Goal: Task Accomplishment & Management: Complete application form

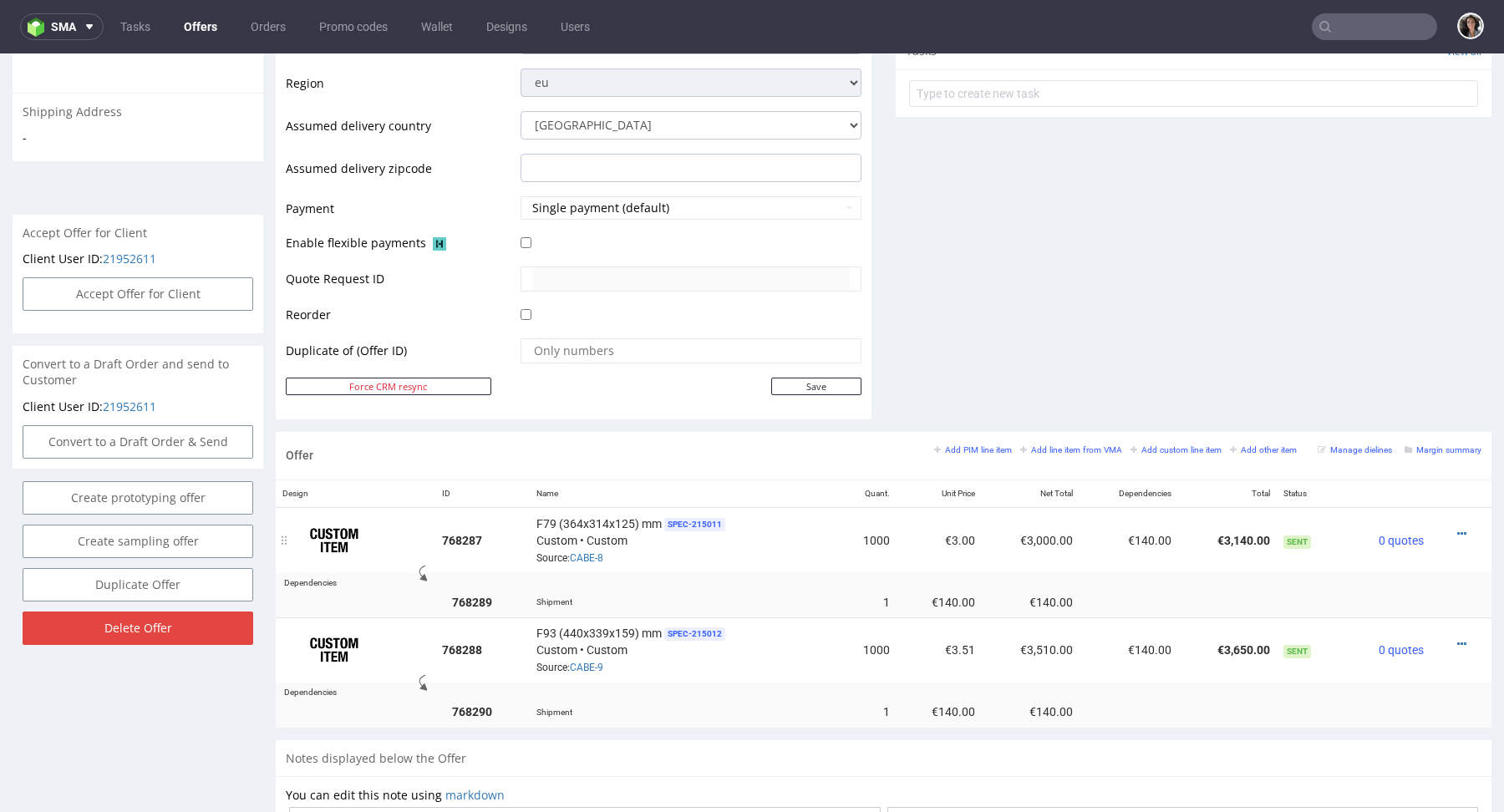
scroll to position [621, 0]
drag, startPoint x: 1255, startPoint y: 648, endPoint x: 1201, endPoint y: 648, distance: 54.0
click at [1201, 648] on td "€3,650.00" at bounding box center [1227, 648] width 99 height 65
copy td "€3,650.00"
drag, startPoint x: 1254, startPoint y: 536, endPoint x: 1202, endPoint y: 536, distance: 52.0
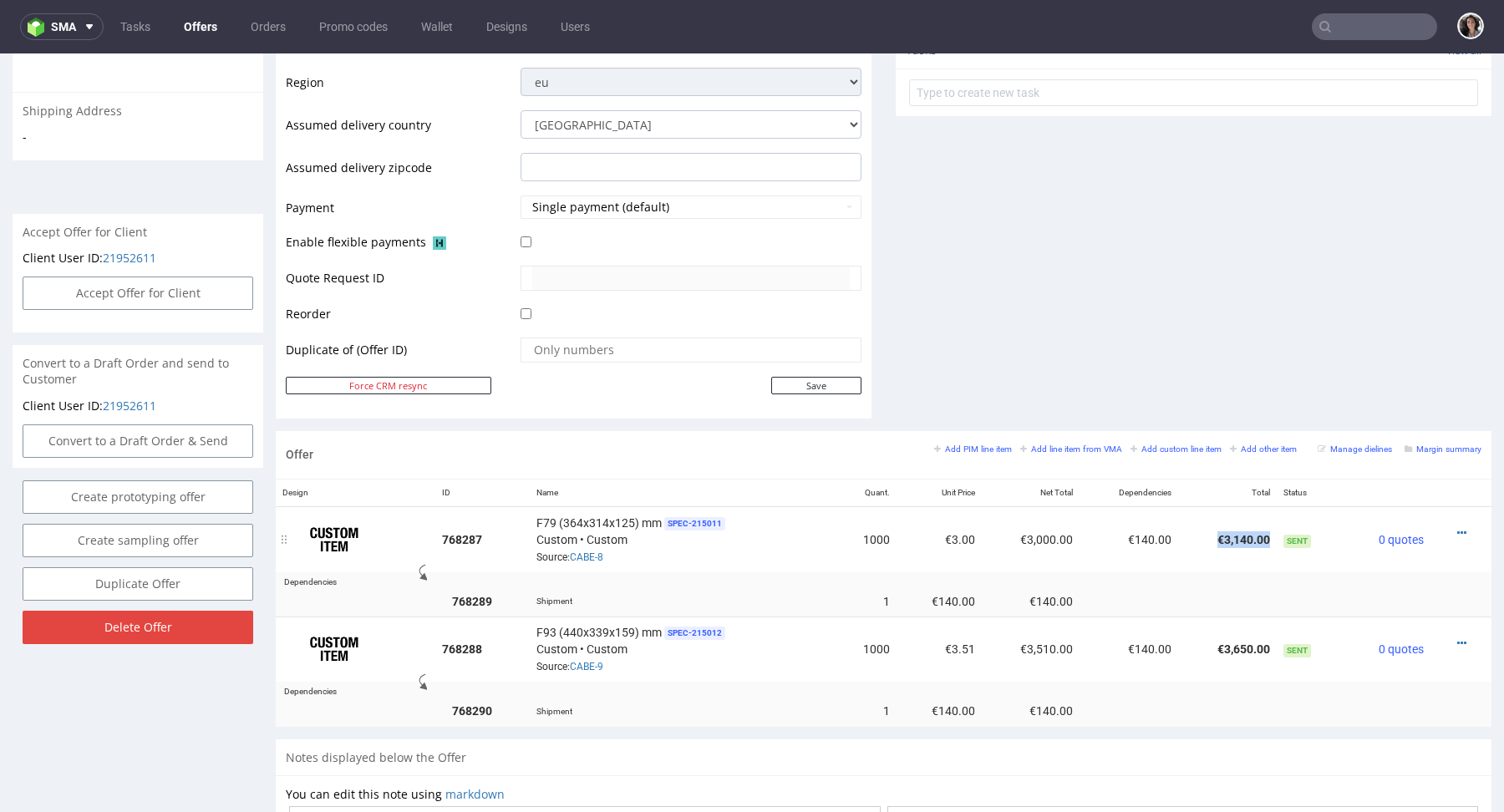
click at [1202, 536] on td "€3,140.00" at bounding box center [1227, 539] width 99 height 66
copy td "€3,140.00"
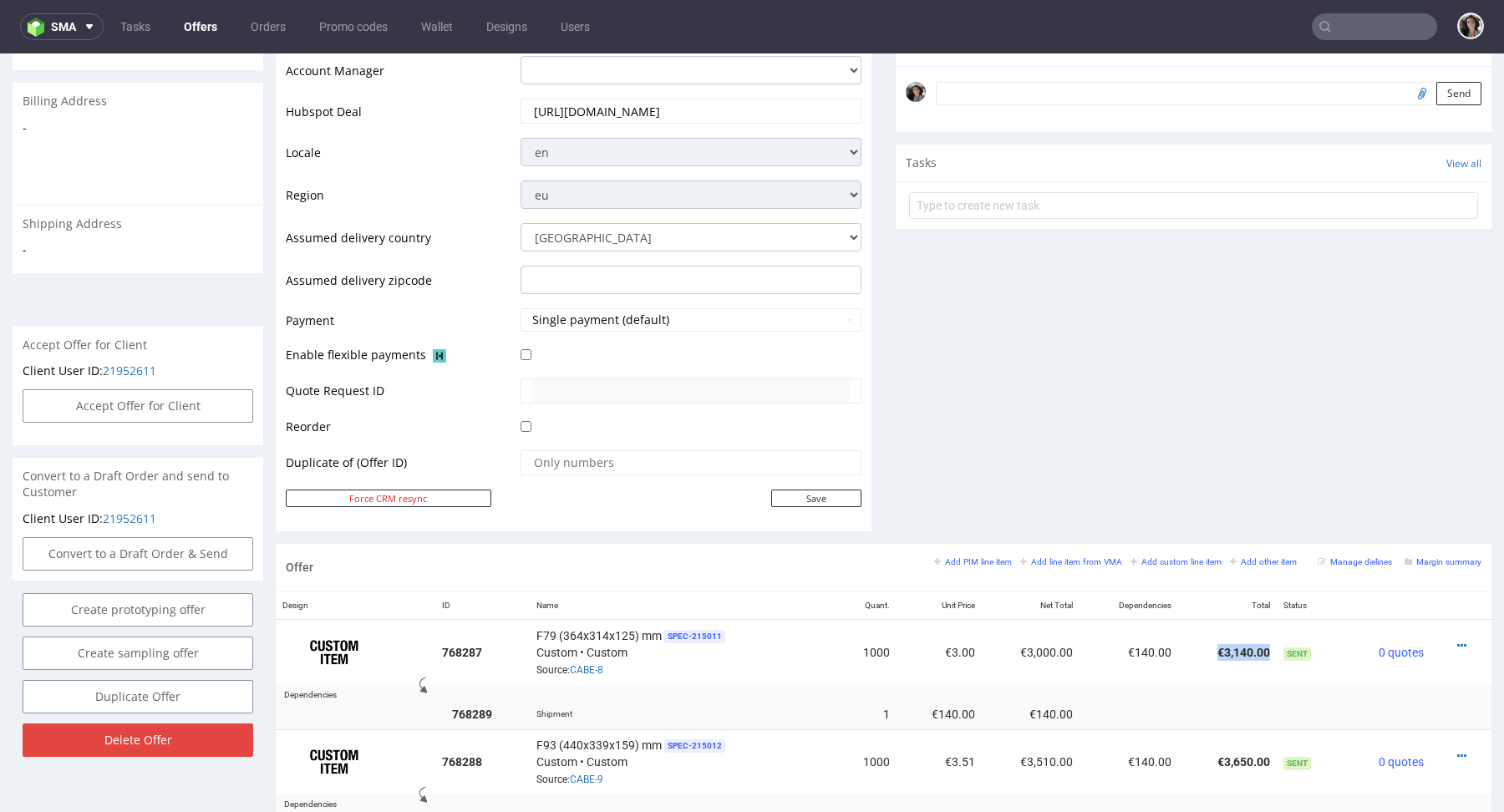
scroll to position [0, 0]
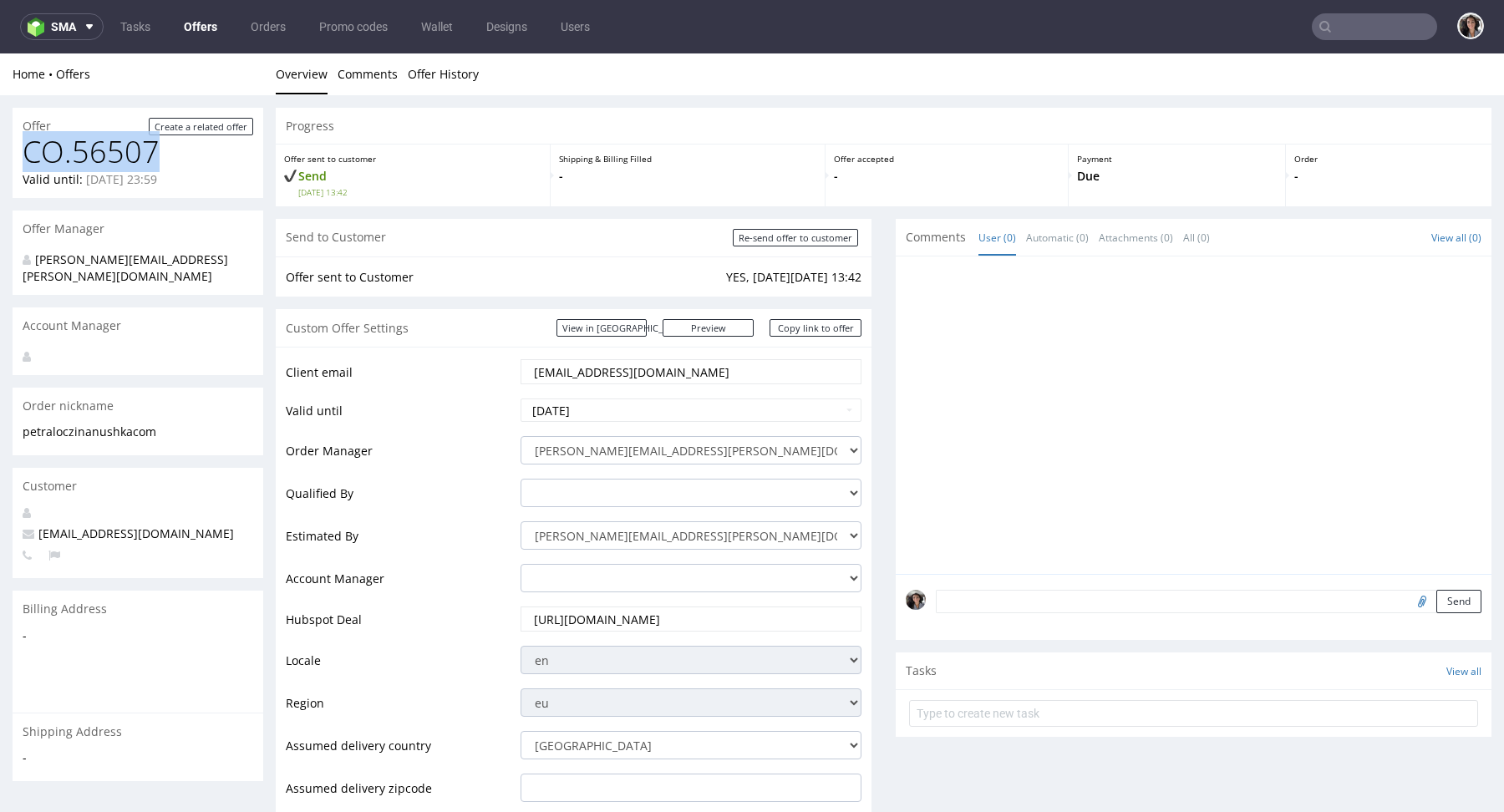
drag, startPoint x: 171, startPoint y: 148, endPoint x: 14, endPoint y: 148, distance: 157.0
click at [14, 148] on div "CO.56507 Valid until: September 10, 2025 23:59" at bounding box center [137, 166] width 250 height 62
copy h1 "CO.56507"
click at [797, 328] on link "Copy link to offer" at bounding box center [816, 328] width 92 height 17
copy h1 "CO.56507"
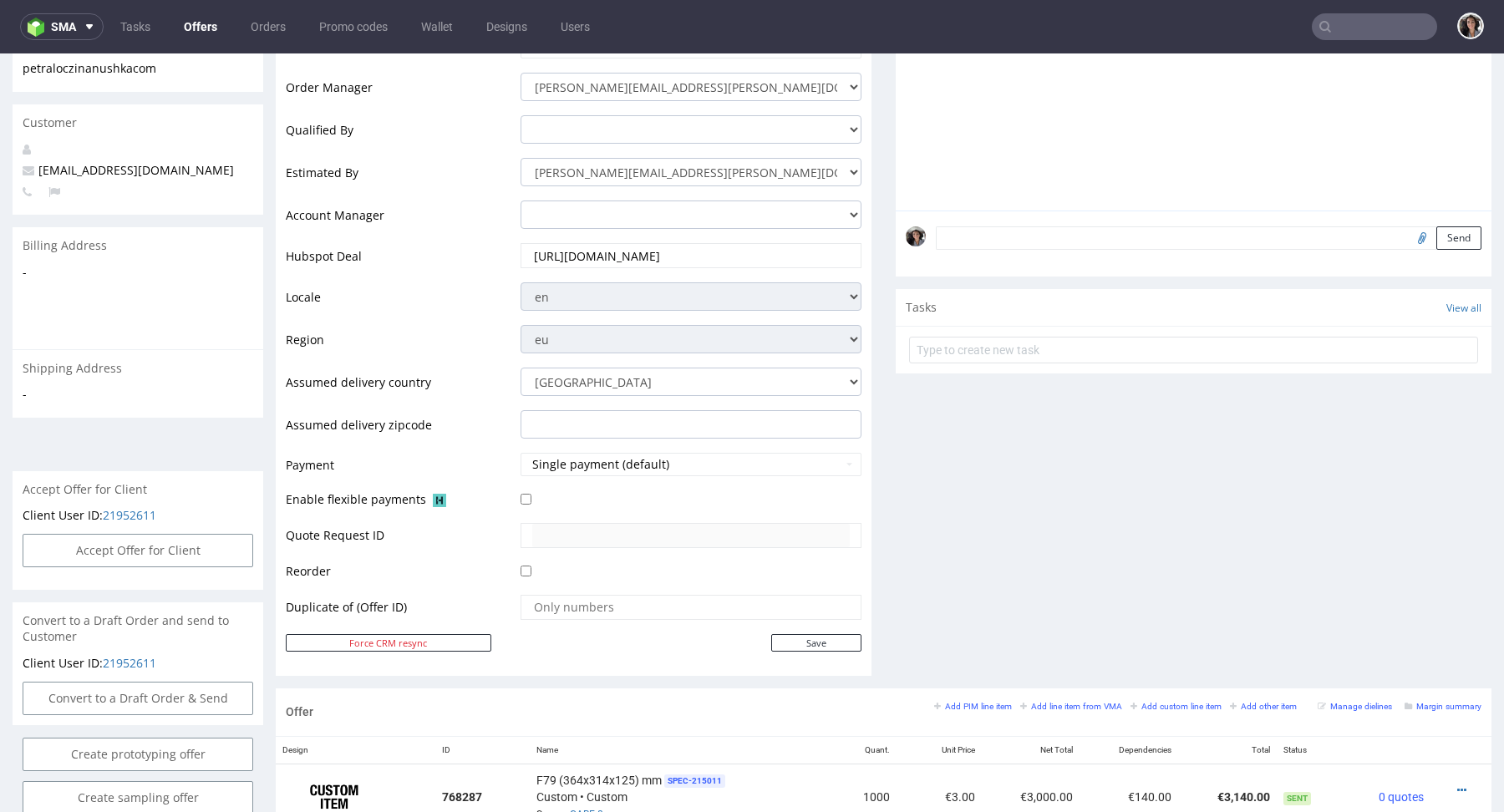
scroll to position [277, 0]
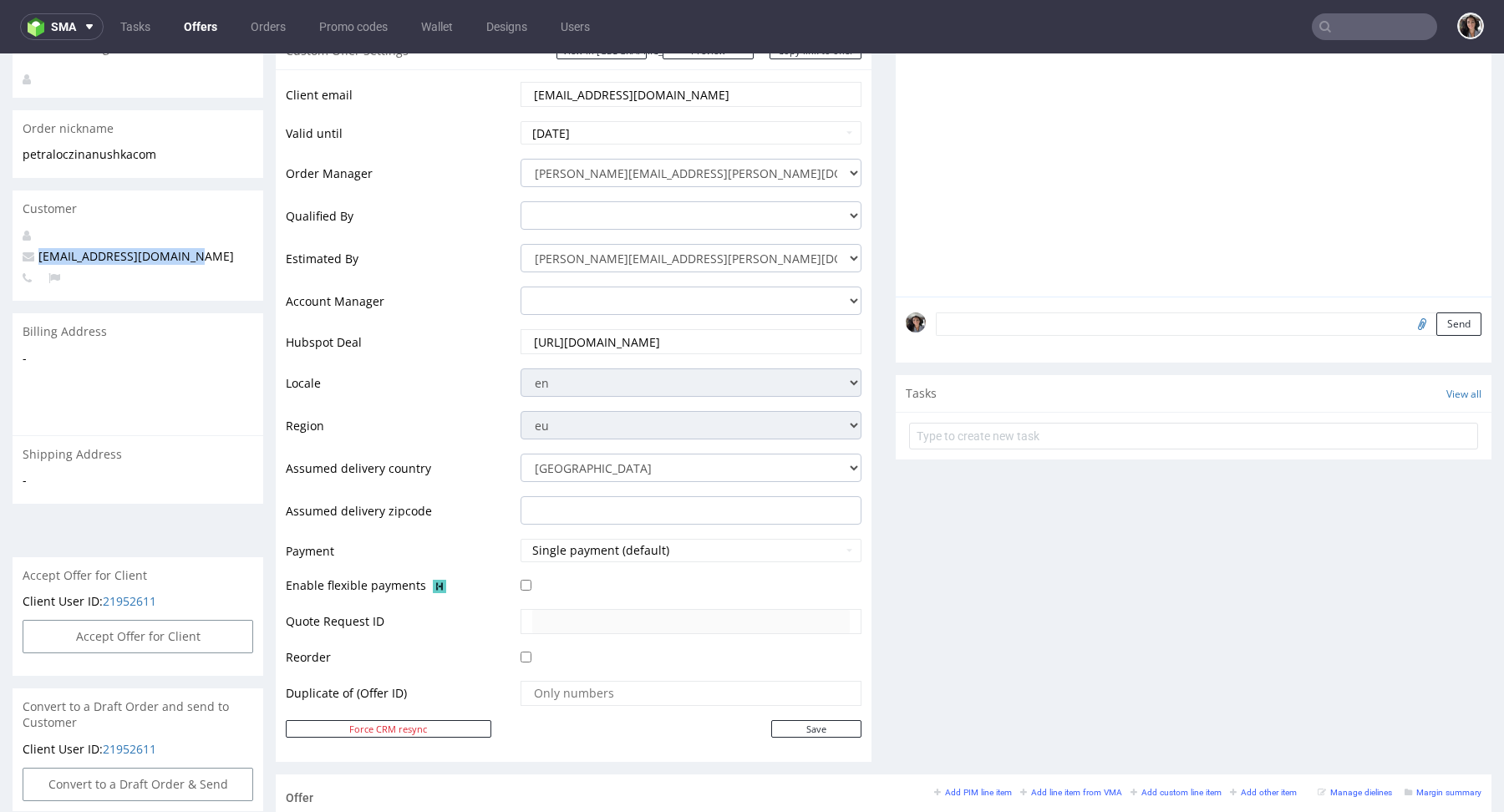
drag, startPoint x: 196, startPoint y: 244, endPoint x: 39, endPoint y: 242, distance: 157.0
click at [39, 248] on p "petra.loczi@nanushka.com" at bounding box center [138, 256] width 230 height 16
copy span "petra.loczi@nanushka.com"
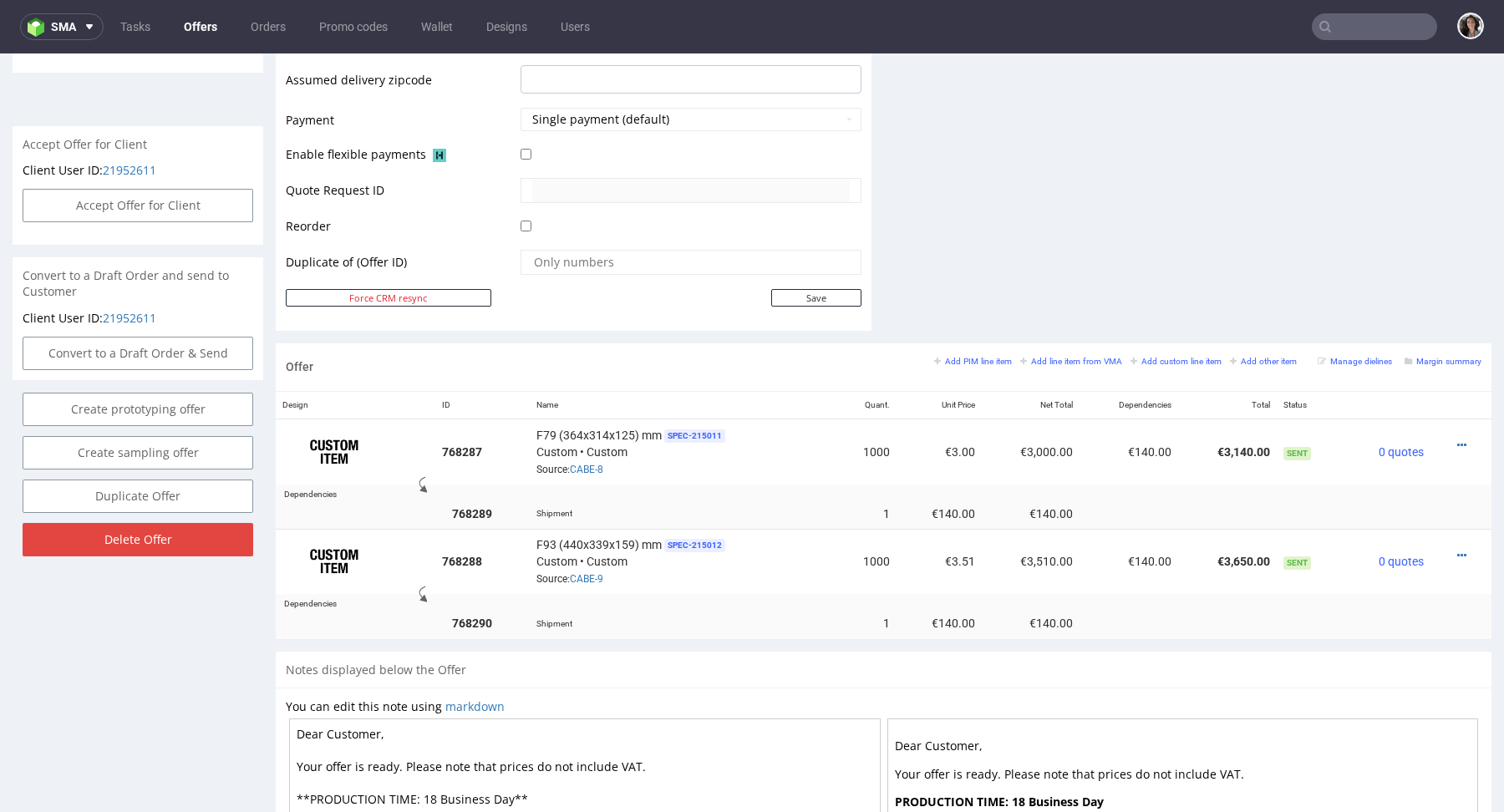
scroll to position [686, 0]
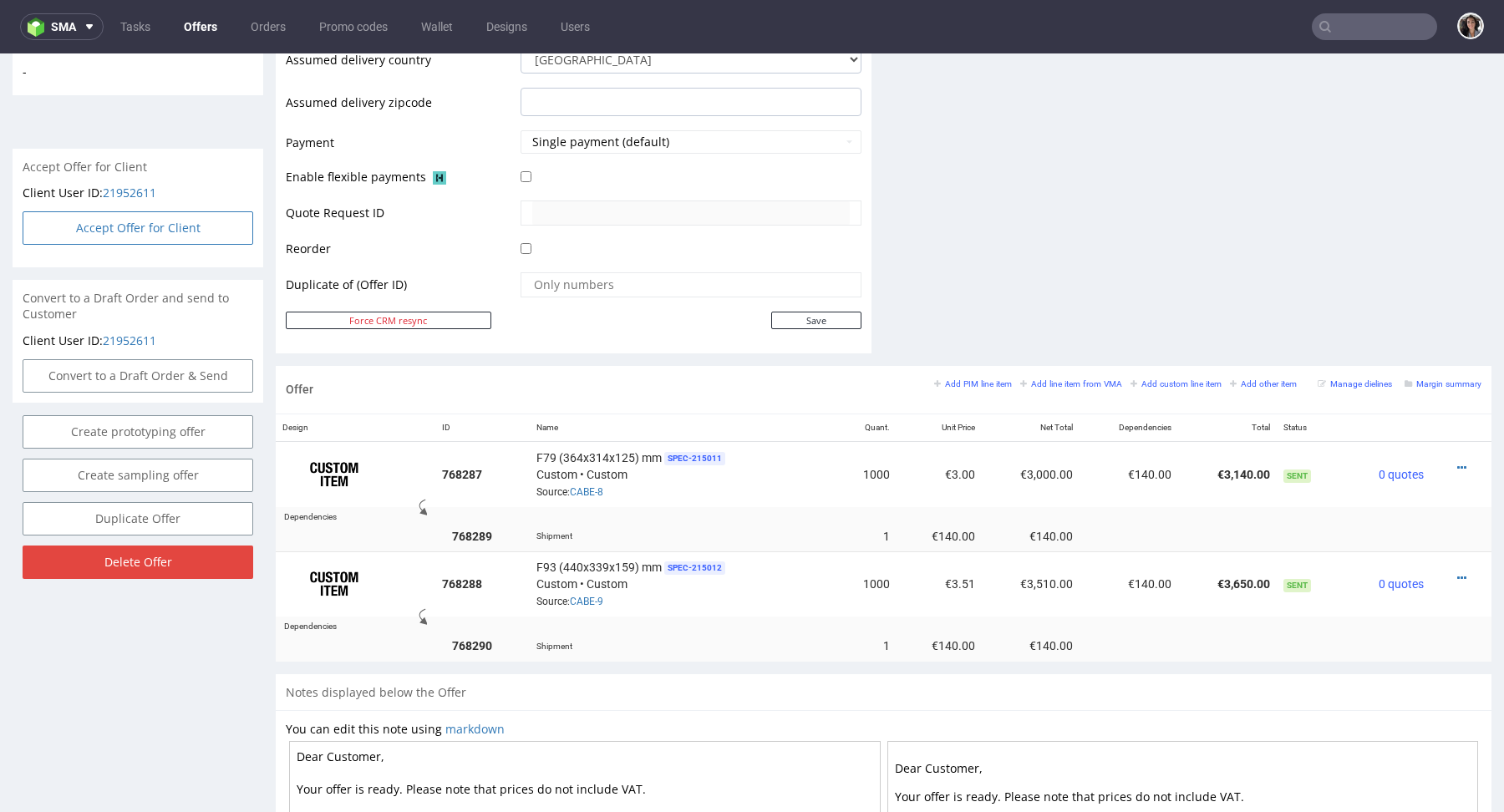
click at [159, 211] on button "Accept Offer for Client" at bounding box center [138, 228] width 230 height 34
select select "100"
select select "1336"
select select "b2b"
select select "100"
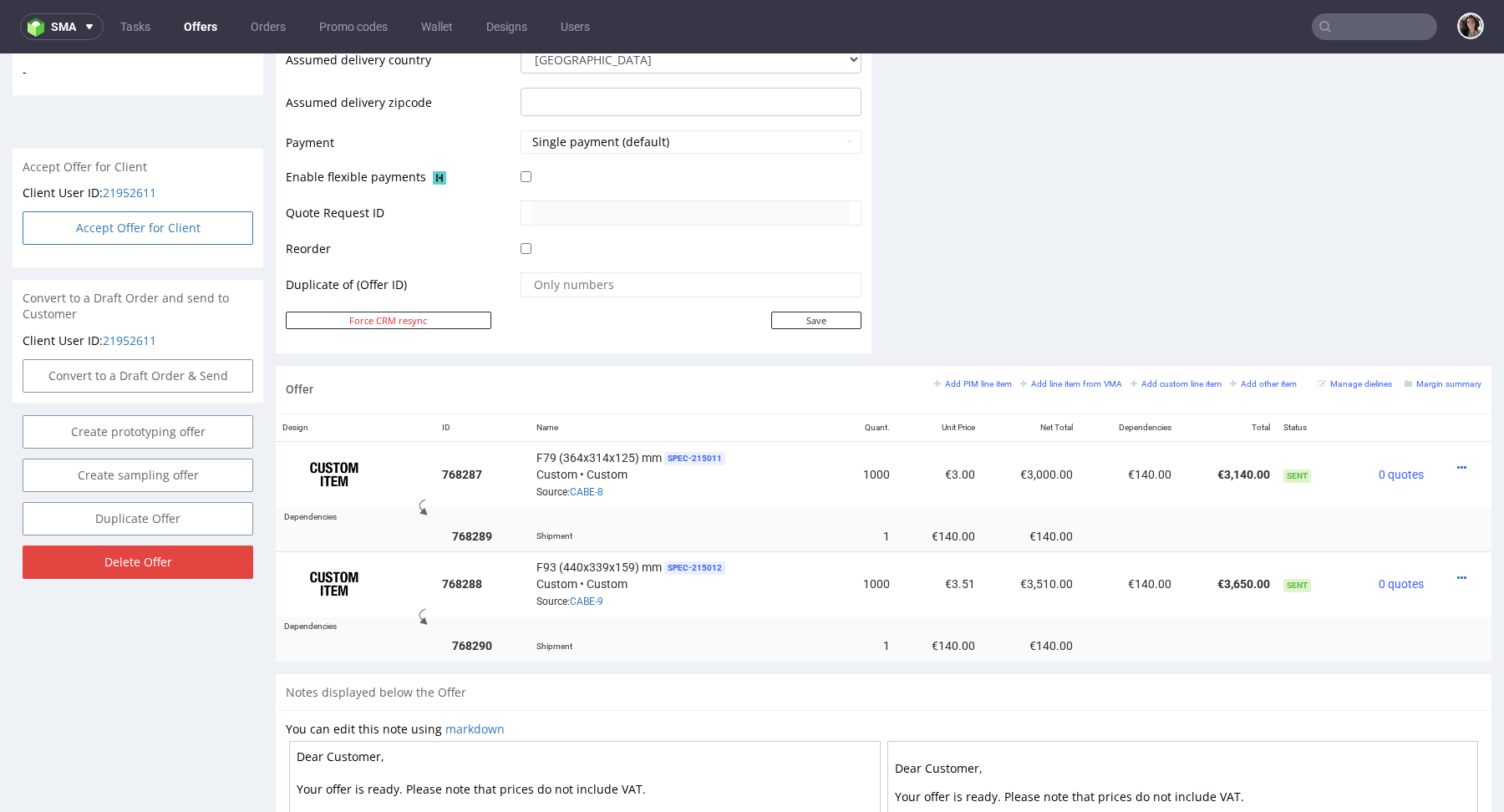
select select "1336"
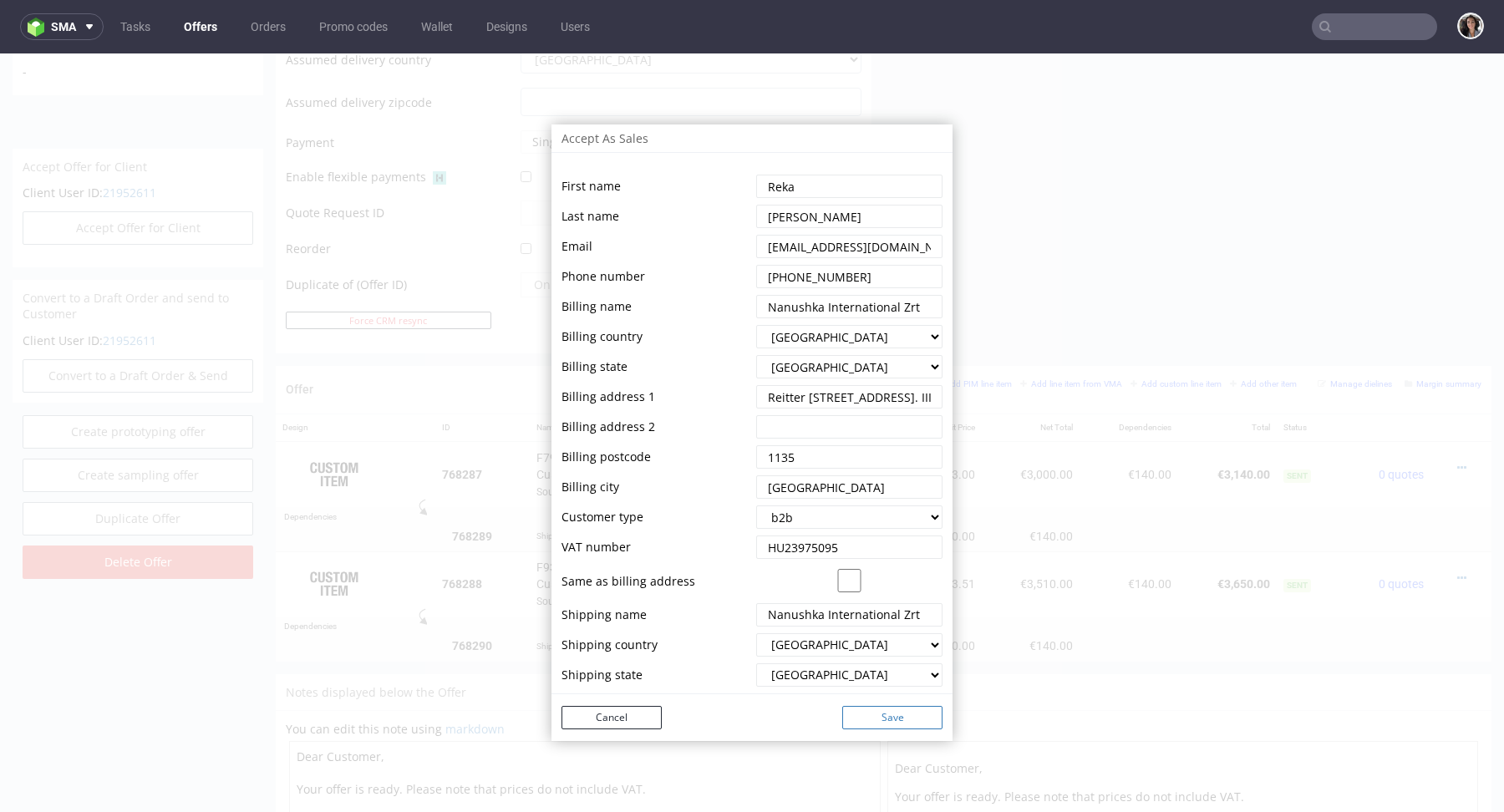
click at [890, 715] on button "Save" at bounding box center [893, 717] width 100 height 23
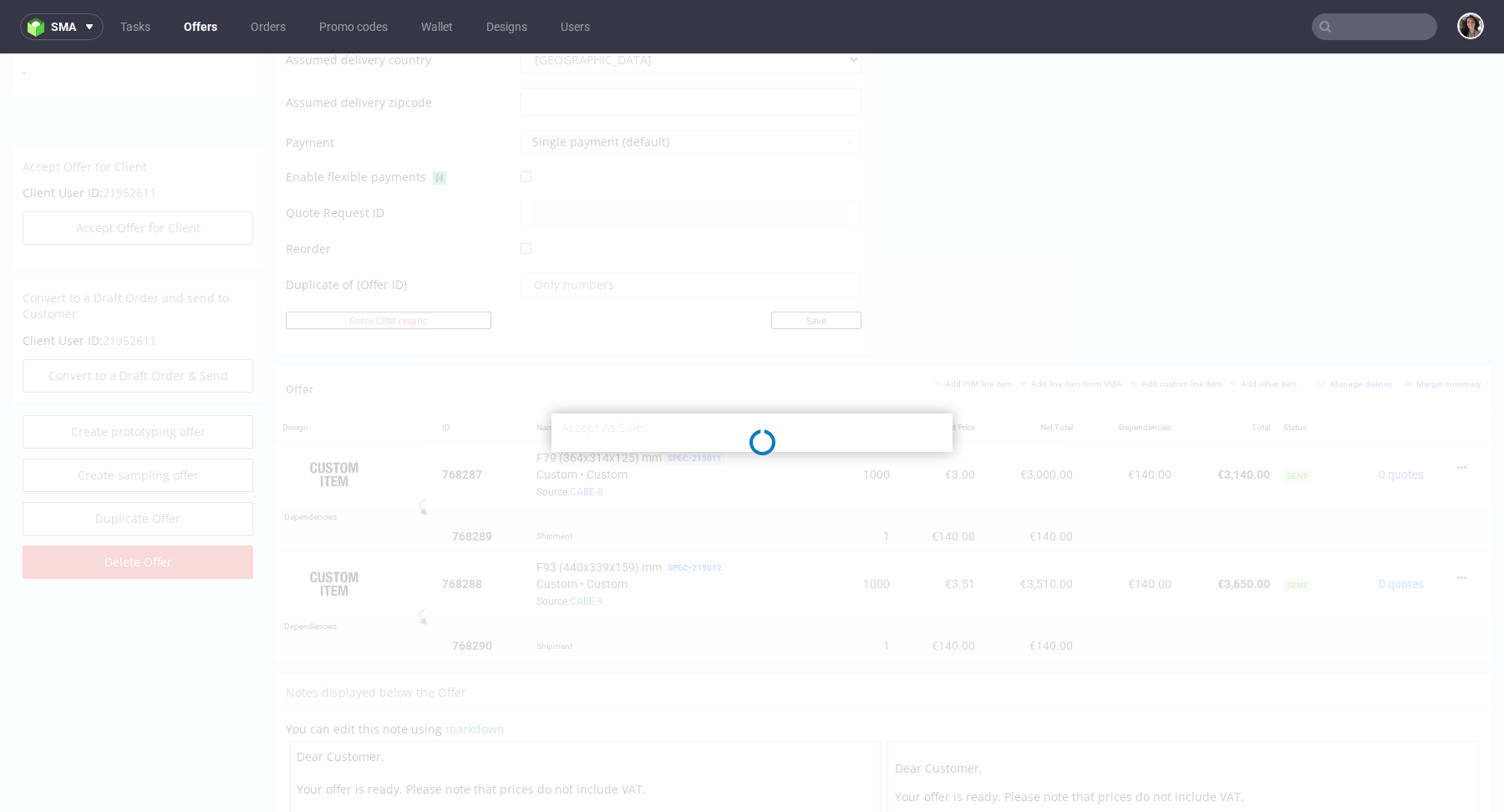
select select "100"
select select "1336"
select select "b2b"
select select "100"
select select "1336"
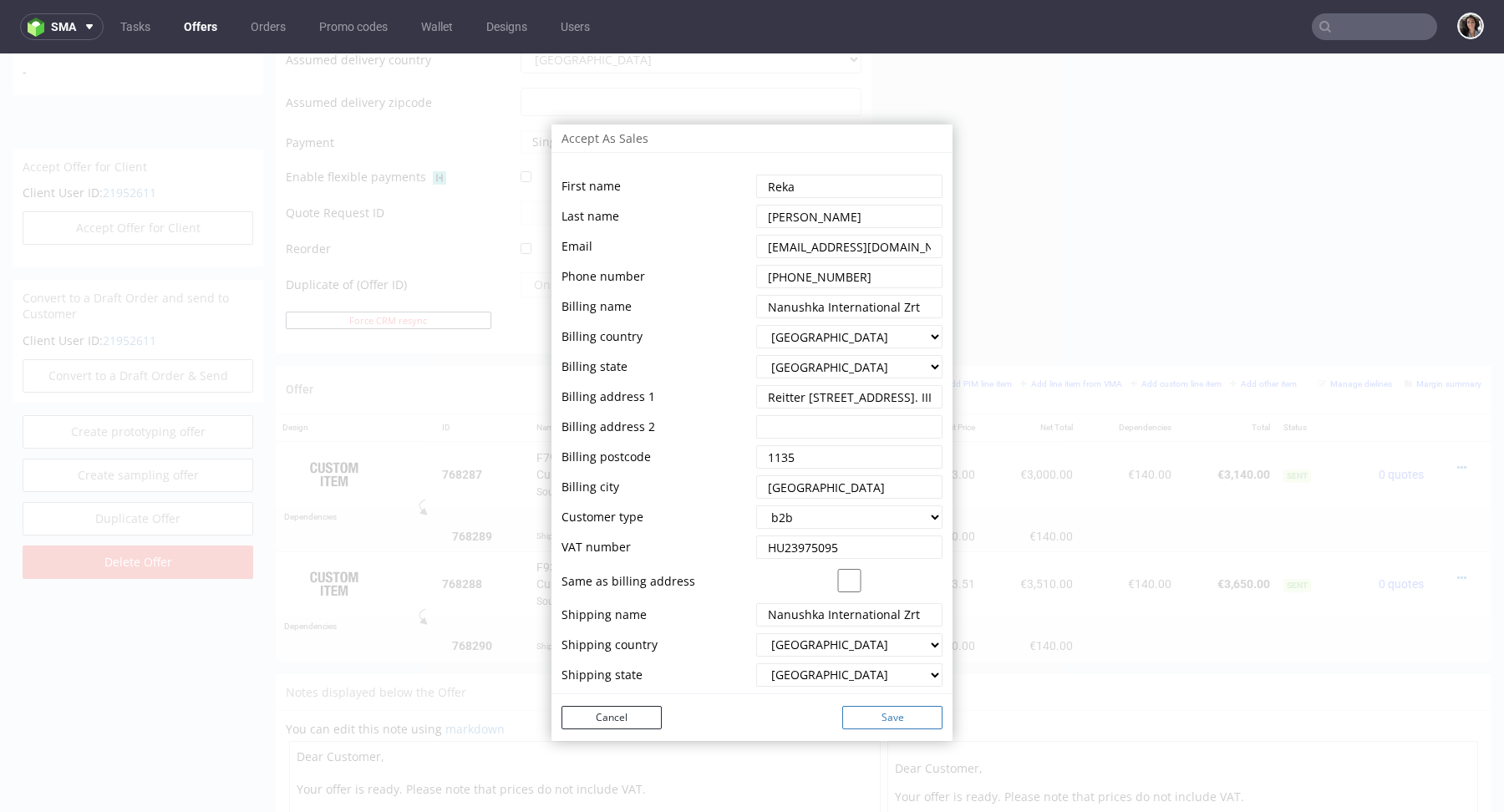
click at [883, 719] on button "Save" at bounding box center [893, 717] width 100 height 23
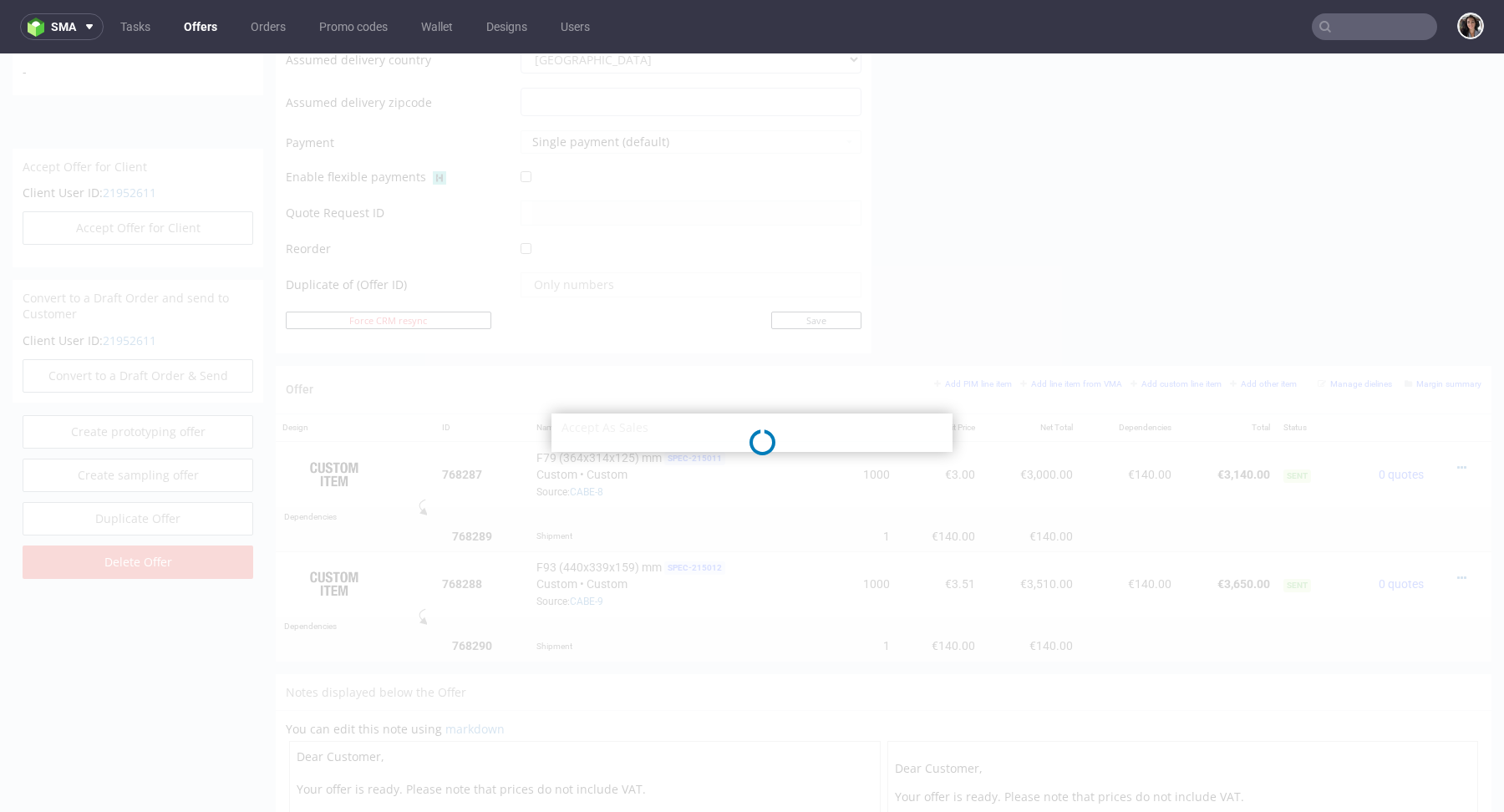
select select "100"
select select "1336"
select select "b2b"
select select "100"
select select "1336"
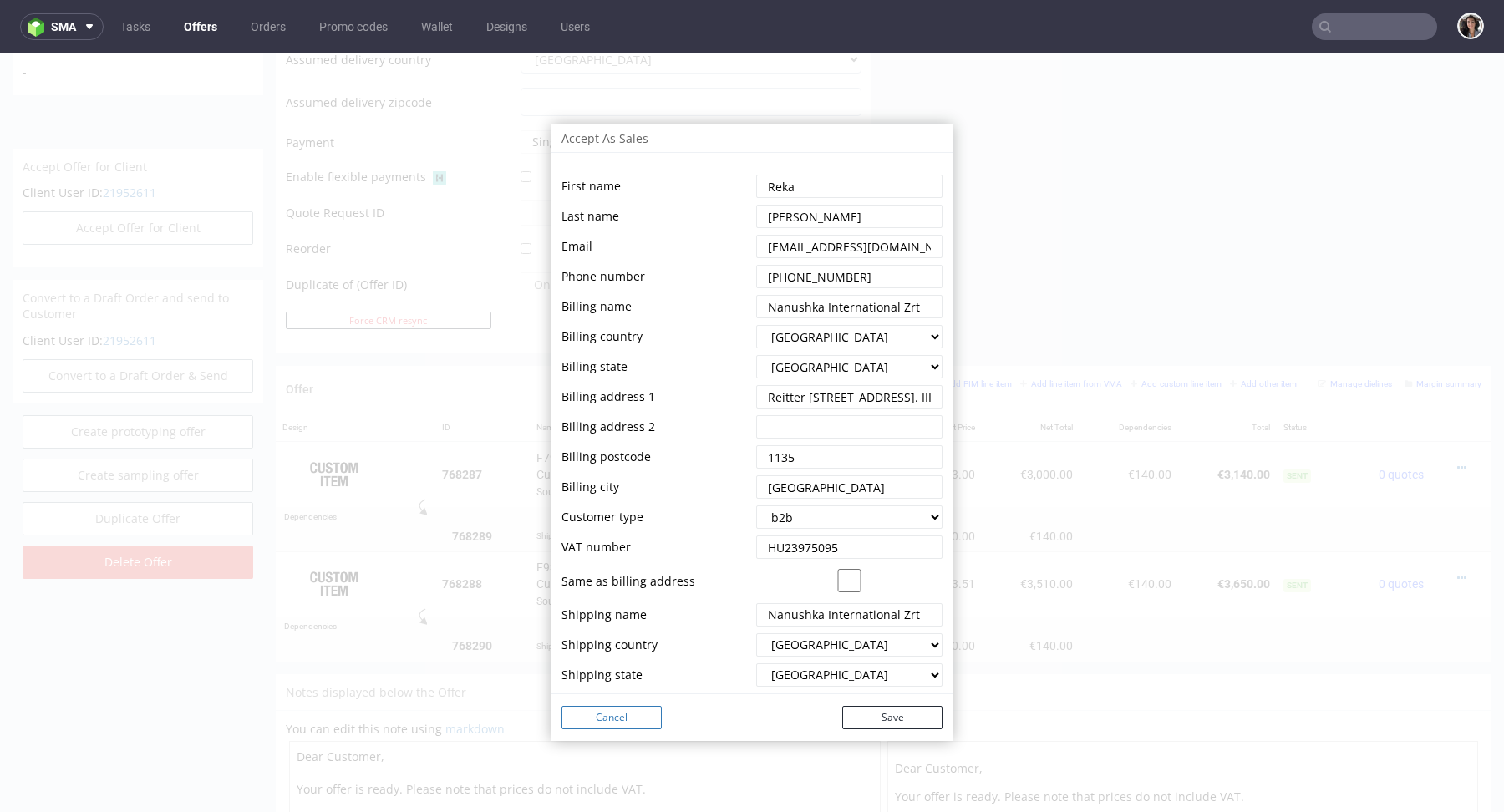
click at [620, 714] on button "Cancel" at bounding box center [611, 717] width 100 height 23
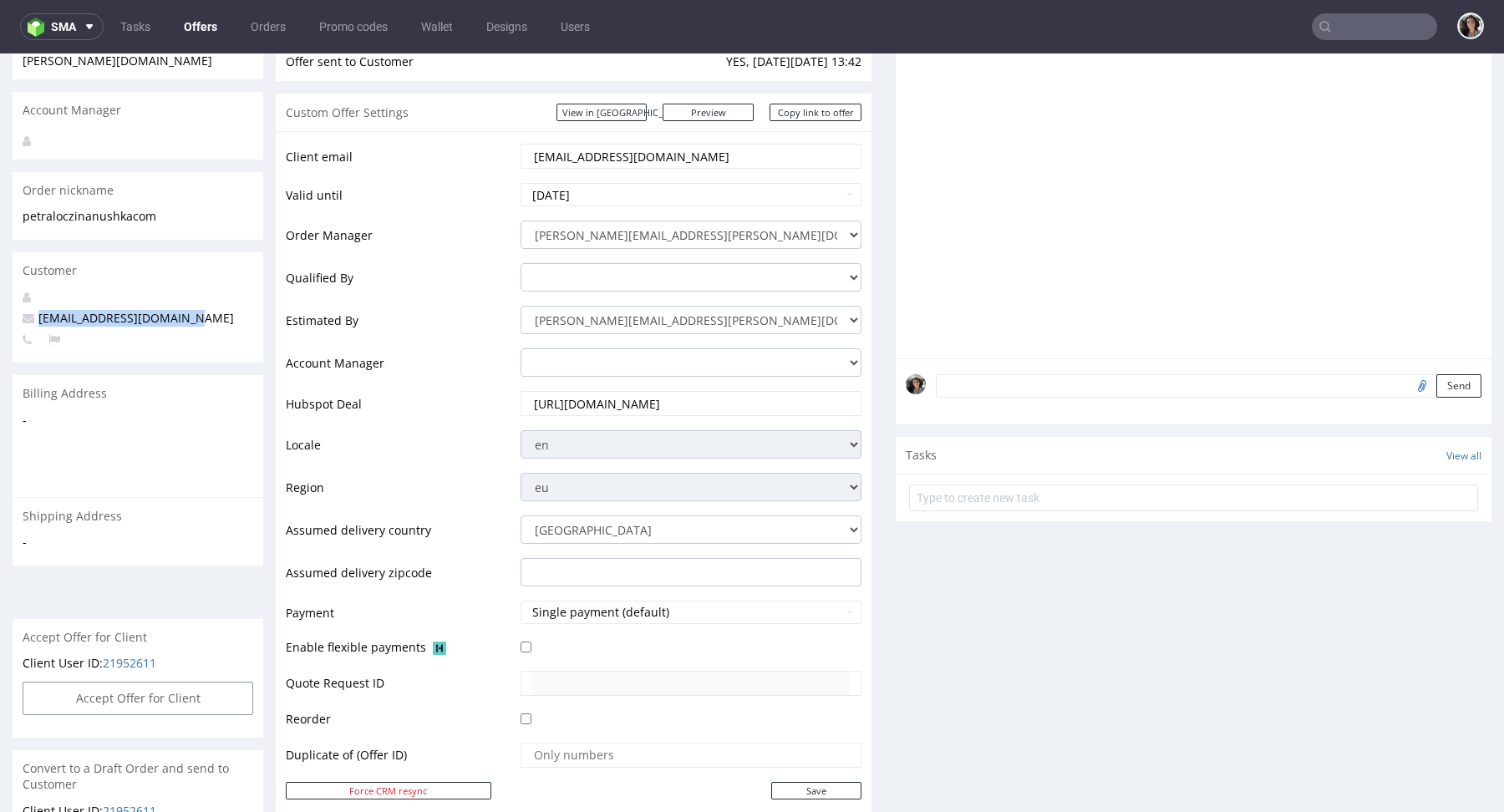
scroll to position [215, 0]
click at [187, 682] on button "Accept Offer for Client" at bounding box center [138, 699] width 230 height 34
select select "100"
select select "1336"
select select "b2b"
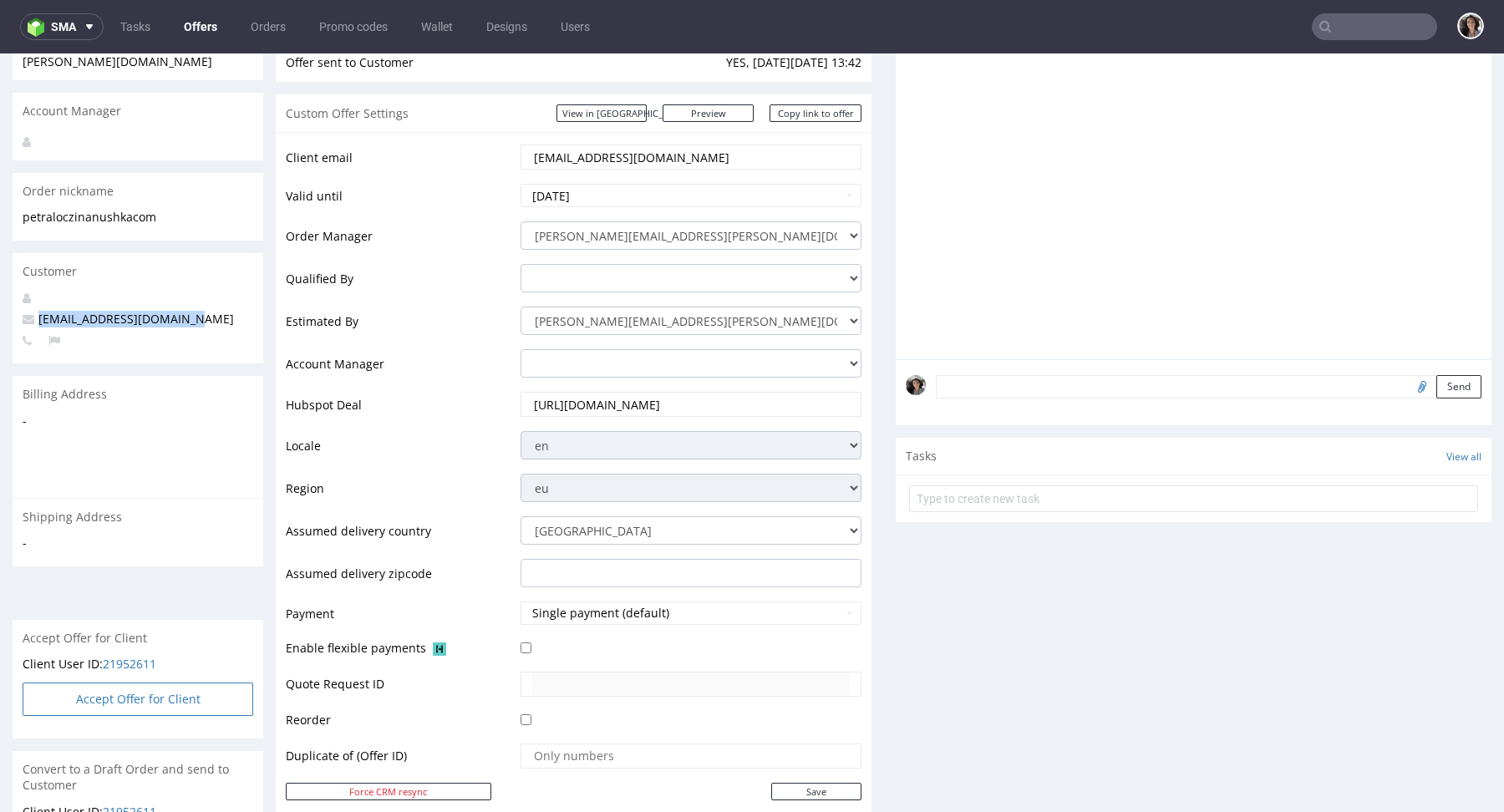
select select "100"
select select "1336"
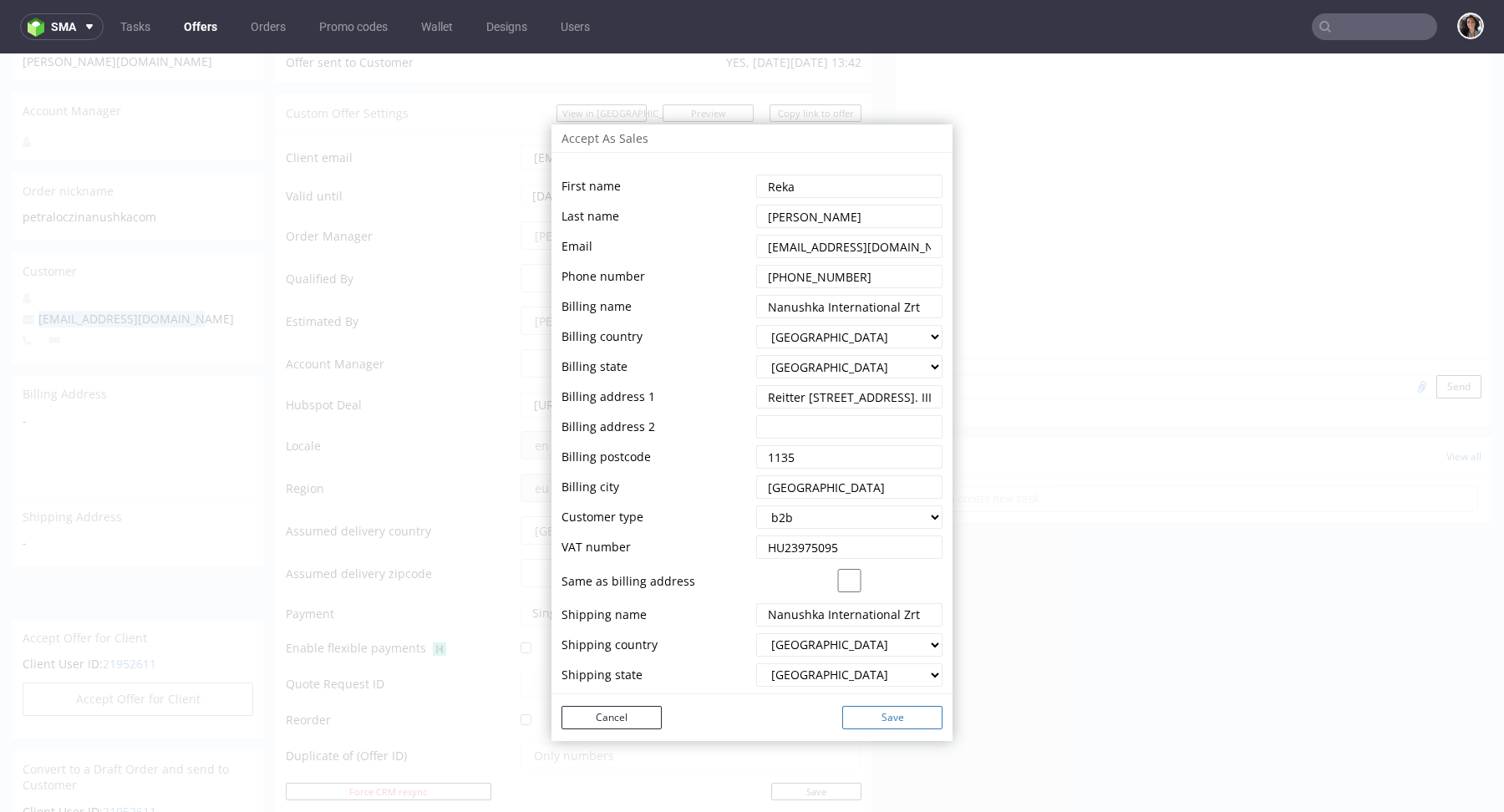
click at [886, 712] on button "Save" at bounding box center [893, 717] width 100 height 23
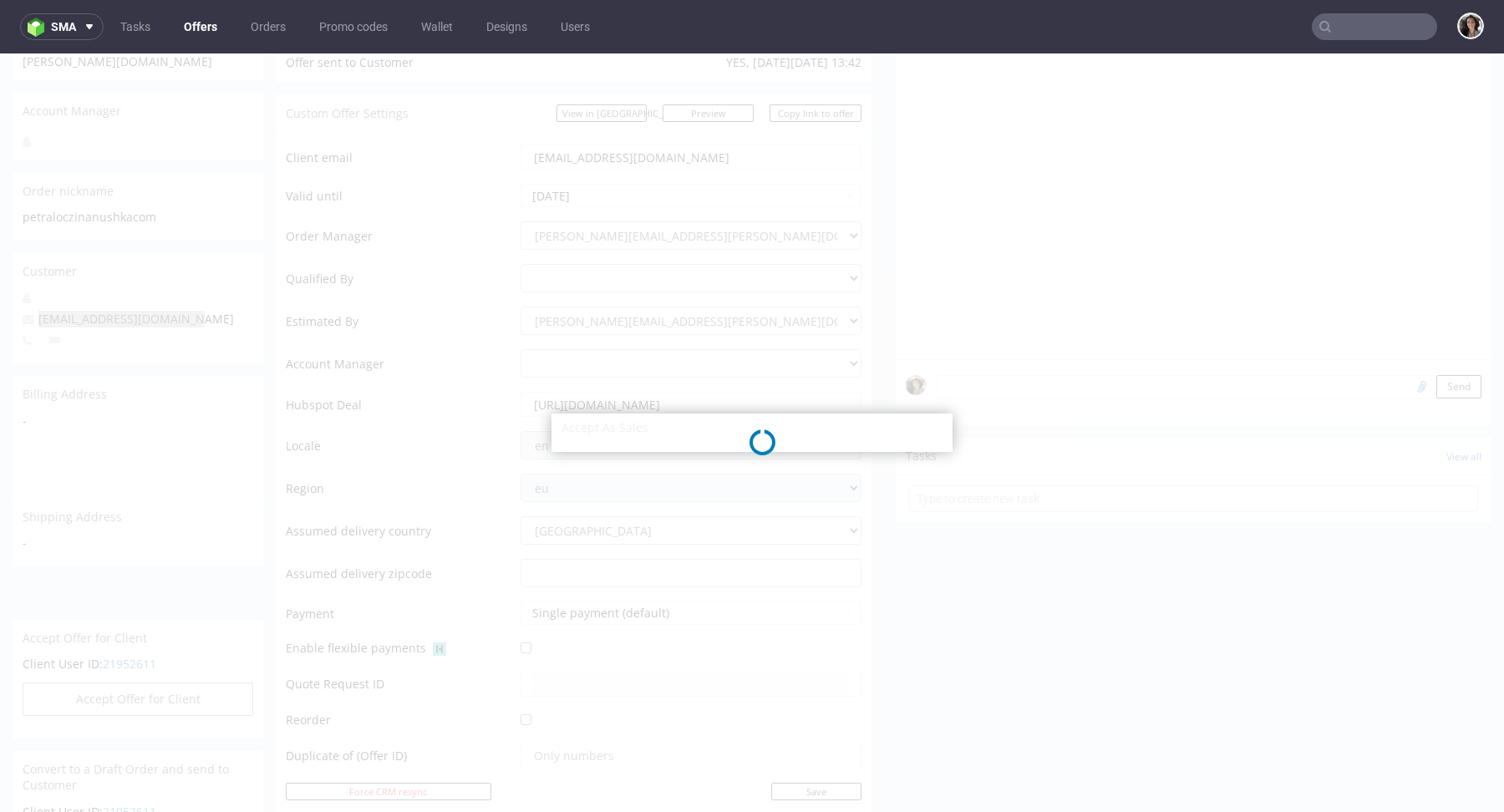
select select "100"
select select "1336"
select select "b2b"
select select "100"
select select "1336"
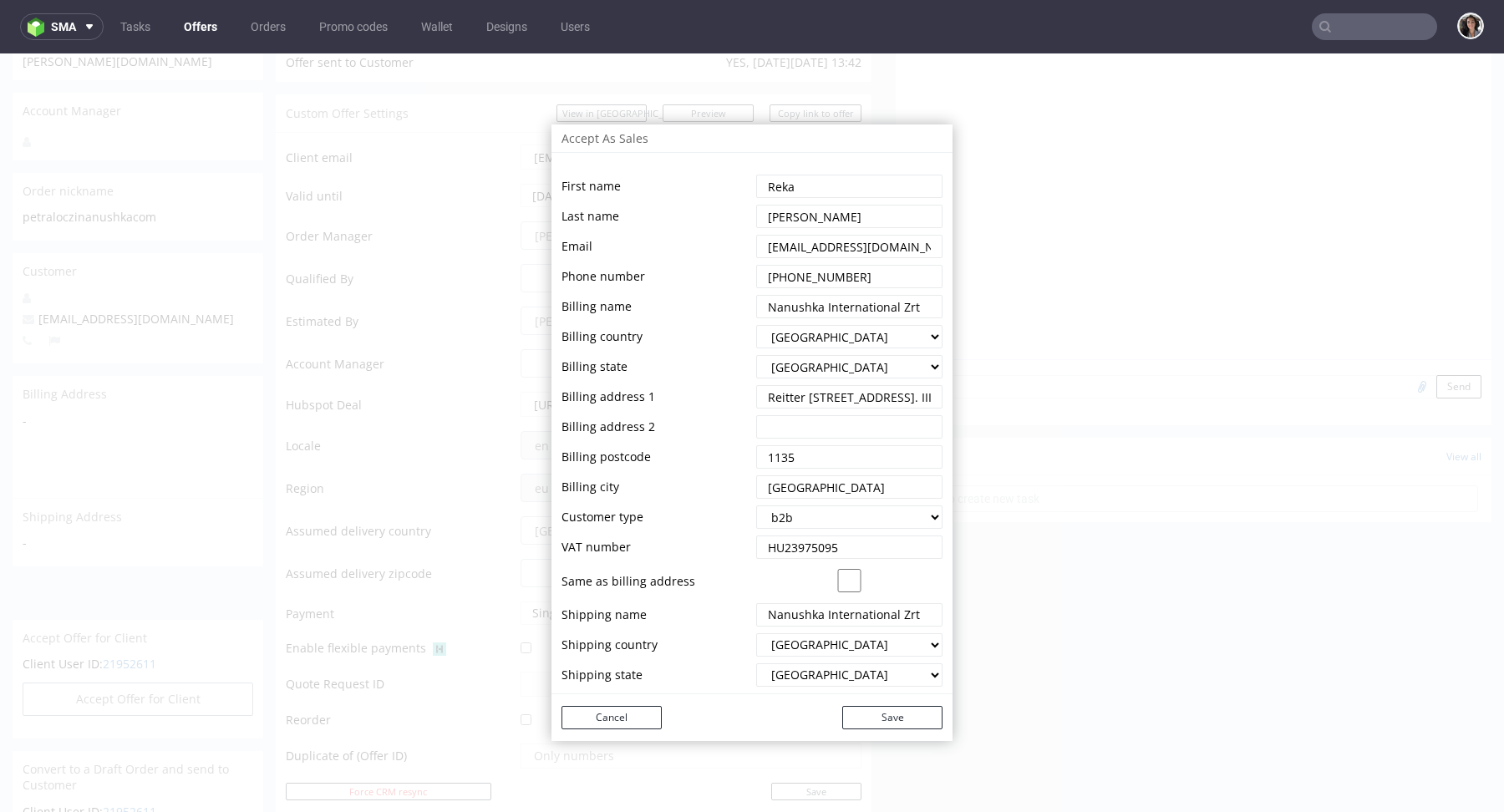
click at [1085, 303] on div "Accept As Sales First name Last name Email Phone number Billing name Billing co…" at bounding box center [752, 433] width 1504 height 758
click at [610, 724] on button "Cancel" at bounding box center [611, 717] width 100 height 23
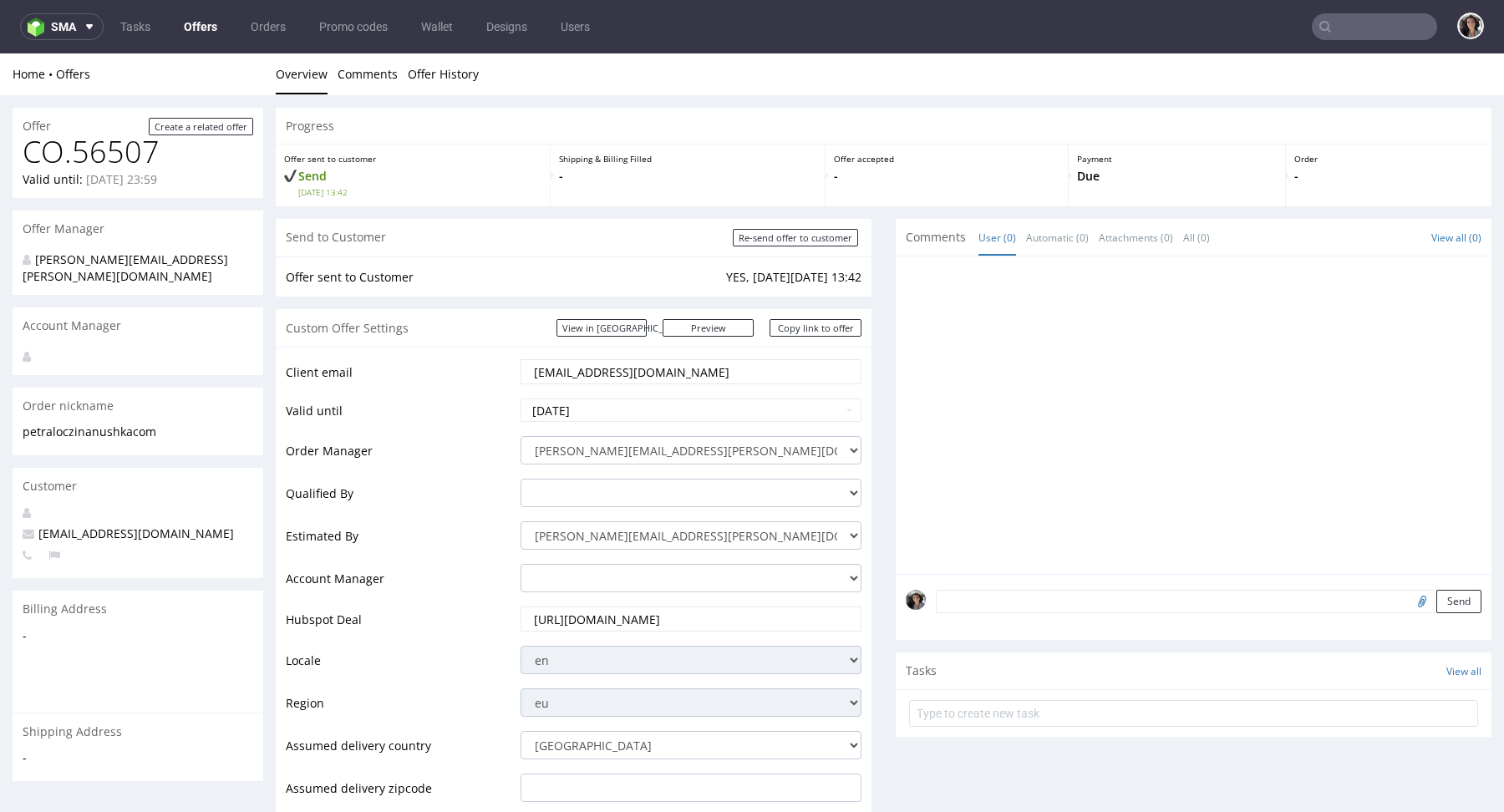
scroll to position [498, 0]
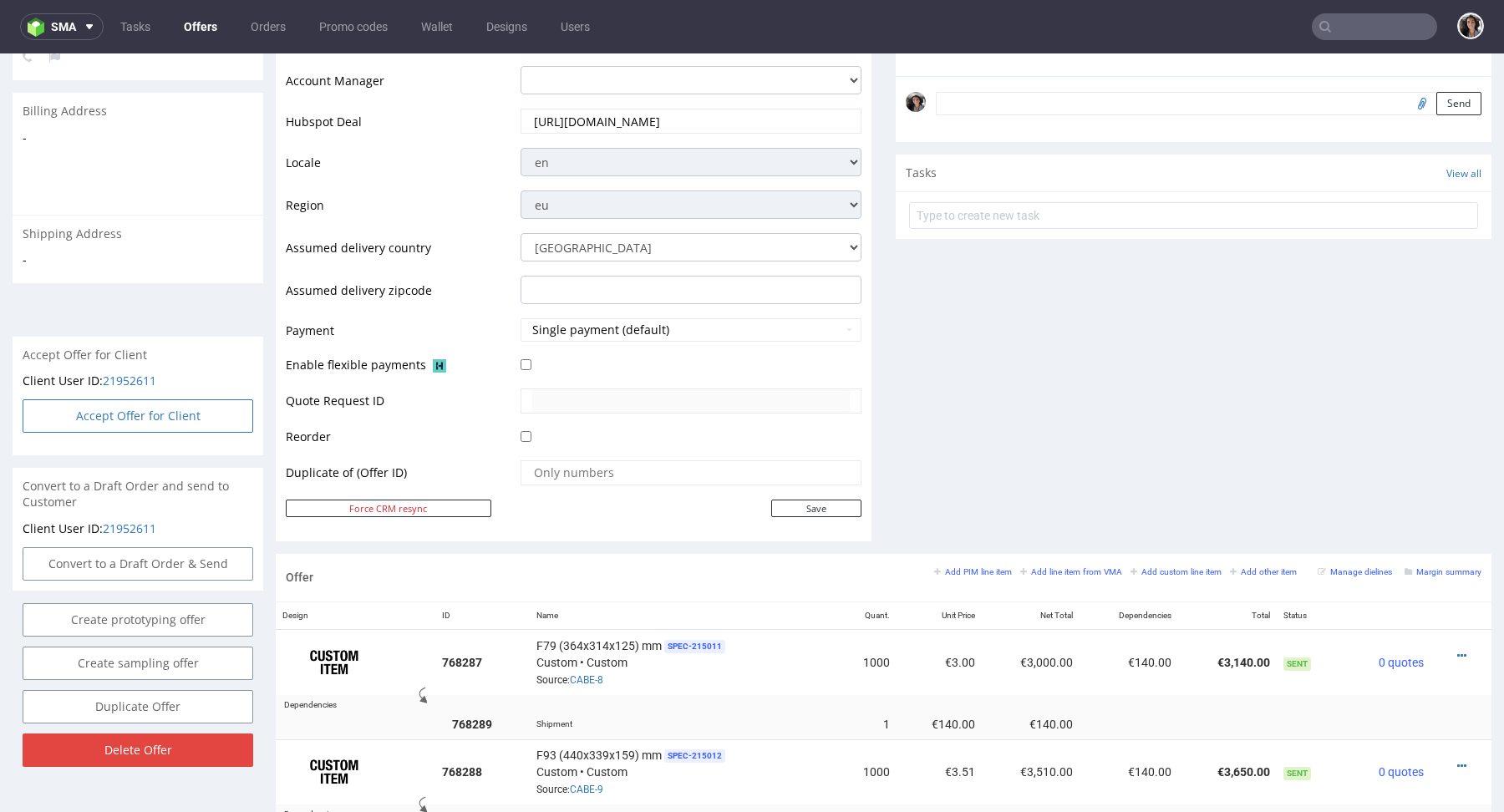
click at [145, 400] on button "Accept Offer for Client" at bounding box center [138, 416] width 230 height 34
select select "100"
select select "1336"
select select "b2b"
select select "100"
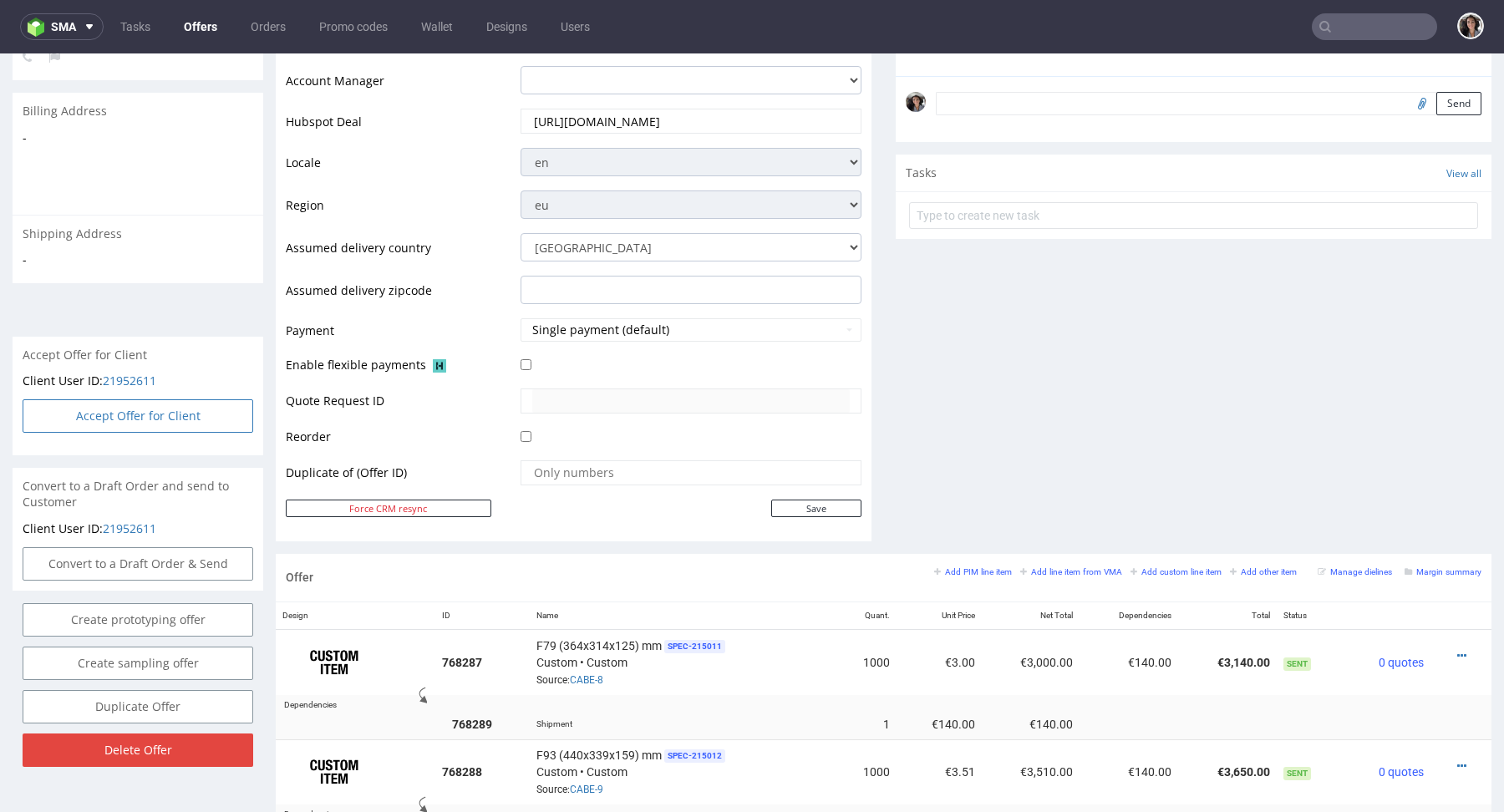
select select "1336"
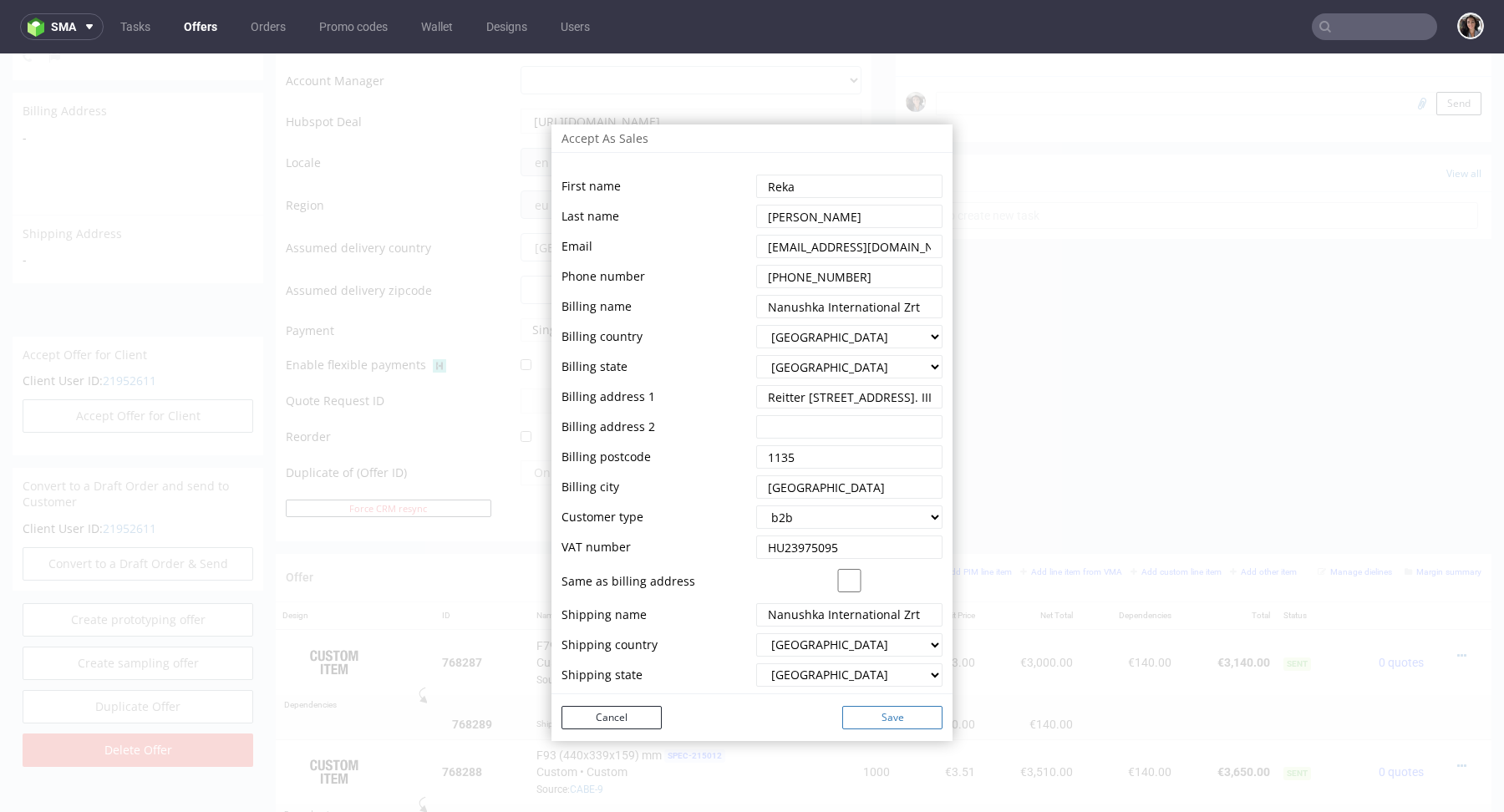
click at [902, 718] on button "Save" at bounding box center [893, 717] width 100 height 23
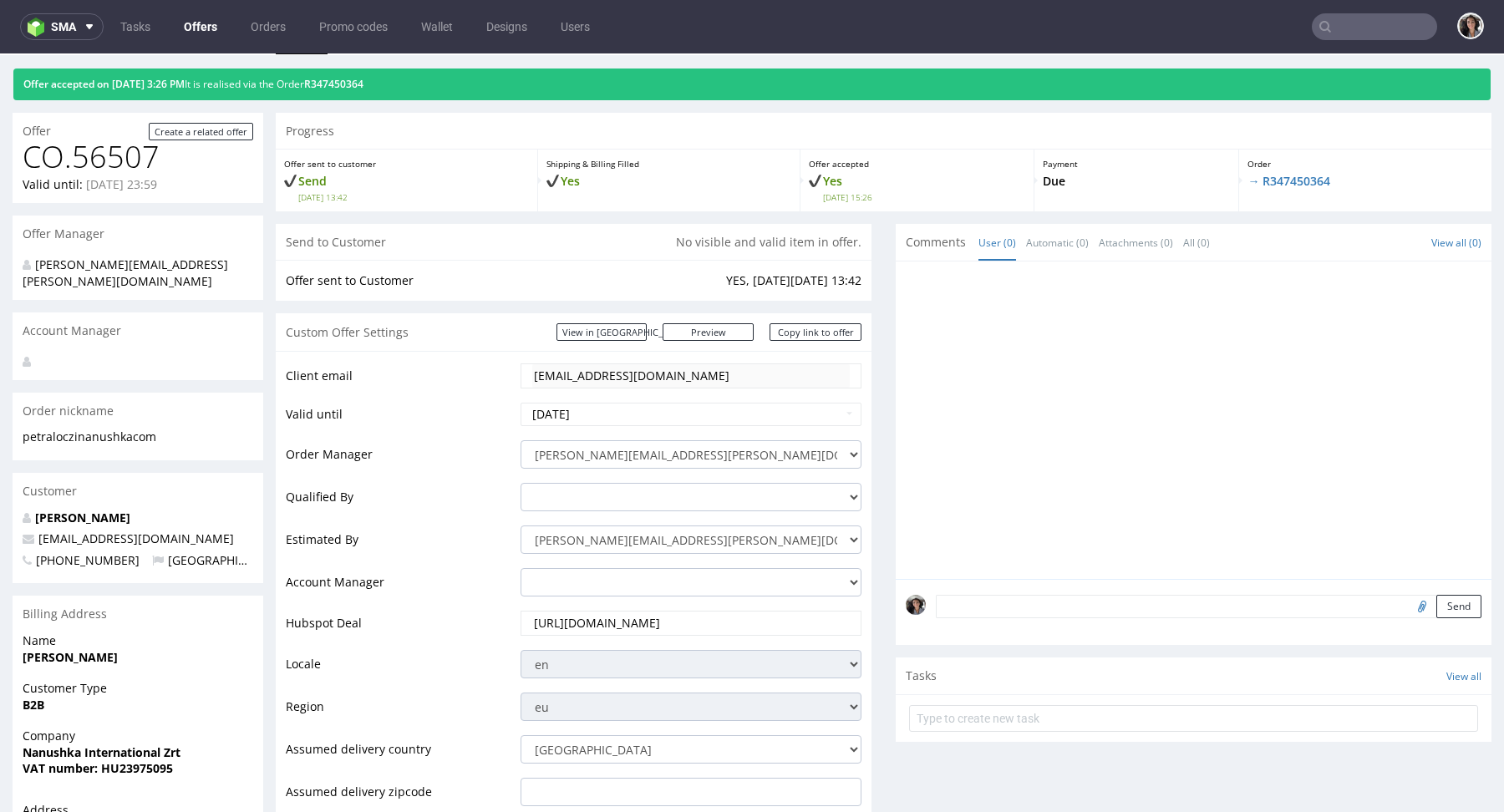
scroll to position [0, 0]
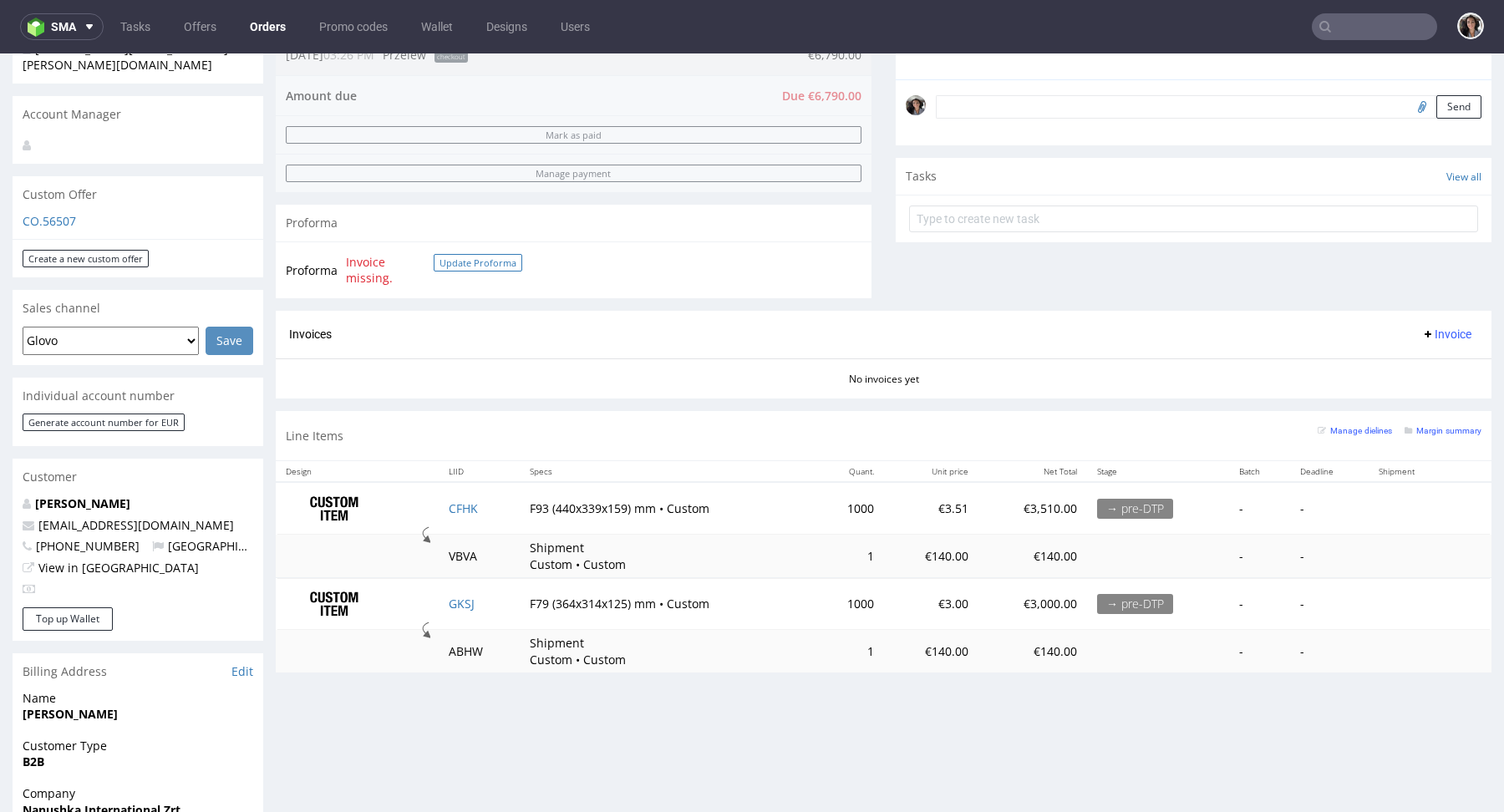
scroll to position [597, 0]
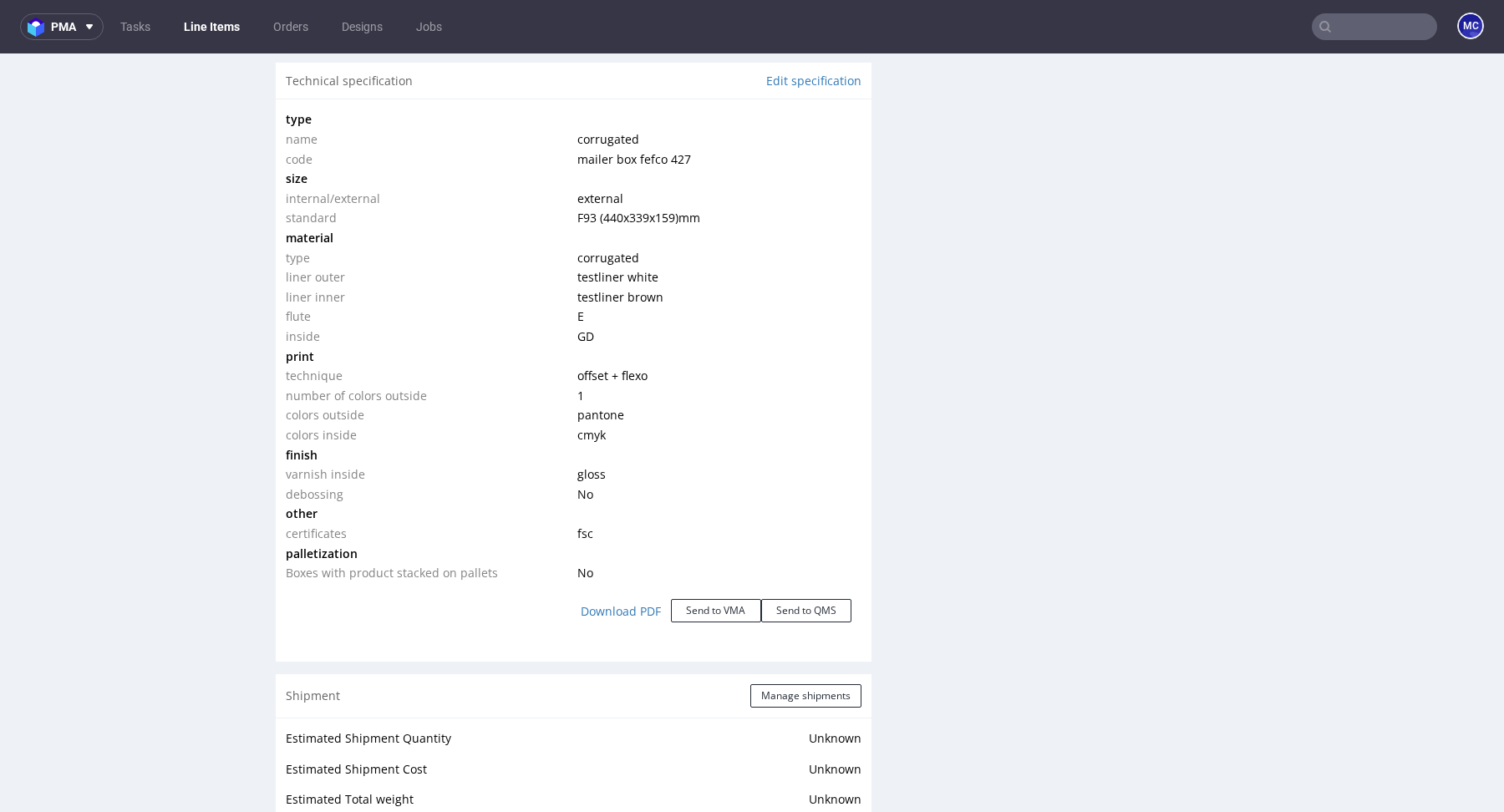
scroll to position [1751, 0]
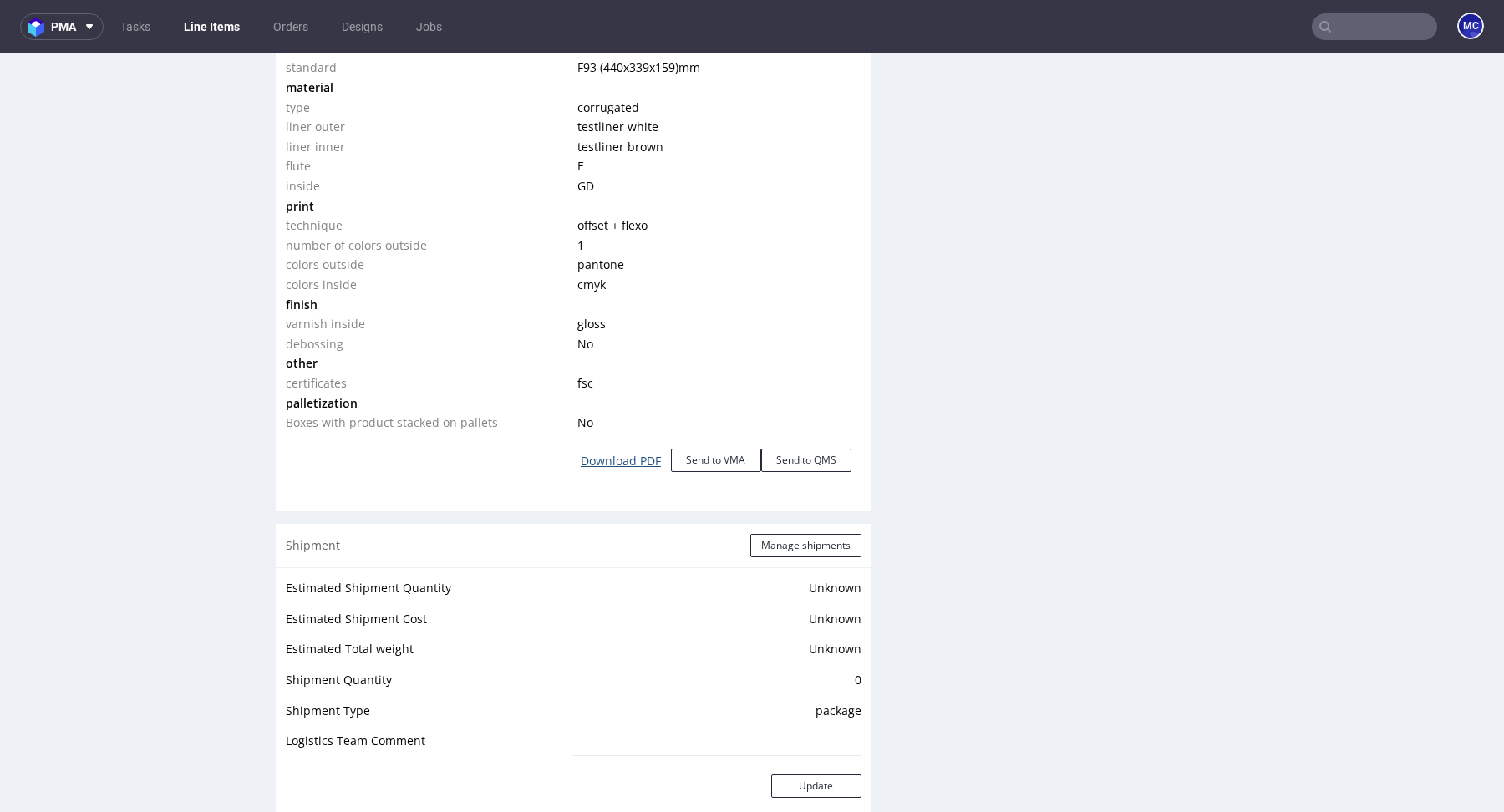
click at [629, 458] on link "Download PDF" at bounding box center [621, 461] width 100 height 36
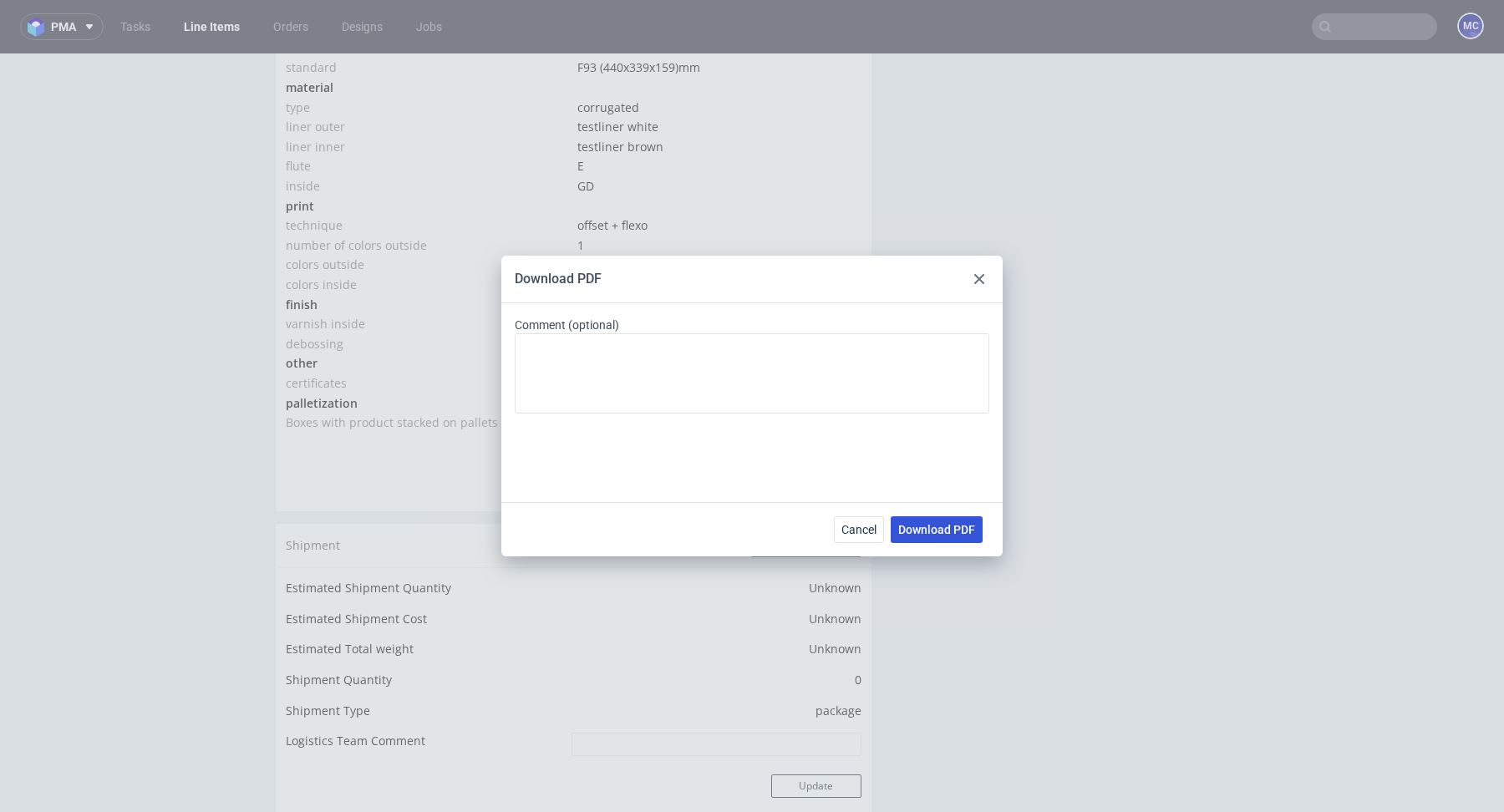
click at [939, 538] on button "Download PDF" at bounding box center [937, 529] width 92 height 27
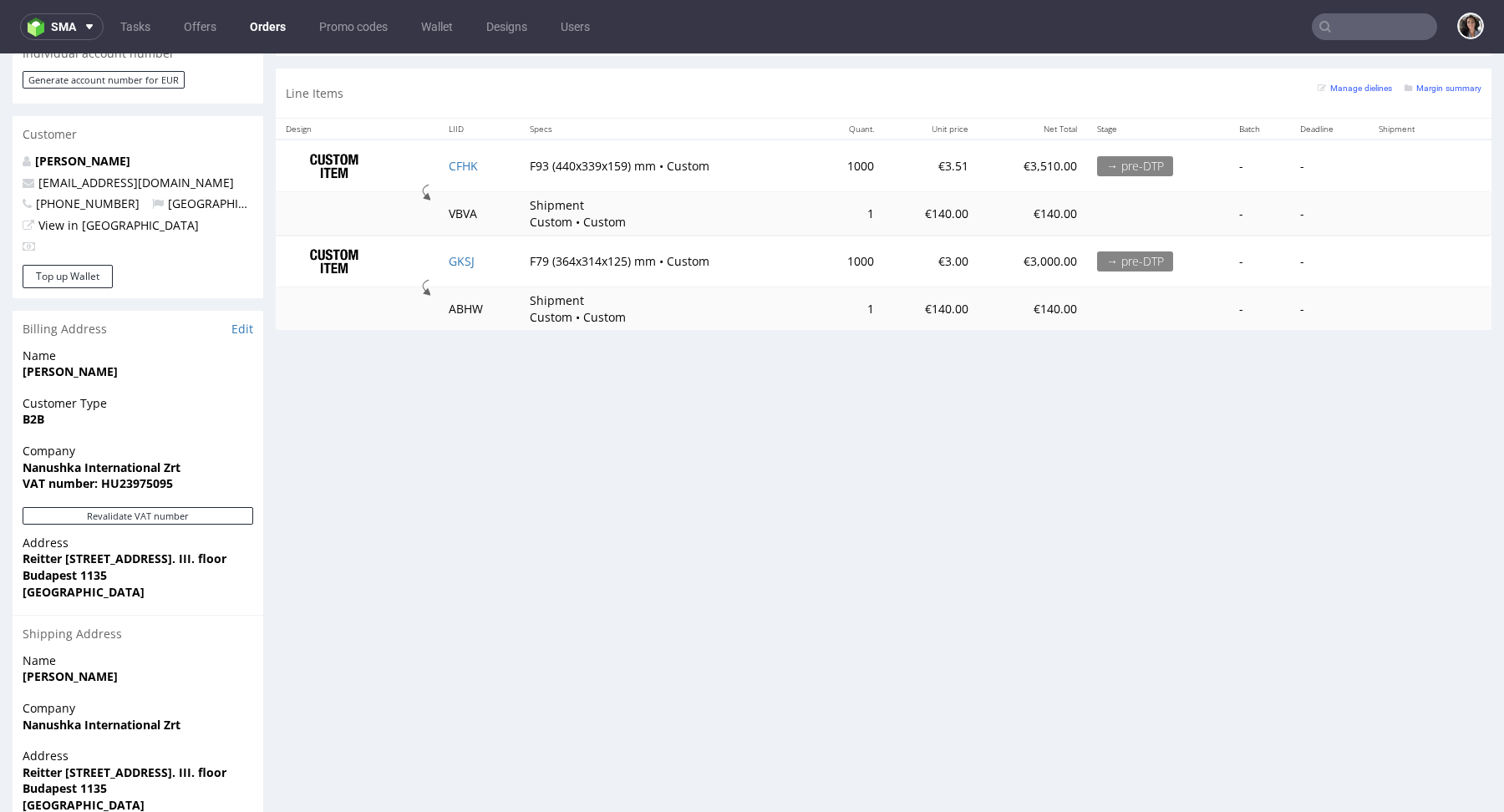
scroll to position [829, 0]
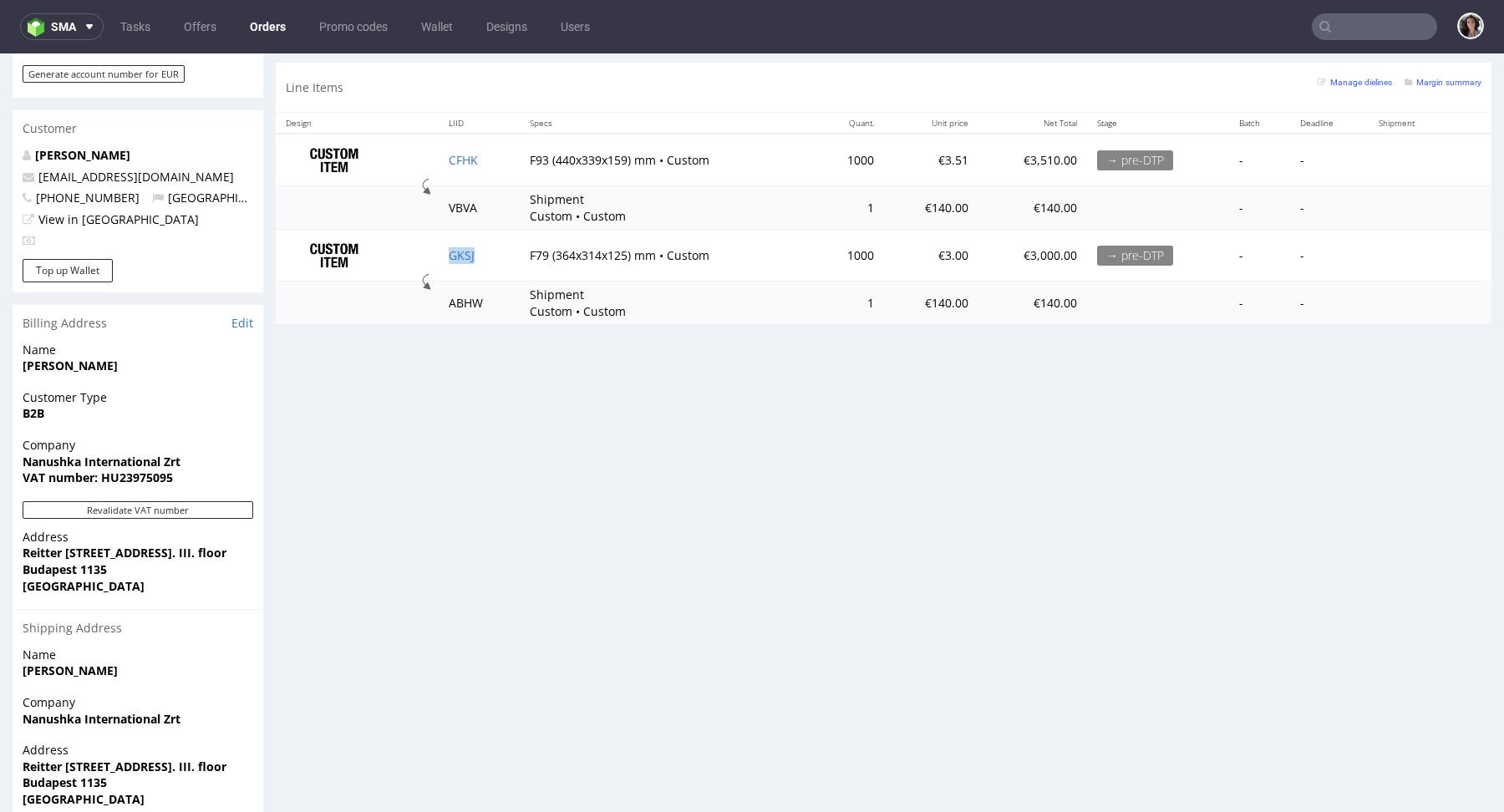
click at [456, 240] on td "GKSJ" at bounding box center [479, 255] width 81 height 52
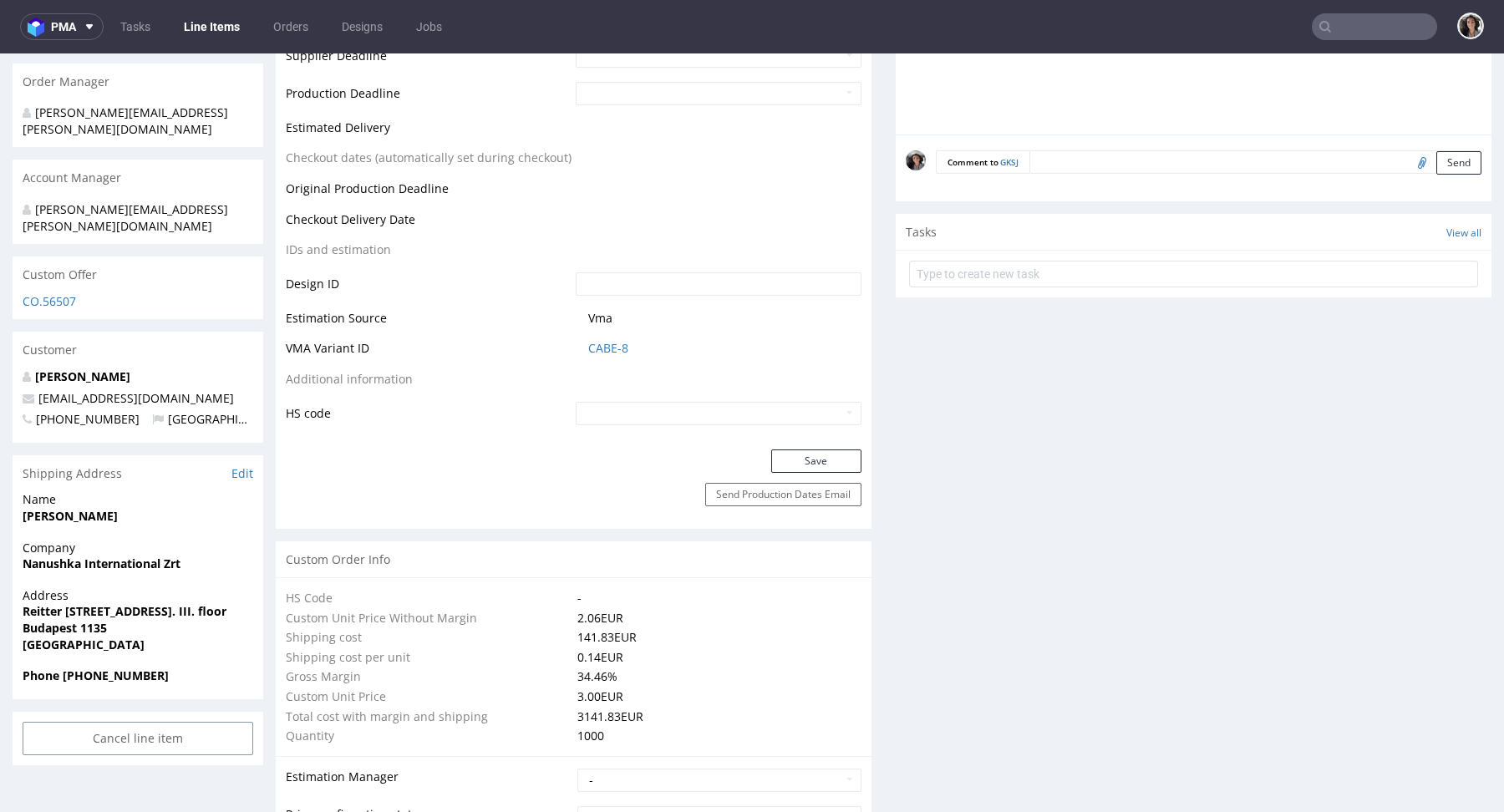
scroll to position [1433, 0]
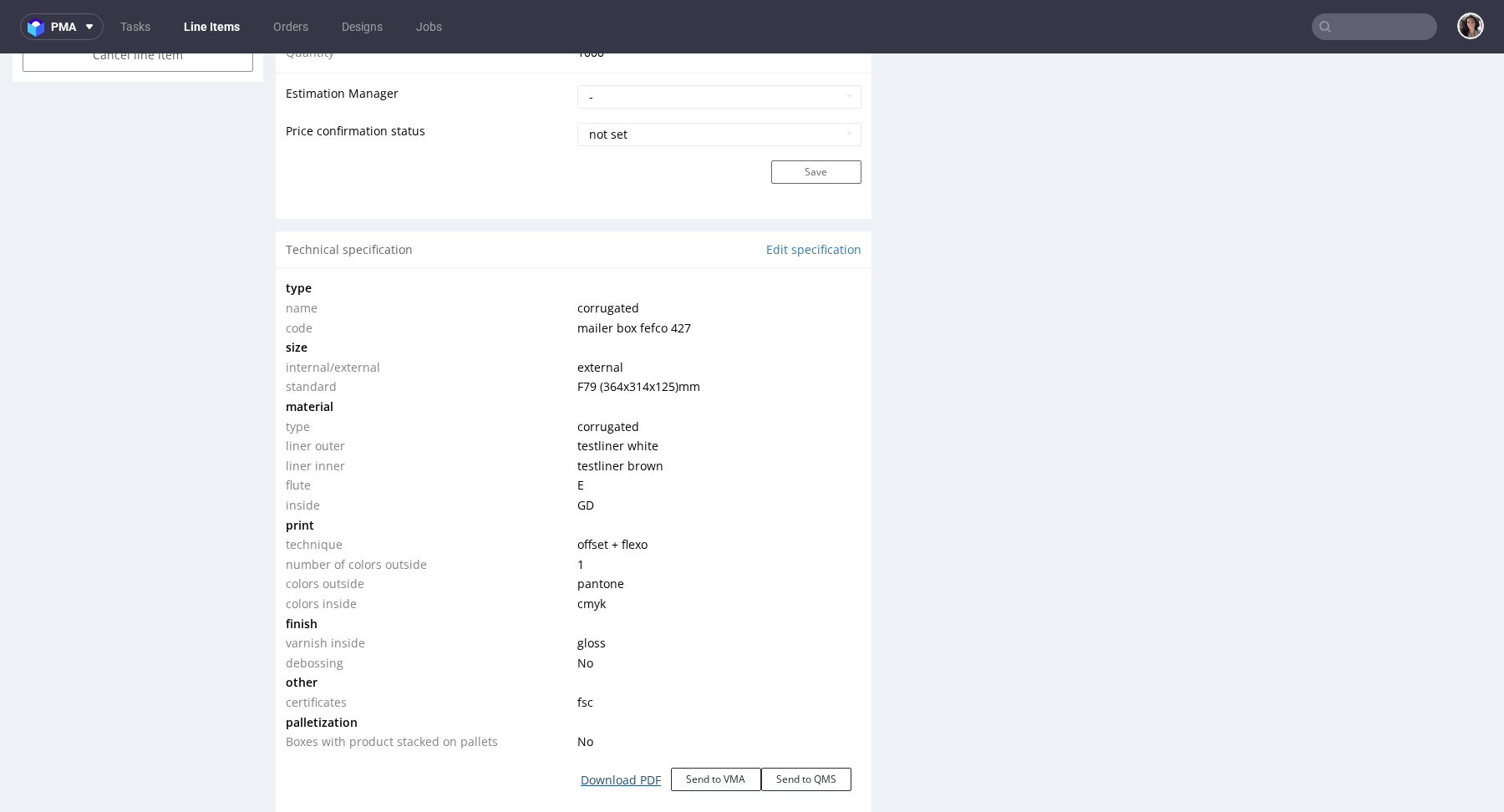
click at [616, 778] on link "Download PDF" at bounding box center [621, 780] width 100 height 36
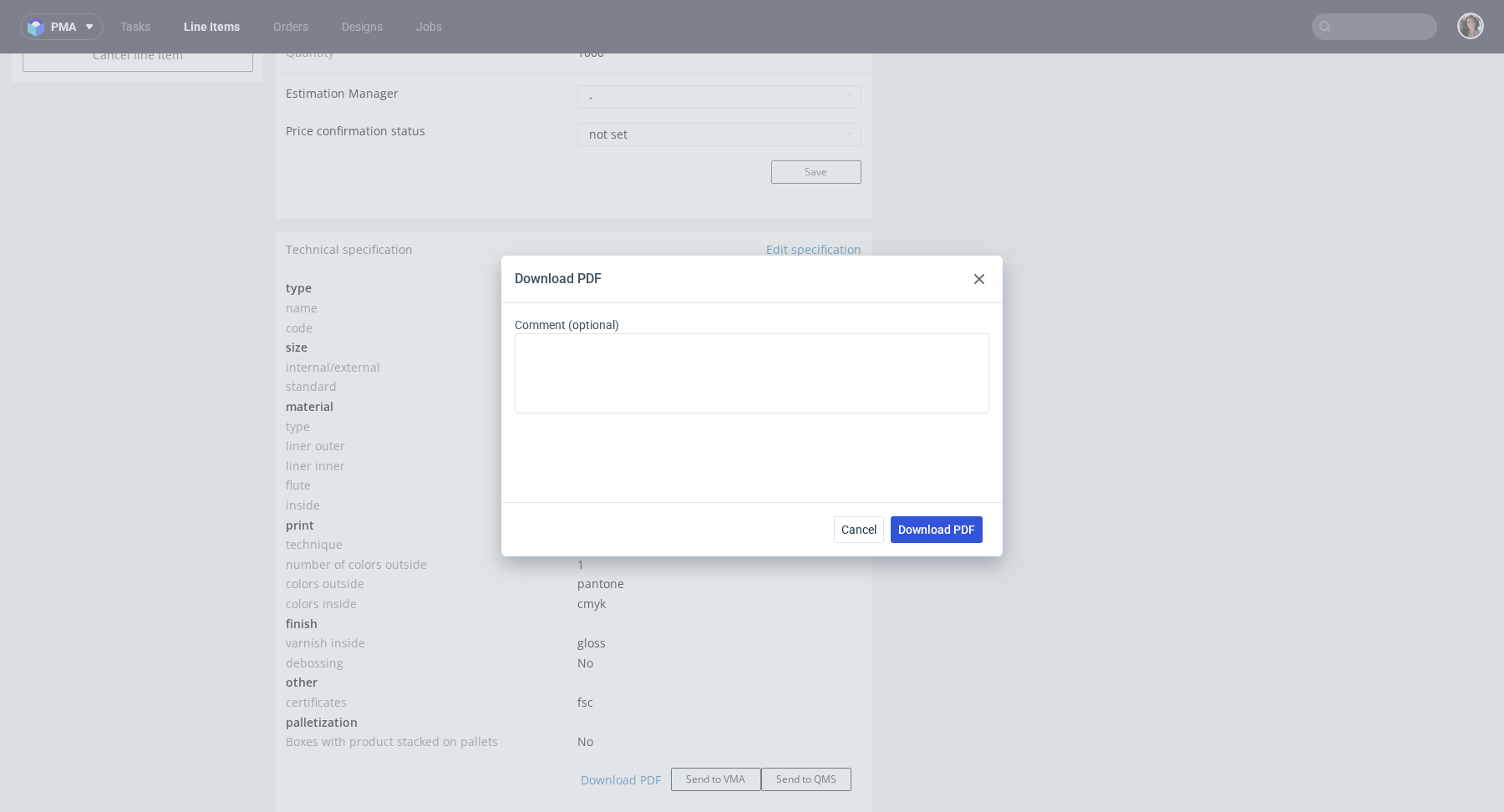
click at [926, 519] on button "Download PDF" at bounding box center [937, 529] width 92 height 27
click at [397, 209] on div "Download PDF Comment (optional) Cancel Download PDF" at bounding box center [752, 406] width 1504 height 812
click at [973, 275] on div at bounding box center [978, 279] width 20 height 20
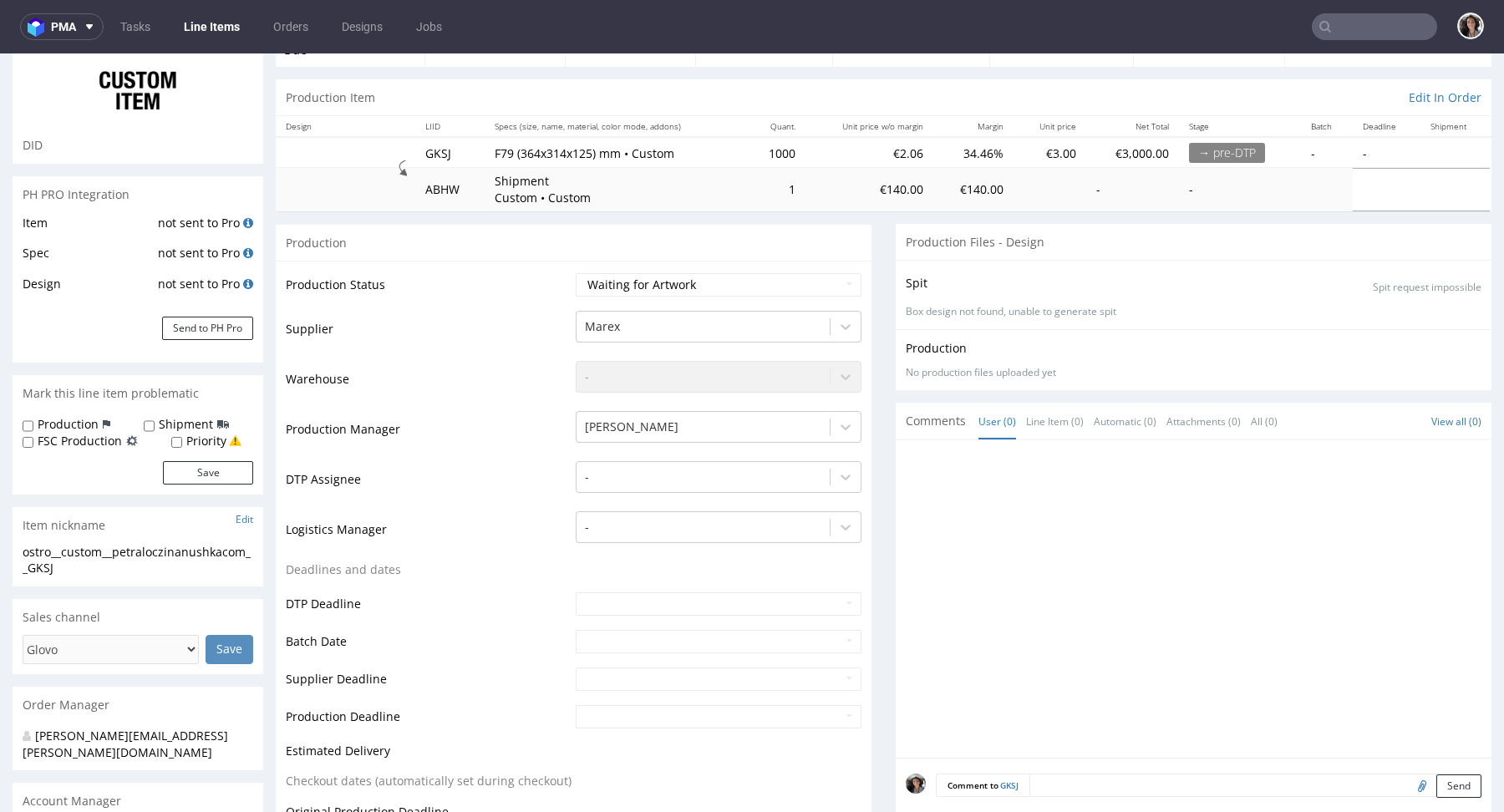
scroll to position [0, 0]
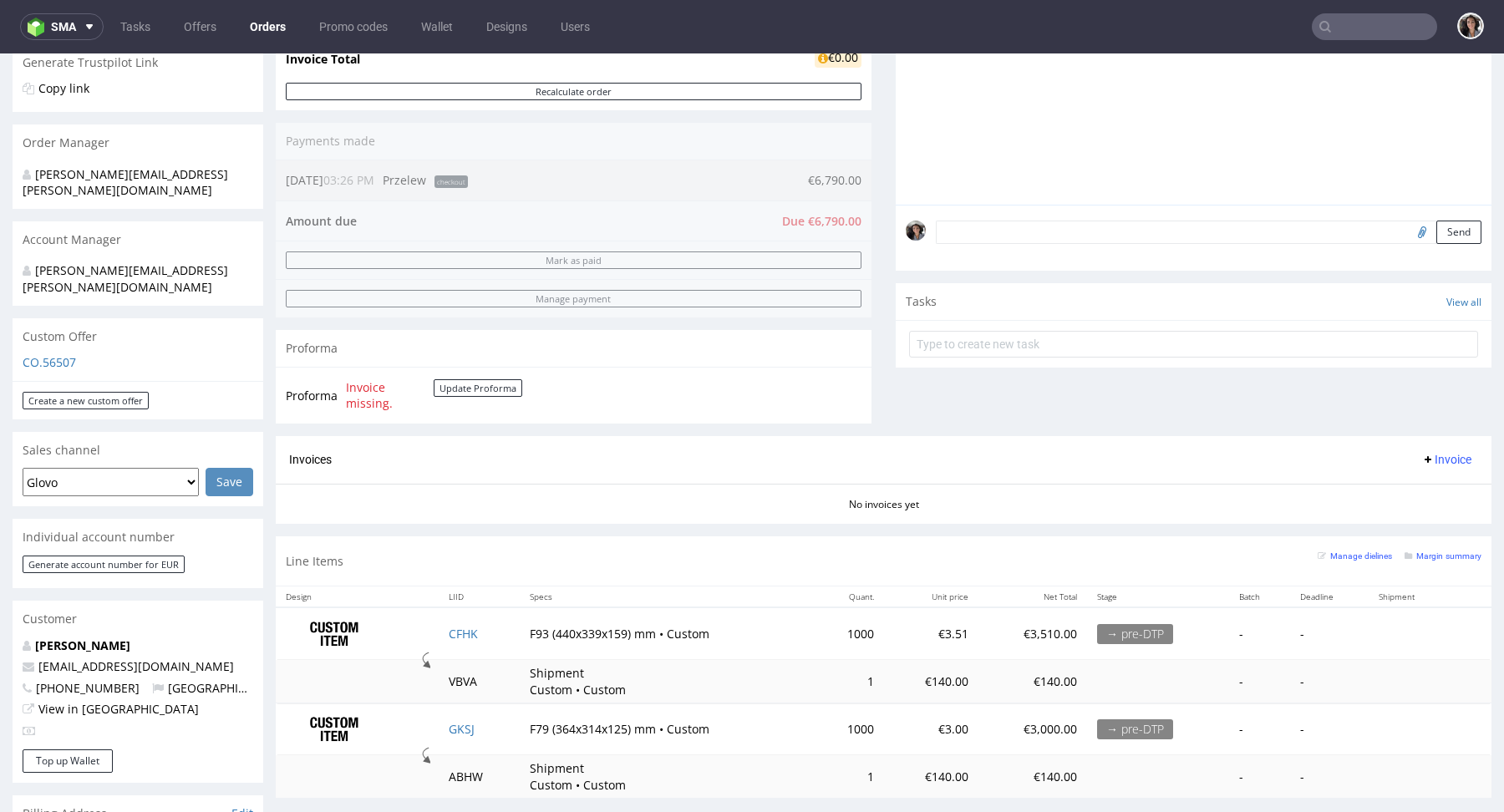
scroll to position [319, 0]
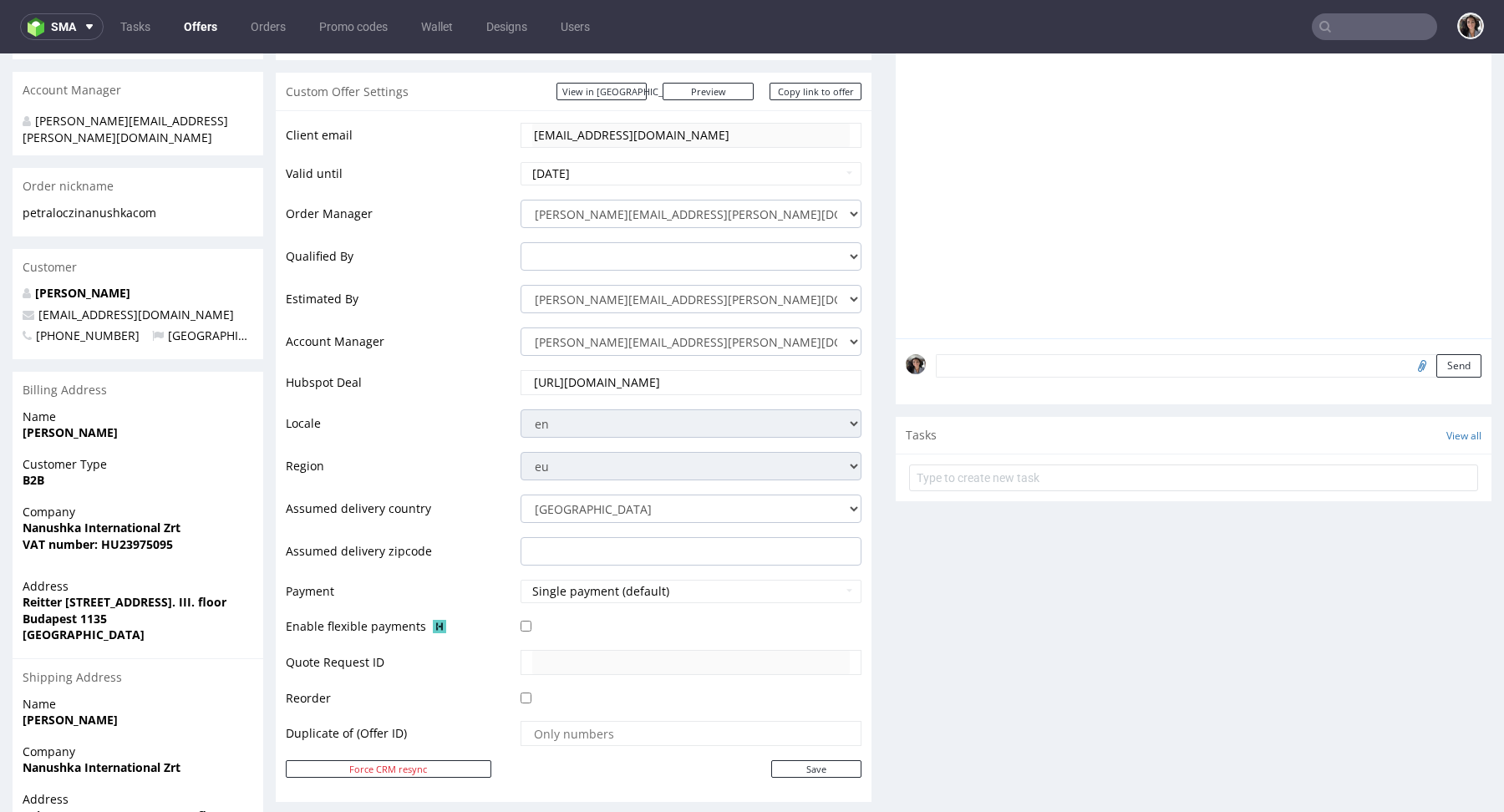
scroll to position [728, 0]
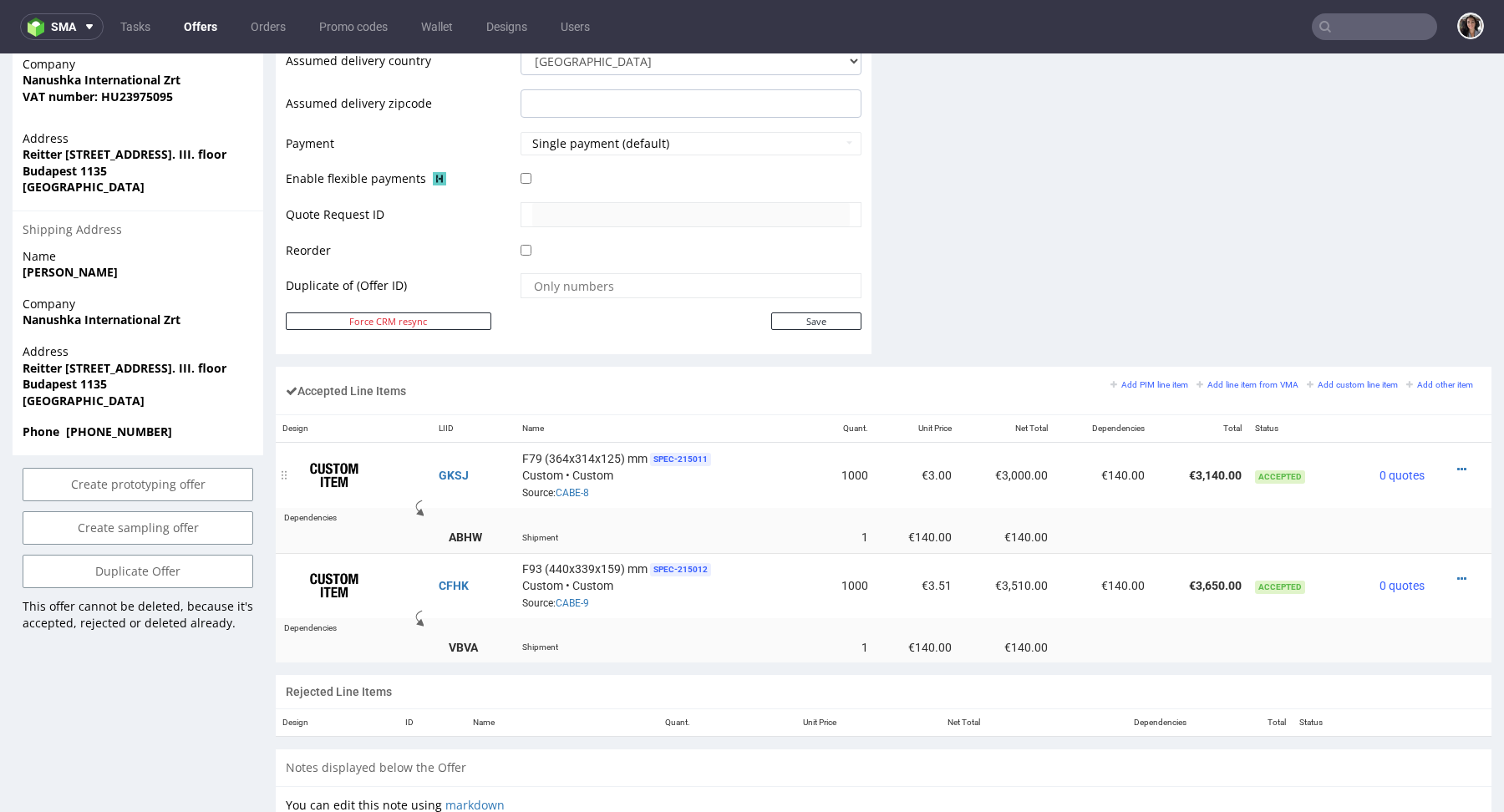
click at [1438, 462] on div at bounding box center [1456, 469] width 36 height 16
click at [1457, 464] on icon at bounding box center [1462, 469] width 10 height 12
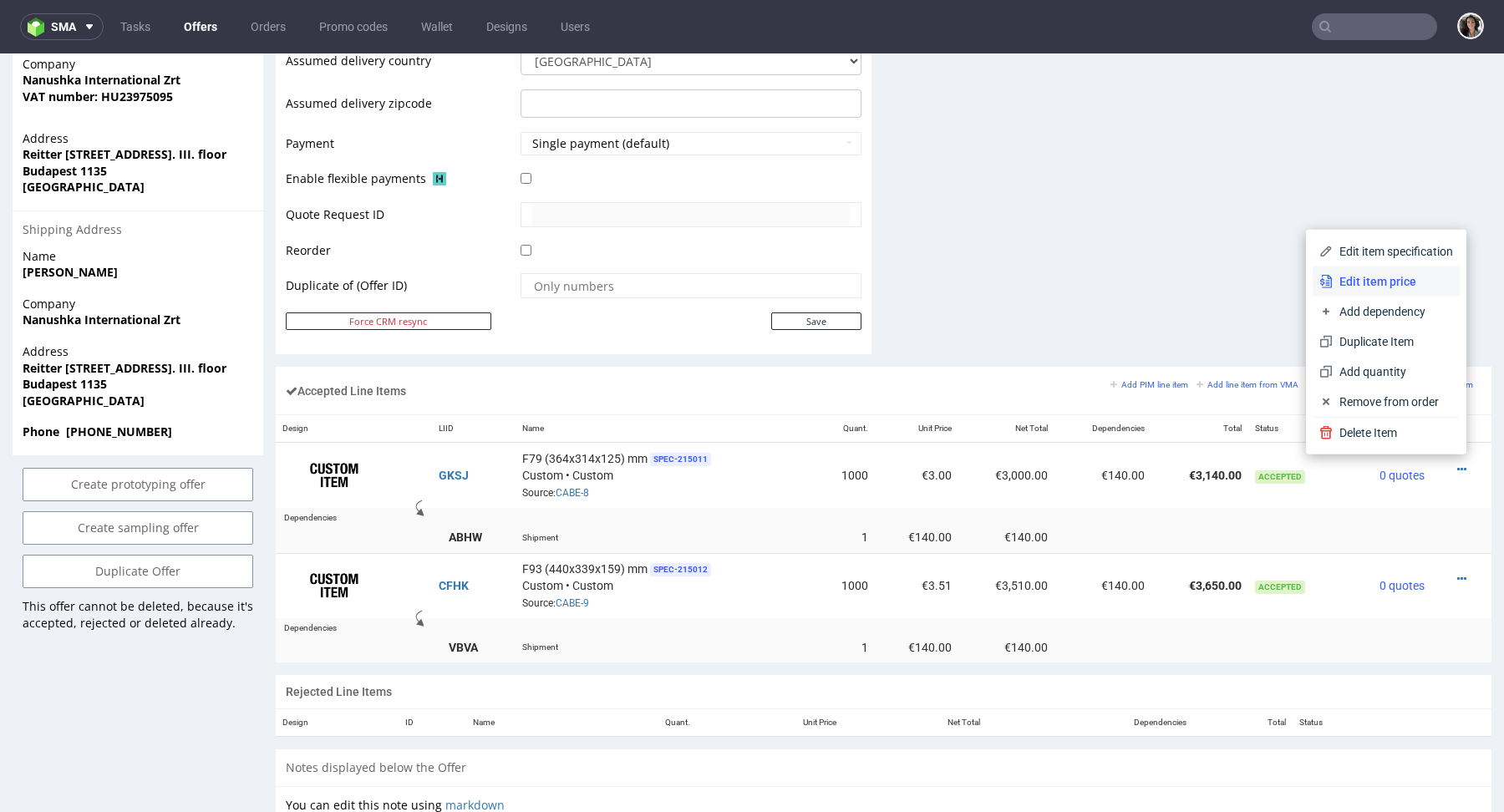
click at [1342, 289] on span "Edit item price" at bounding box center [1392, 281] width 120 height 16
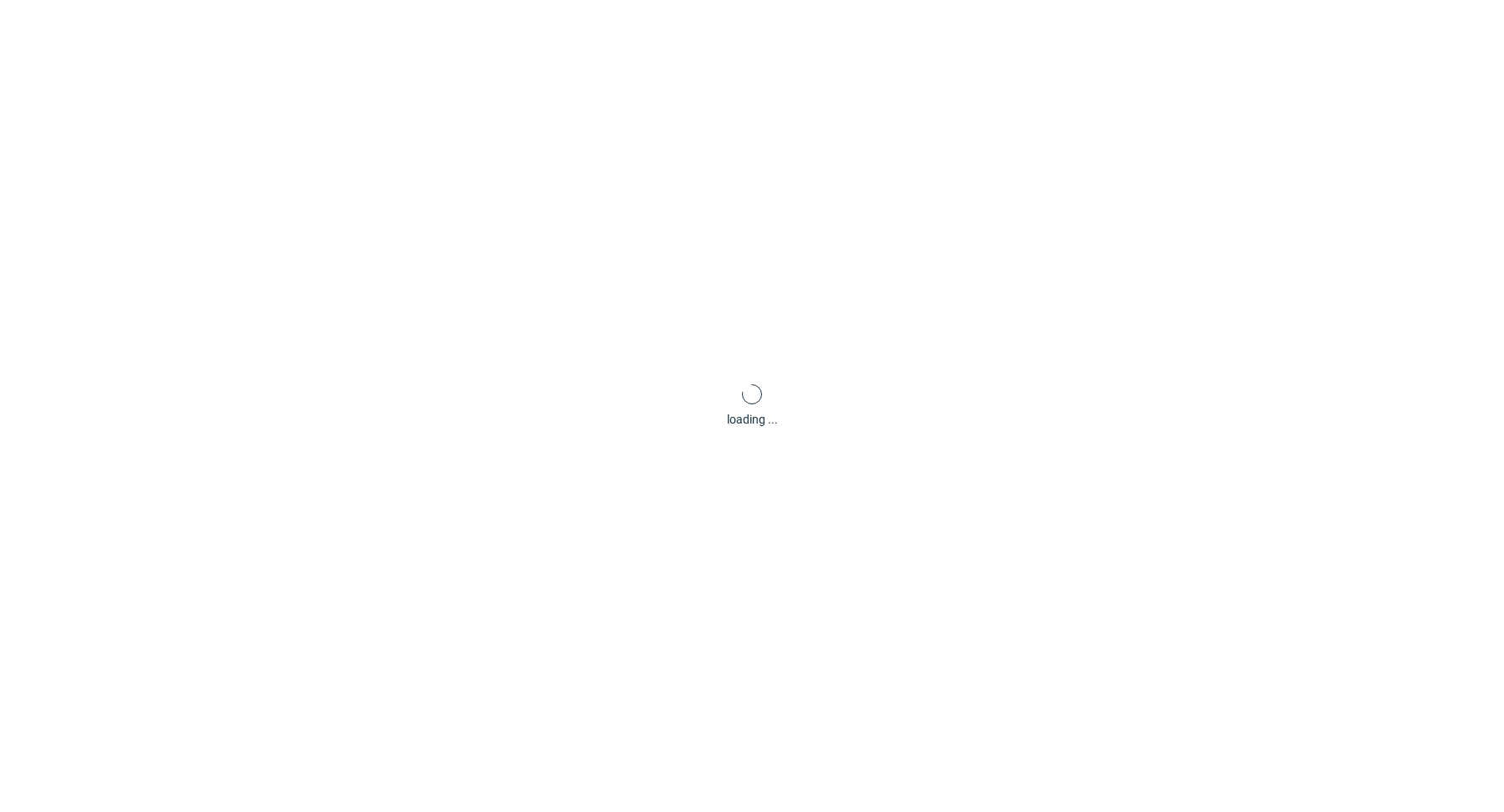
type input "3"
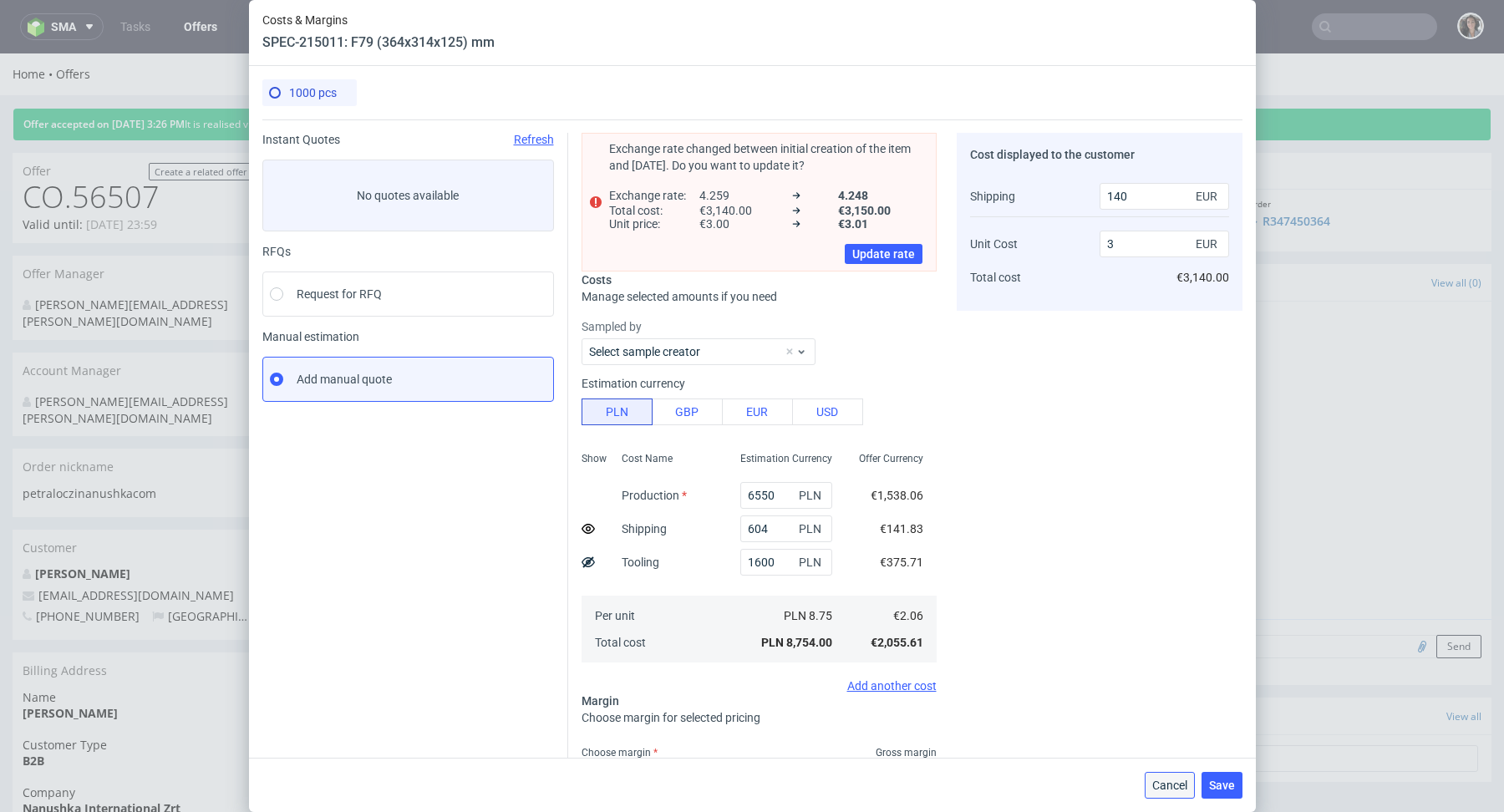
click at [1172, 787] on span "Cancel" at bounding box center [1170, 785] width 36 height 12
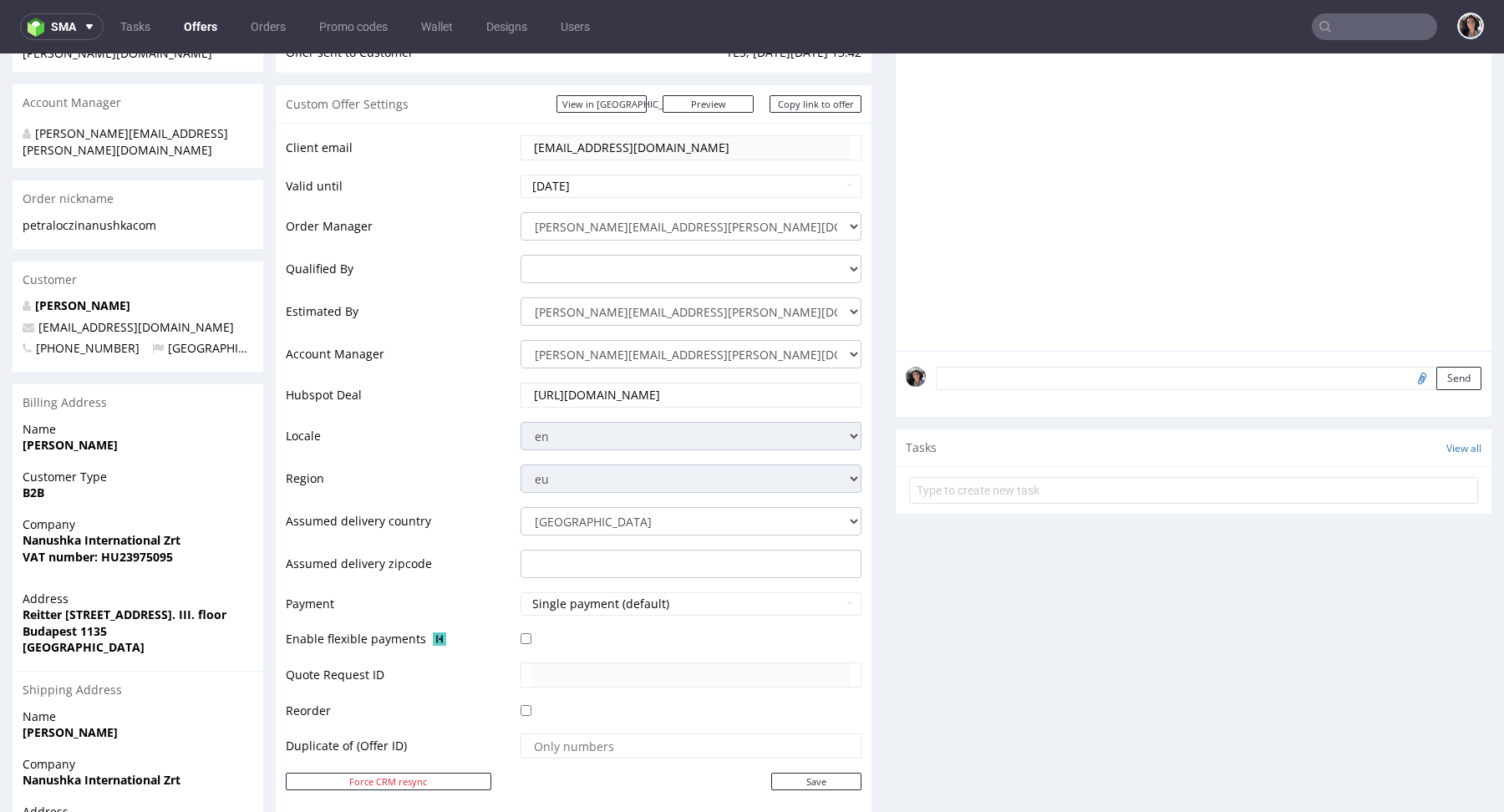
scroll to position [723, 0]
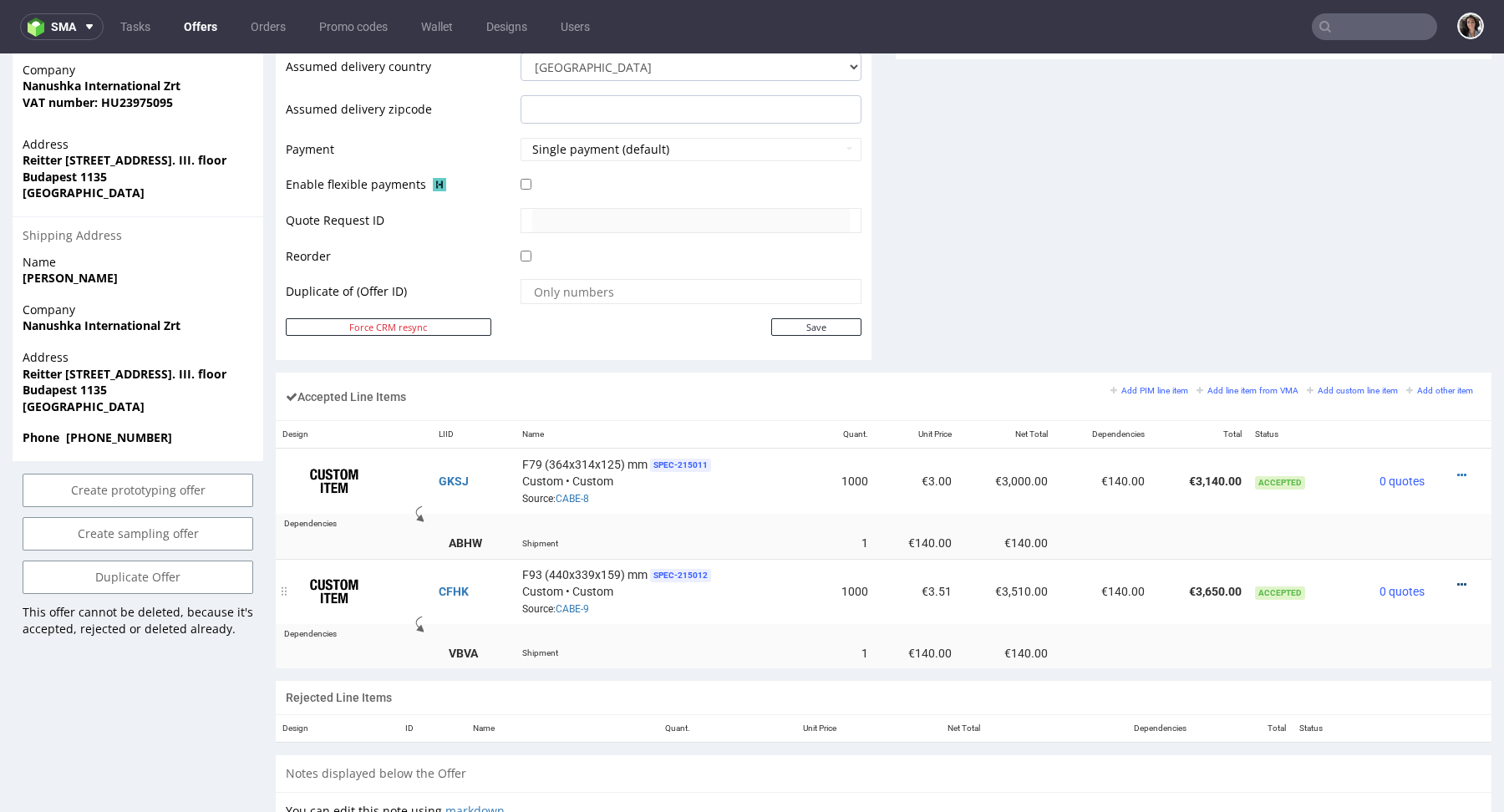
click at [1457, 579] on icon at bounding box center [1462, 585] width 10 height 12
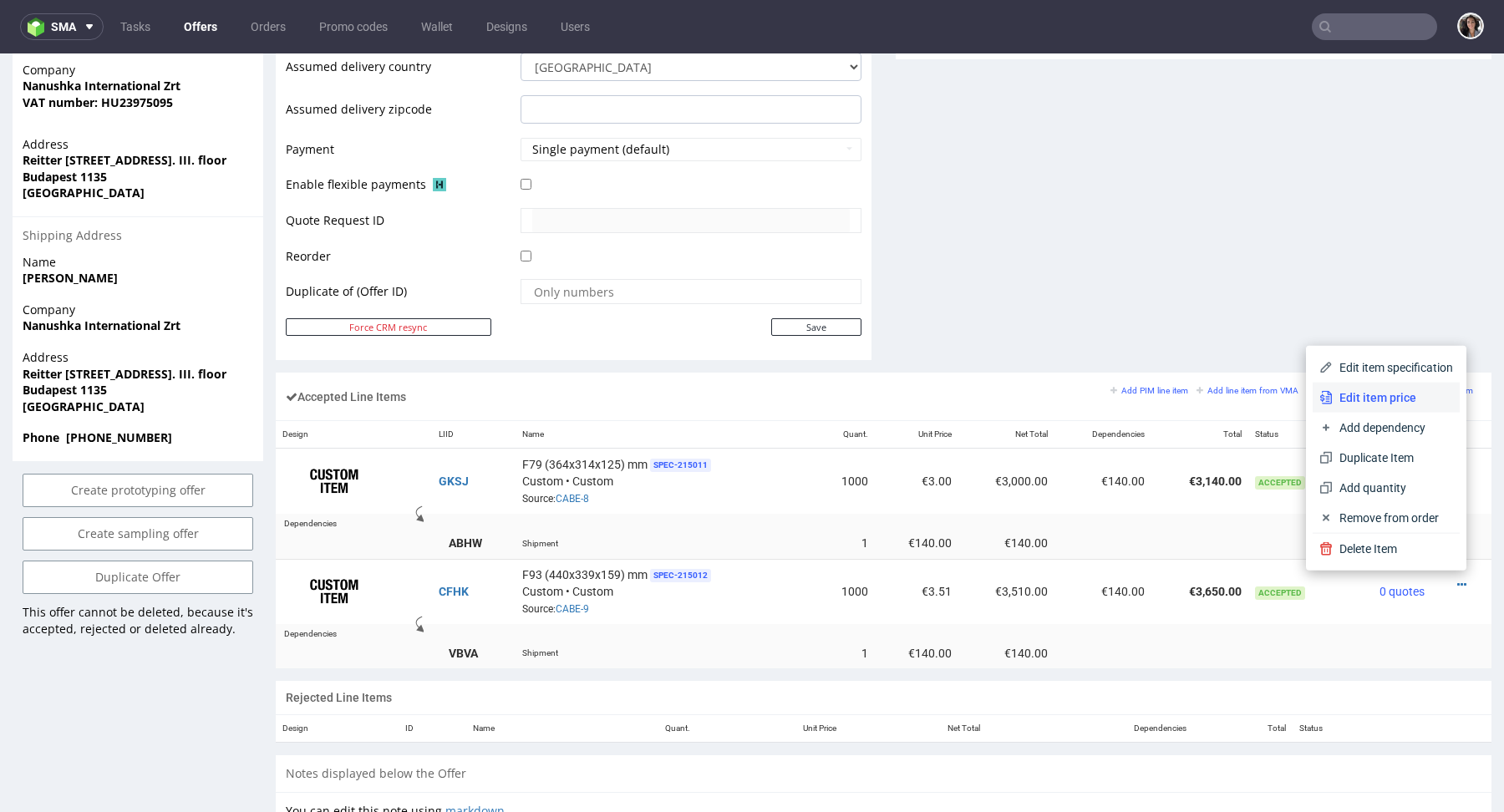
click at [1366, 396] on span "Edit item price" at bounding box center [1392, 397] width 120 height 16
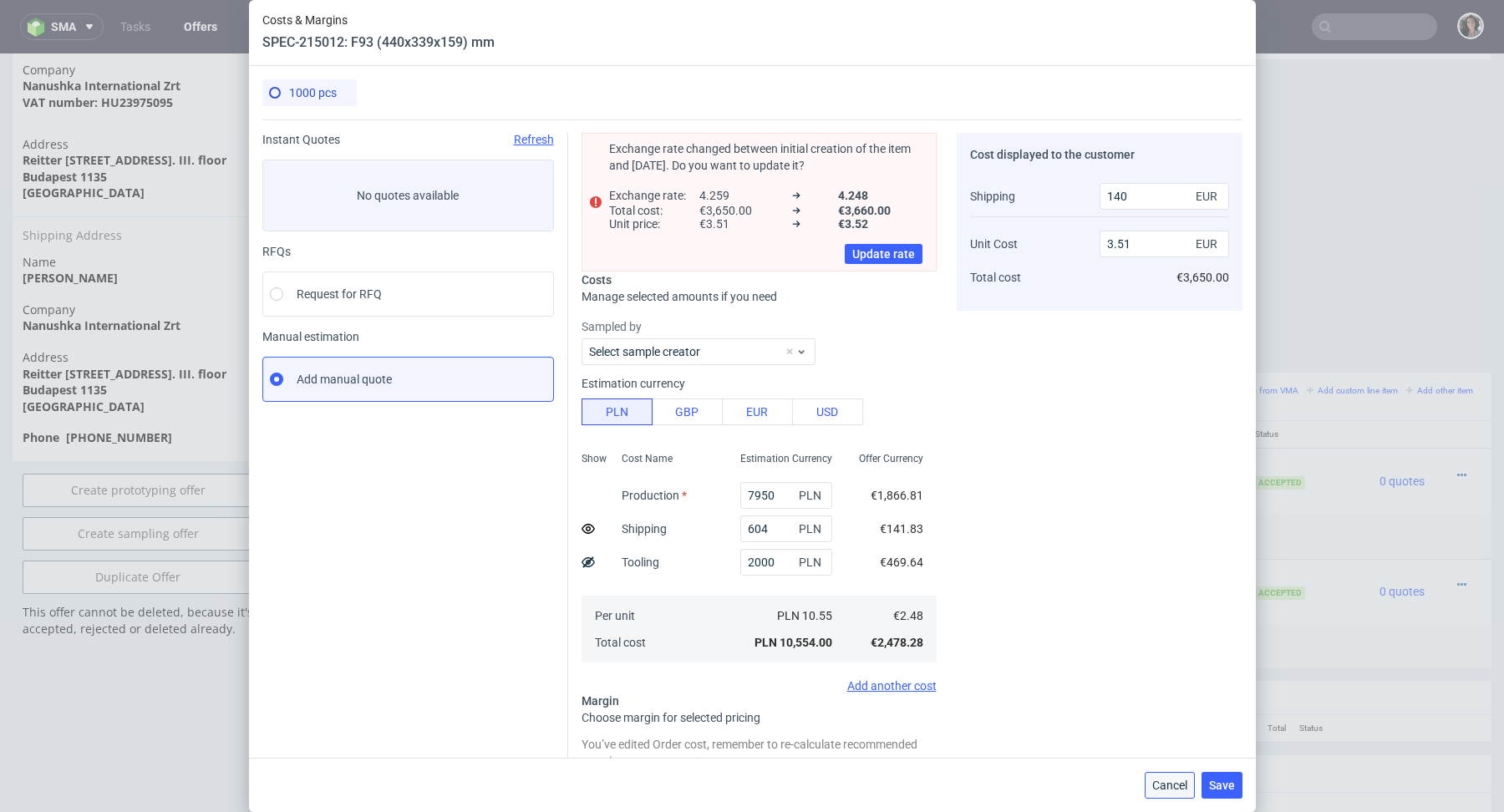
click at [1160, 784] on span "Cancel" at bounding box center [1170, 785] width 36 height 12
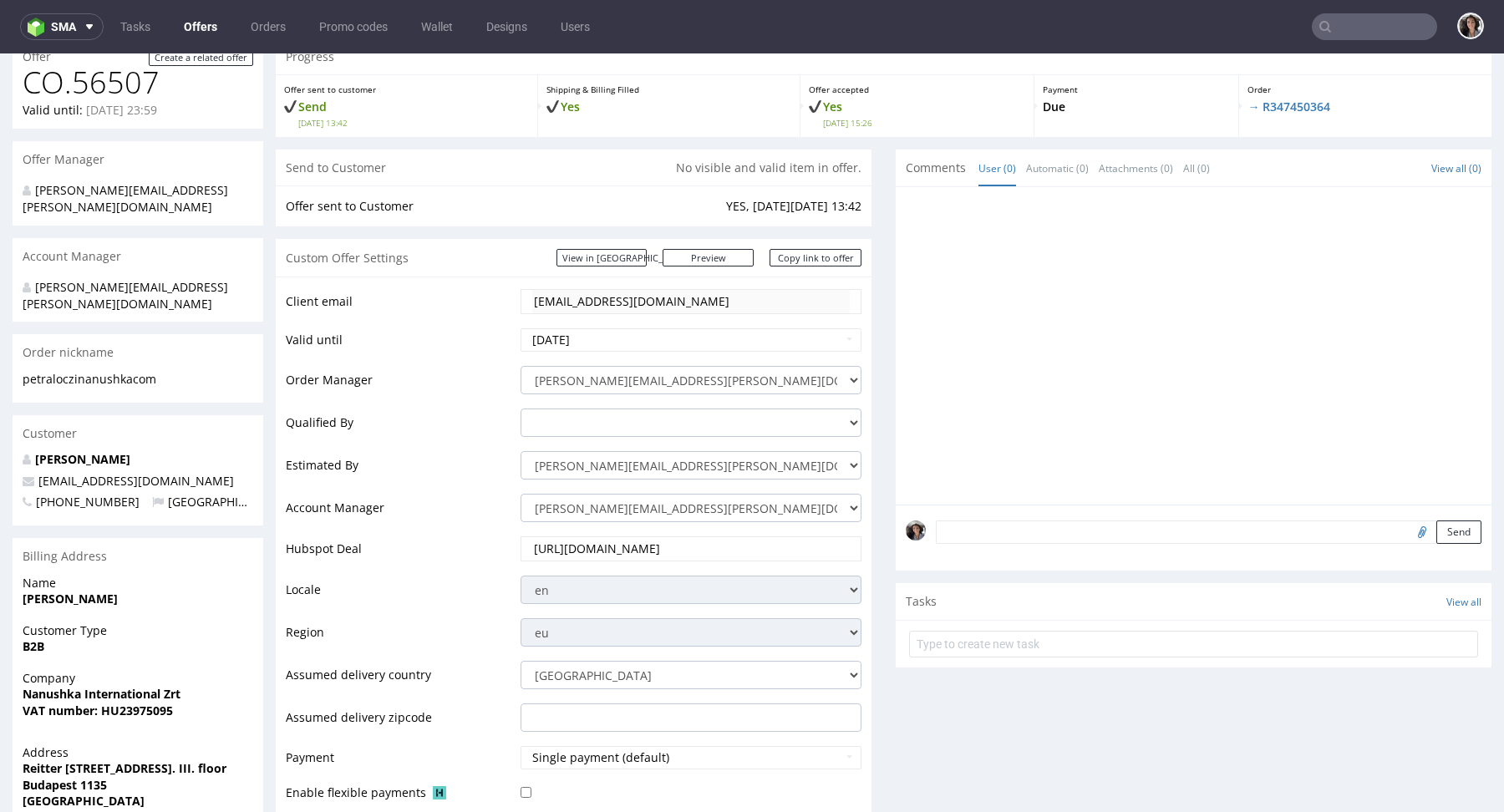
scroll to position [0, 0]
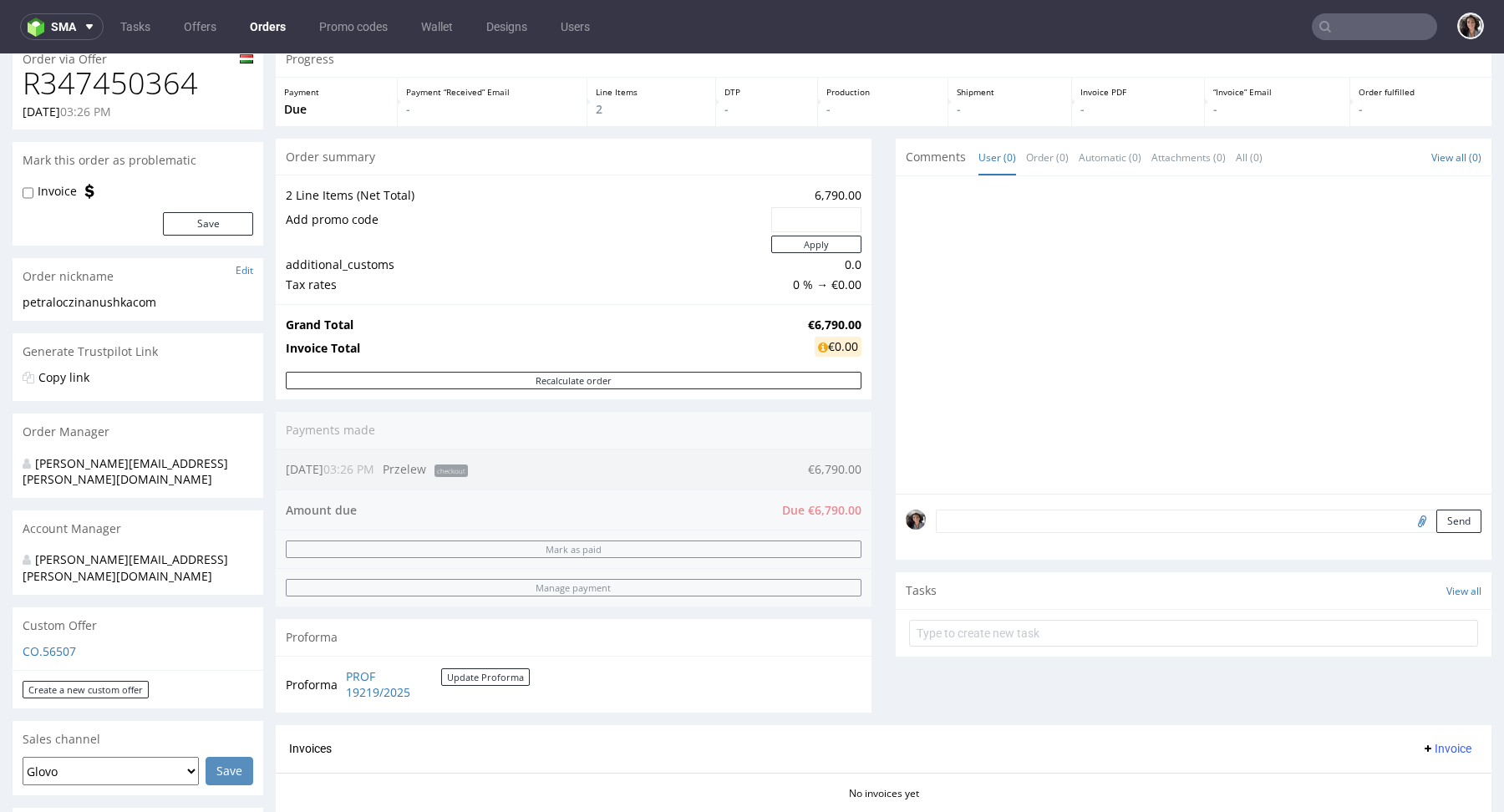
scroll to position [128, 0]
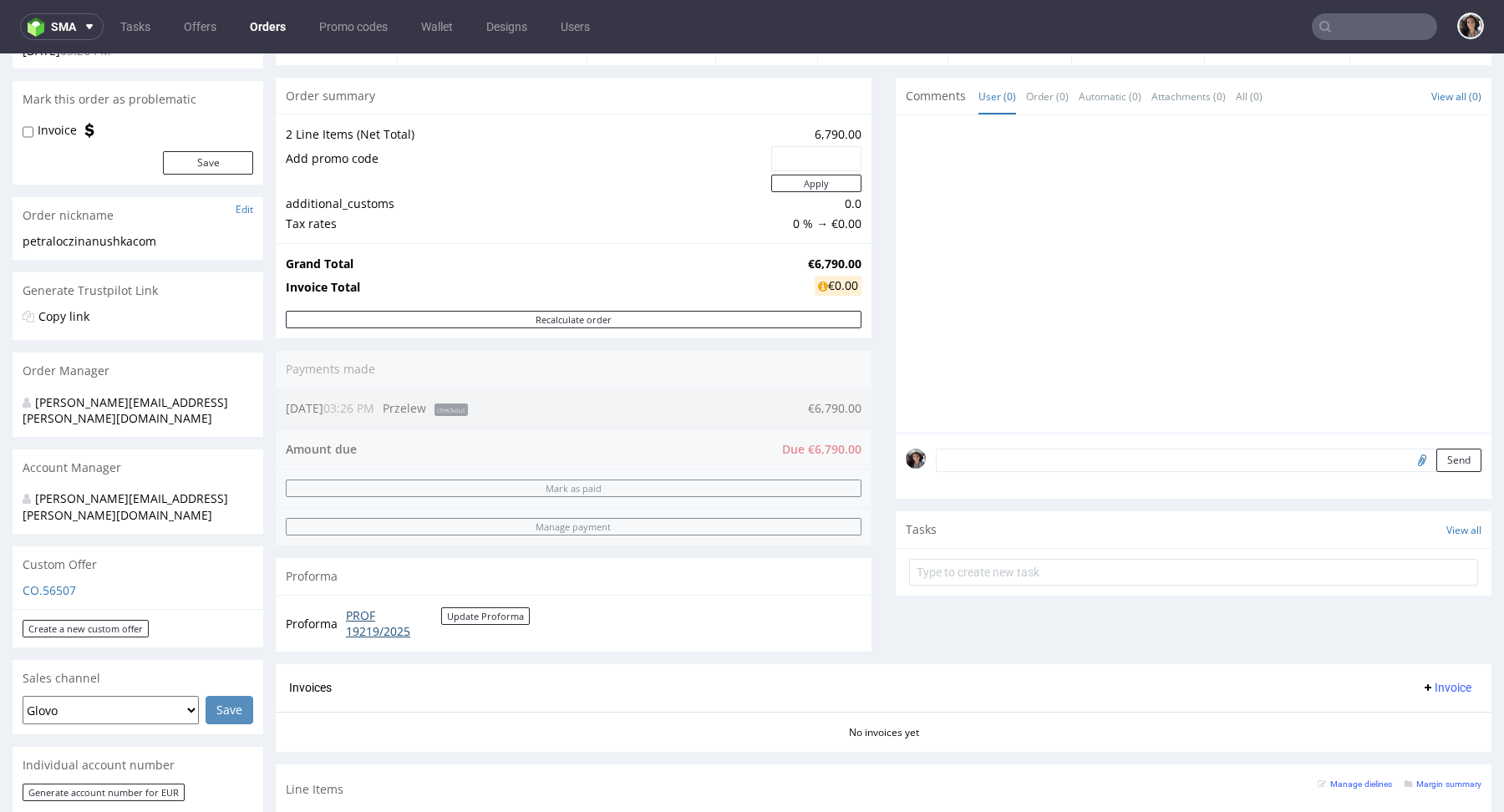
click at [358, 614] on link "PROF 19219/2025" at bounding box center [393, 623] width 95 height 33
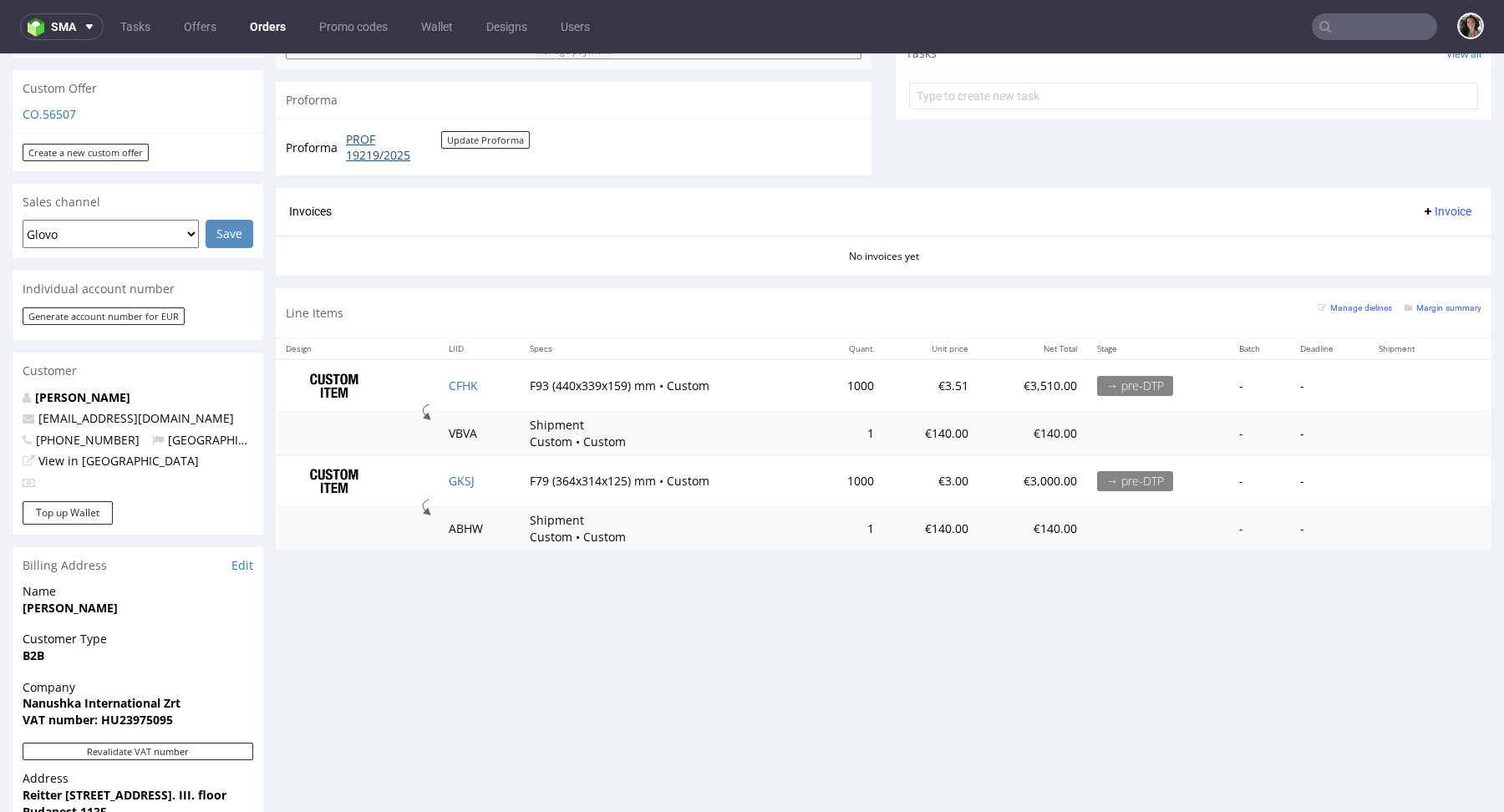
scroll to position [0, 0]
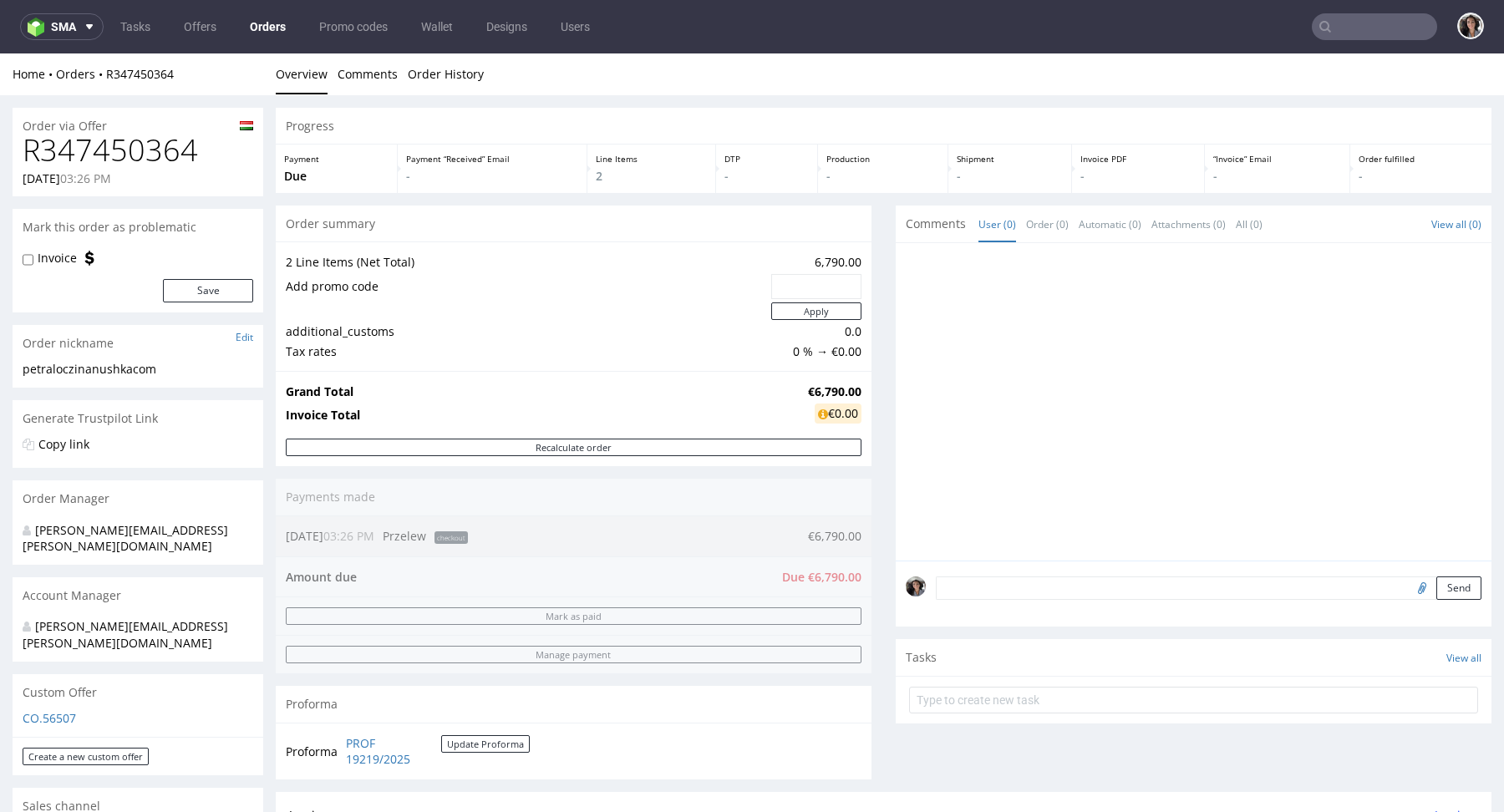
click at [154, 149] on h1 "R347450364" at bounding box center [138, 150] width 230 height 34
click at [132, 86] on div "Home Orders R347450364 Overview Comments Order History" at bounding box center [752, 74] width 1504 height 42
click at [131, 72] on link "R347450364" at bounding box center [140, 74] width 68 height 16
drag, startPoint x: 859, startPoint y: 387, endPoint x: 782, endPoint y: 387, distance: 77.0
click at [782, 387] on div "Grand Total €6,790.00 Invoice Total €0.00" at bounding box center [573, 404] width 596 height 68
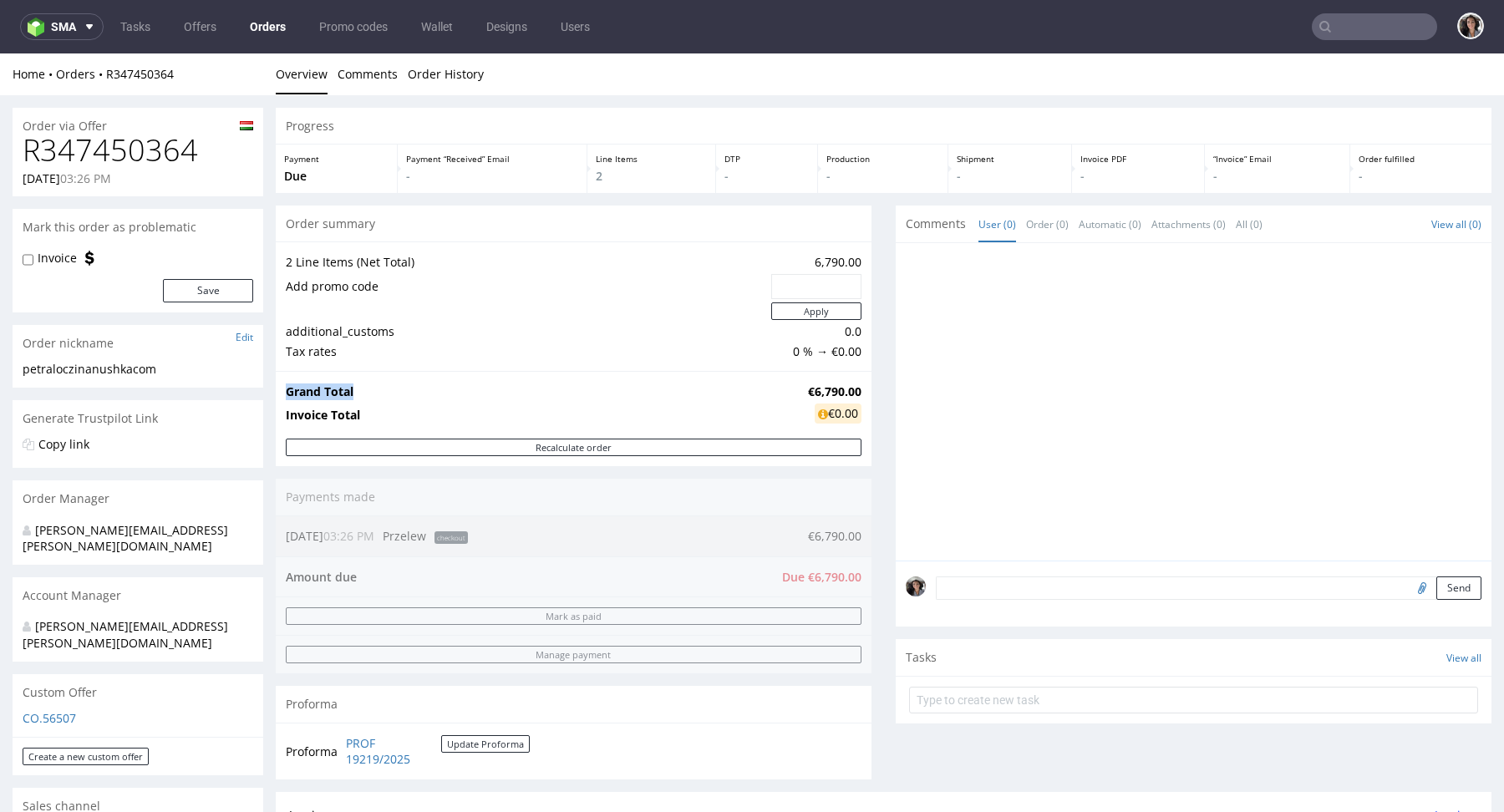
click at [782, 387] on td "Grand Total" at bounding box center [545, 391] width 518 height 20
drag, startPoint x: 793, startPoint y: 388, endPoint x: 851, endPoint y: 385, distance: 58.1
click at [851, 385] on strong "€6,790.00" at bounding box center [835, 391] width 54 height 16
copy strong "€6,790.00"
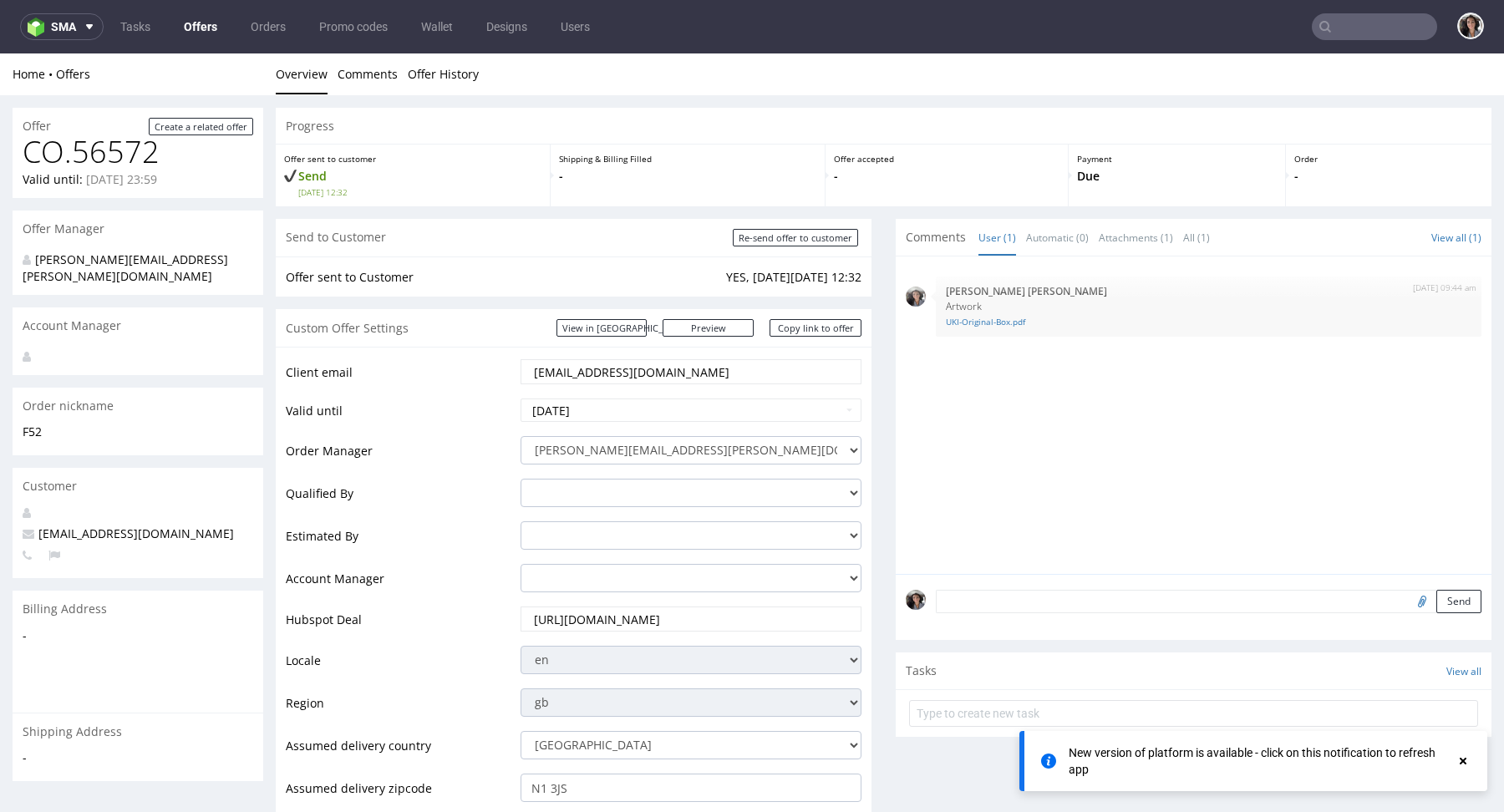
scroll to position [3, 0]
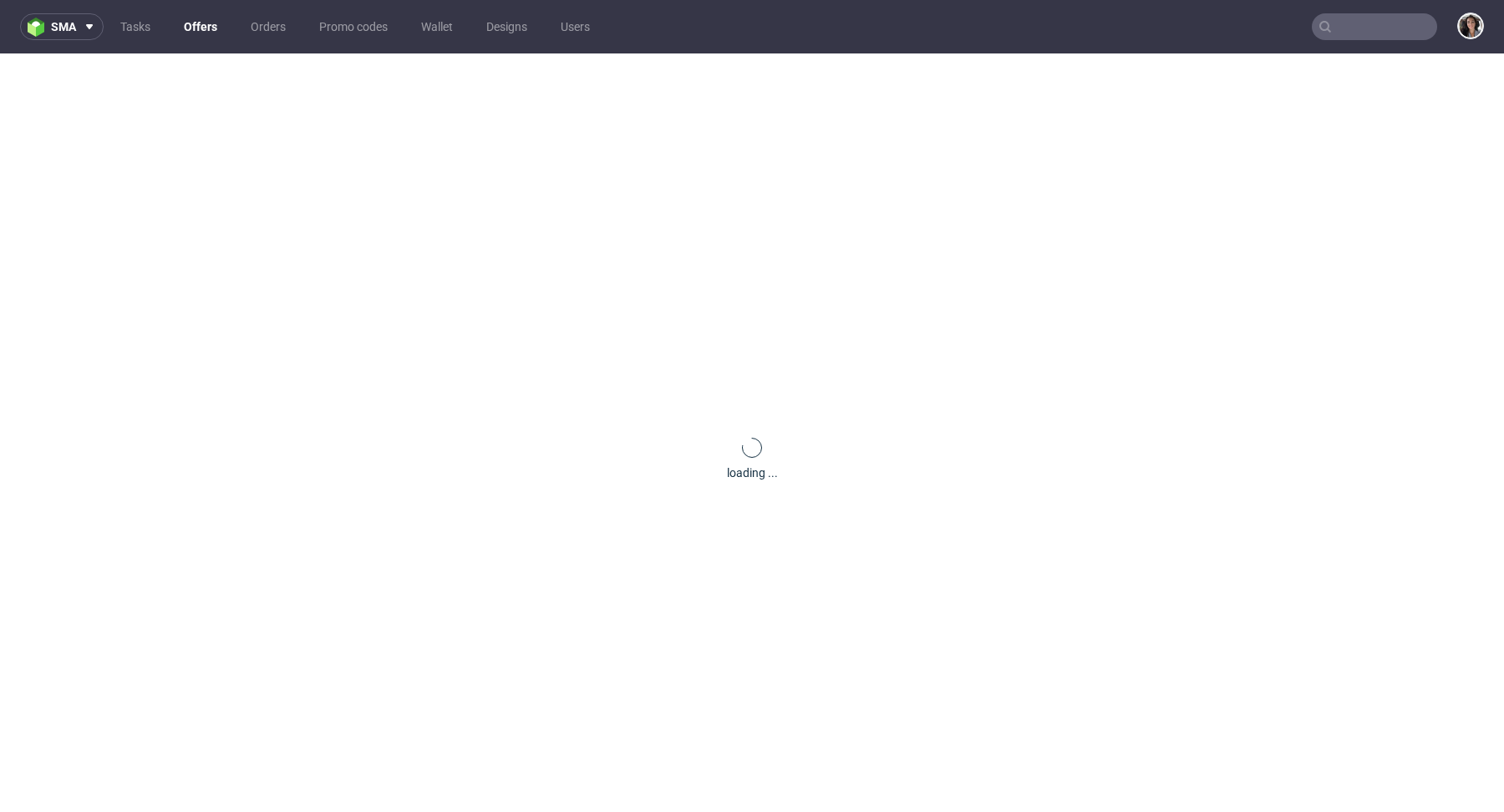
click at [1376, 24] on input "text" at bounding box center [1374, 26] width 126 height 27
paste input "[EMAIL_ADDRESS][DOMAIN_NAME]"
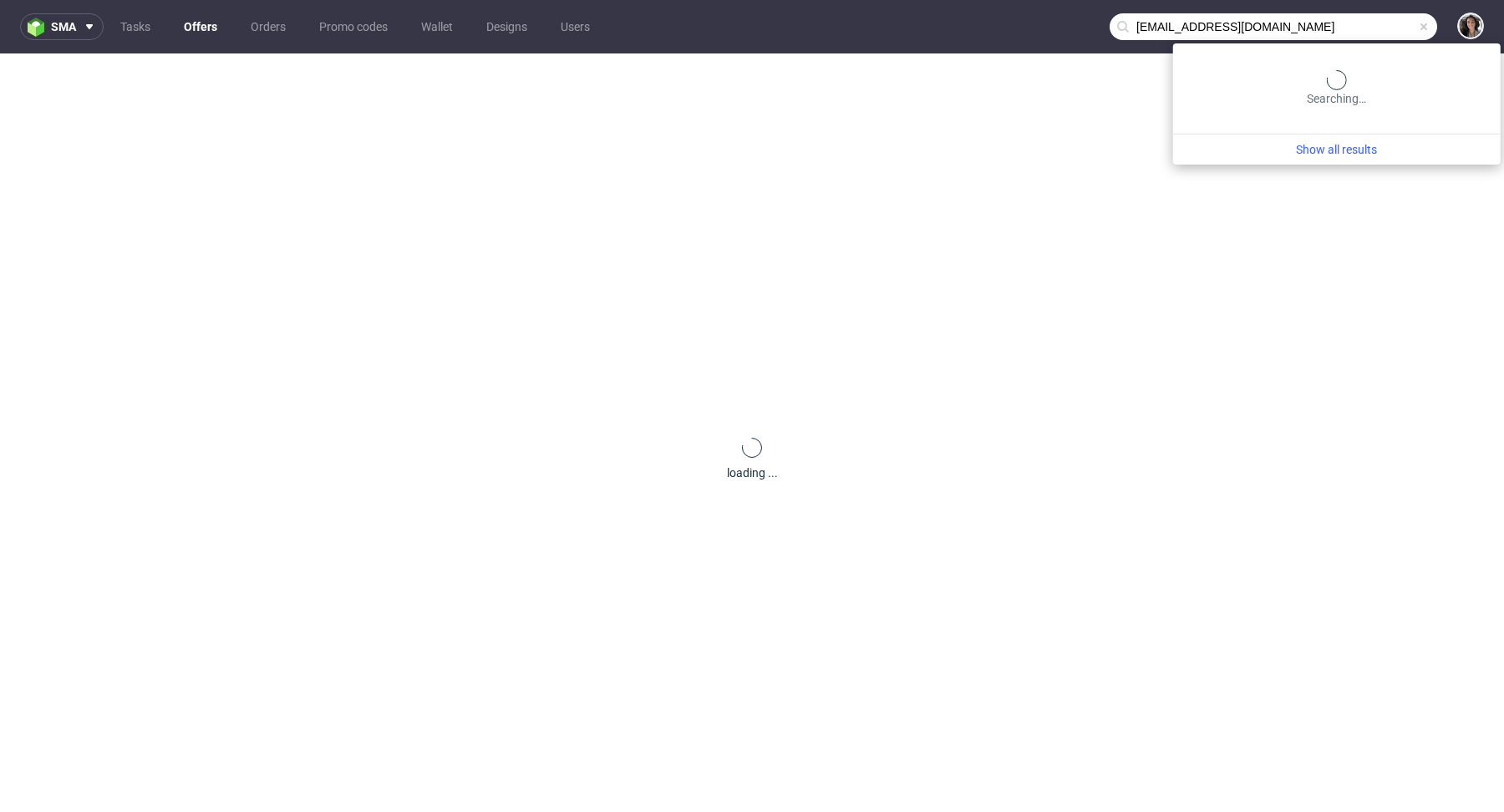
type input "[EMAIL_ADDRESS][DOMAIN_NAME]"
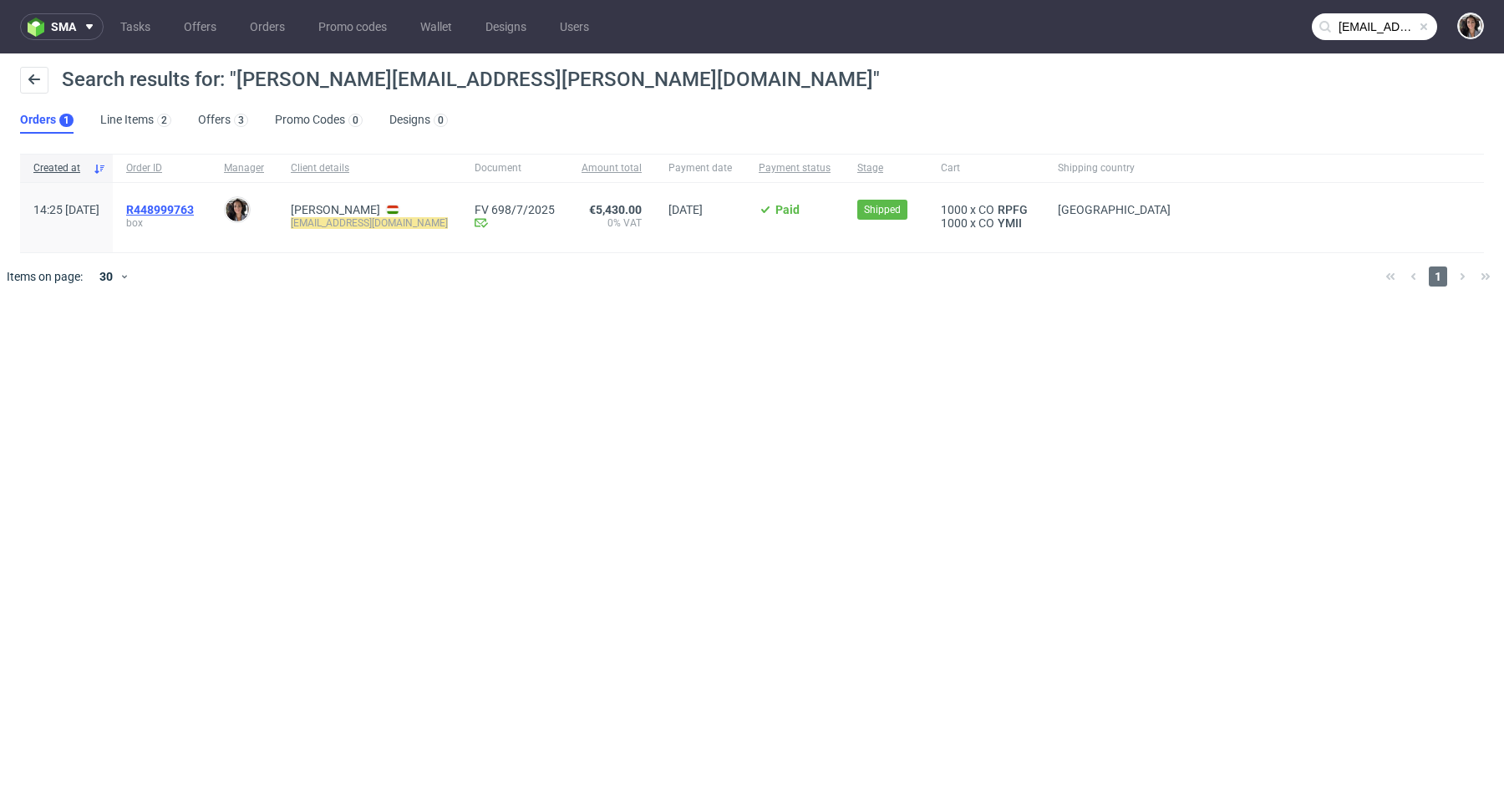
click at [194, 211] on span "R448999763" at bounding box center [160, 209] width 68 height 13
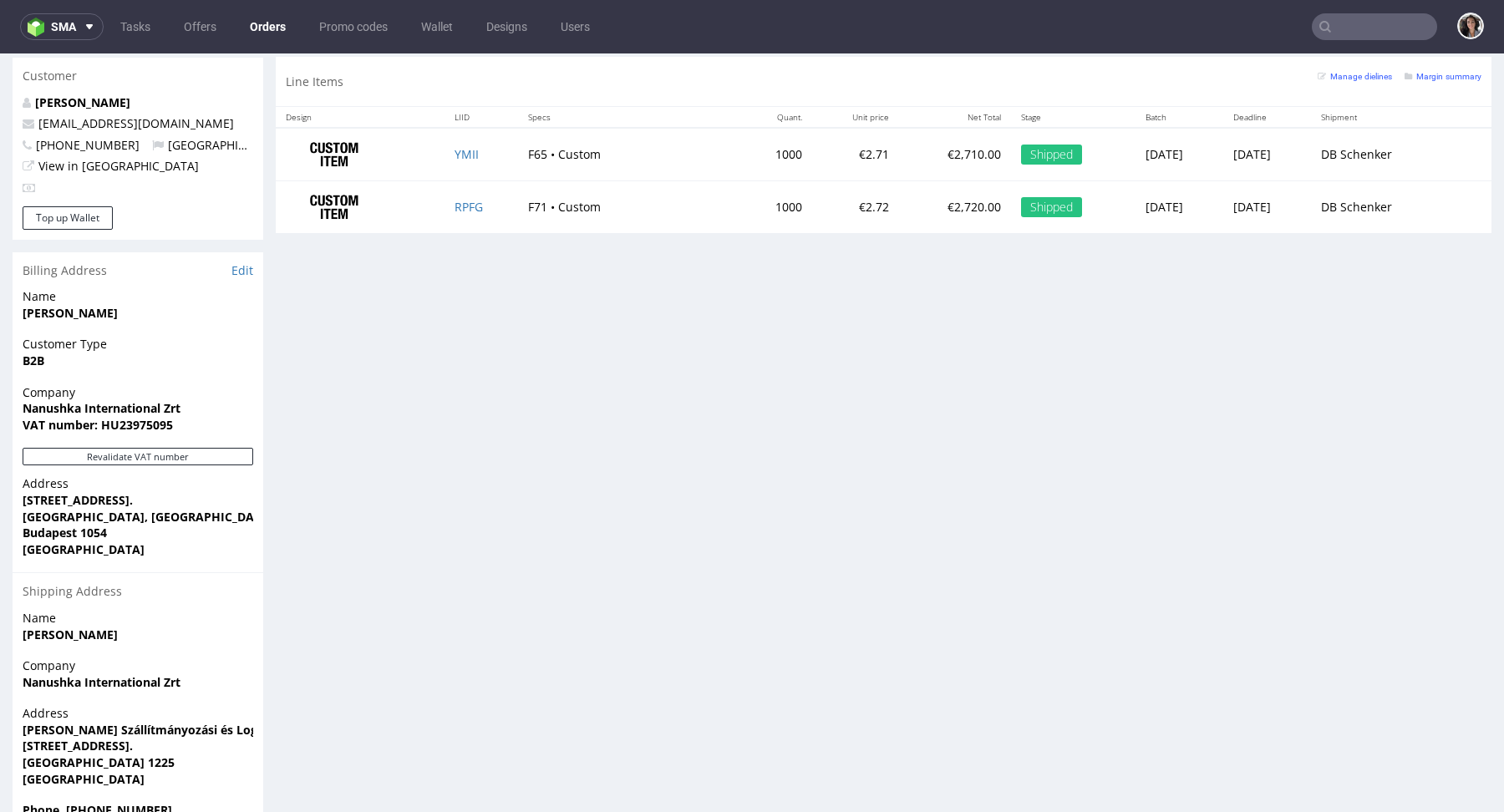
scroll to position [908, 0]
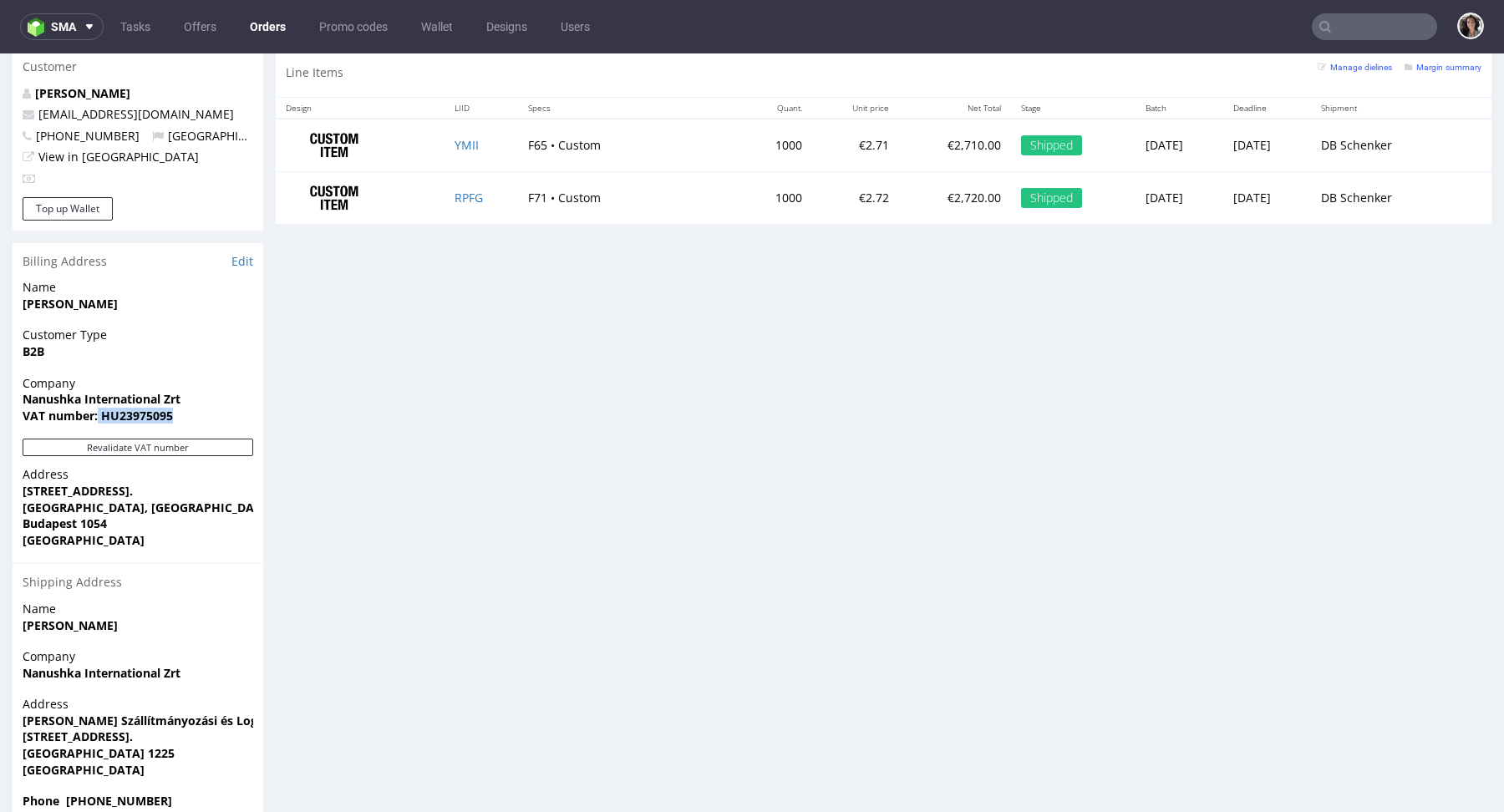
drag, startPoint x: 186, startPoint y: 379, endPoint x: 97, endPoint y: 380, distance: 89.0
click at [97, 408] on span "VAT number: HU23975095" at bounding box center [138, 416] width 230 height 16
copy strong "HU23975095"
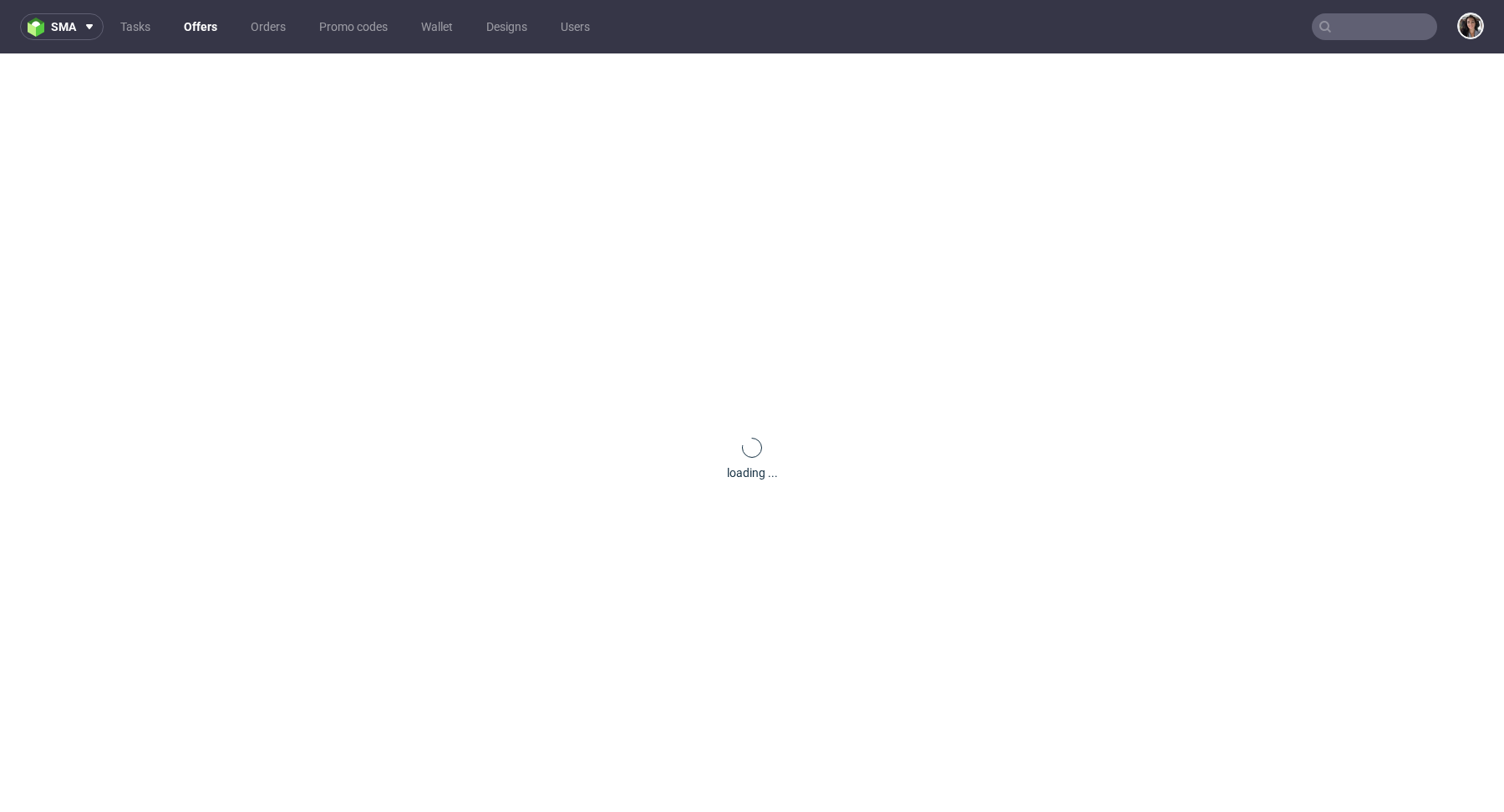
click at [1381, 31] on input "text" at bounding box center [1374, 26] width 126 height 27
paste input "[PERSON_NAME][EMAIL_ADDRESS][DOMAIN_NAME]"
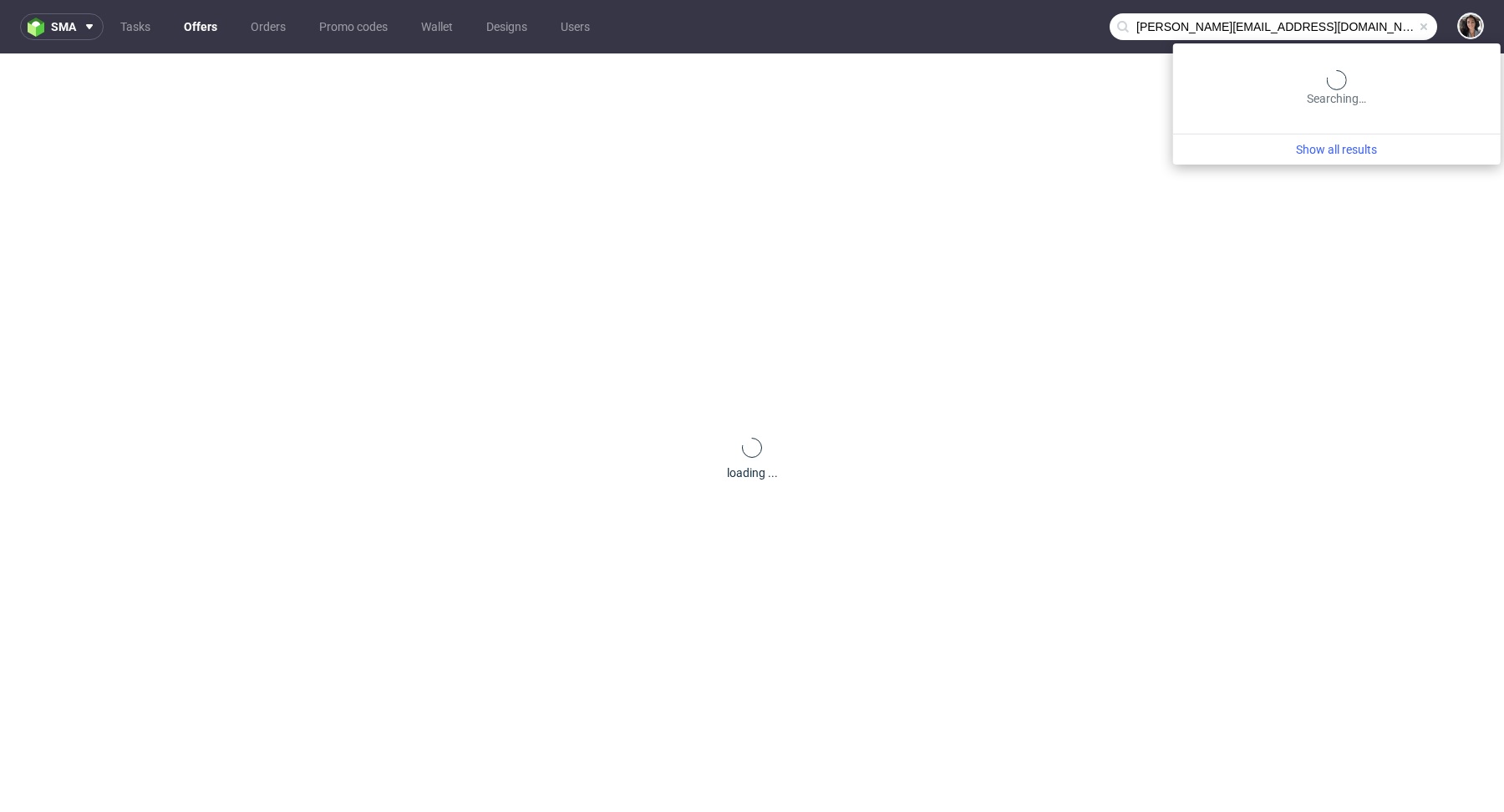
type input "[PERSON_NAME][EMAIL_ADDRESS][DOMAIN_NAME]"
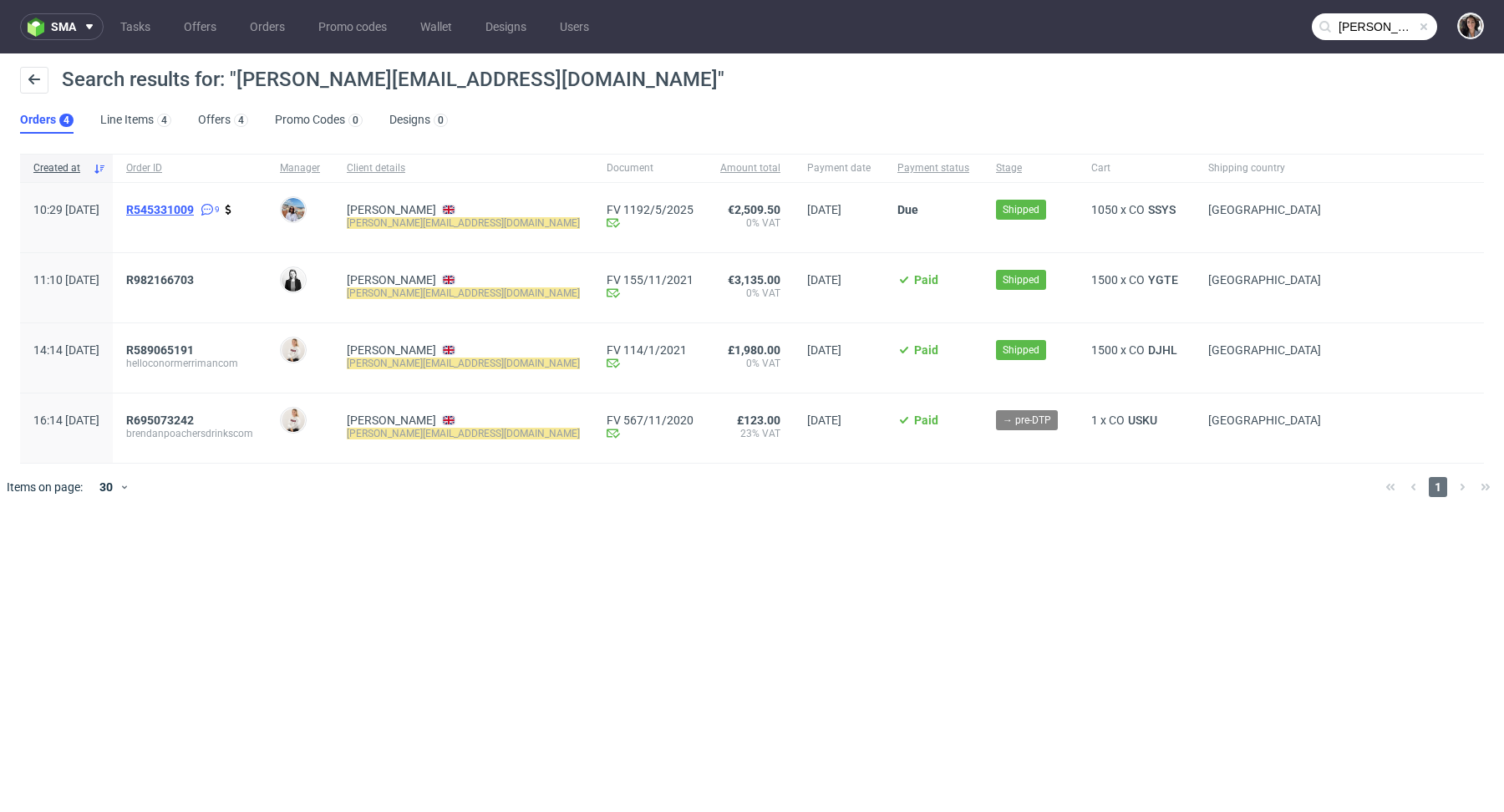
click at [194, 208] on span "R545331009" at bounding box center [160, 209] width 68 height 13
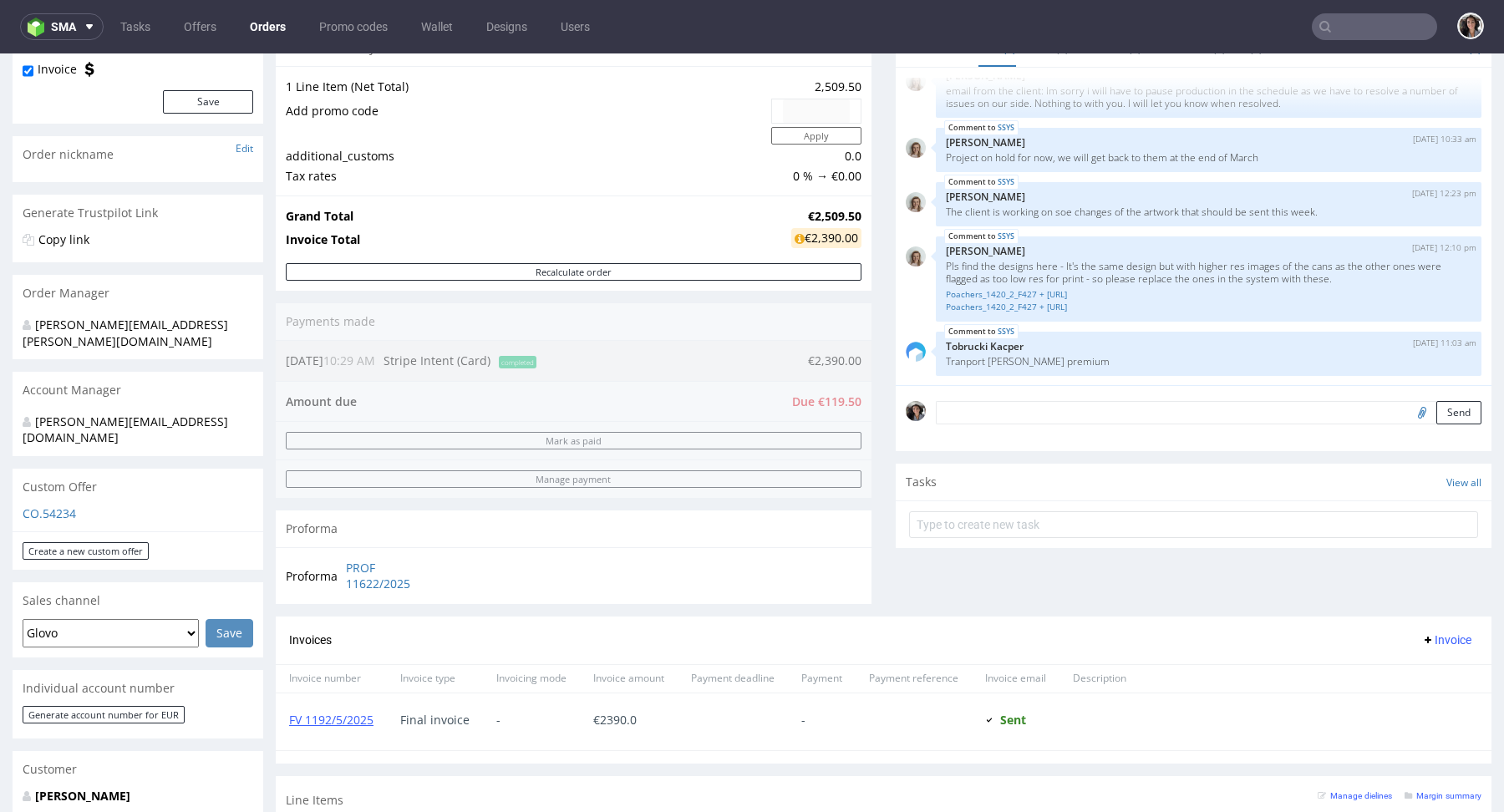
scroll to position [495, 0]
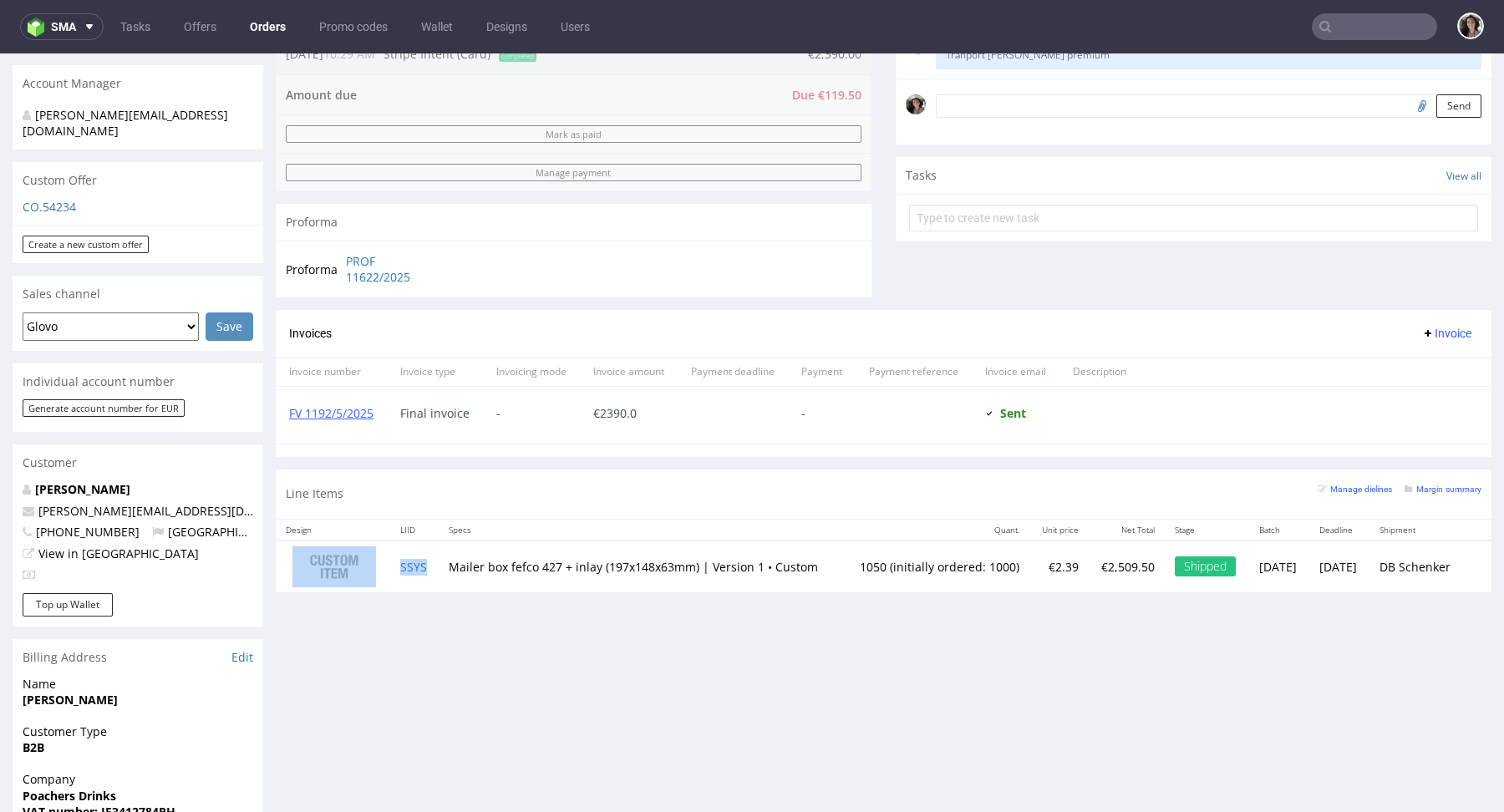
drag, startPoint x: 431, startPoint y: 561, endPoint x: 429, endPoint y: 570, distance: 9.2
click at [429, 570] on td "SSYS" at bounding box center [415, 566] width 48 height 53
copy tr "SSYS"
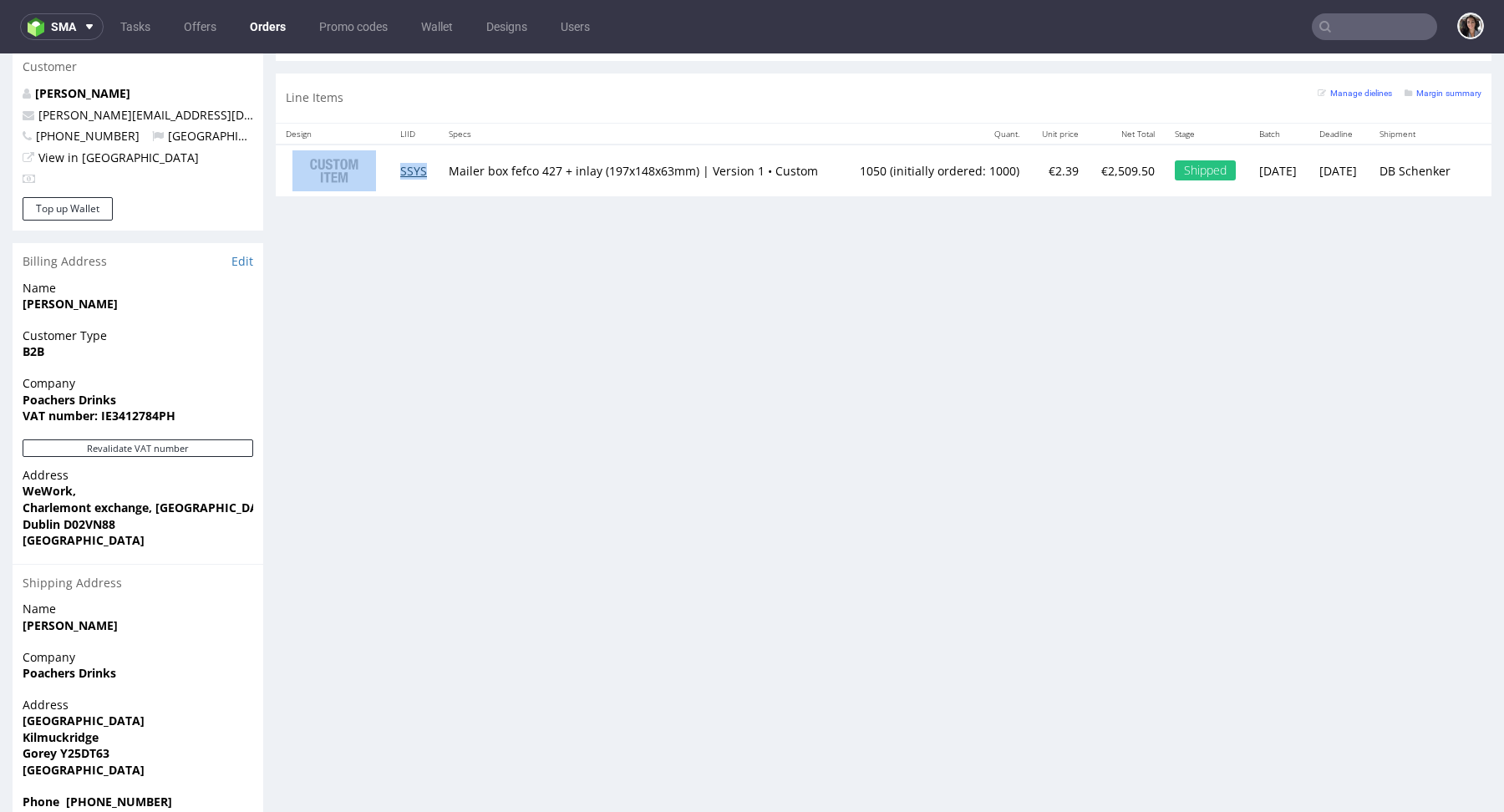
scroll to position [486, 0]
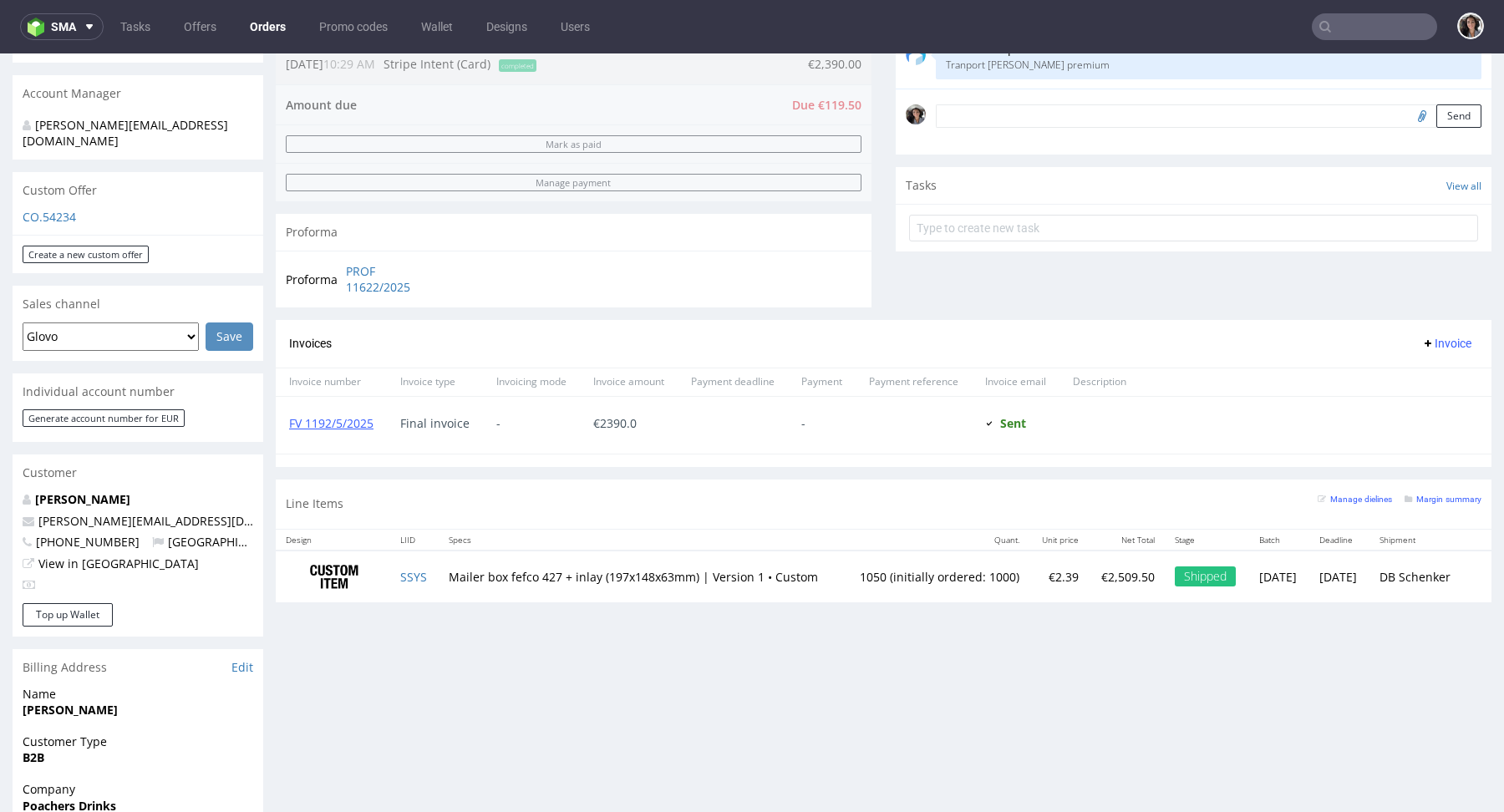
click at [47, 209] on p "CO.54234" at bounding box center [138, 216] width 230 height 16
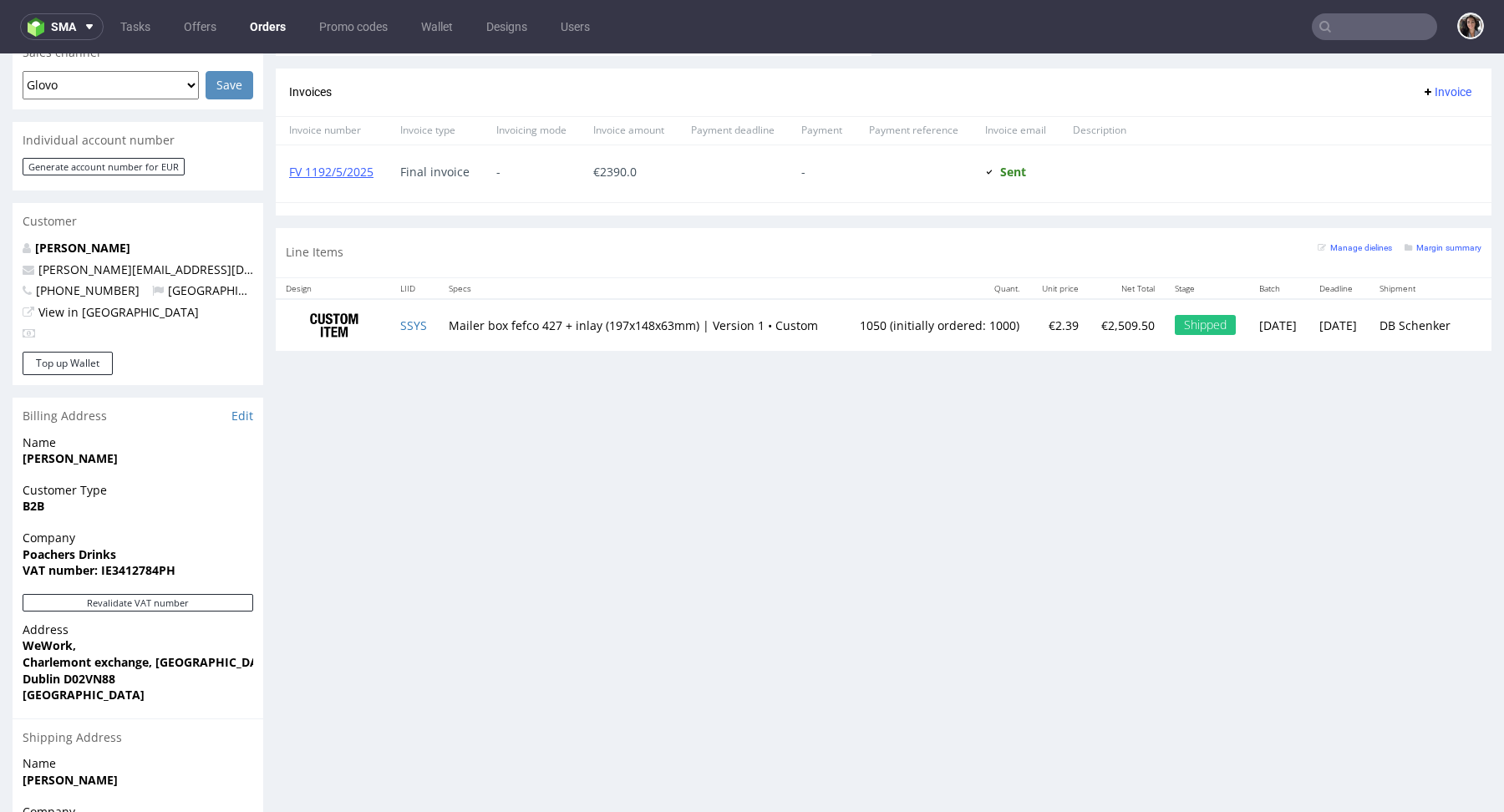
scroll to position [890, 0]
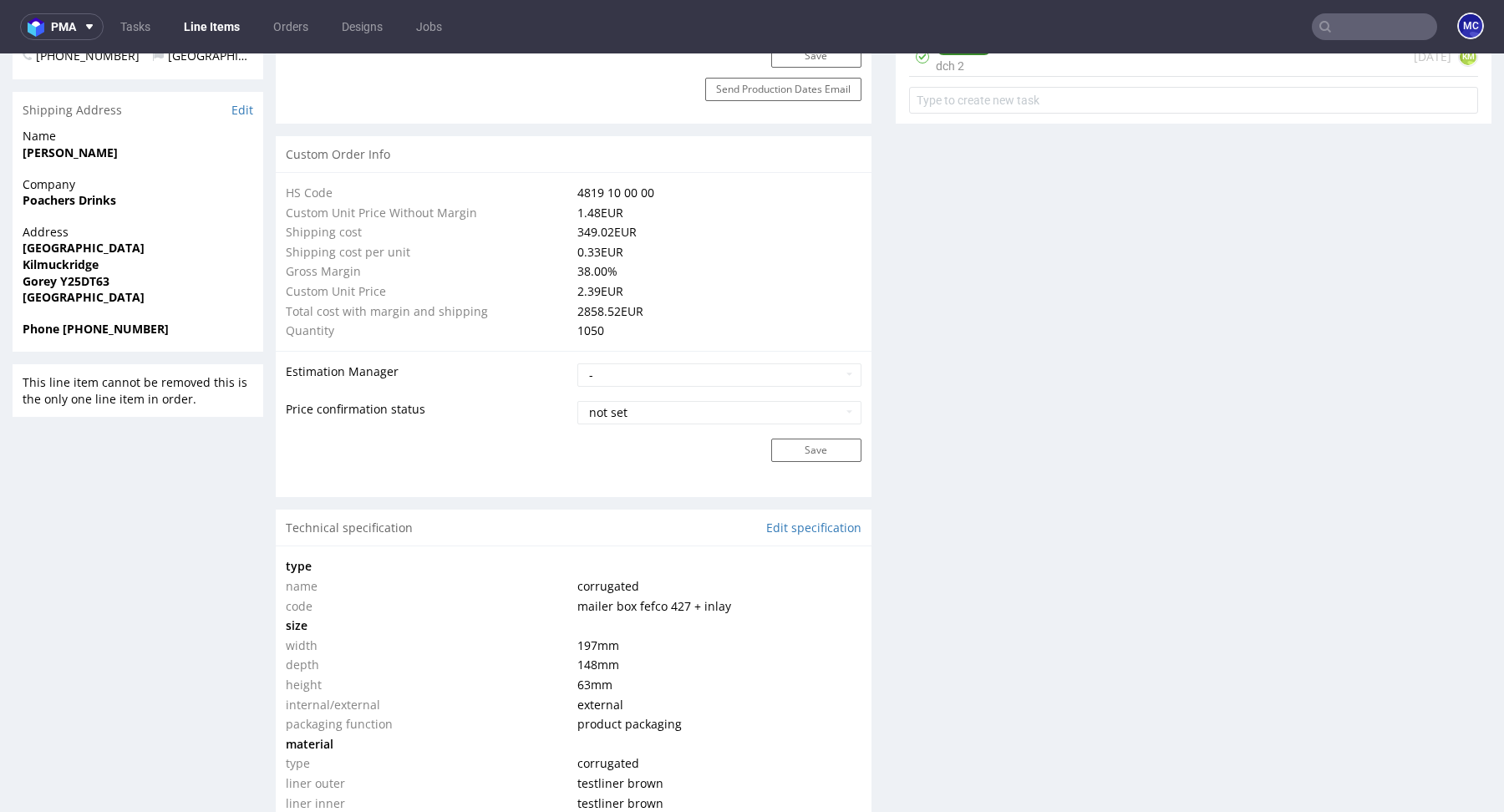
scroll to position [2223, 0]
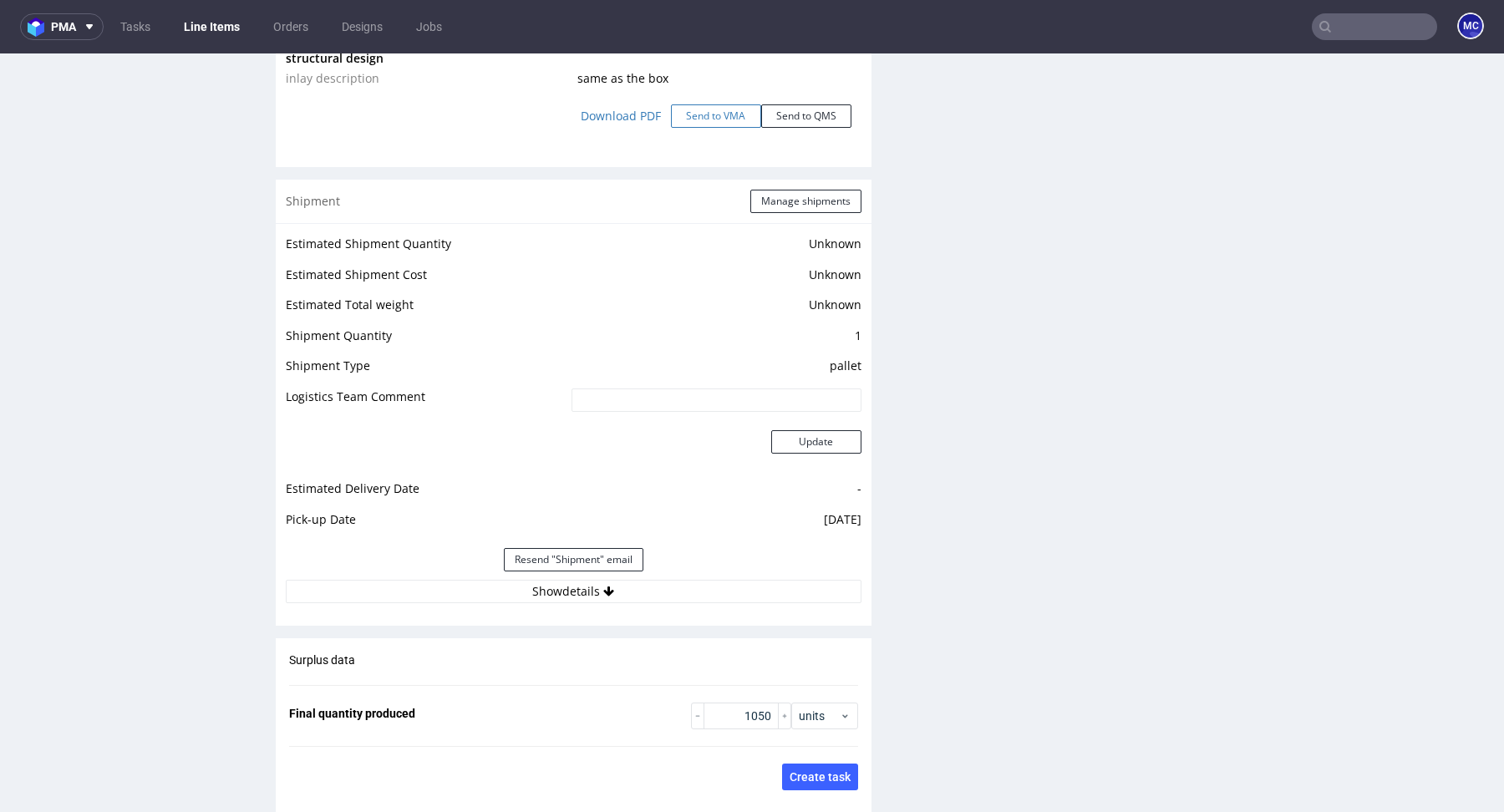
click at [687, 114] on button "Send to VMA" at bounding box center [716, 116] width 90 height 23
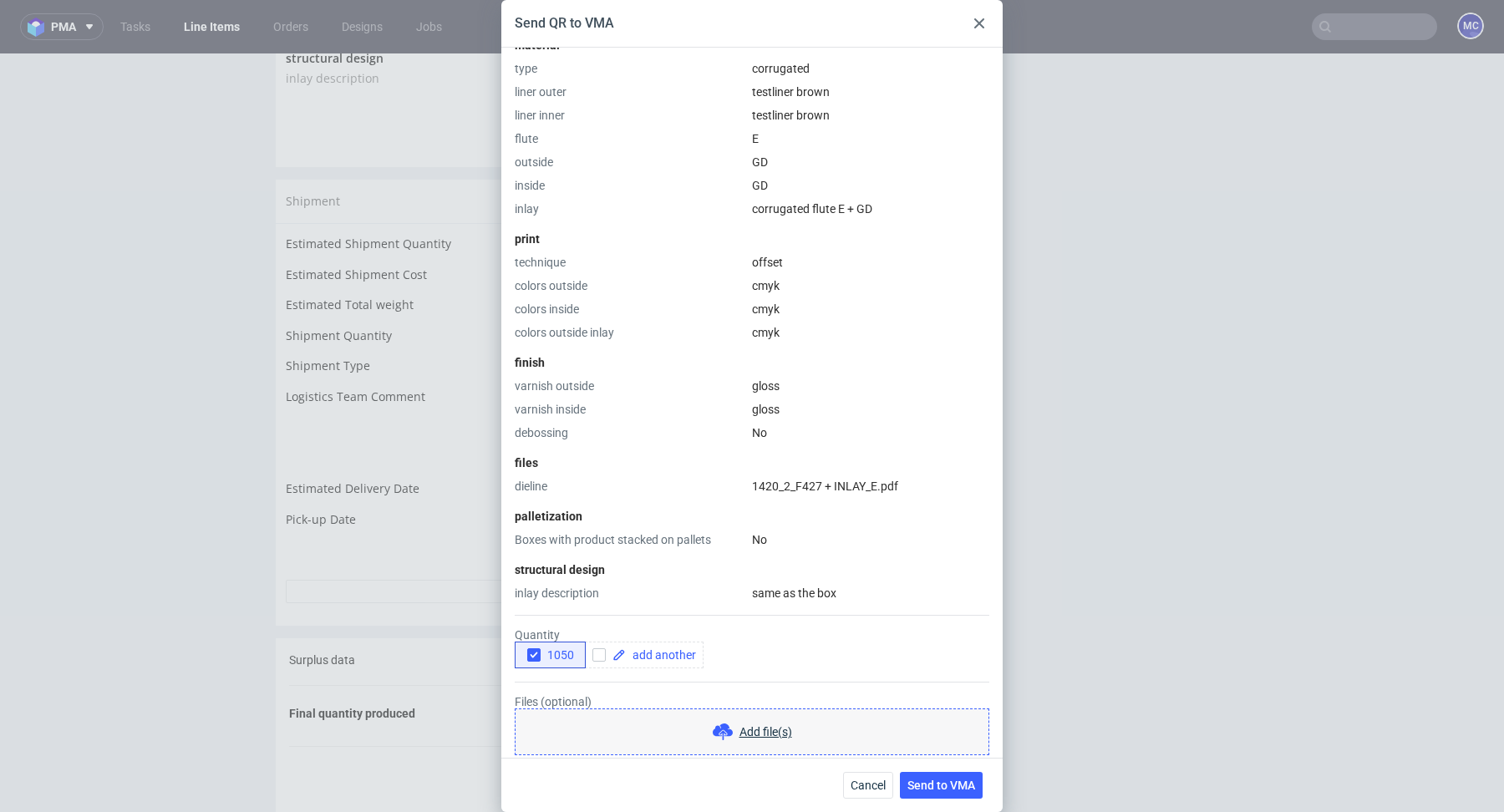
scroll to position [561, 0]
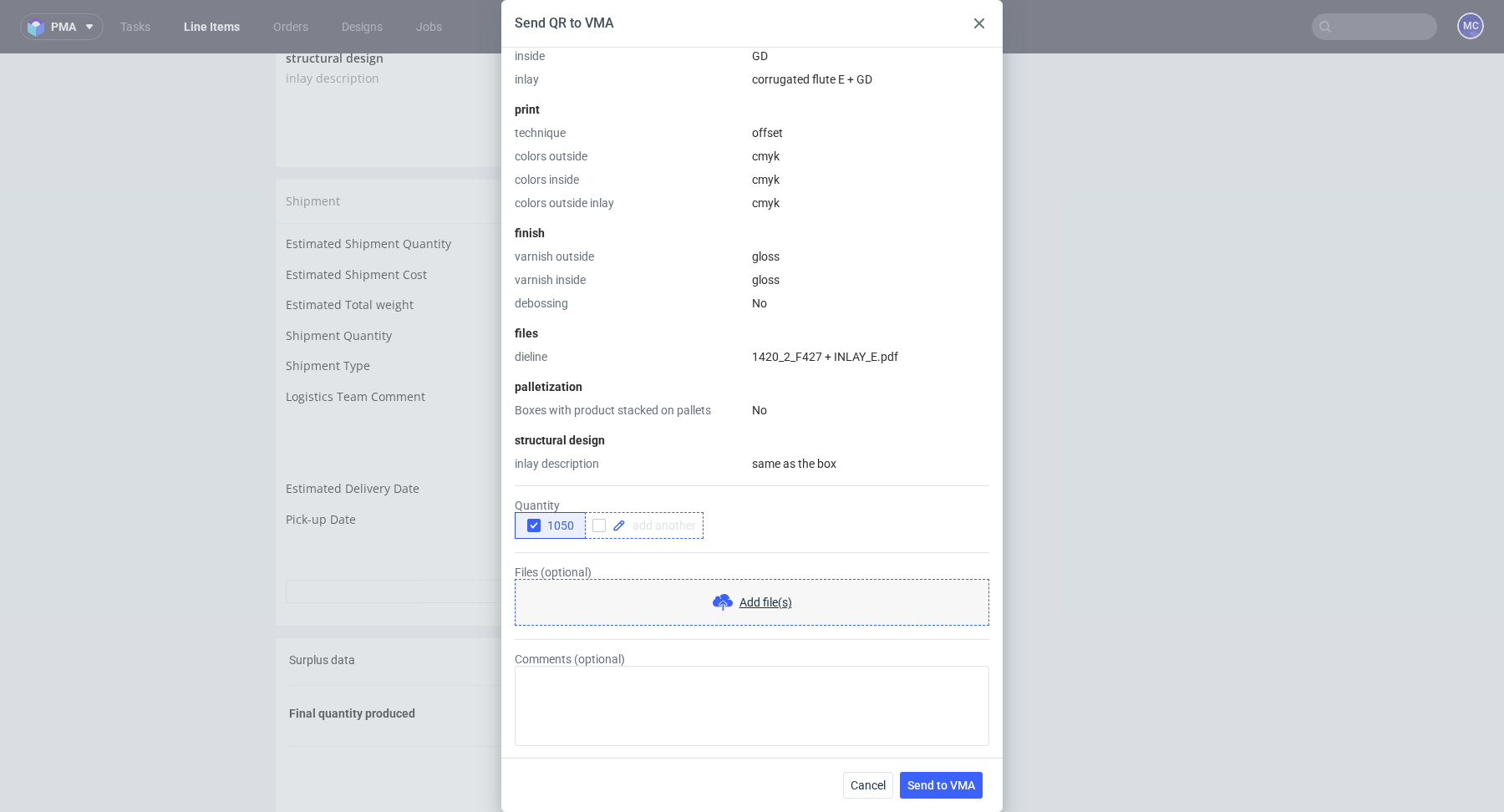
click at [645, 519] on span at bounding box center [661, 525] width 70 height 12
checkbox input "true"
click at [746, 521] on div "1050 1500" at bounding box center [752, 525] width 474 height 27
click at [531, 525] on use "button" at bounding box center [533, 525] width 8 height 6
click at [950, 789] on span "Send to VMA" at bounding box center [941, 785] width 68 height 12
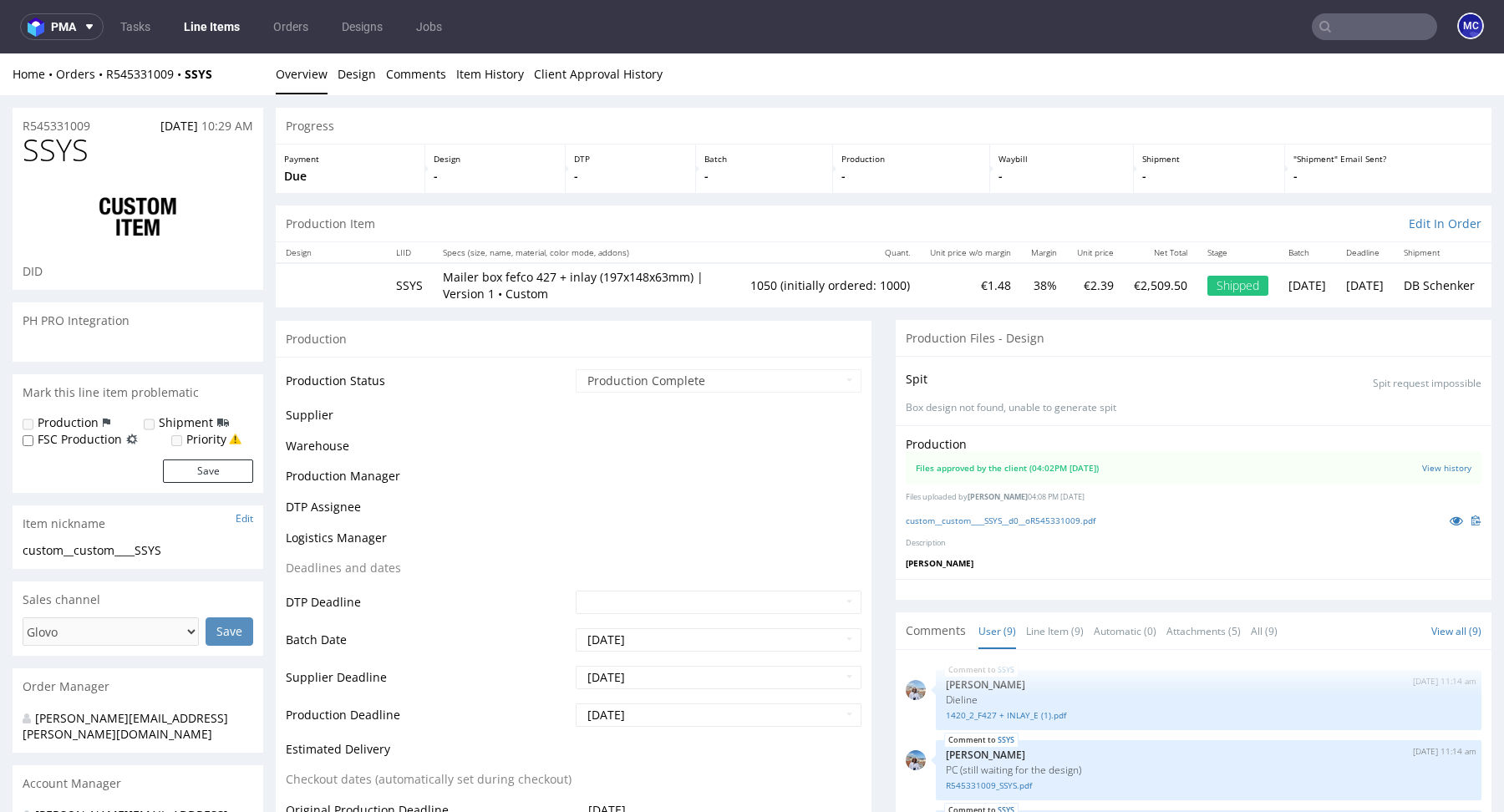
select select "in_progress"
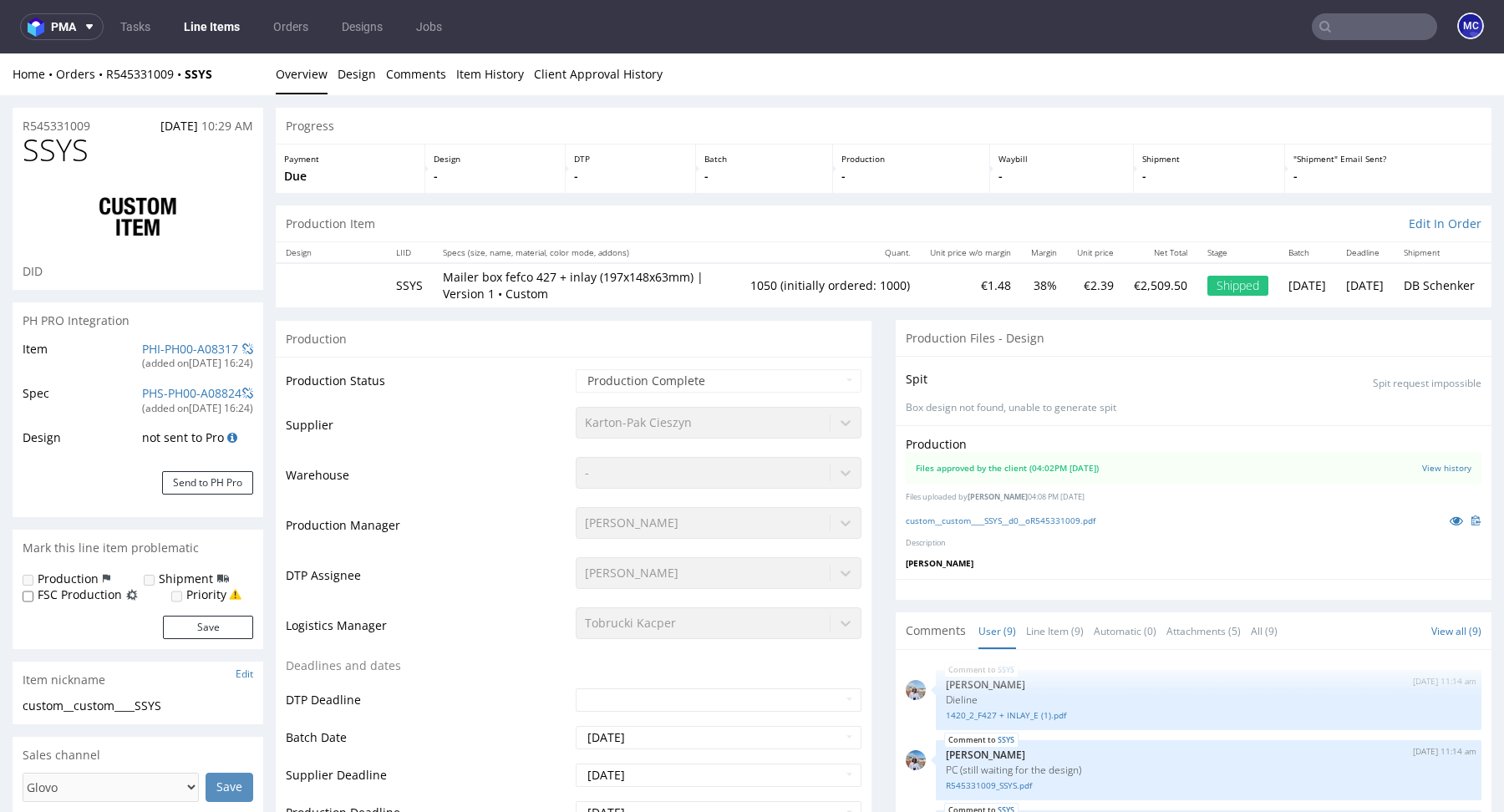
scroll to position [345, 0]
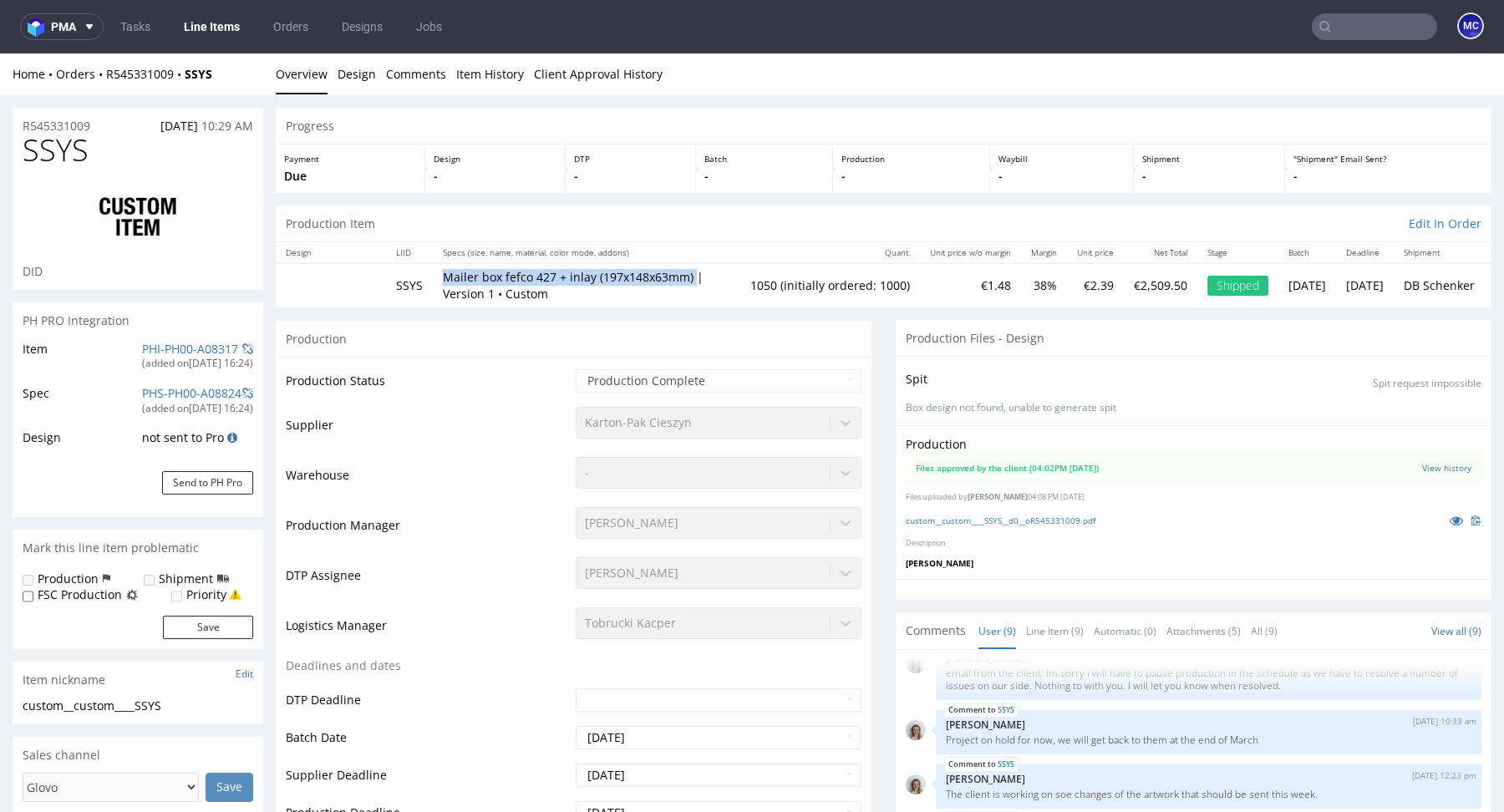
drag, startPoint x: 541, startPoint y: 295, endPoint x: 451, endPoint y: 267, distance: 94.3
click at [451, 267] on td "Mailer box fefco 427 + inlay (197x148x63mm) | Version 1 • Custom" at bounding box center [586, 285] width 307 height 43
copy p "Mailer box fefco 427 + inlay (197x148x63mm)"
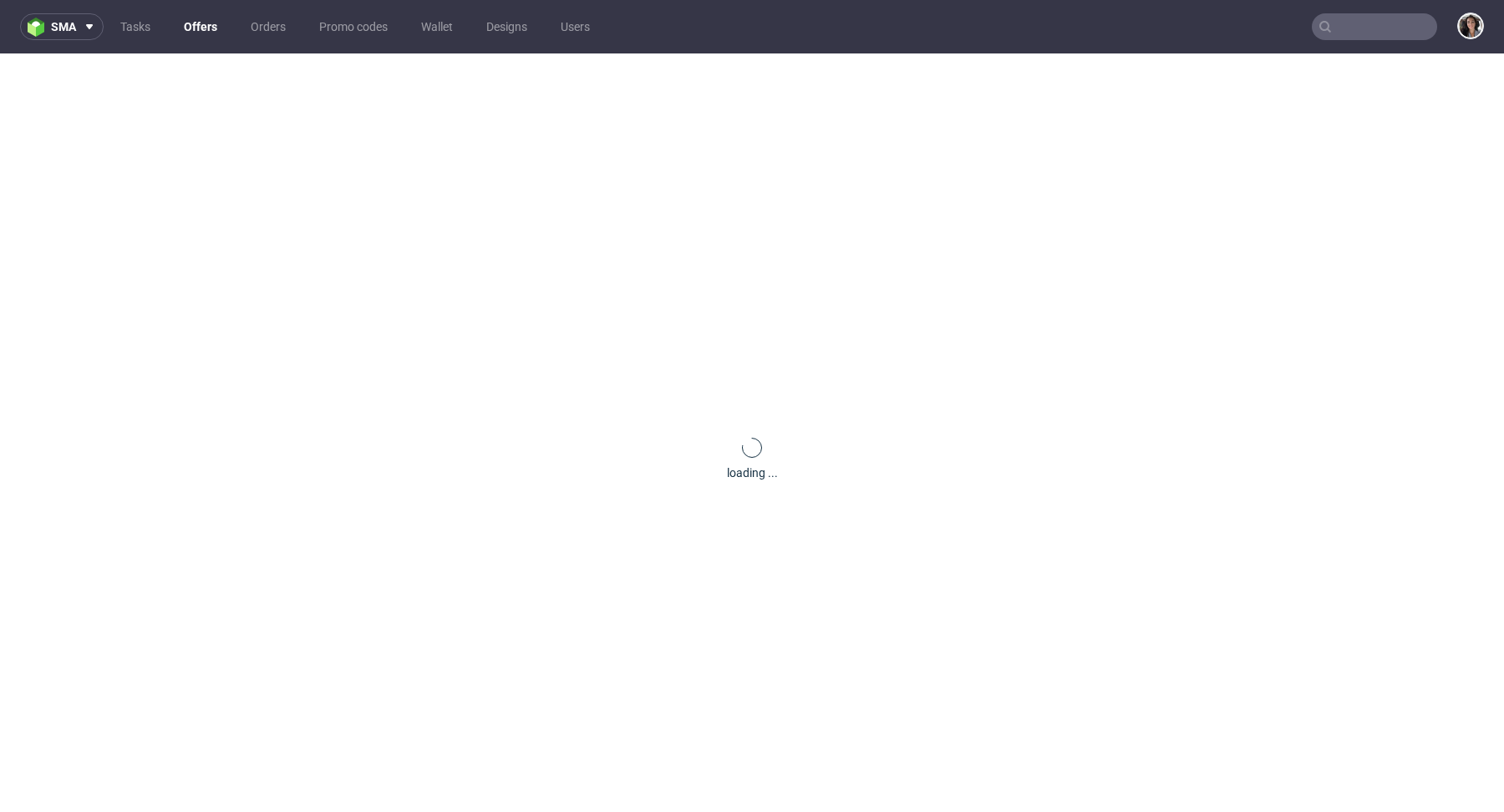
click at [1359, 20] on input "text" at bounding box center [1374, 26] width 126 height 27
paste input "[EMAIL_ADDRESS][DOMAIN_NAME]"
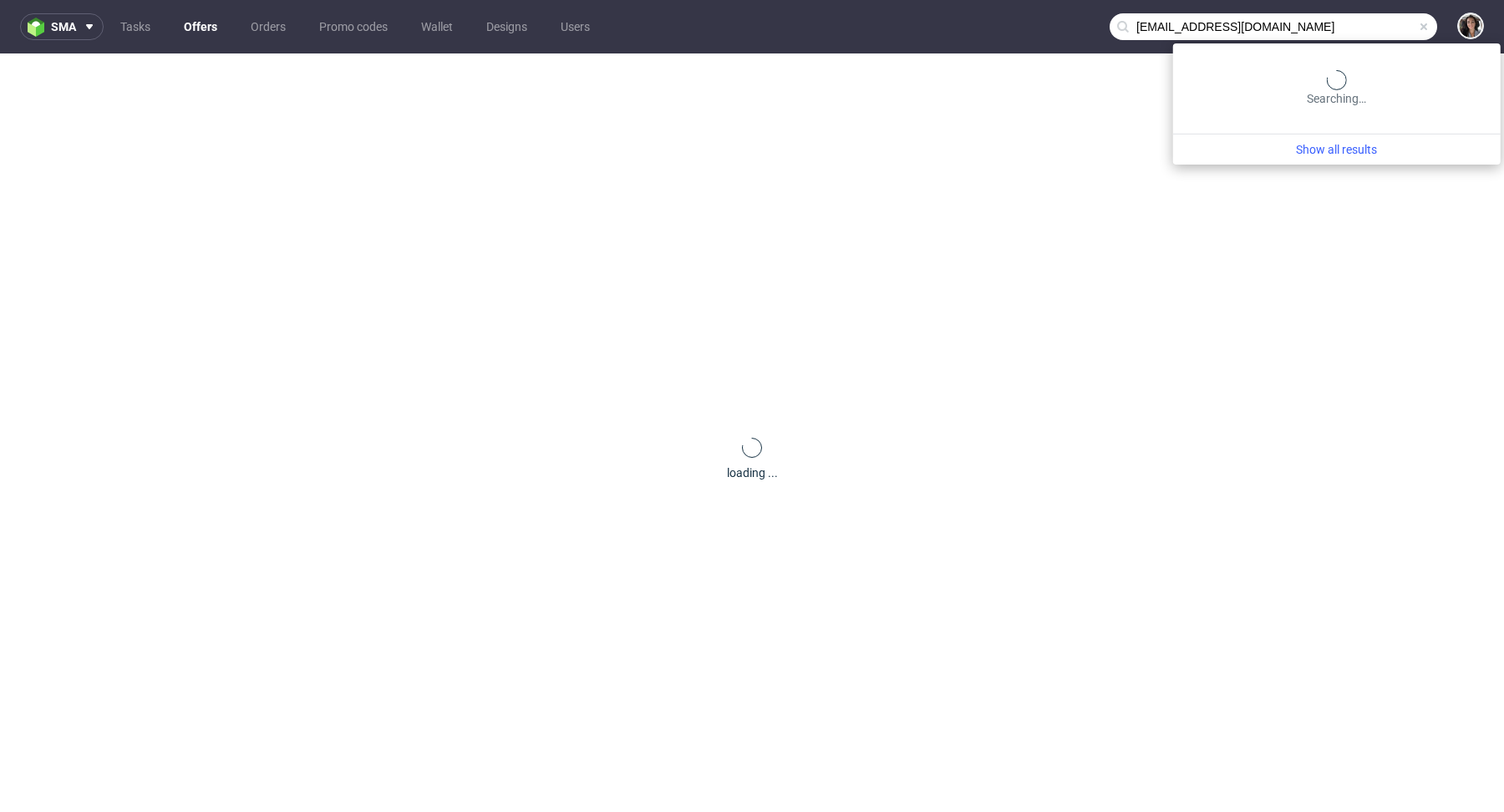
type input "[EMAIL_ADDRESS][DOMAIN_NAME]"
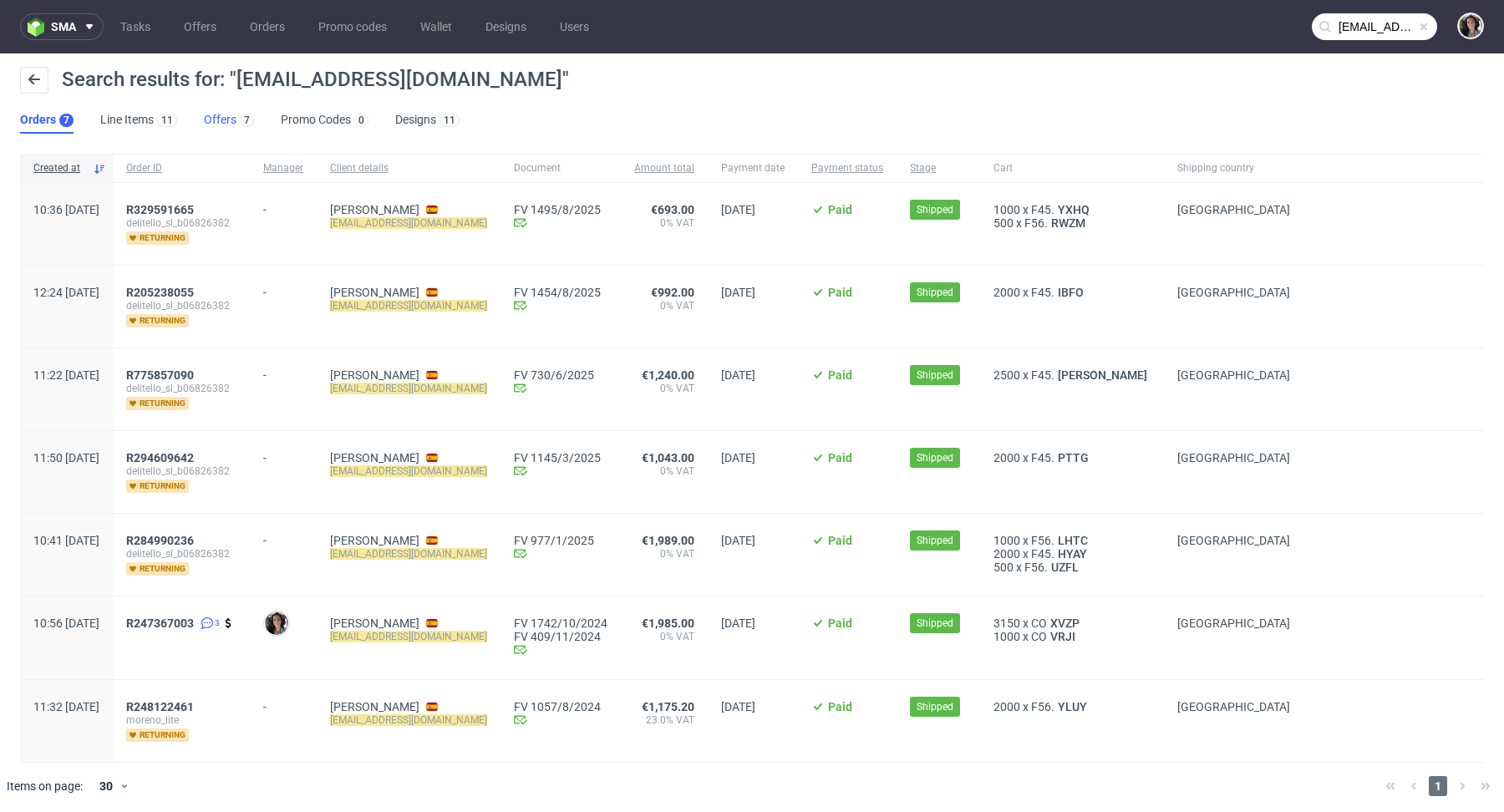
click at [221, 124] on link "Offers 7" at bounding box center [229, 120] width 50 height 27
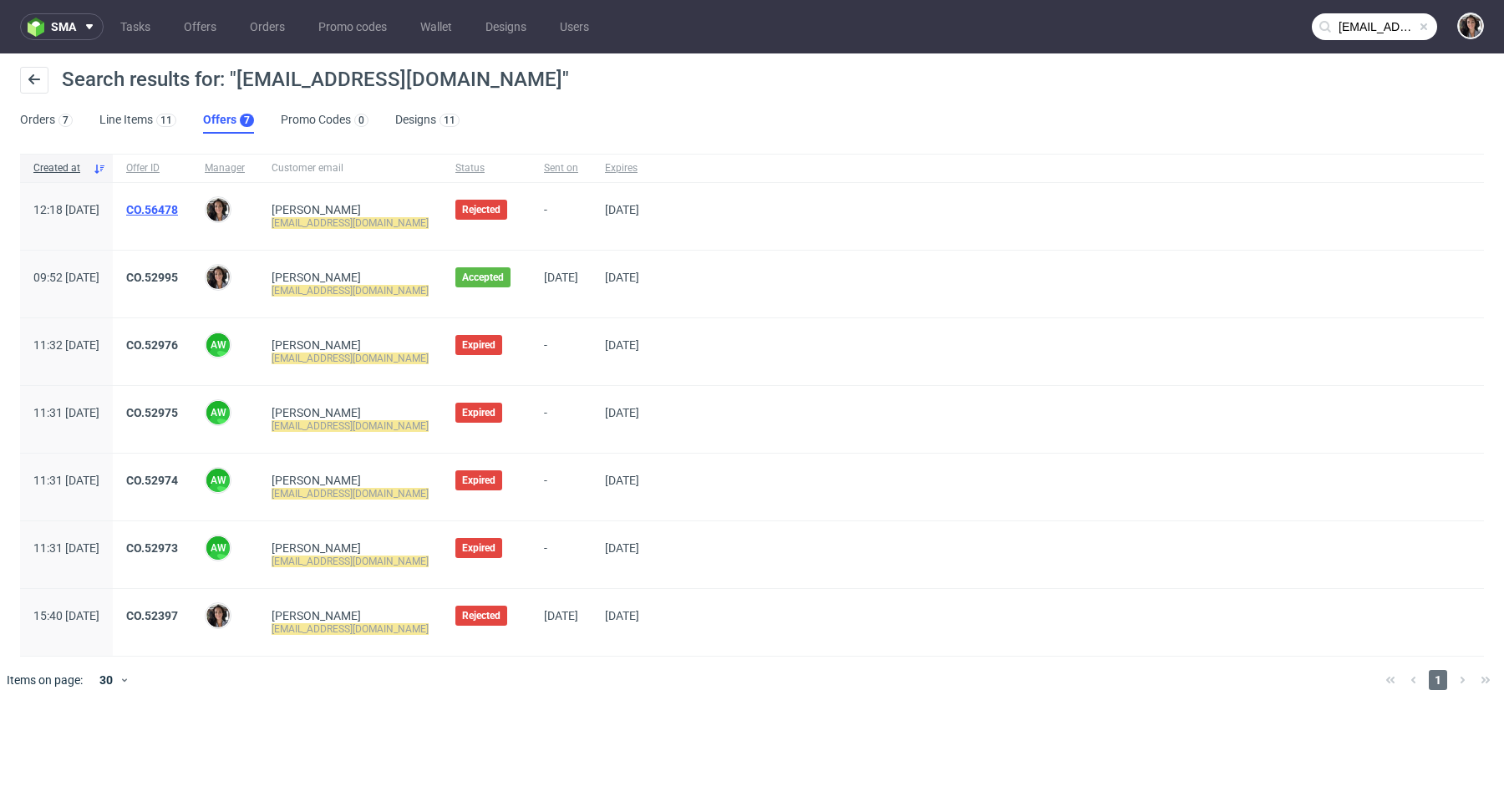
click at [178, 207] on link "CO.56478" at bounding box center [152, 209] width 52 height 13
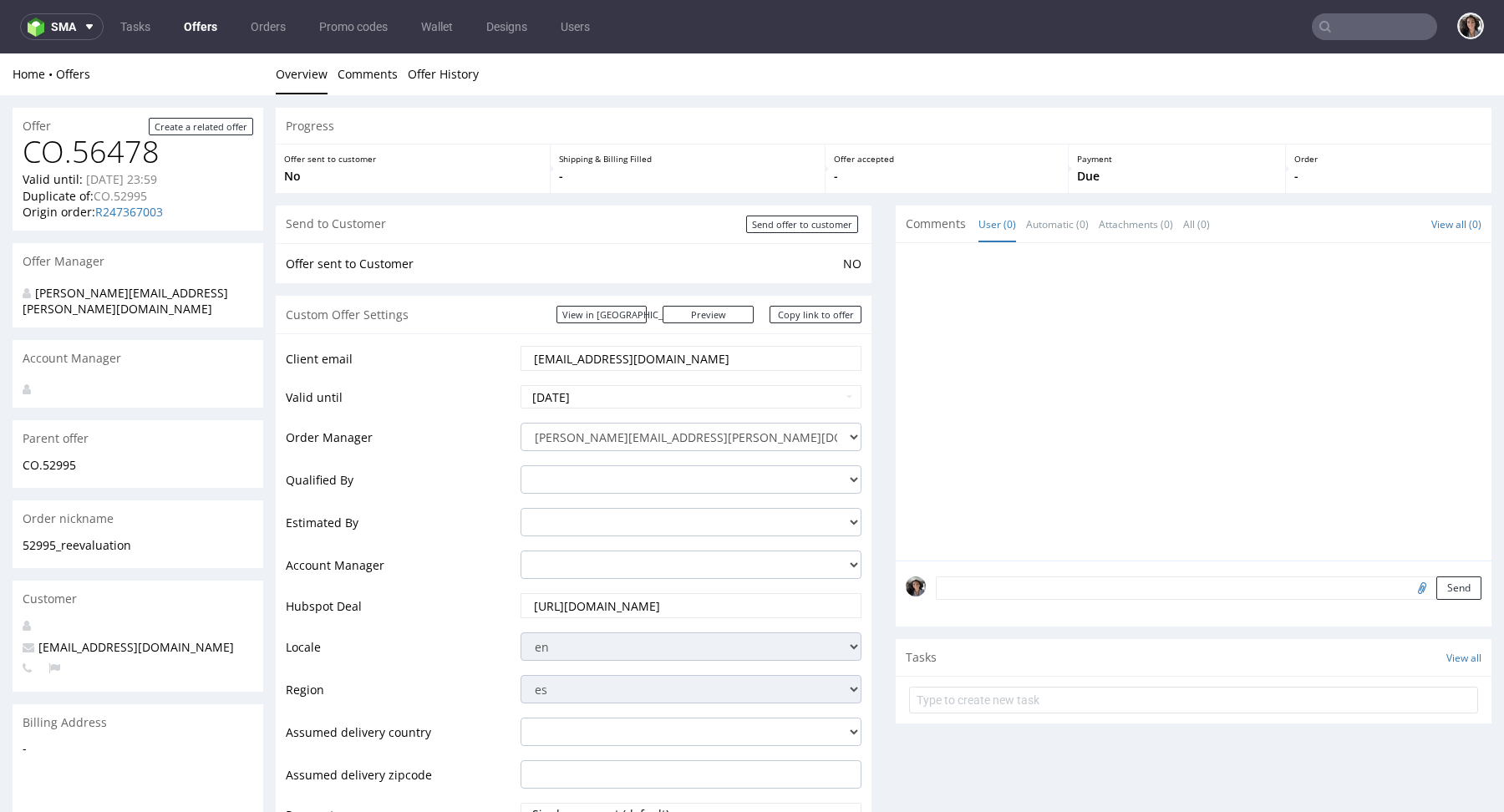
click at [652, 356] on input "[EMAIL_ADDRESS][DOMAIN_NAME]" at bounding box center [691, 358] width 318 height 23
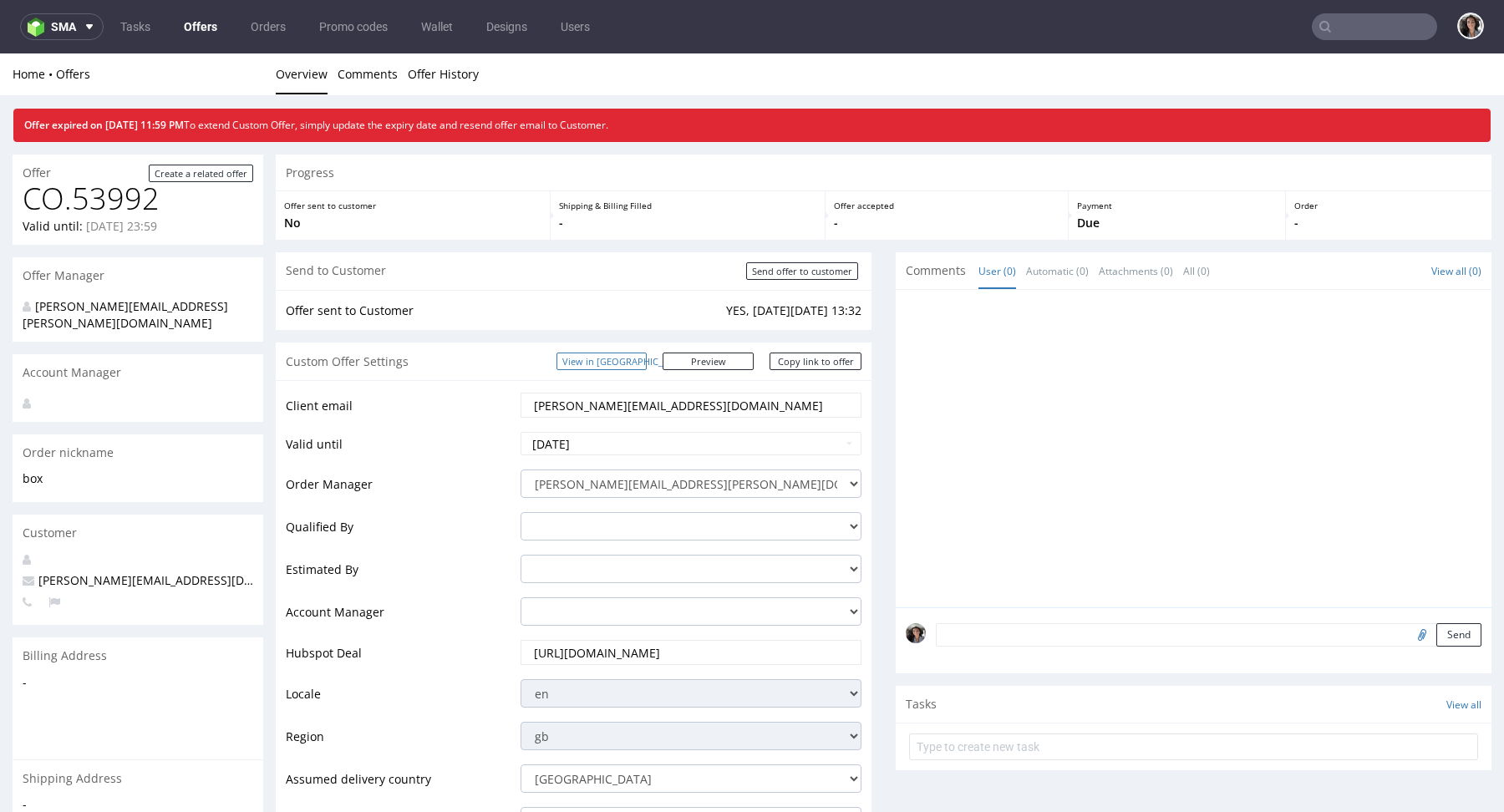
click at [647, 358] on link "View in [GEOGRAPHIC_DATA]" at bounding box center [602, 361] width 90 height 17
click at [1351, 10] on nav "sma Tasks Offers Orders Promo codes Wallet Designs Users" at bounding box center [752, 27] width 1504 height 54
click at [1351, 29] on input "text" at bounding box center [1374, 26] width 126 height 27
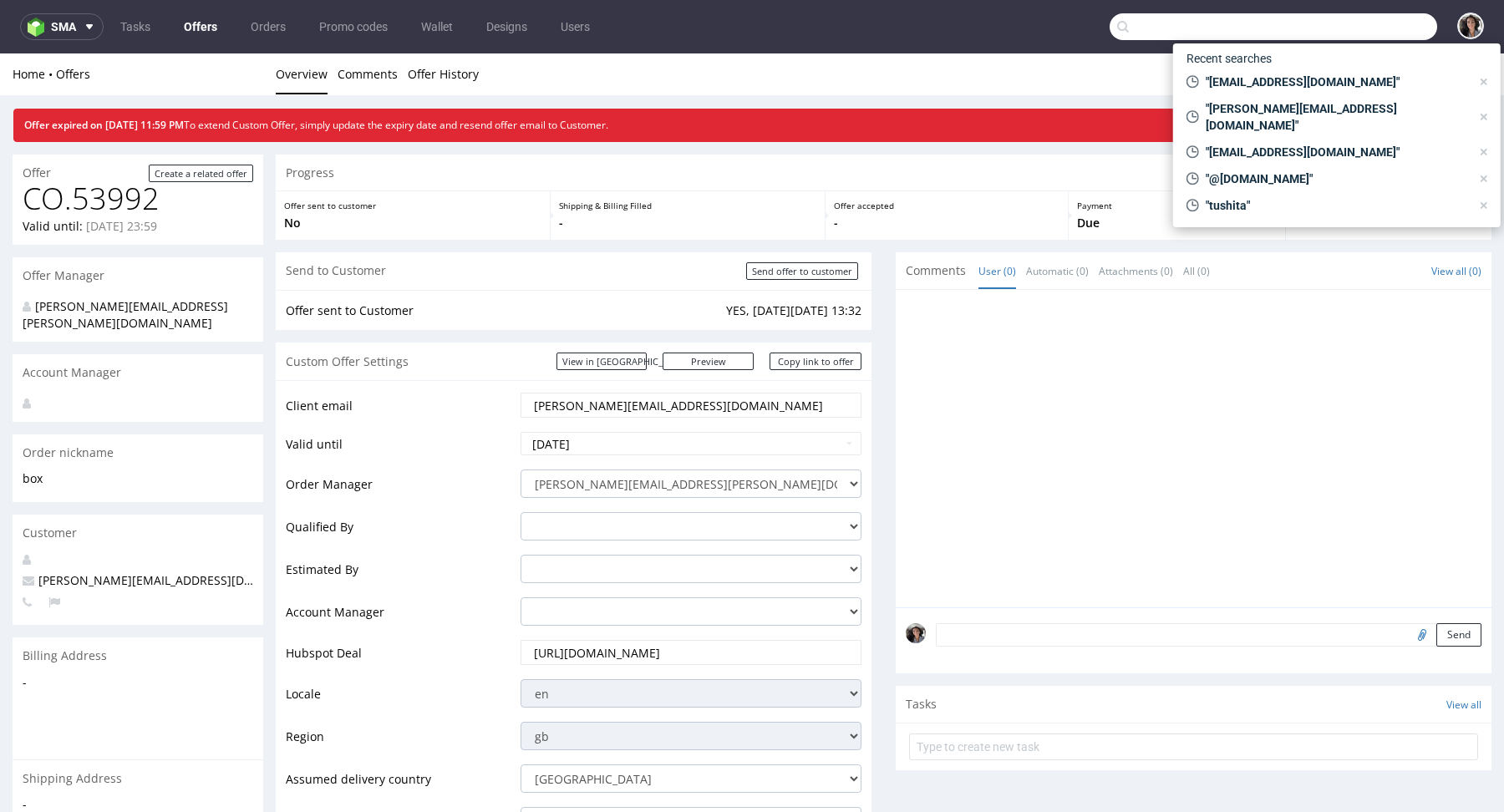
paste input "[EMAIL_ADDRESS][DOMAIN_NAME]"
type input "[EMAIL_ADDRESS][DOMAIN_NAME]"
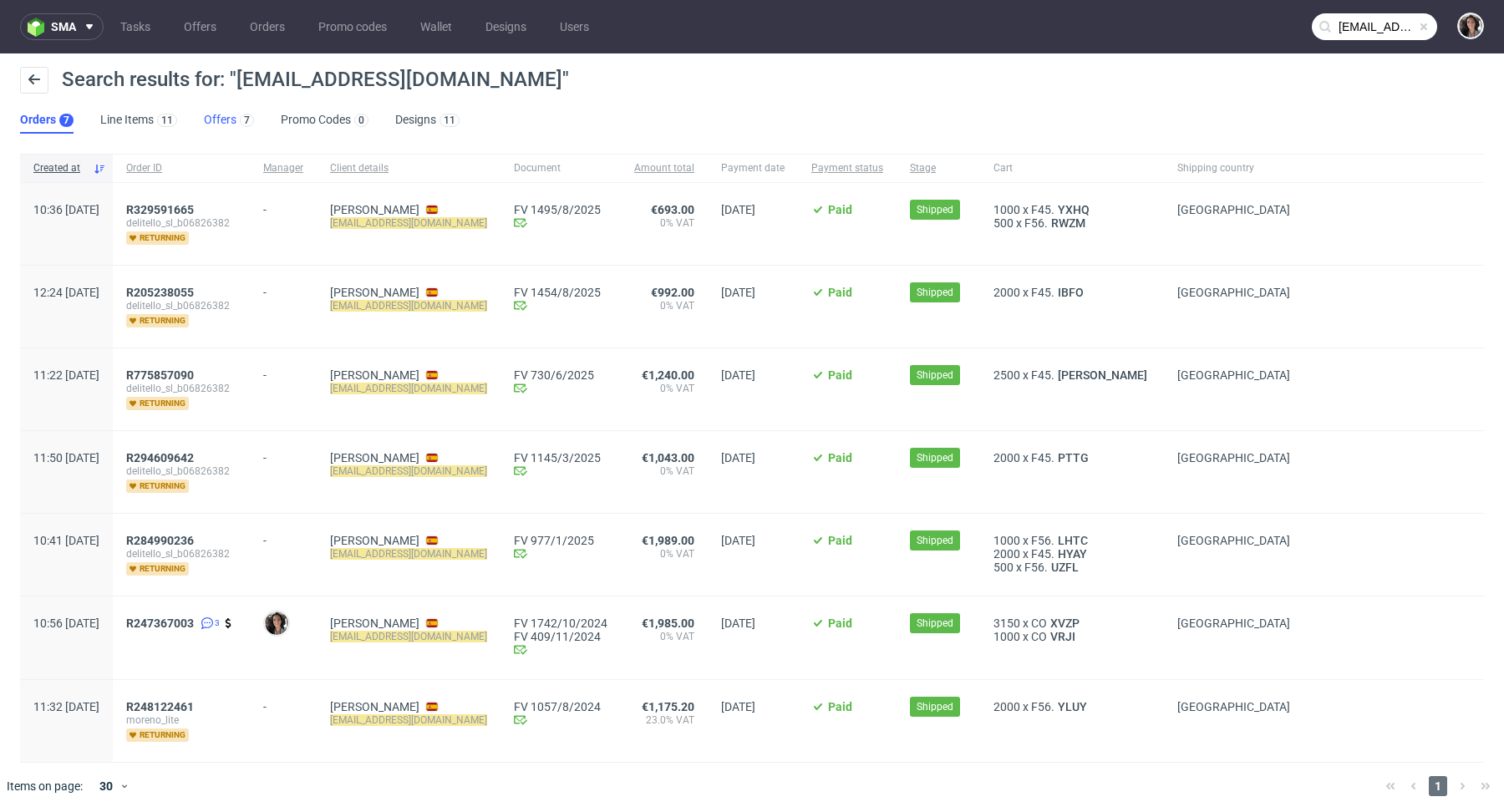
click at [218, 122] on link "Offers 7" at bounding box center [229, 120] width 50 height 27
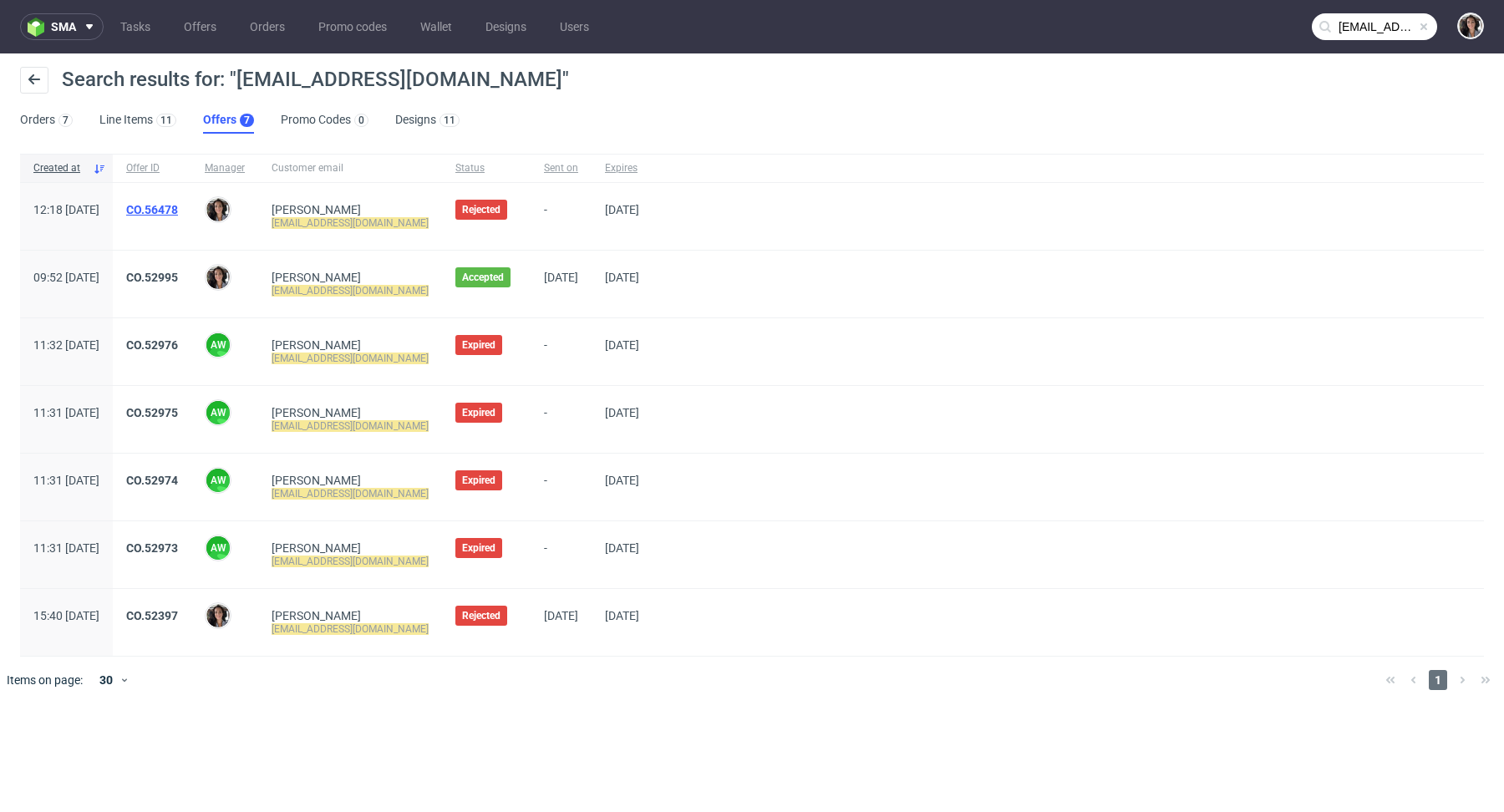
click at [178, 205] on link "CO.56478" at bounding box center [152, 209] width 52 height 13
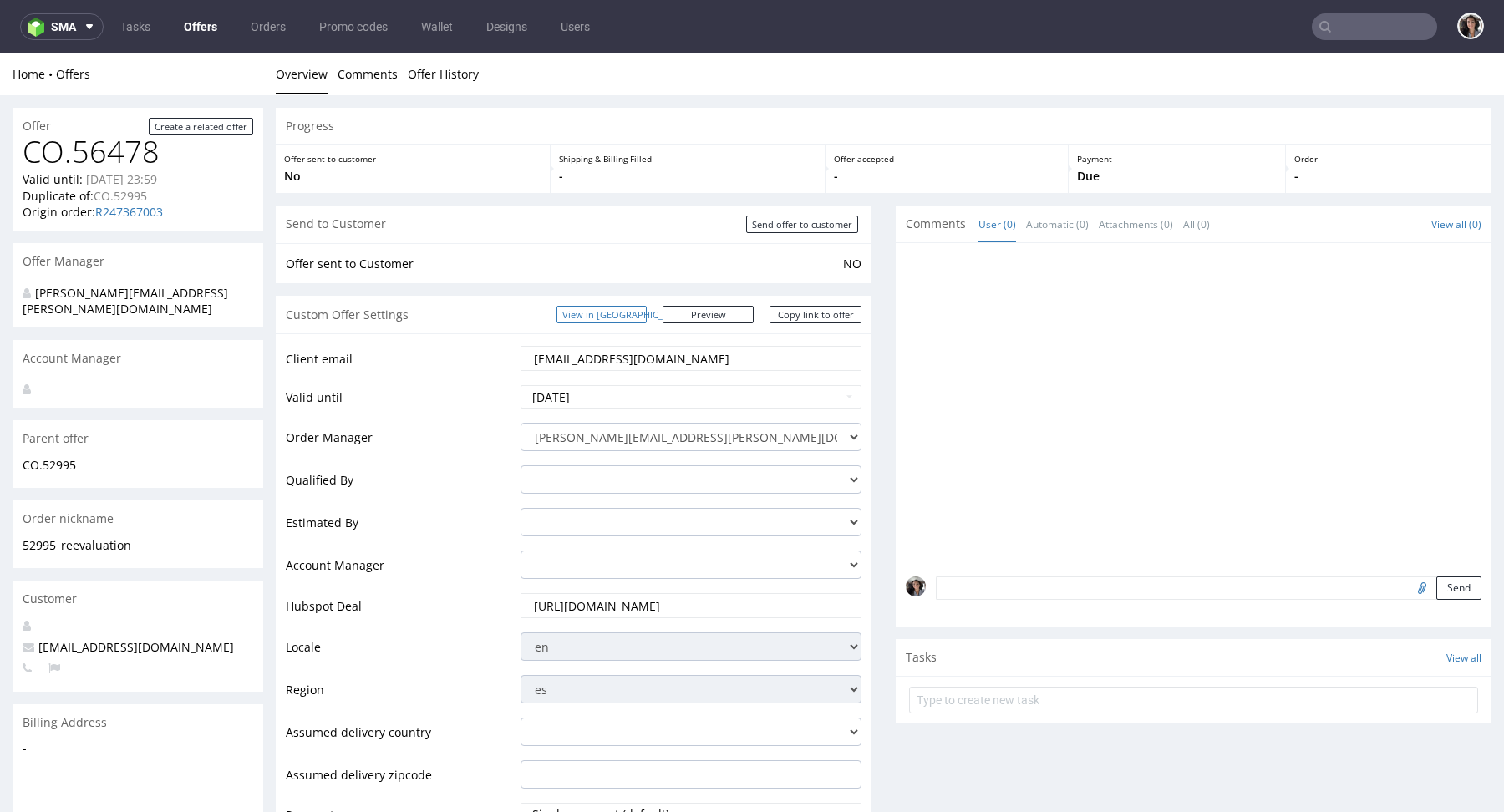
click at [630, 313] on link "View in [GEOGRAPHIC_DATA]" at bounding box center [602, 314] width 90 height 17
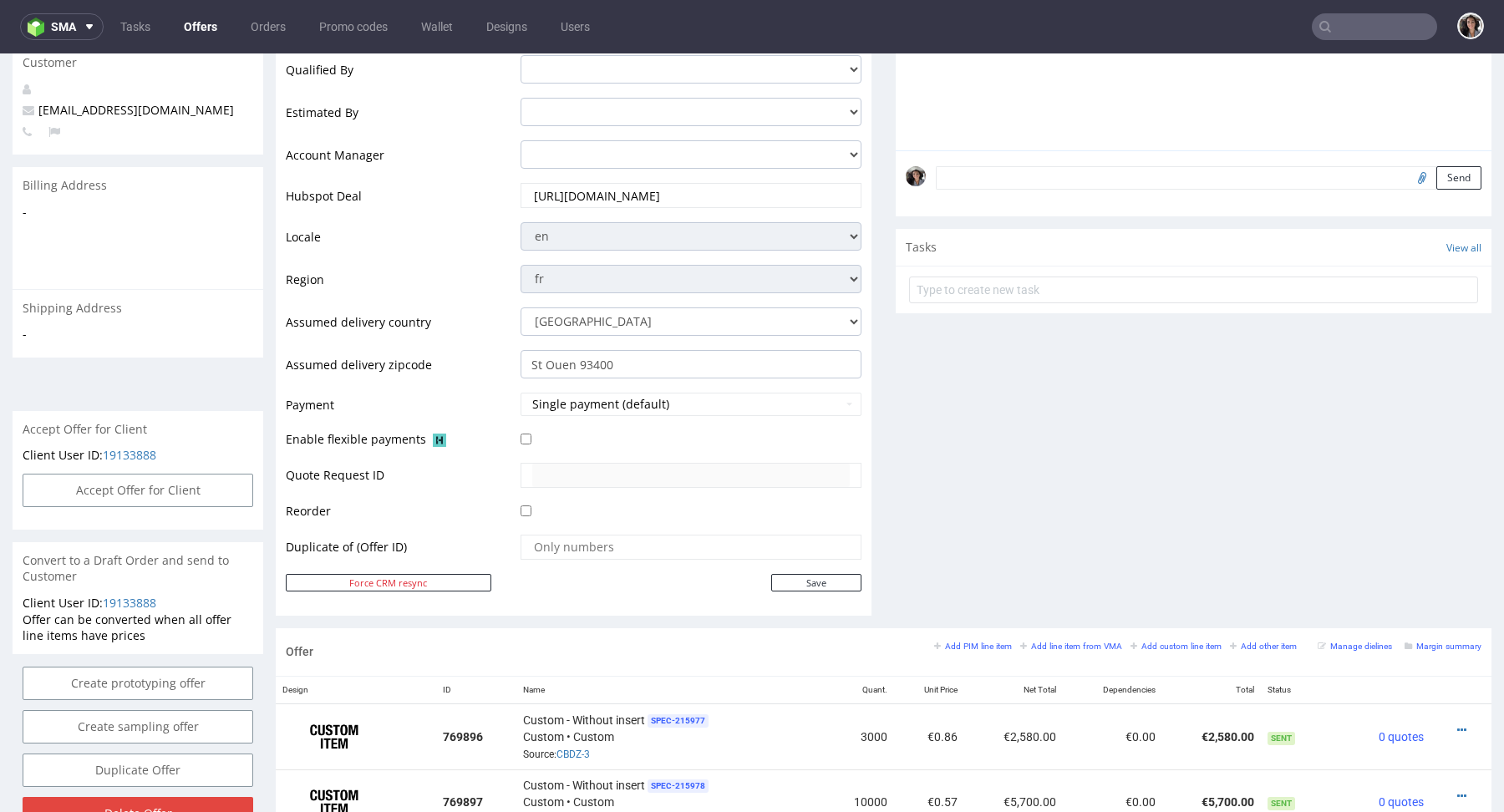
scroll to position [823, 0]
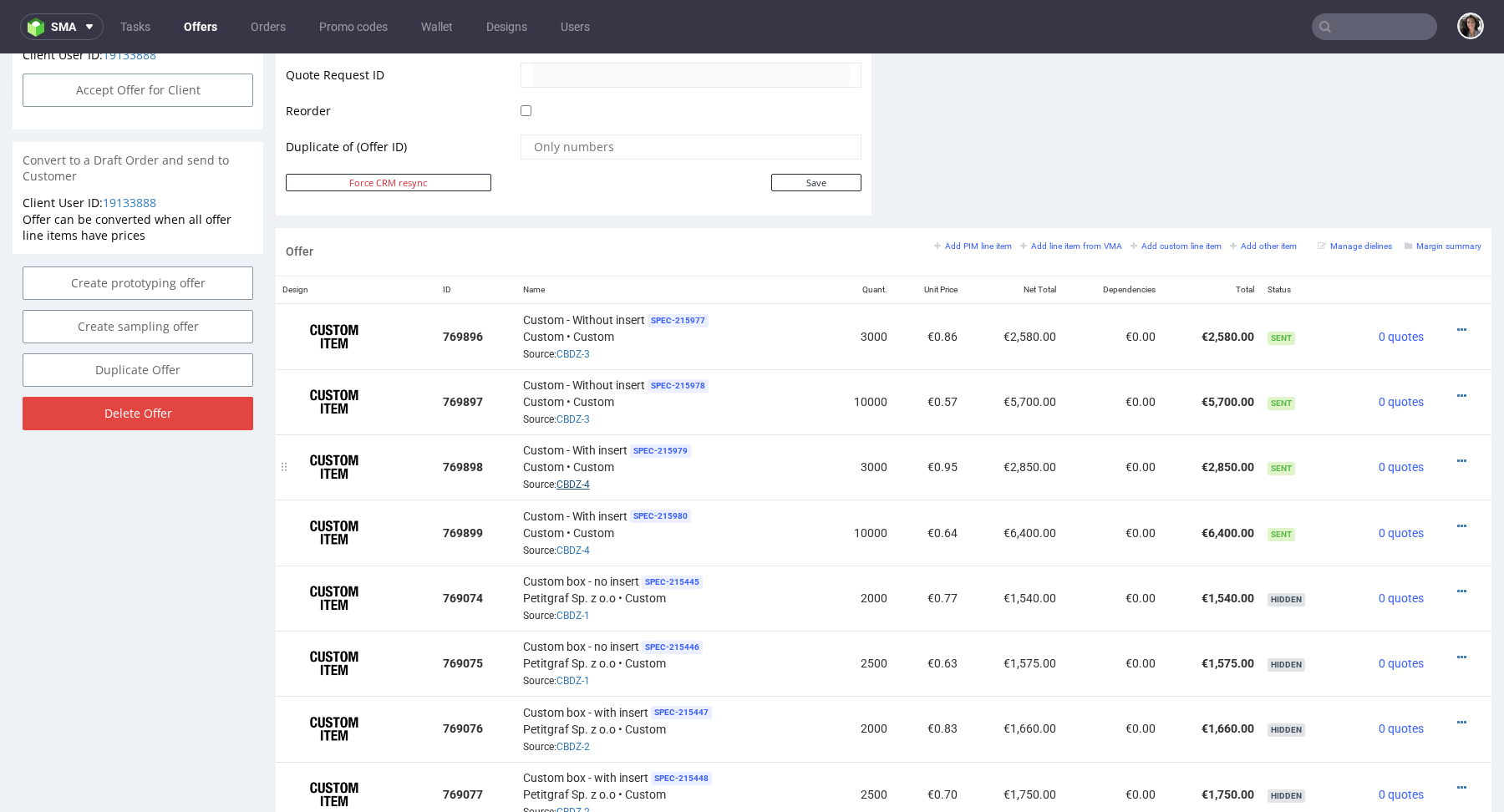
click at [571, 479] on link "CBDZ-4" at bounding box center [573, 485] width 34 height 12
drag, startPoint x: 640, startPoint y: 478, endPoint x: 556, endPoint y: 486, distance: 84.4
click at [556, 486] on div "Custom - With insert SPEC- 215979 Custom • Custom Source: CBDZ-4" at bounding box center [670, 467] width 295 height 52
copy link "CBDZ-4"
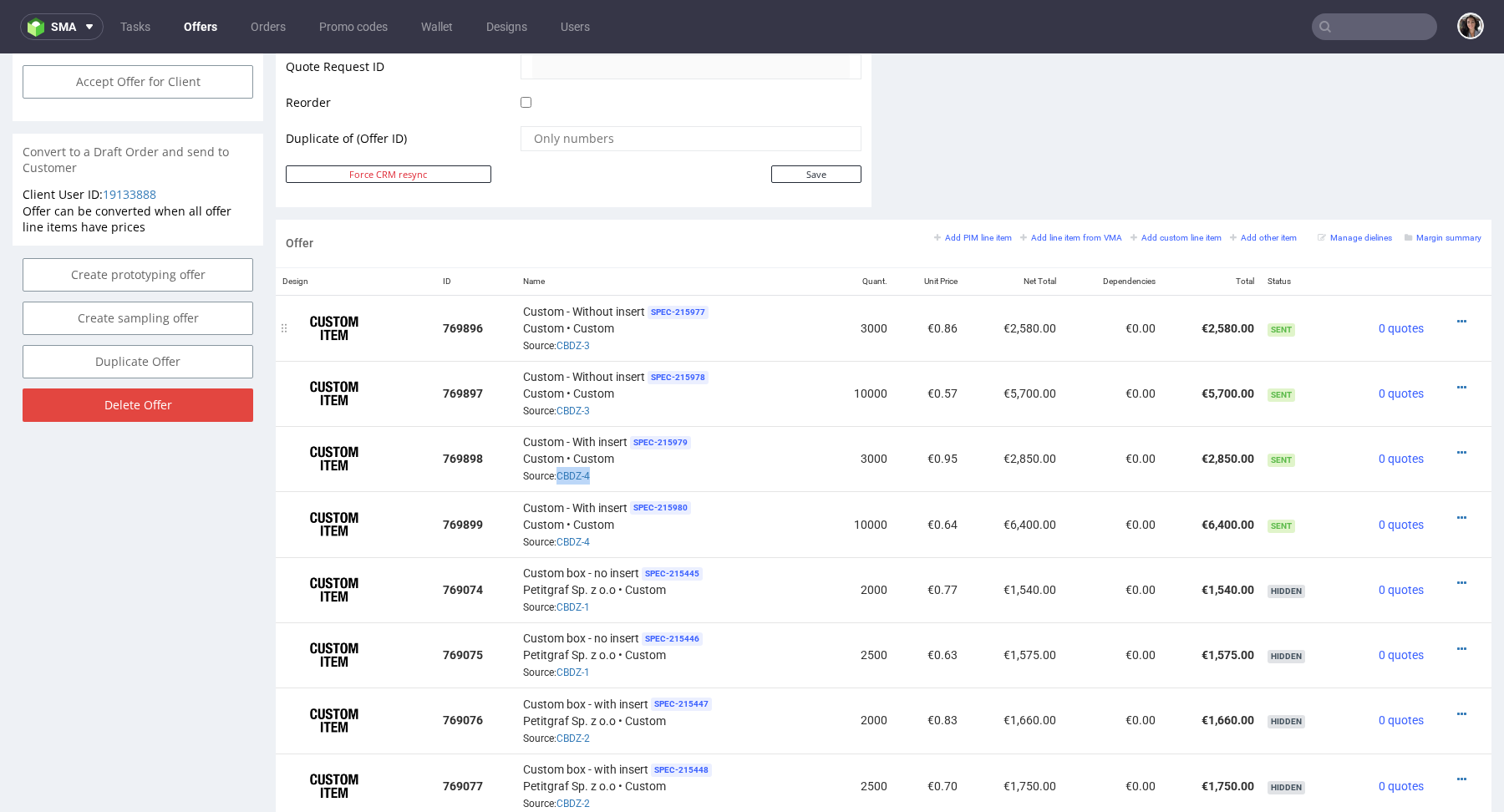
scroll to position [0, 0]
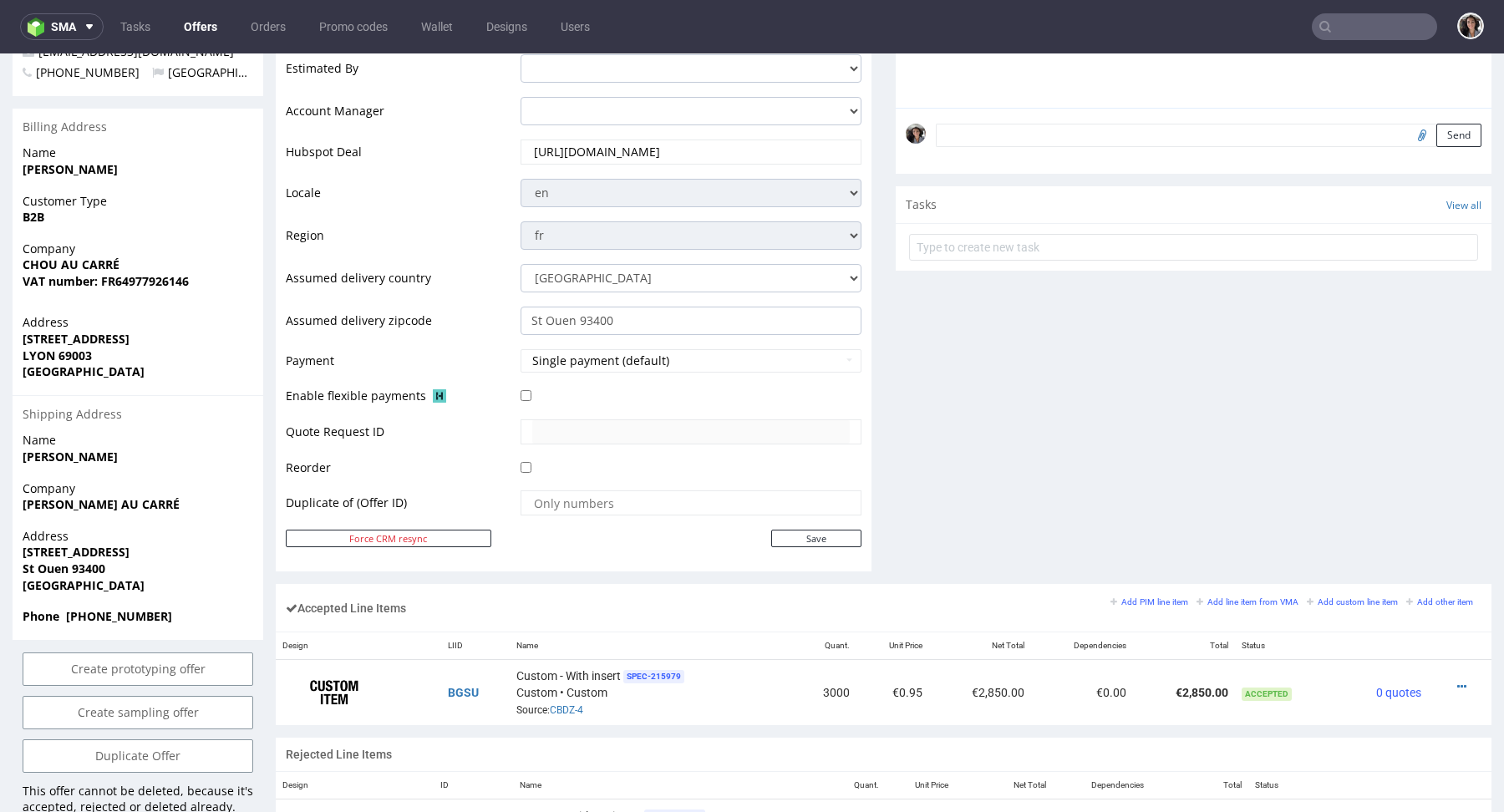
scroll to position [716, 0]
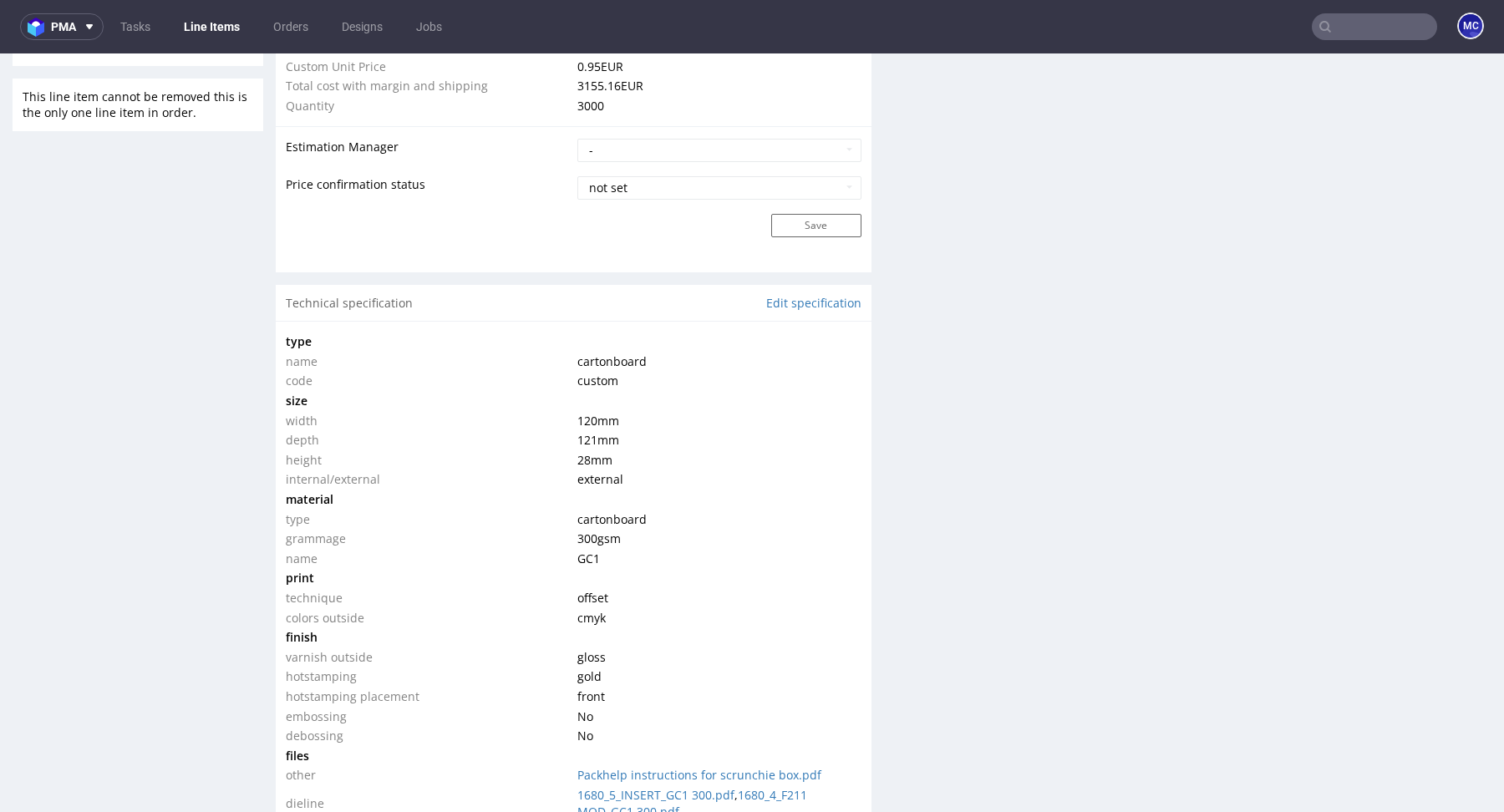
scroll to position [1932, 0]
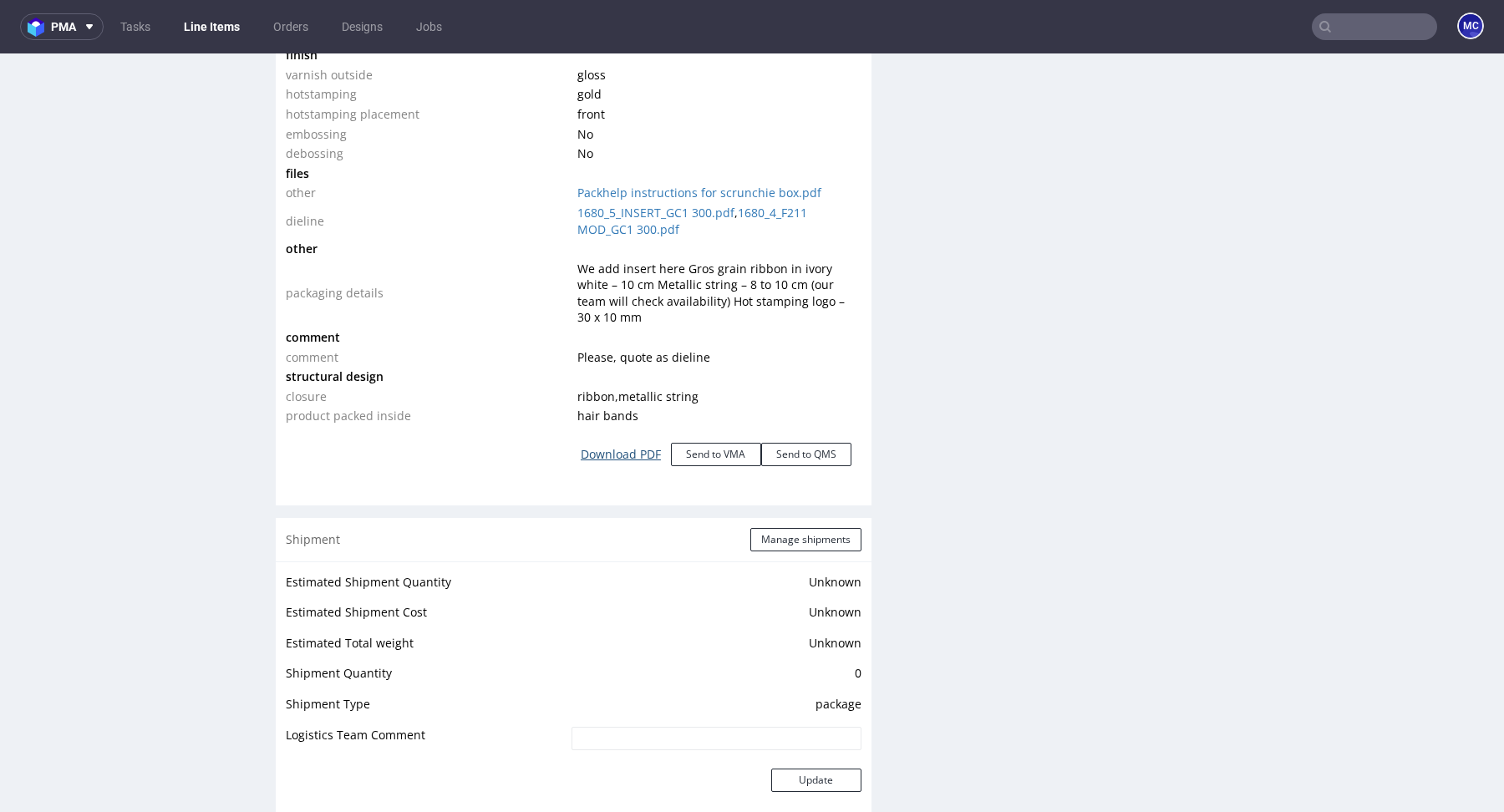
click at [623, 438] on link "Download PDF" at bounding box center [621, 454] width 100 height 36
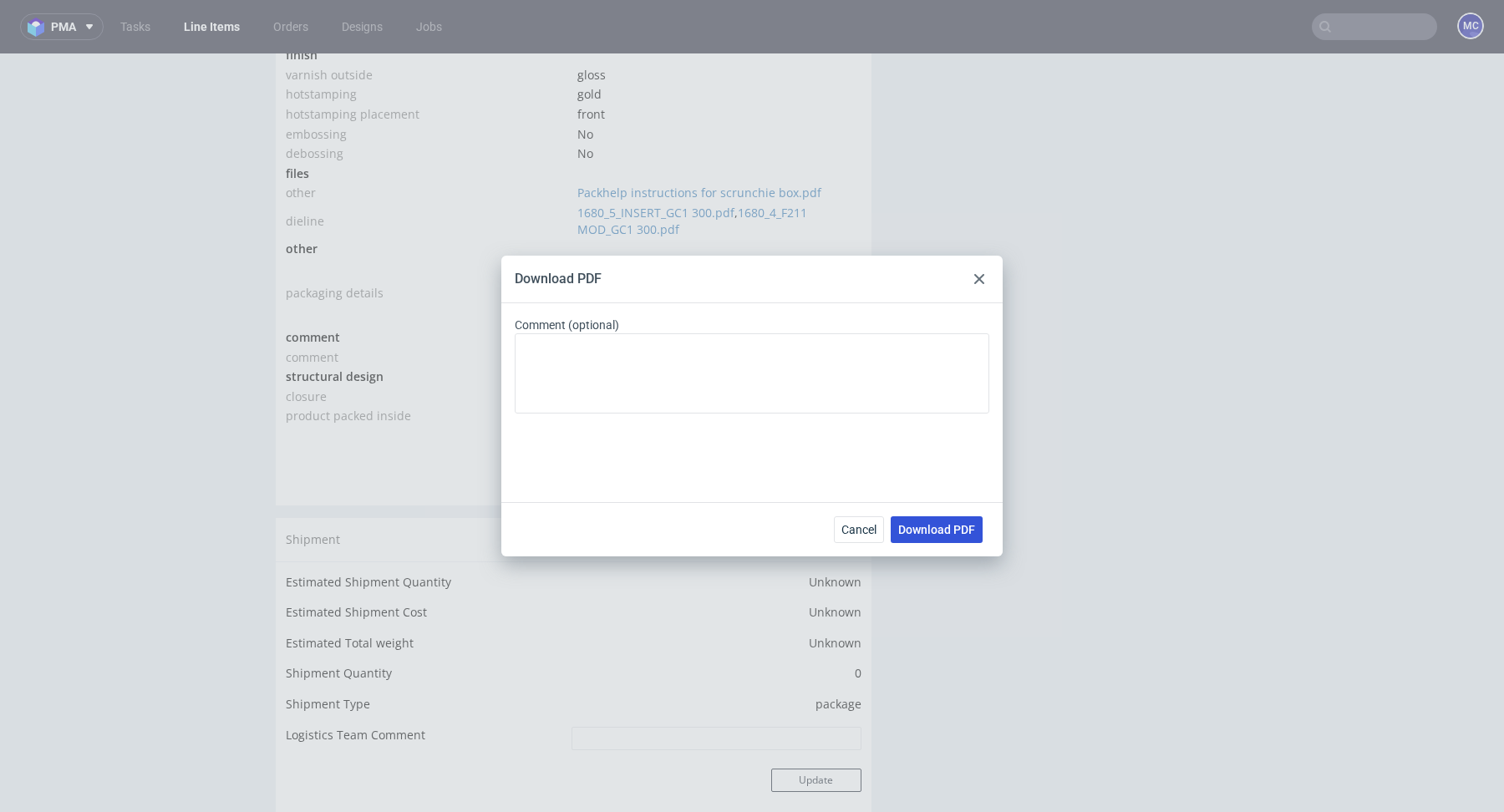
click at [951, 520] on button "Download PDF" at bounding box center [937, 529] width 92 height 27
click at [754, 222] on div "Download PDF Comment (optional) Cancel Download PDF" at bounding box center [752, 406] width 1504 height 812
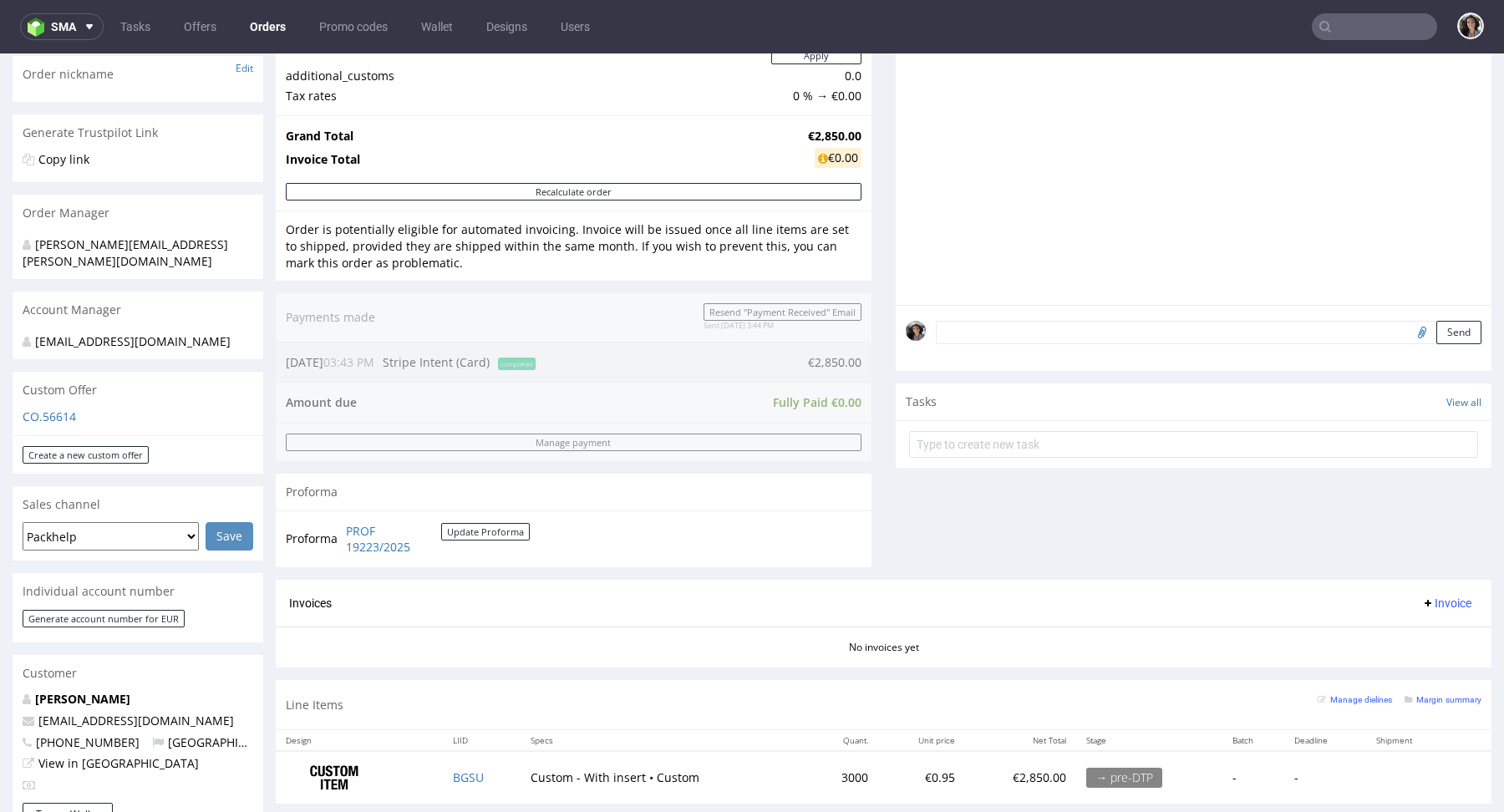
scroll to position [668, 0]
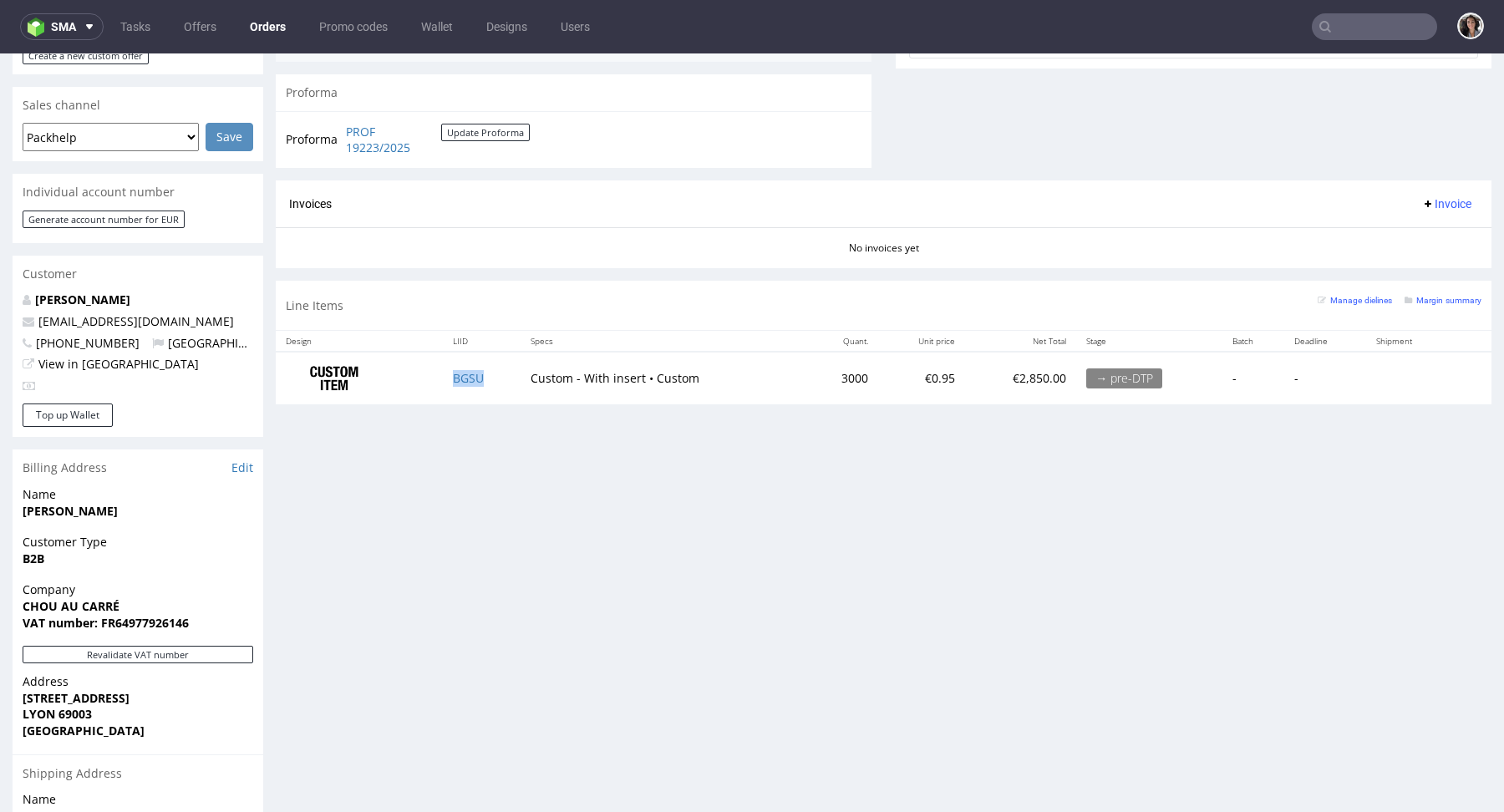
click at [445, 376] on td "BGSU" at bounding box center [481, 377] width 78 height 53
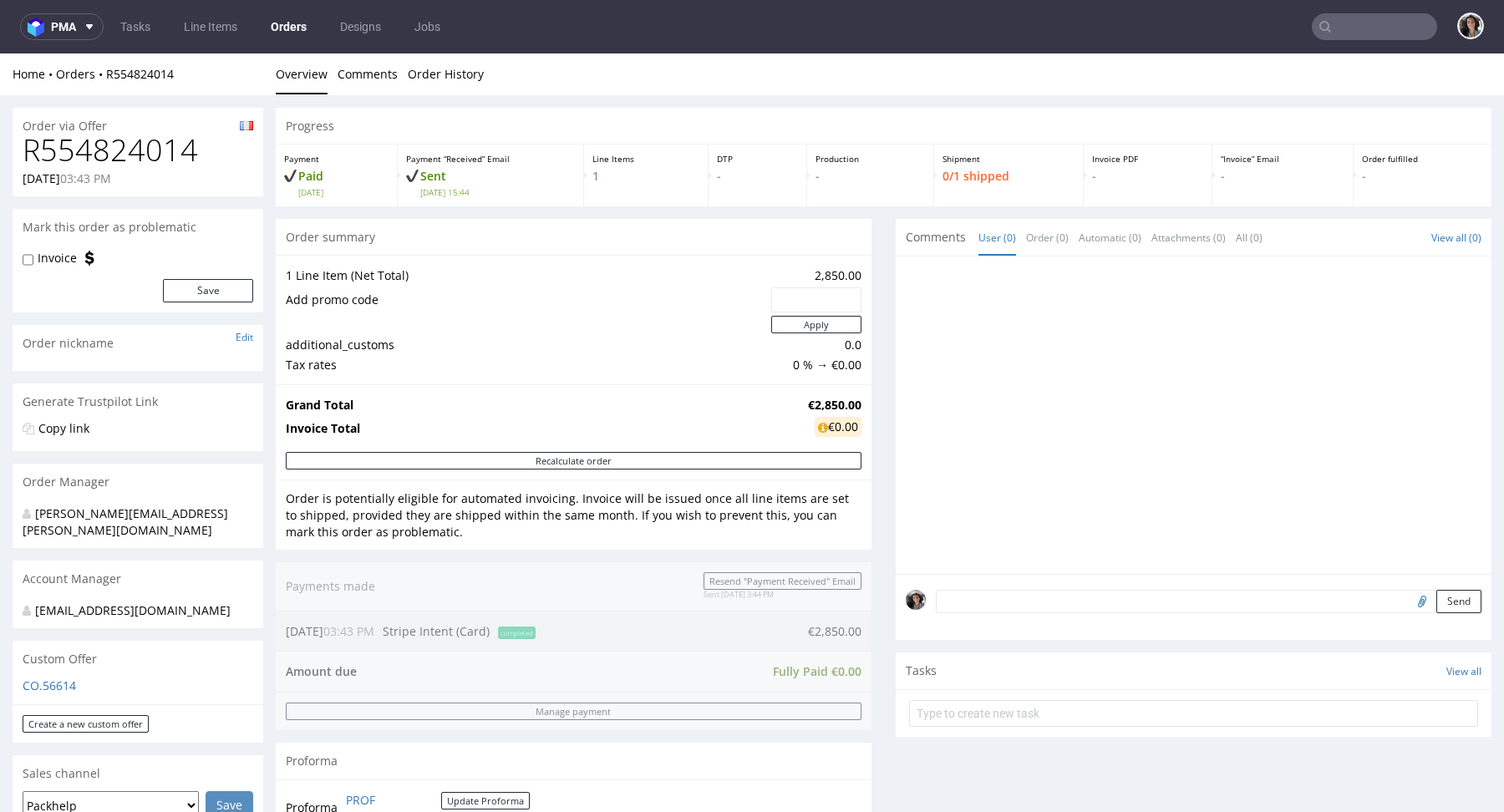
scroll to position [321, 0]
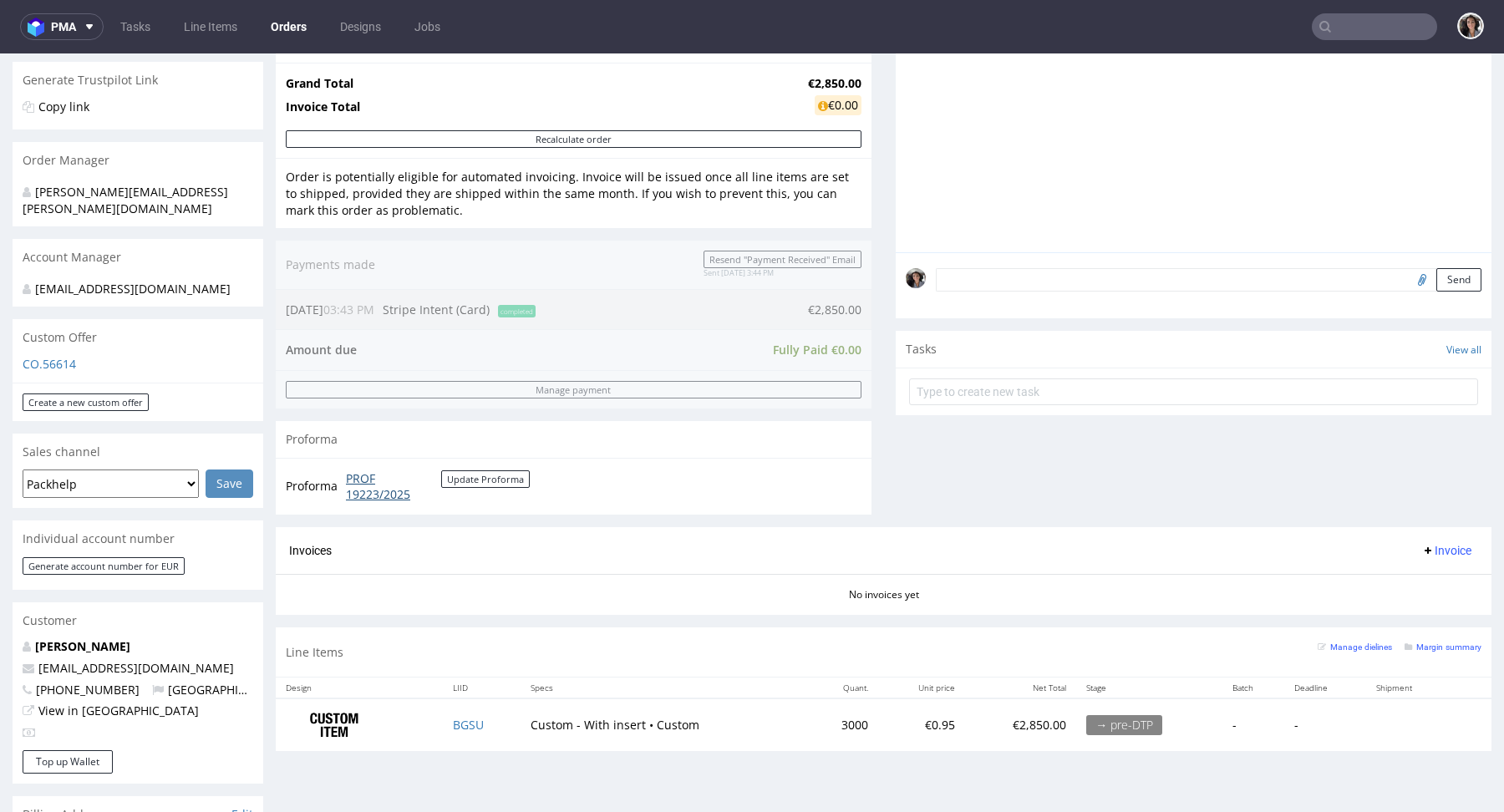
click at [365, 487] on link "PROF 19223/2025" at bounding box center [393, 487] width 95 height 33
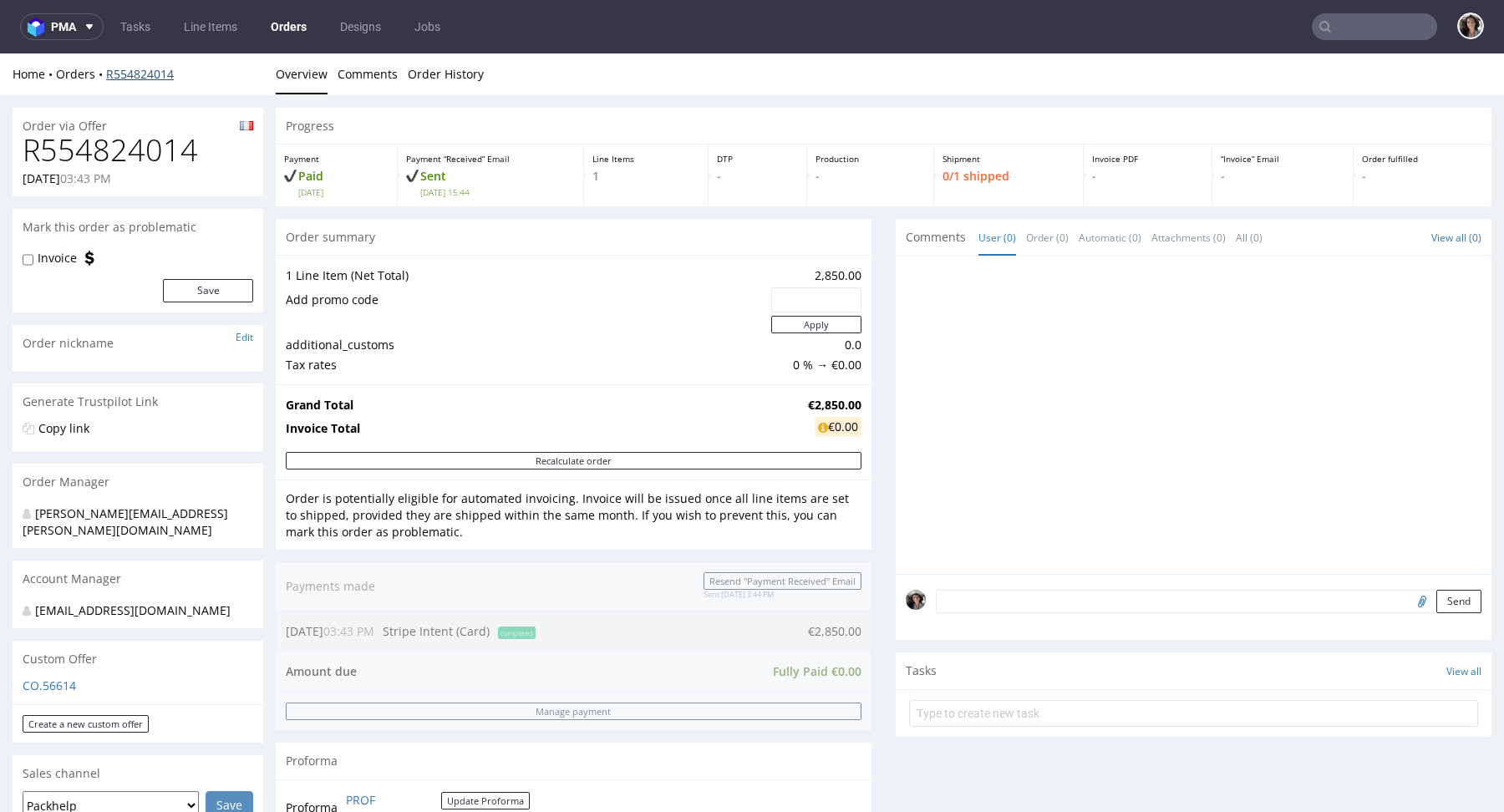
click at [139, 71] on link "R554824014" at bounding box center [140, 74] width 68 height 16
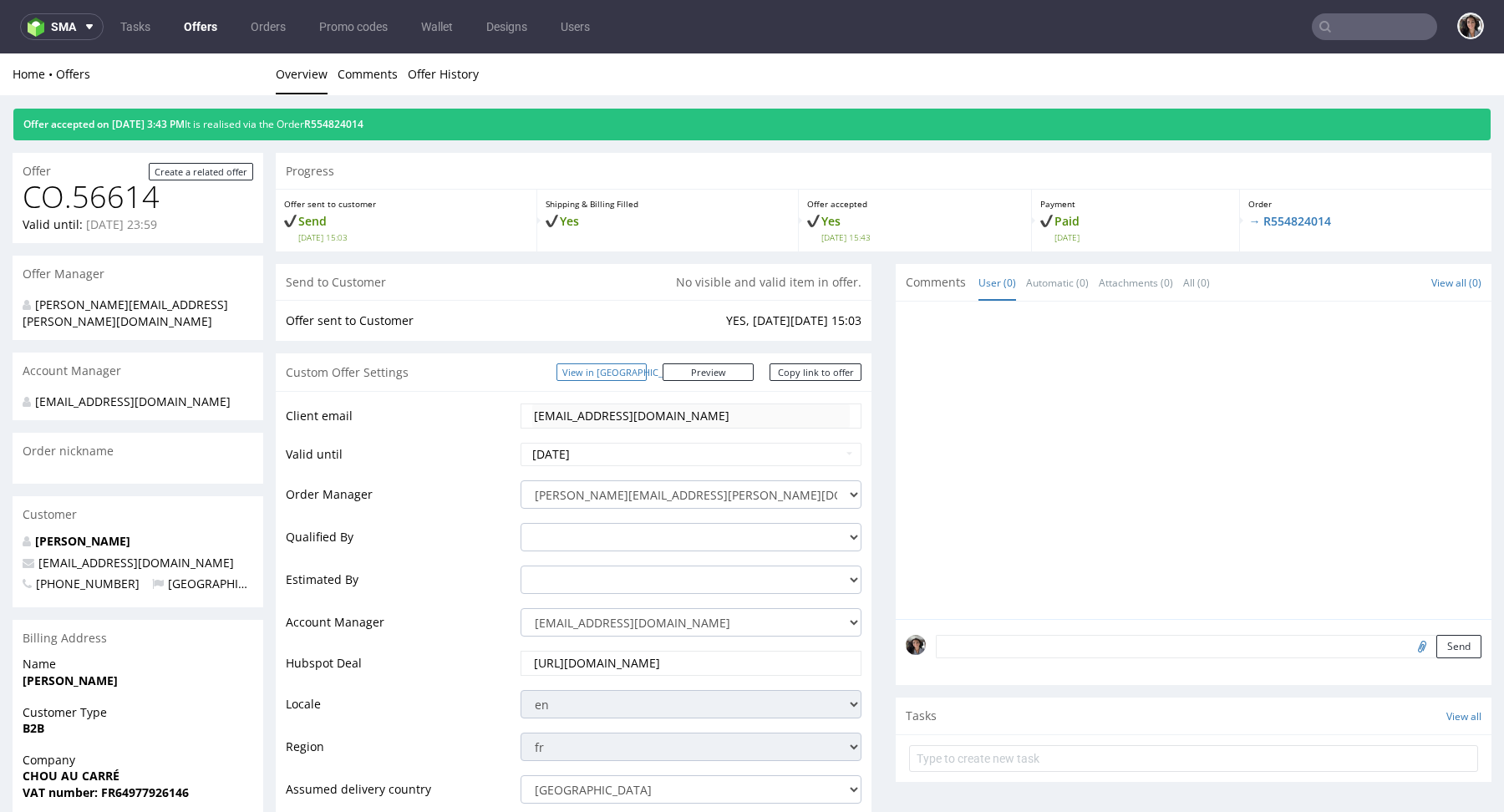
click at [647, 368] on link "View in Hubspot" at bounding box center [602, 372] width 90 height 17
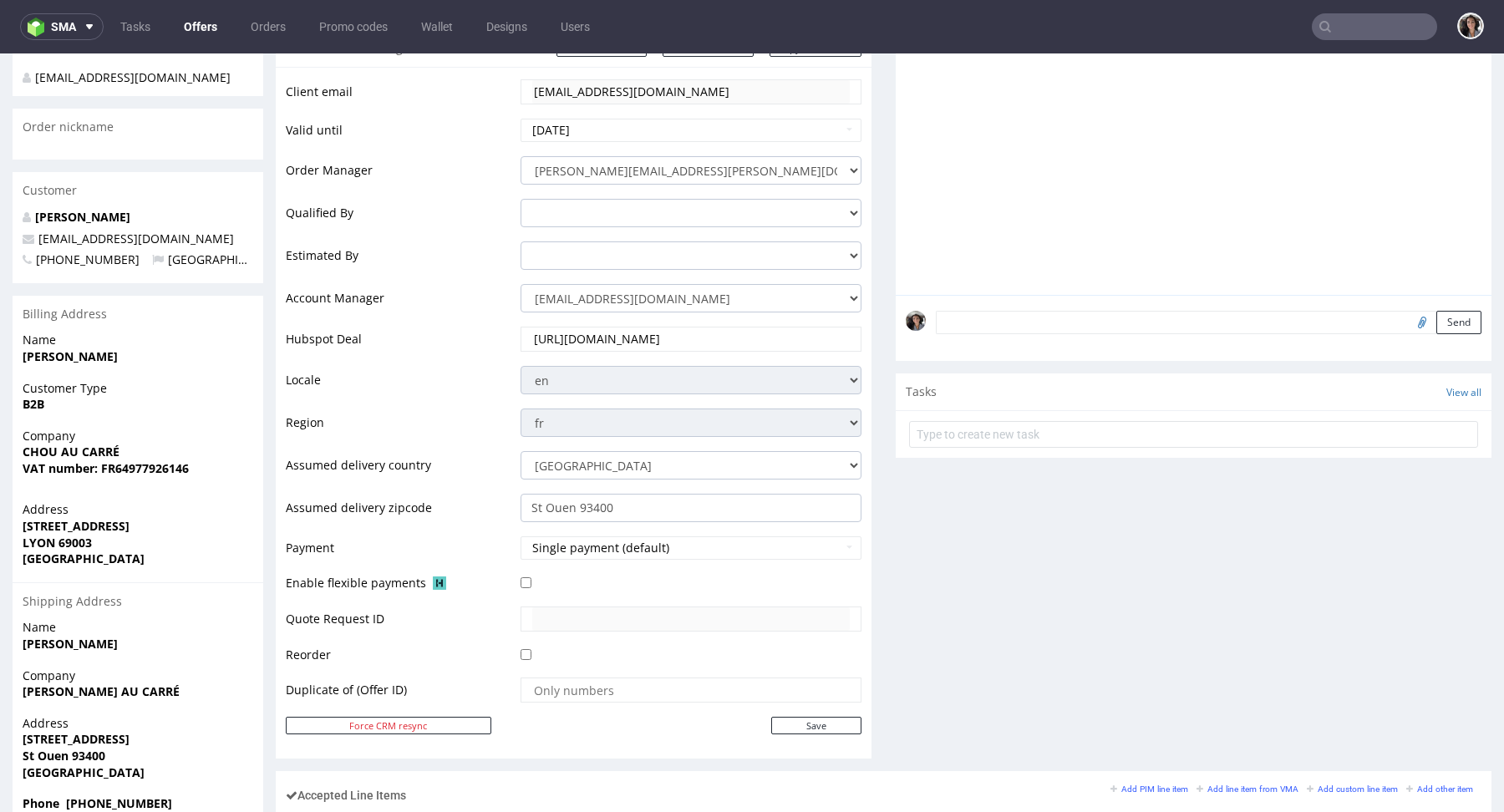
scroll to position [519, 0]
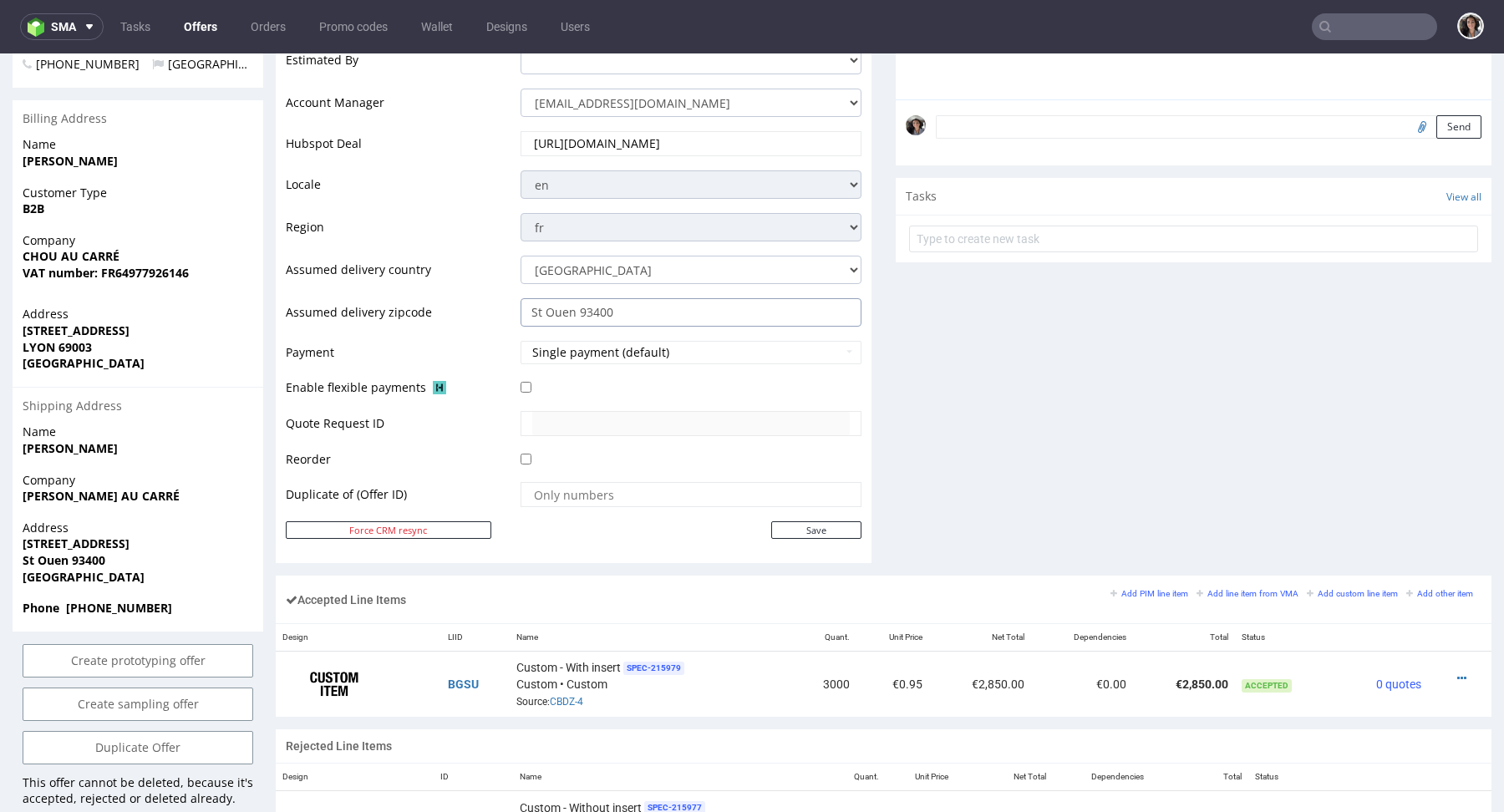
click at [671, 318] on input "St Ouen 93400" at bounding box center [691, 312] width 341 height 29
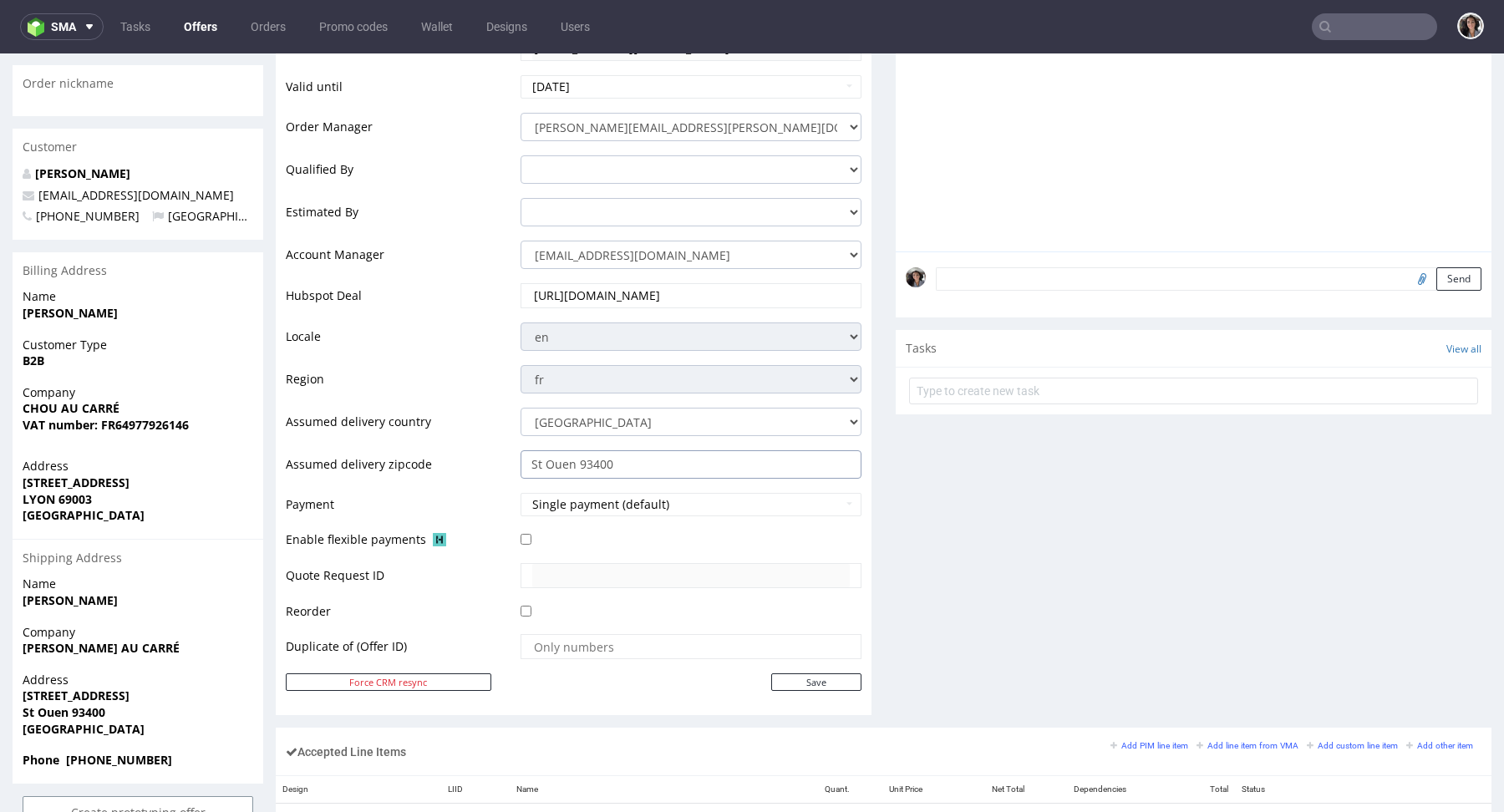
scroll to position [0, 0]
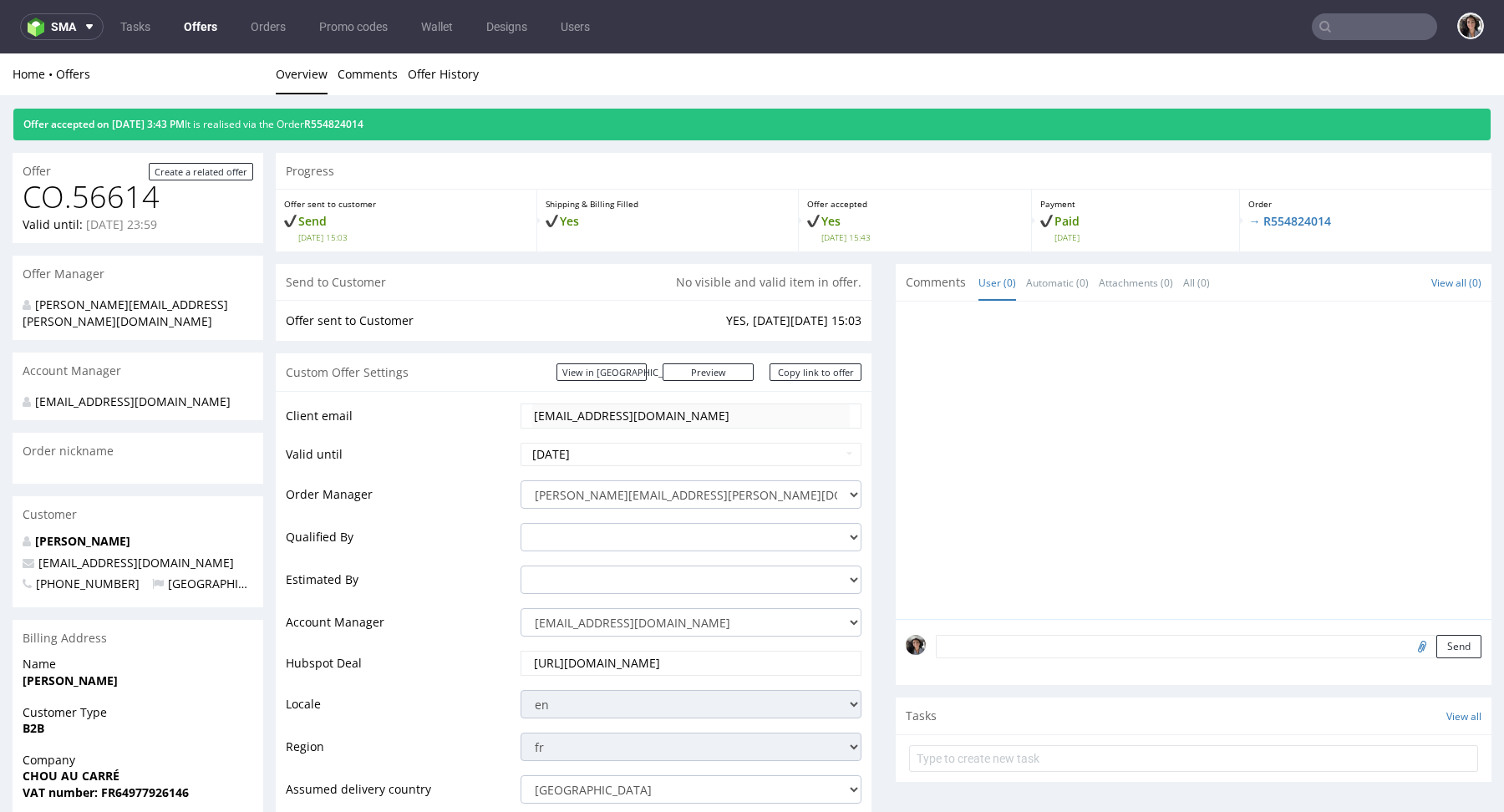
click at [367, 130] on div "Offer accepted on 09.09.2025 3:43 PM It is realised via the Order R554824014" at bounding box center [752, 124] width 1477 height 32
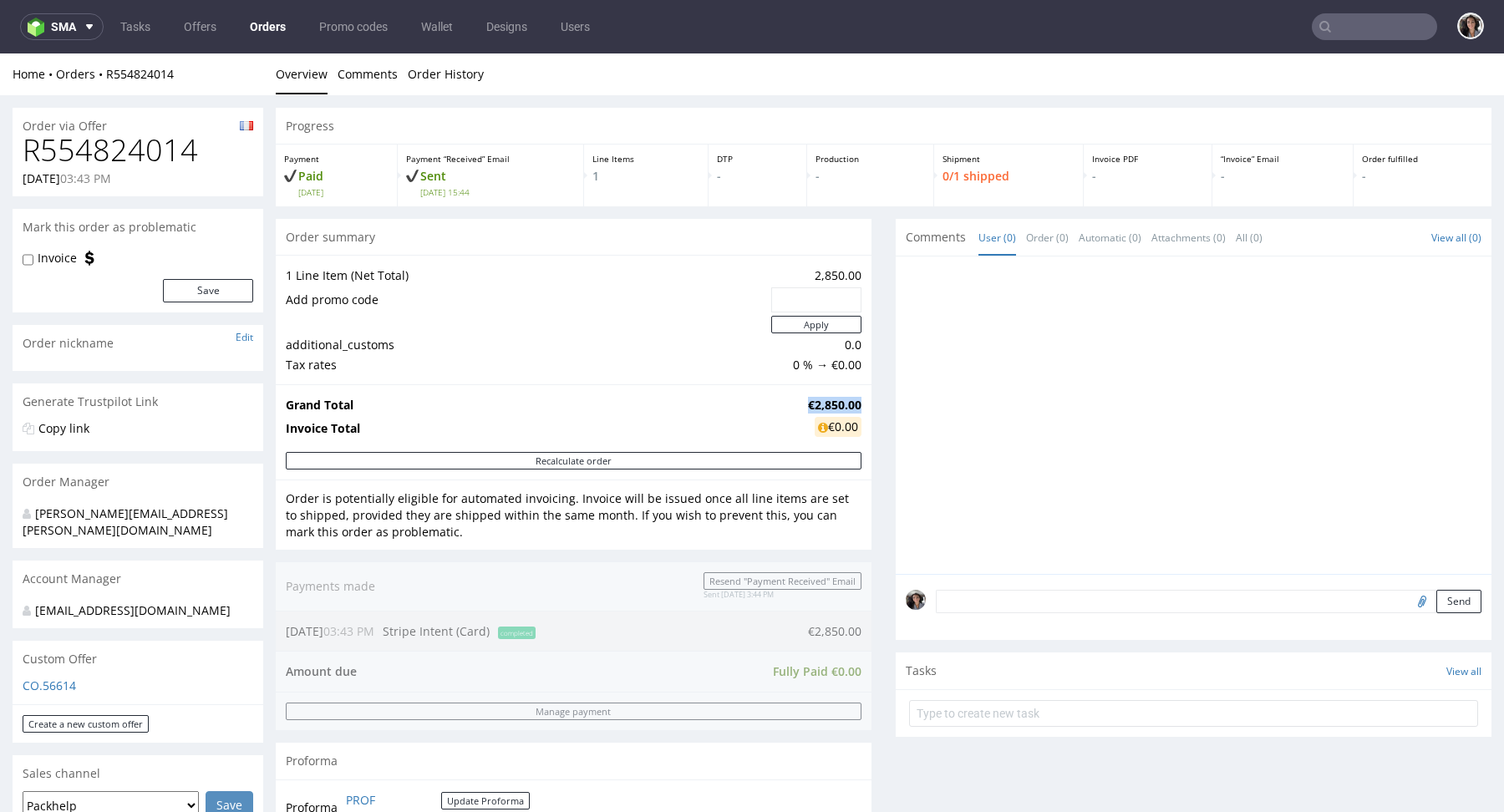
drag, startPoint x: 851, startPoint y: 402, endPoint x: 794, endPoint y: 402, distance: 57.0
click at [808, 402] on strong "€2,850.00" at bounding box center [835, 404] width 54 height 16
copy strong "€2,850.00"
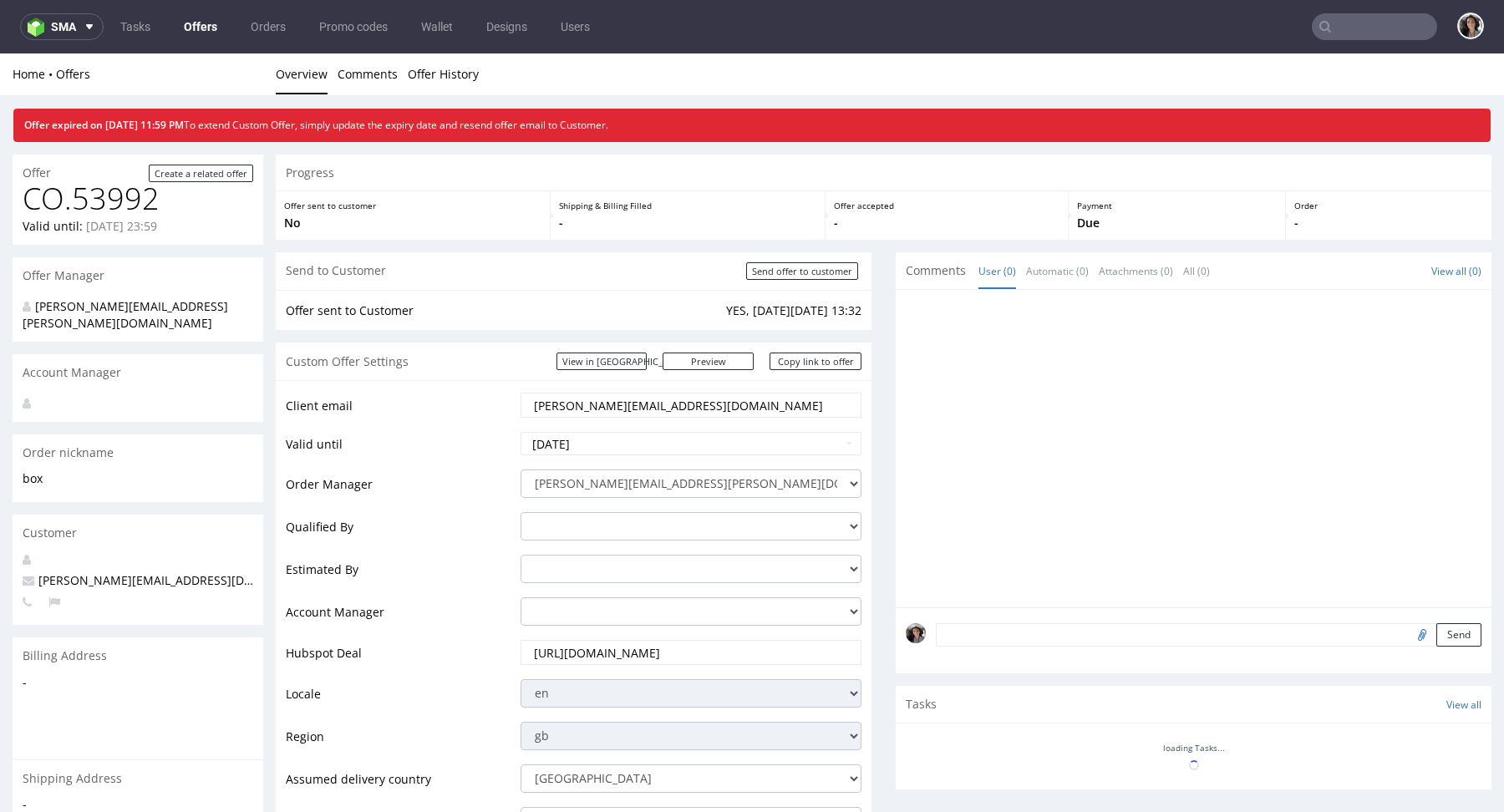
click at [1369, 29] on input "text" at bounding box center [1374, 26] width 126 height 27
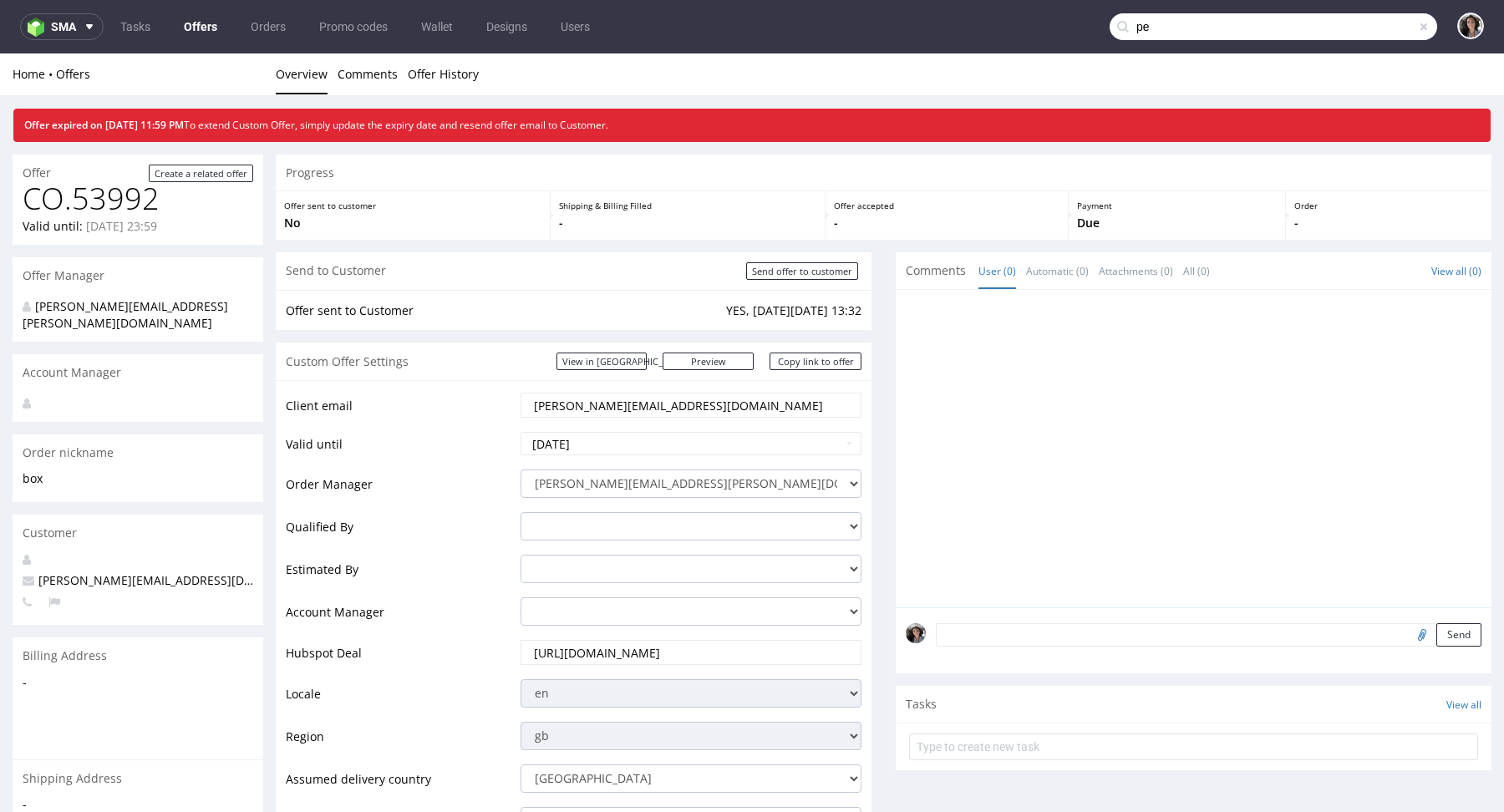
type input "p"
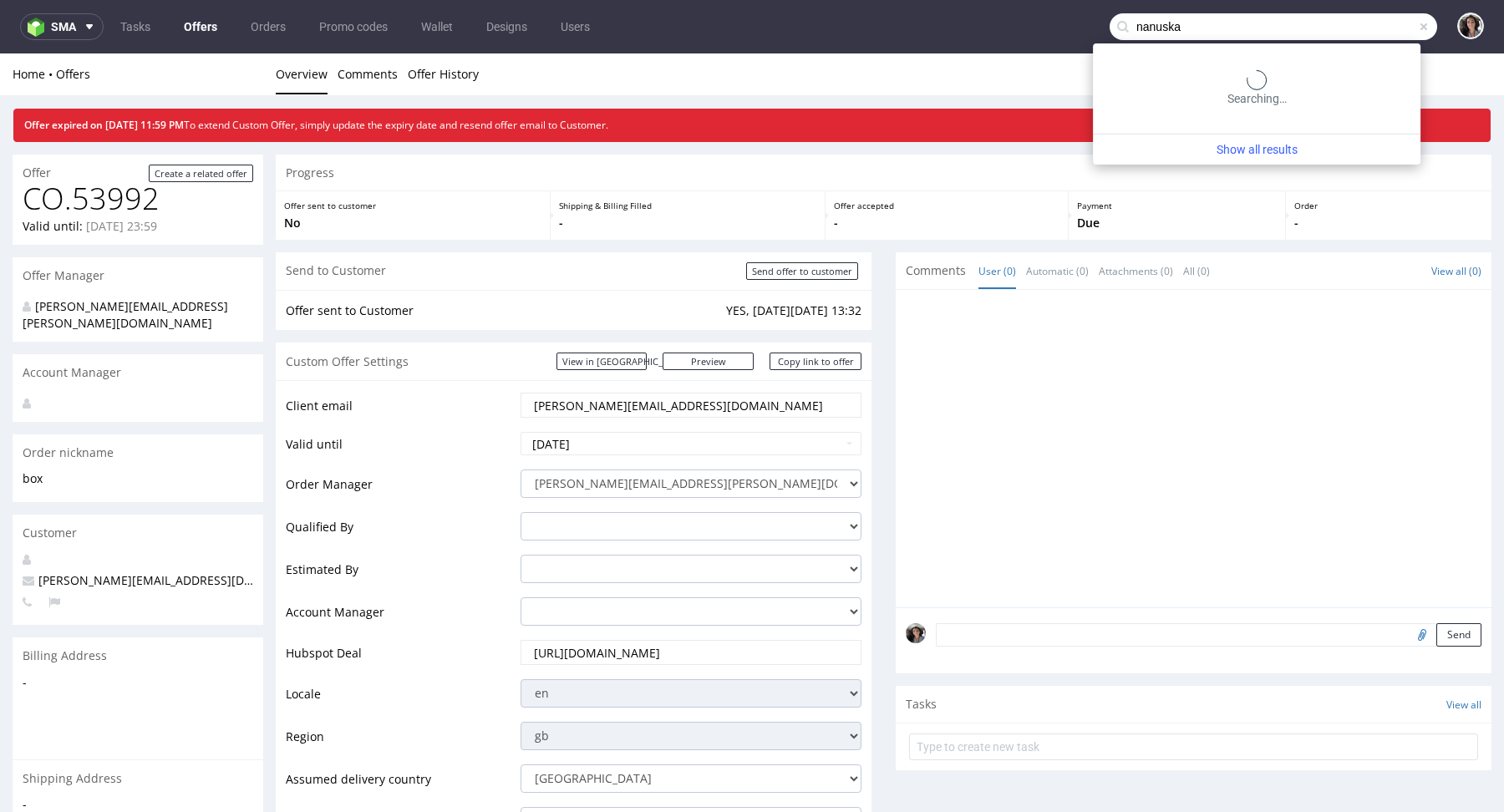
type input "nanuska"
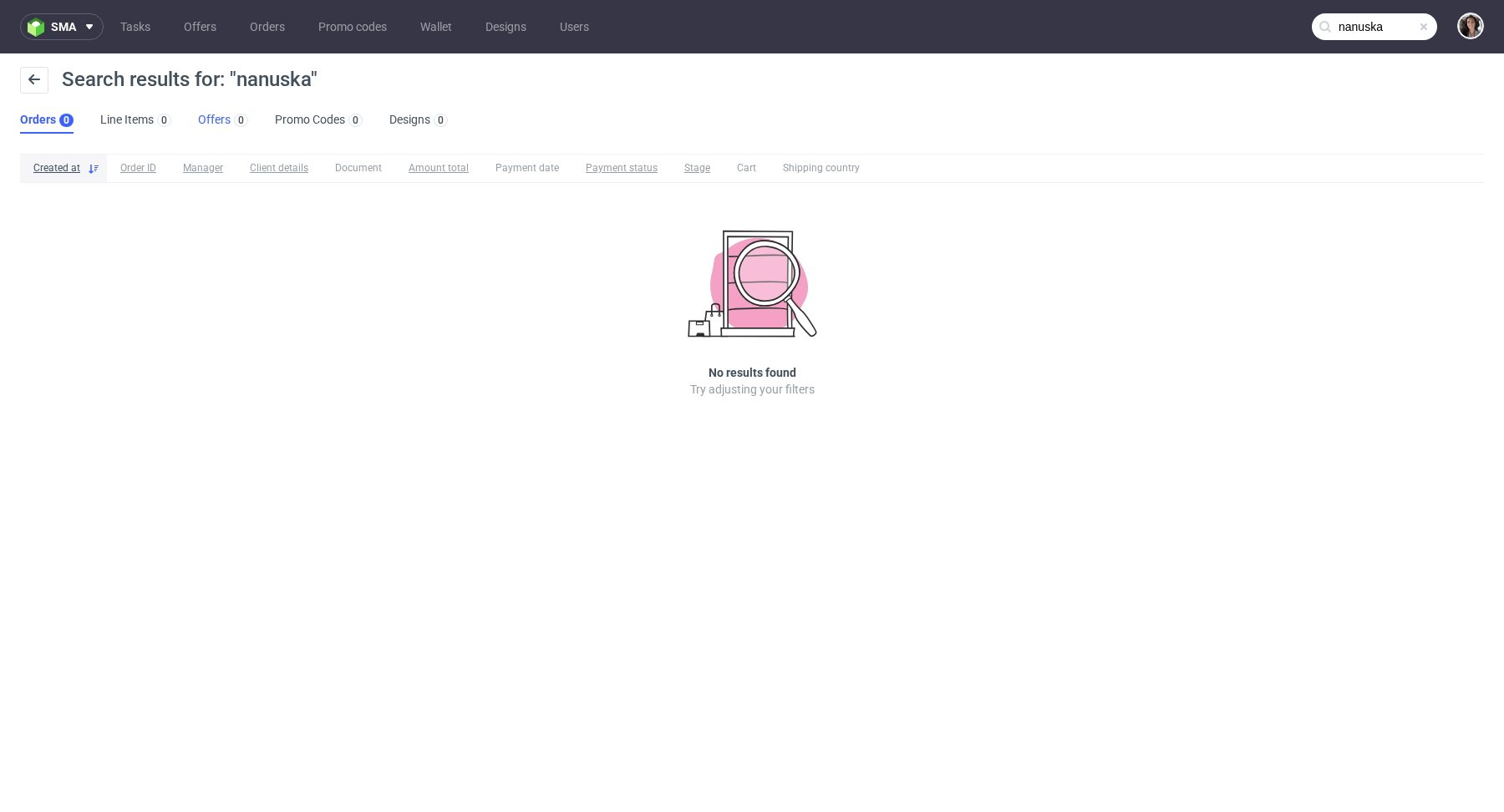
click at [203, 110] on link "Offers 0" at bounding box center [223, 120] width 50 height 27
click at [25, 113] on link "Orders 0" at bounding box center [46, 120] width 53 height 27
click at [1423, 29] on span at bounding box center [1423, 26] width 13 height 13
click at [203, 28] on link "Offers" at bounding box center [200, 26] width 53 height 27
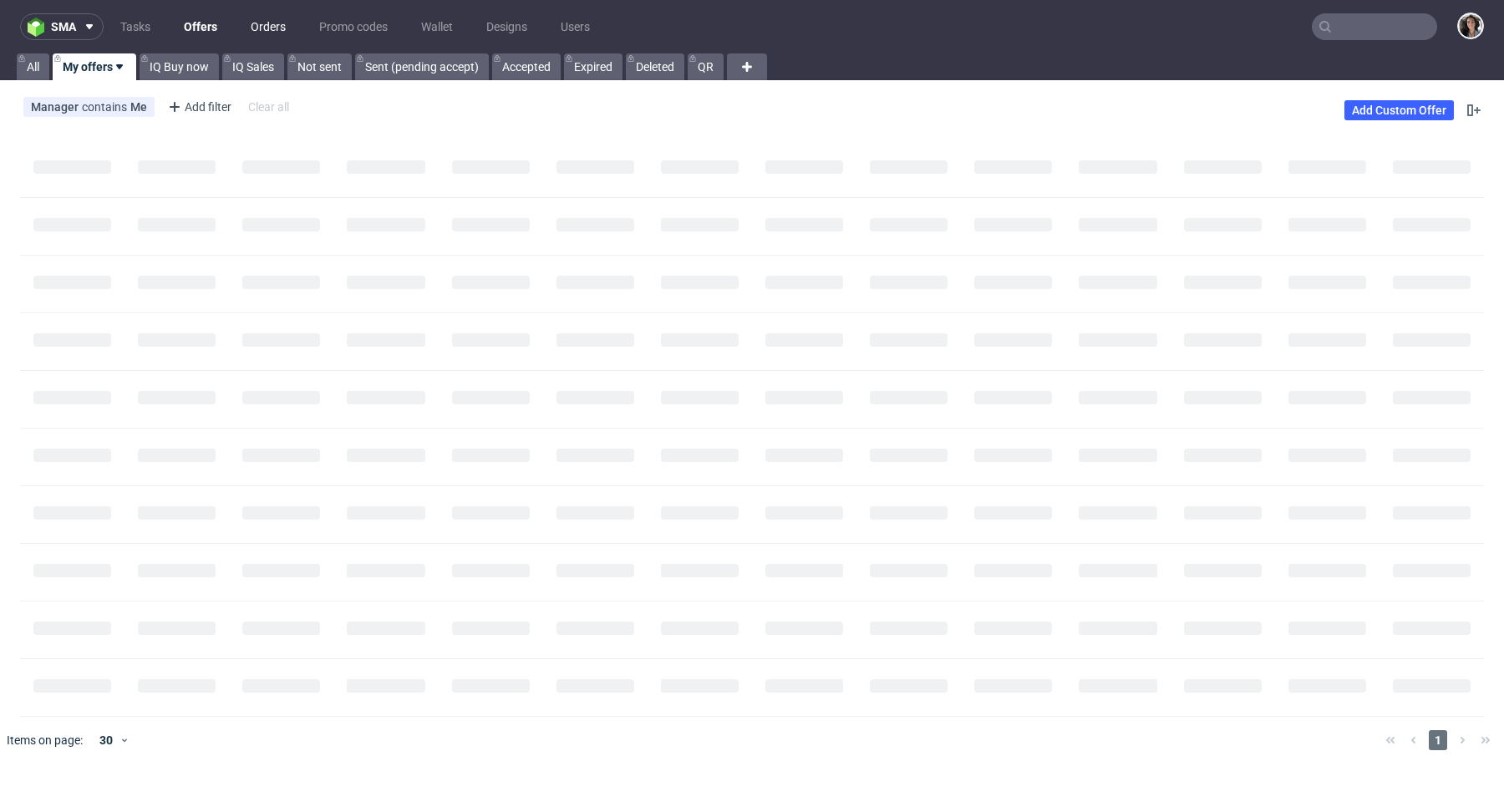
click at [255, 28] on link "Orders" at bounding box center [268, 26] width 55 height 27
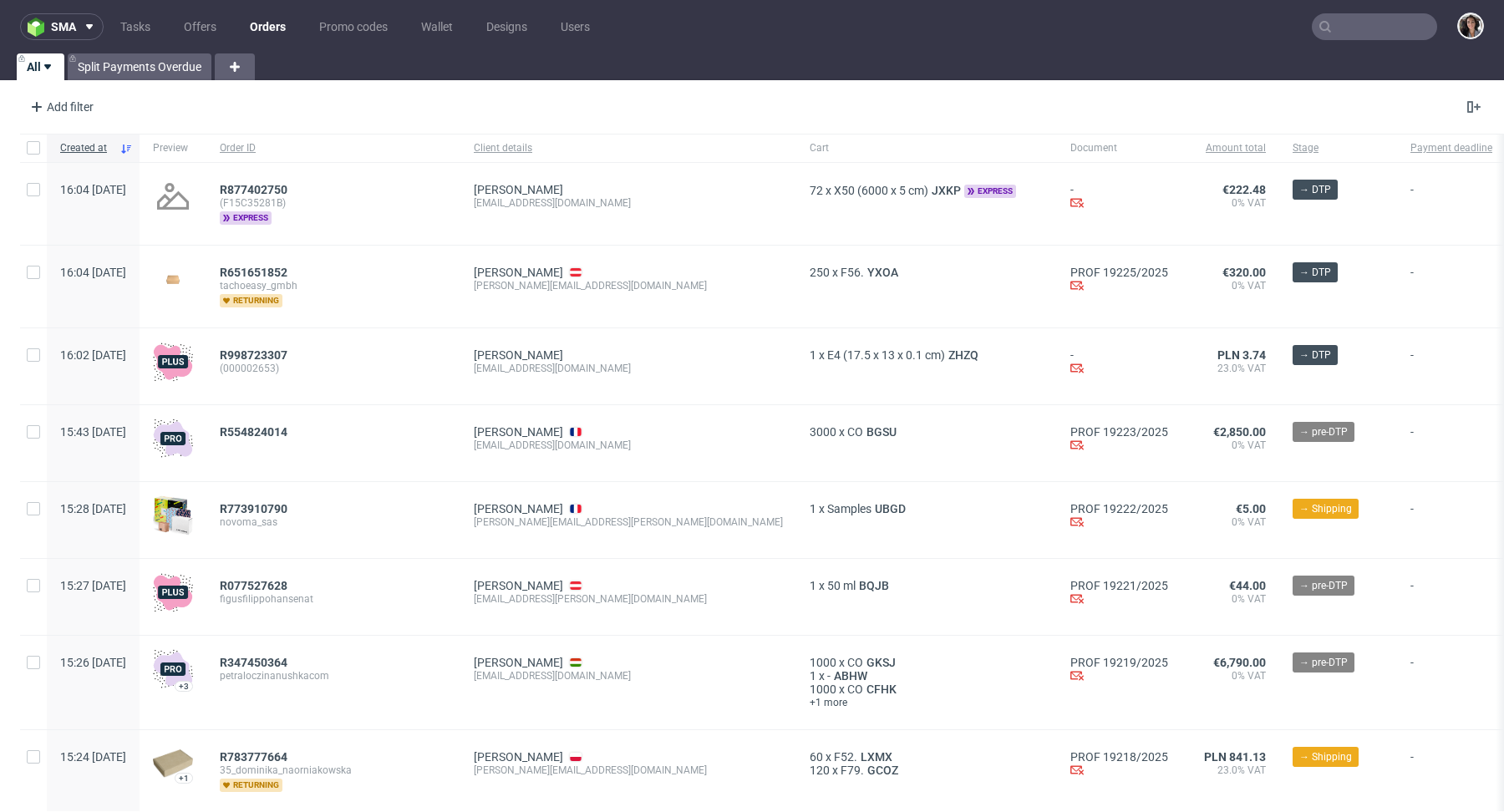
click at [1335, 35] on input "text" at bounding box center [1374, 26] width 126 height 27
paste input "[EMAIL_ADDRESS][DOMAIN_NAME]"
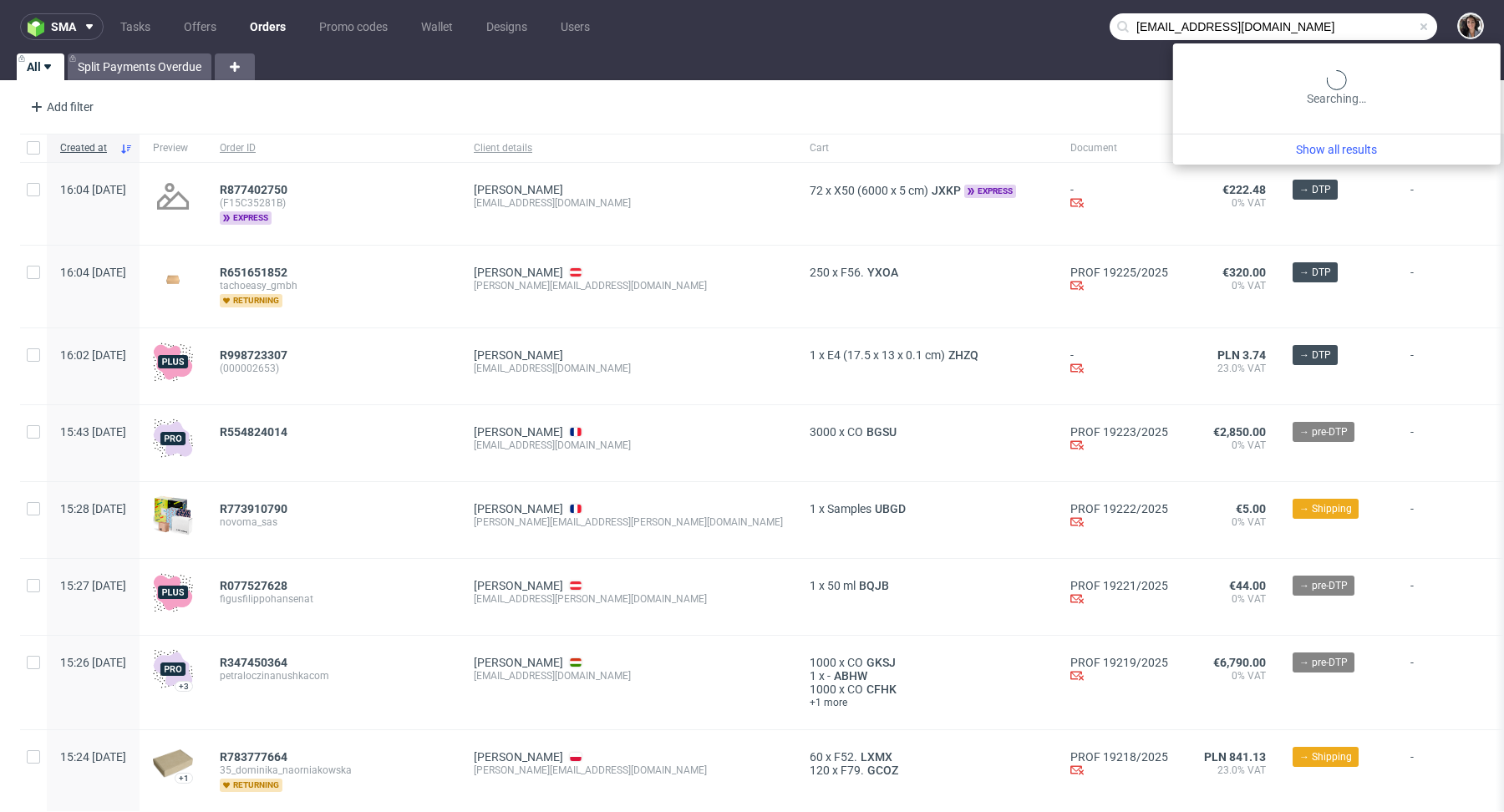
type input "[EMAIL_ADDRESS][DOMAIN_NAME]"
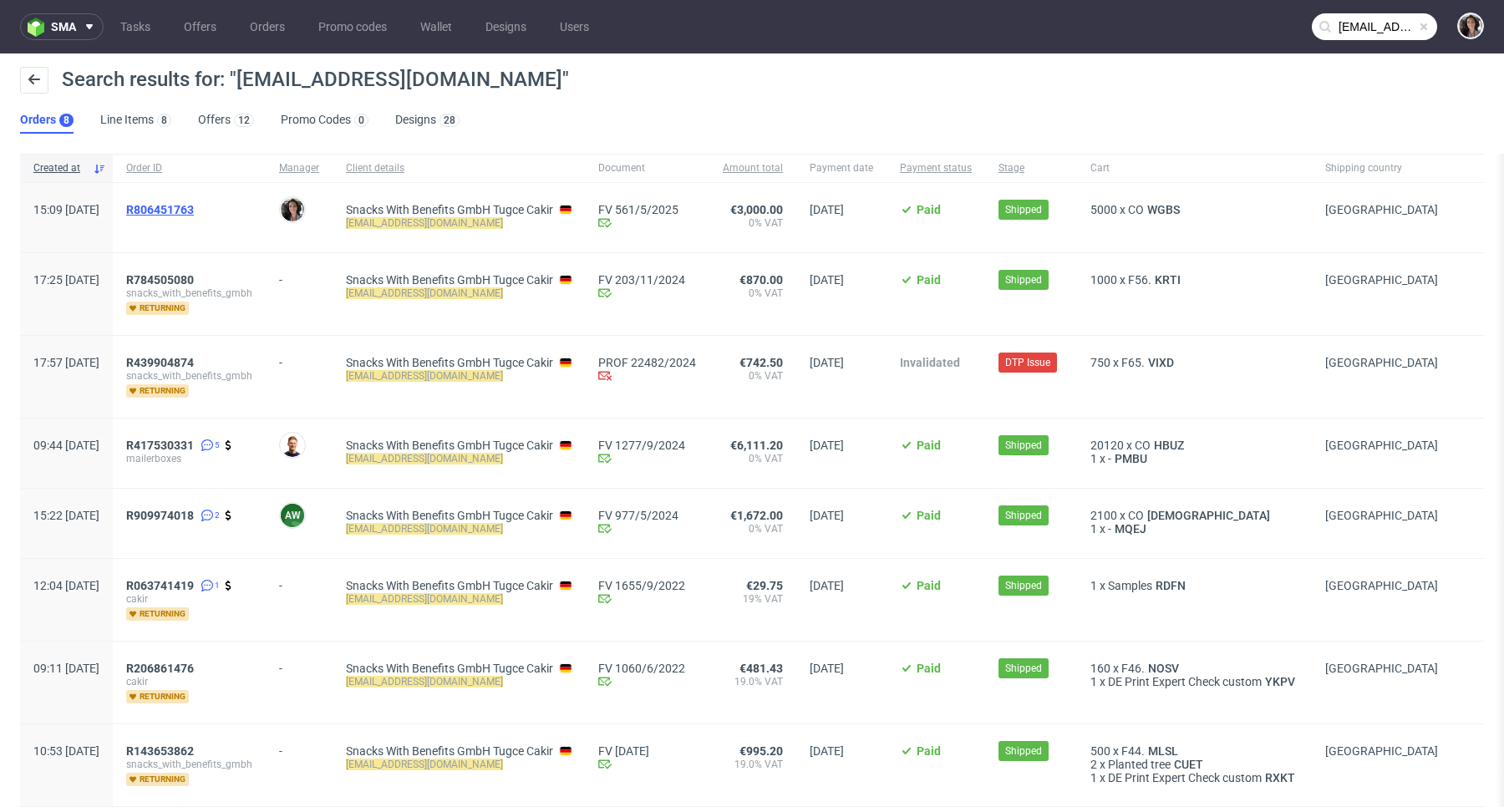
click at [194, 203] on span "R806451763" at bounding box center [160, 209] width 68 height 13
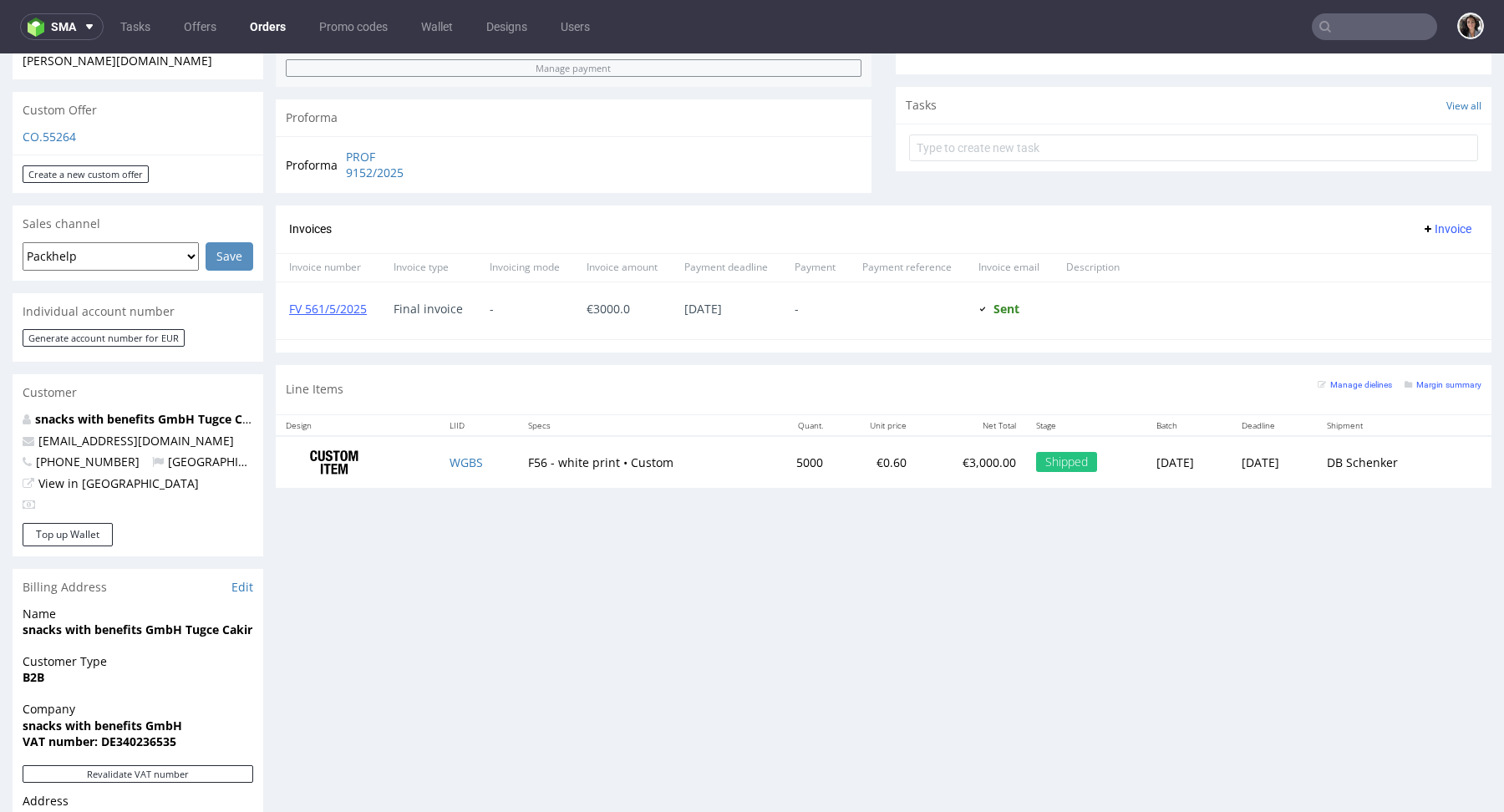
scroll to position [859, 0]
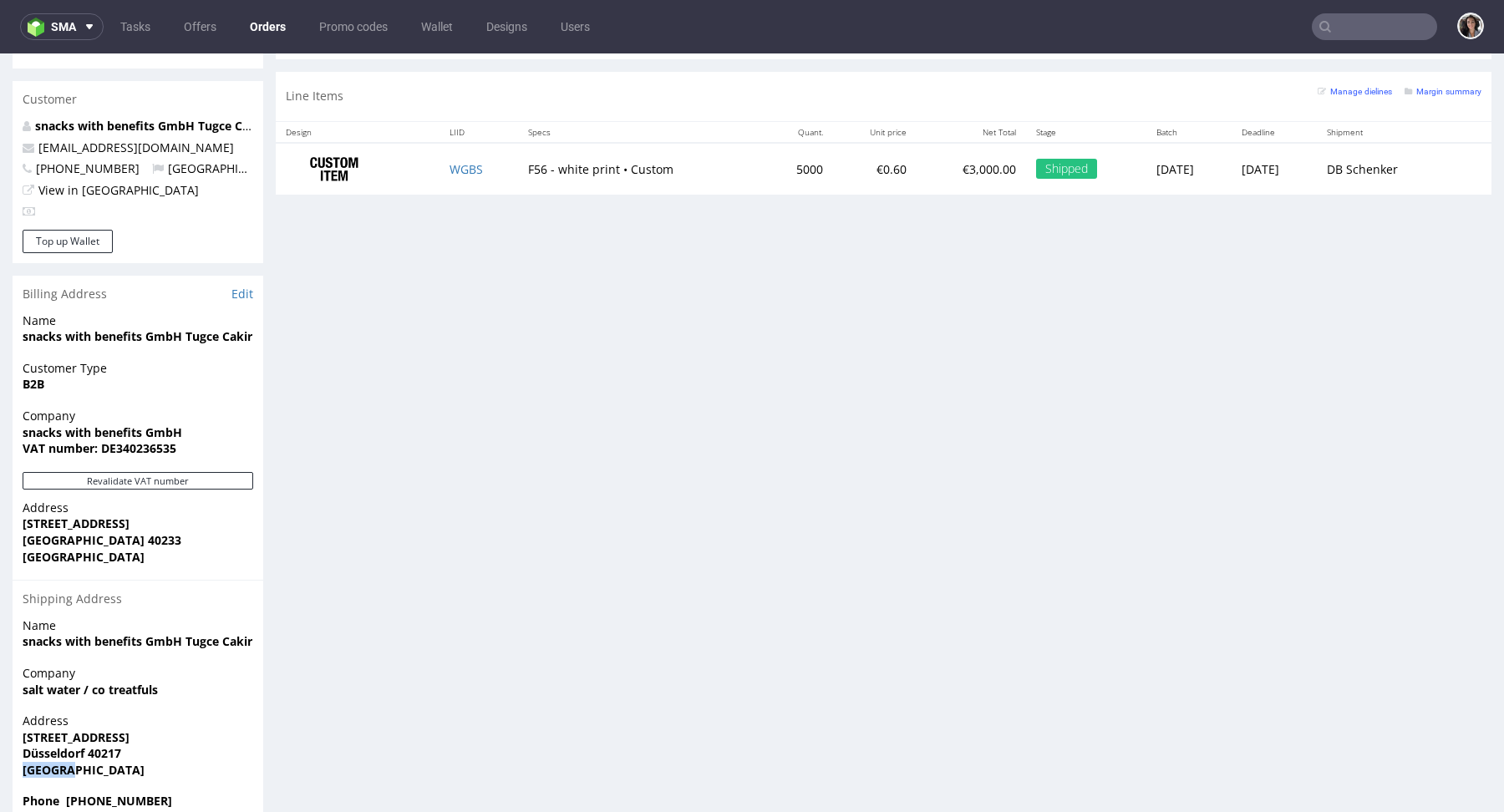
drag, startPoint x: 119, startPoint y: 737, endPoint x: 3, endPoint y: 738, distance: 116.0
click at [3, 738] on div "Order via Offer R806451763 22.04.2025 03:09 PM Mark this order as problematic I…" at bounding box center [752, 36] width 1504 height 1601
drag, startPoint x: 136, startPoint y: 716, endPoint x: 23, endPoint y: 716, distance: 113.0
click at [23, 745] on span "Düsseldorf 40217" at bounding box center [138, 753] width 230 height 16
copy strong "Düsseldorf 40217"
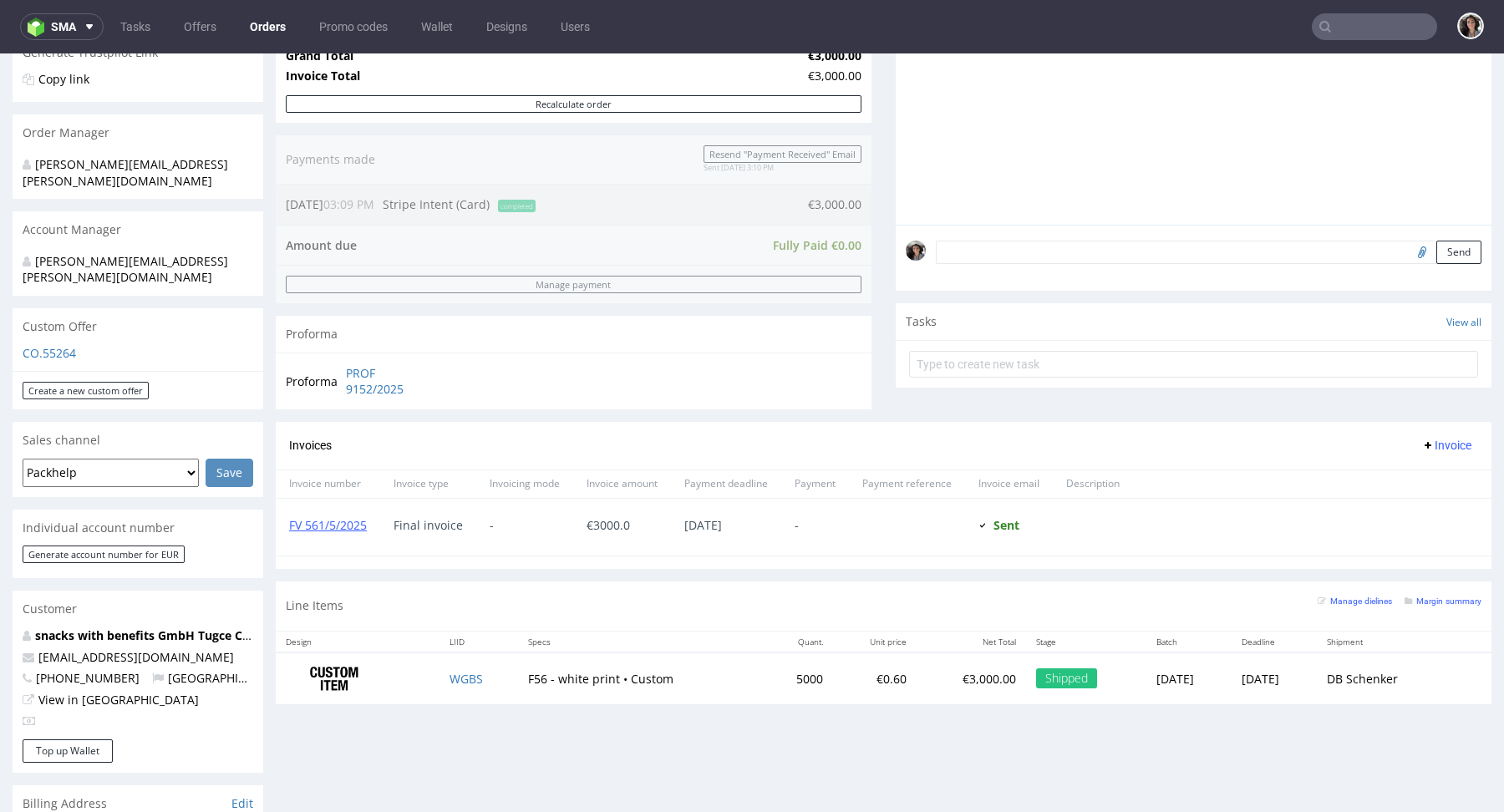
scroll to position [458, 0]
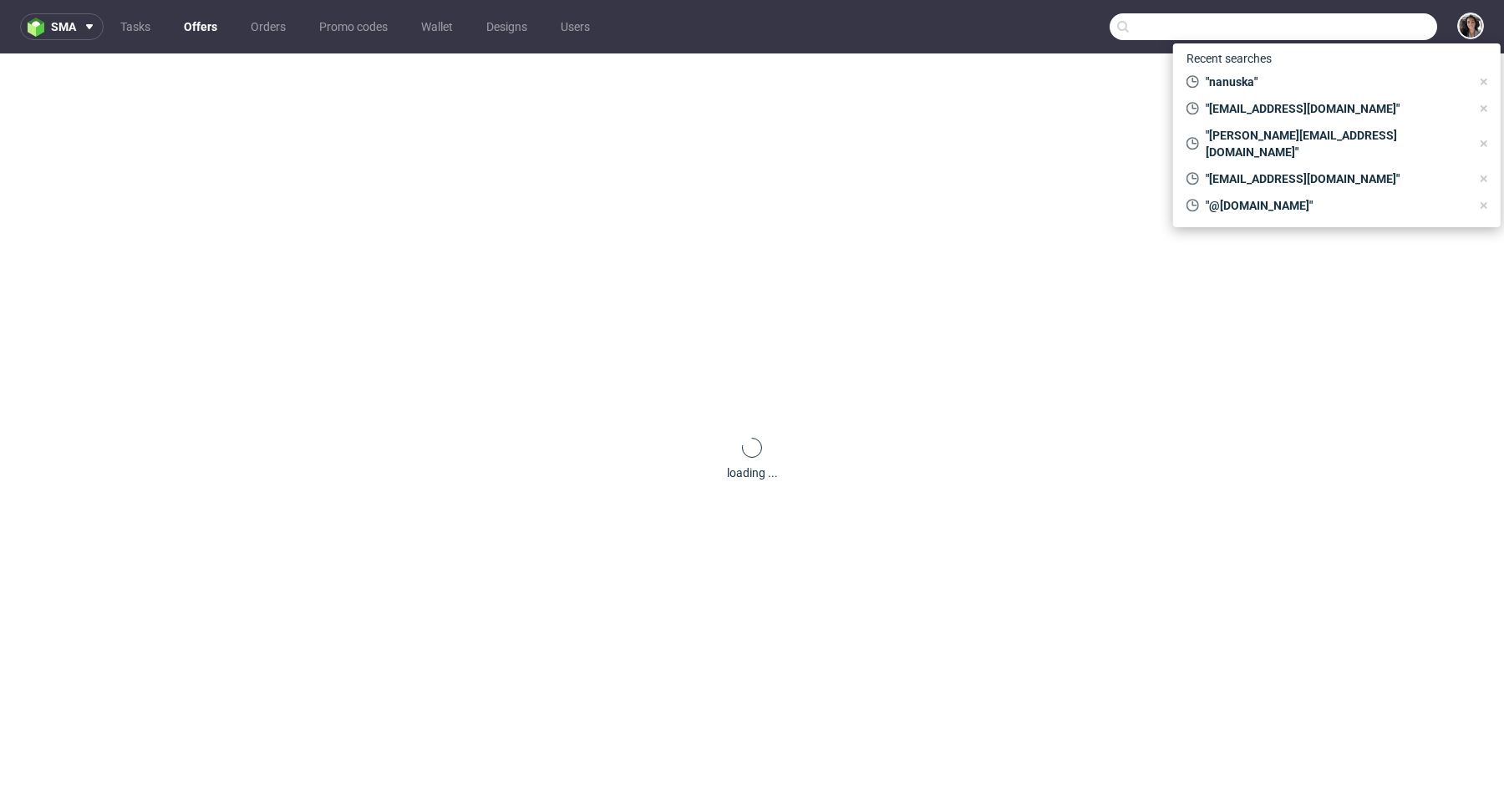
click at [1376, 33] on input "text" at bounding box center [1273, 26] width 327 height 27
paste input "[EMAIL_ADDRESS][DOMAIN_NAME]"
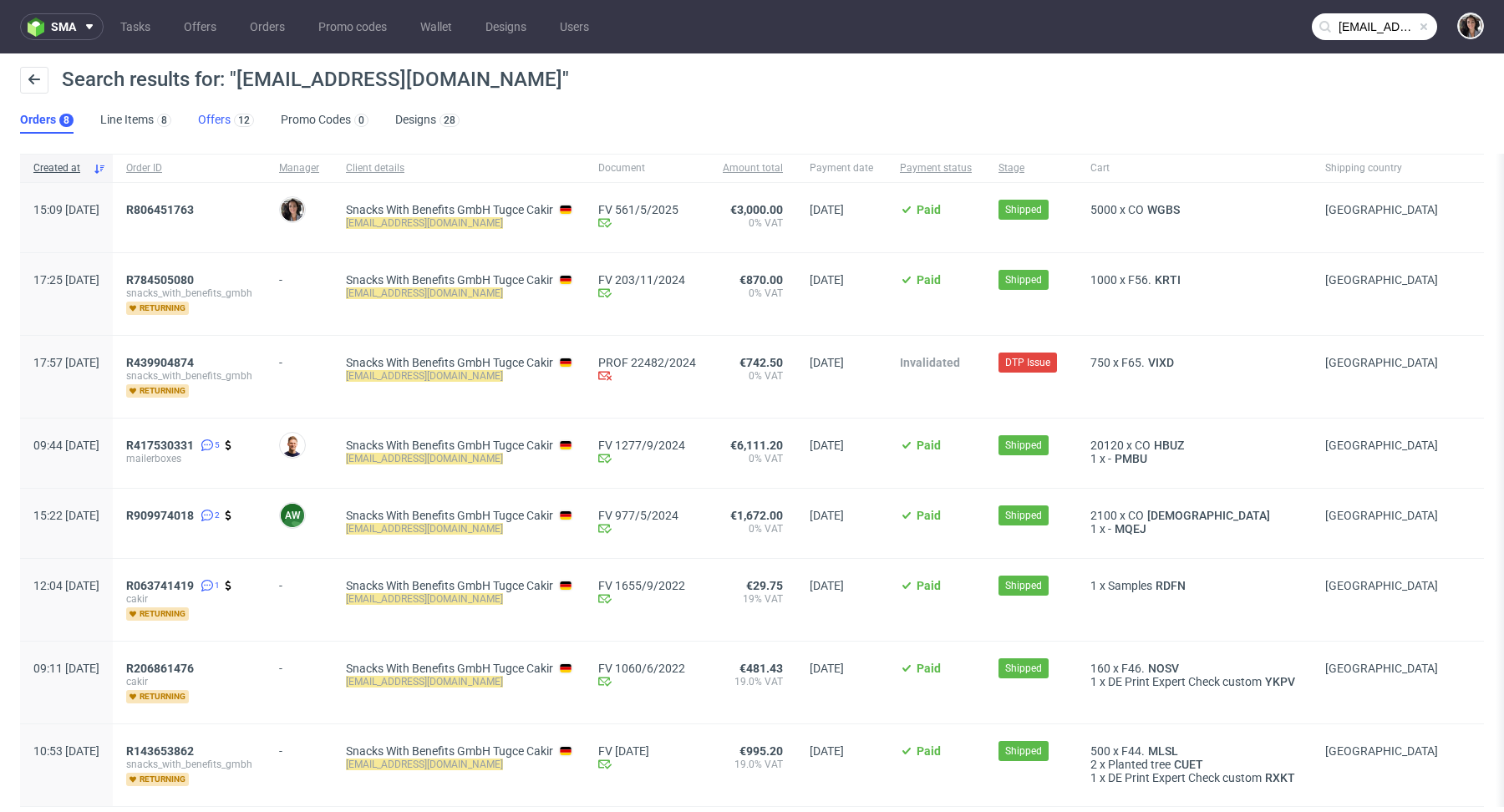
click at [227, 107] on link "Offers 12" at bounding box center [226, 120] width 56 height 27
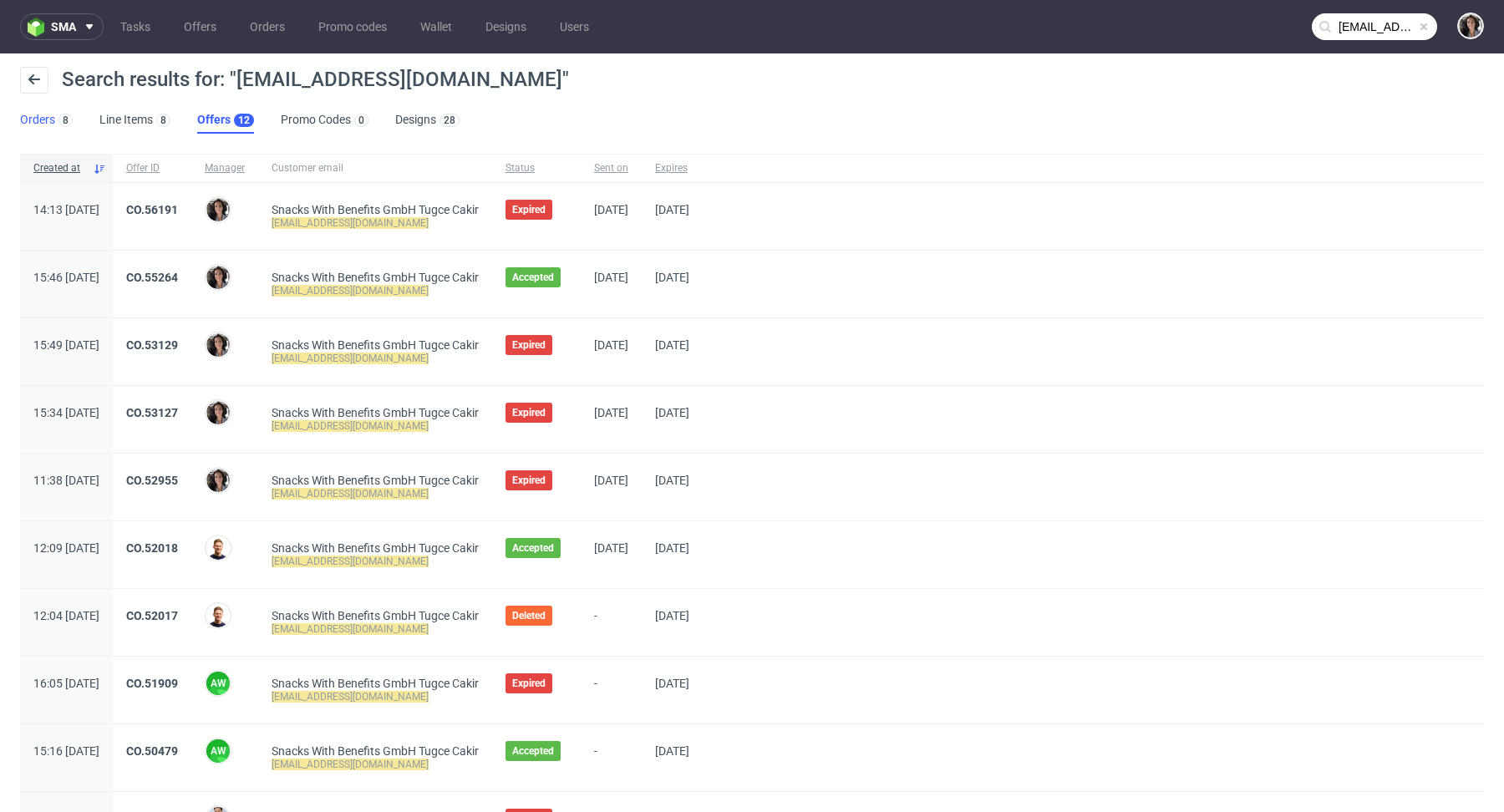
click at [36, 125] on link "Orders 8" at bounding box center [46, 120] width 53 height 27
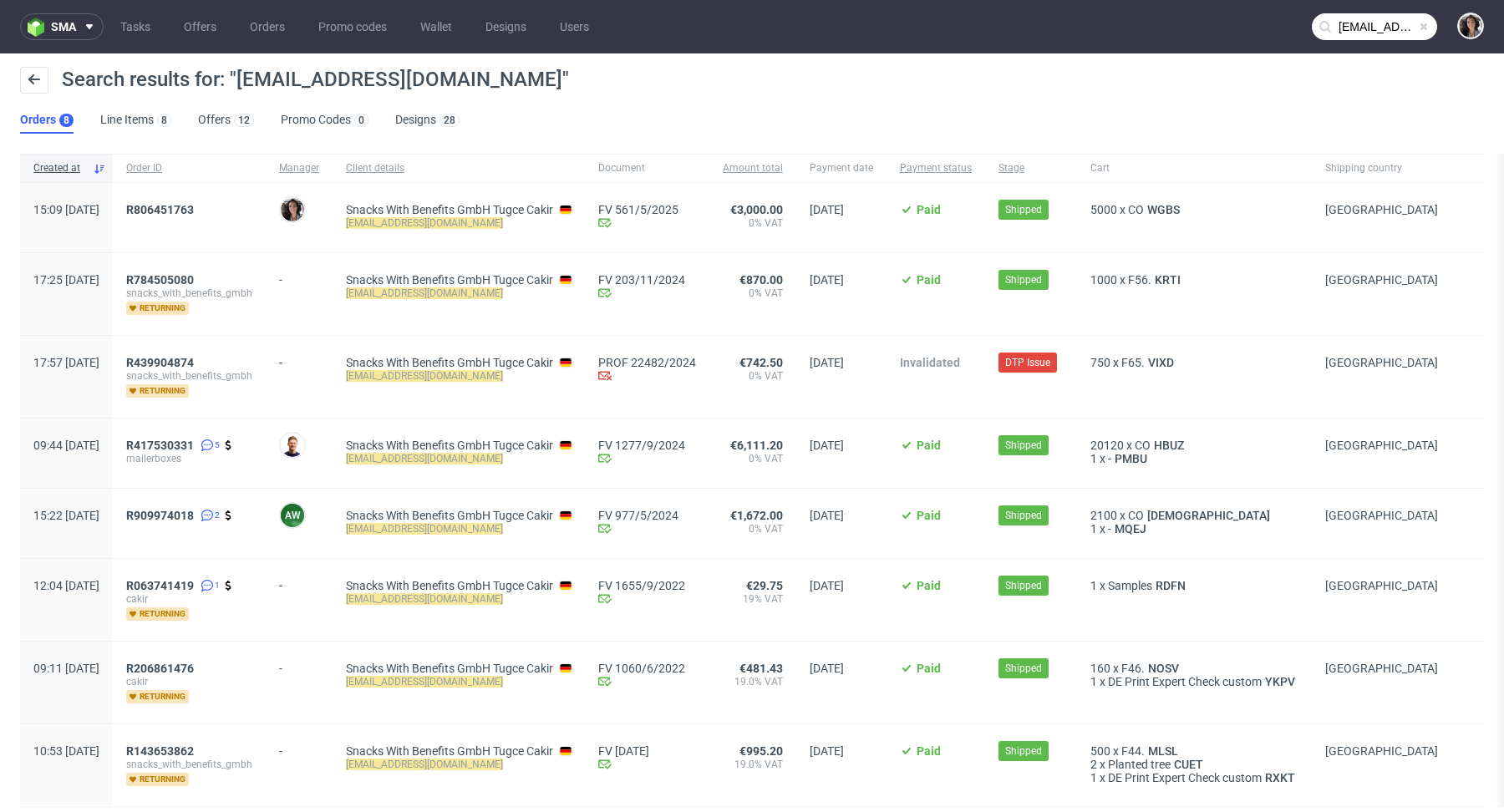
click at [1365, 29] on input "[EMAIL_ADDRESS][DOMAIN_NAME]" at bounding box center [1374, 26] width 126 height 27
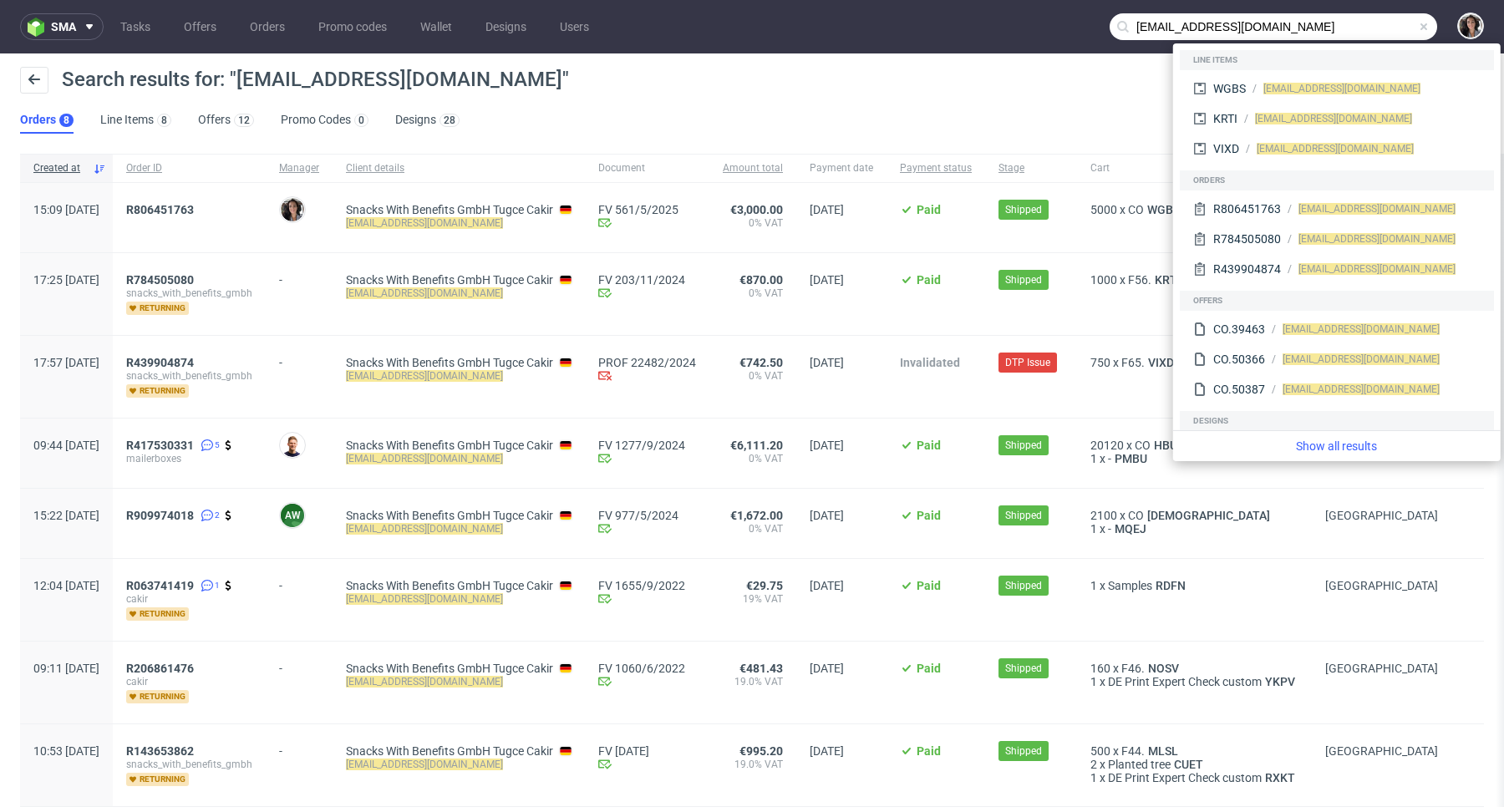
drag, startPoint x: 1150, startPoint y: 22, endPoint x: 1081, endPoint y: 22, distance: 69.0
click at [1081, 22] on nav "sma Tasks Offers Orders Promo codes Wallet Designs Users tugce@treatfuls.com" at bounding box center [752, 27] width 1504 height 54
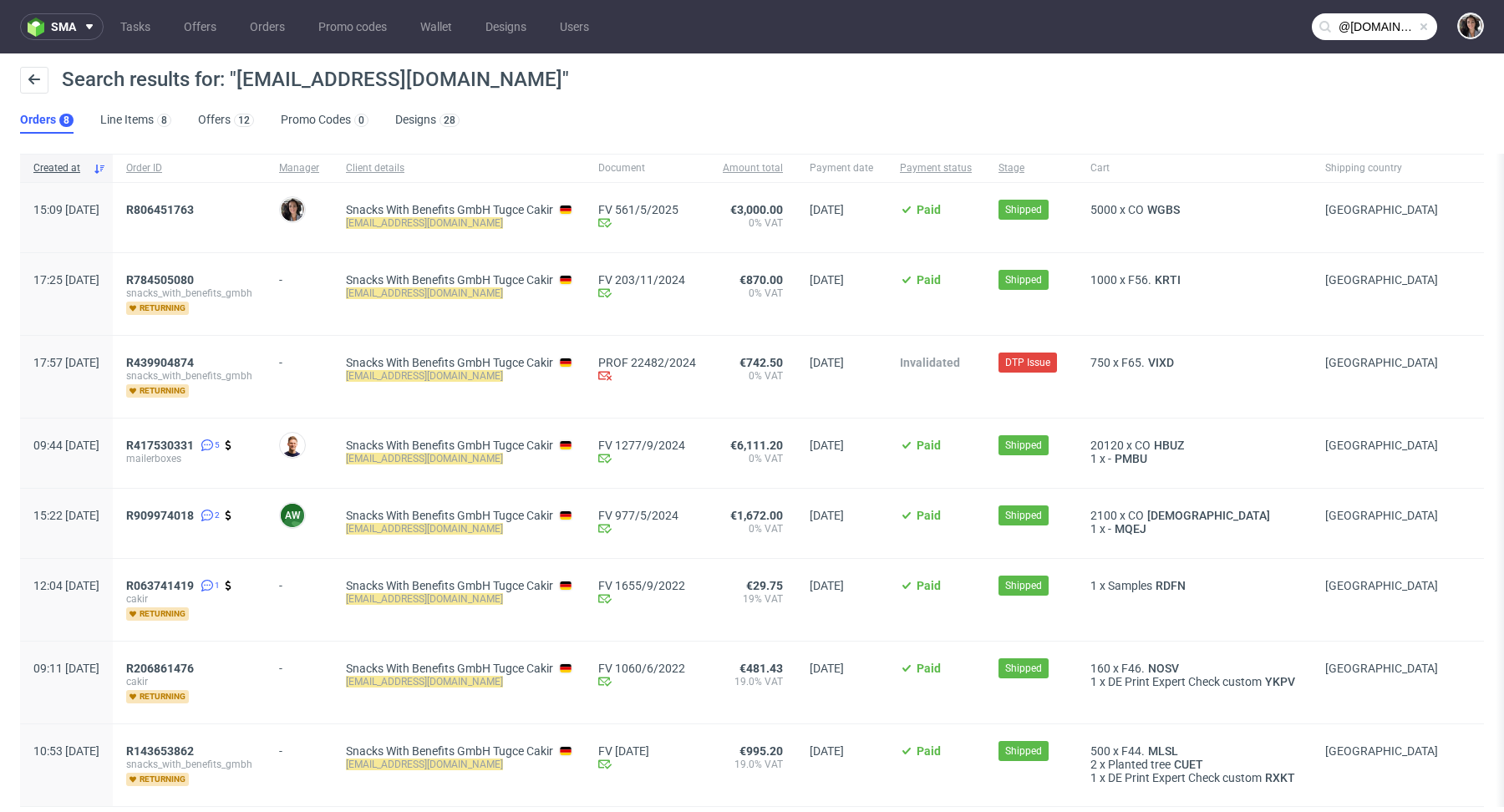
type input "@treatfuls.com"
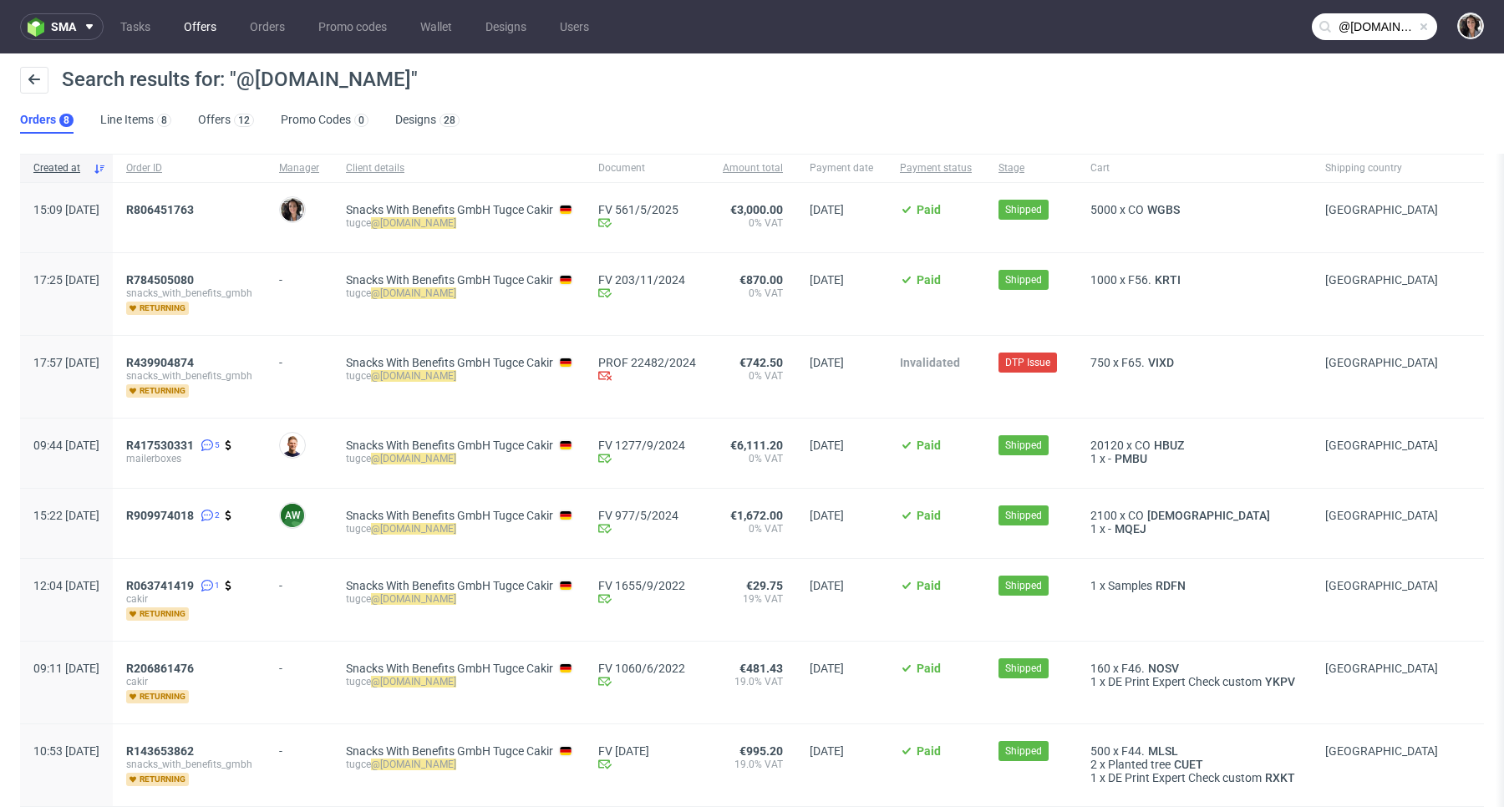
click at [201, 27] on link "Offers" at bounding box center [200, 26] width 53 height 27
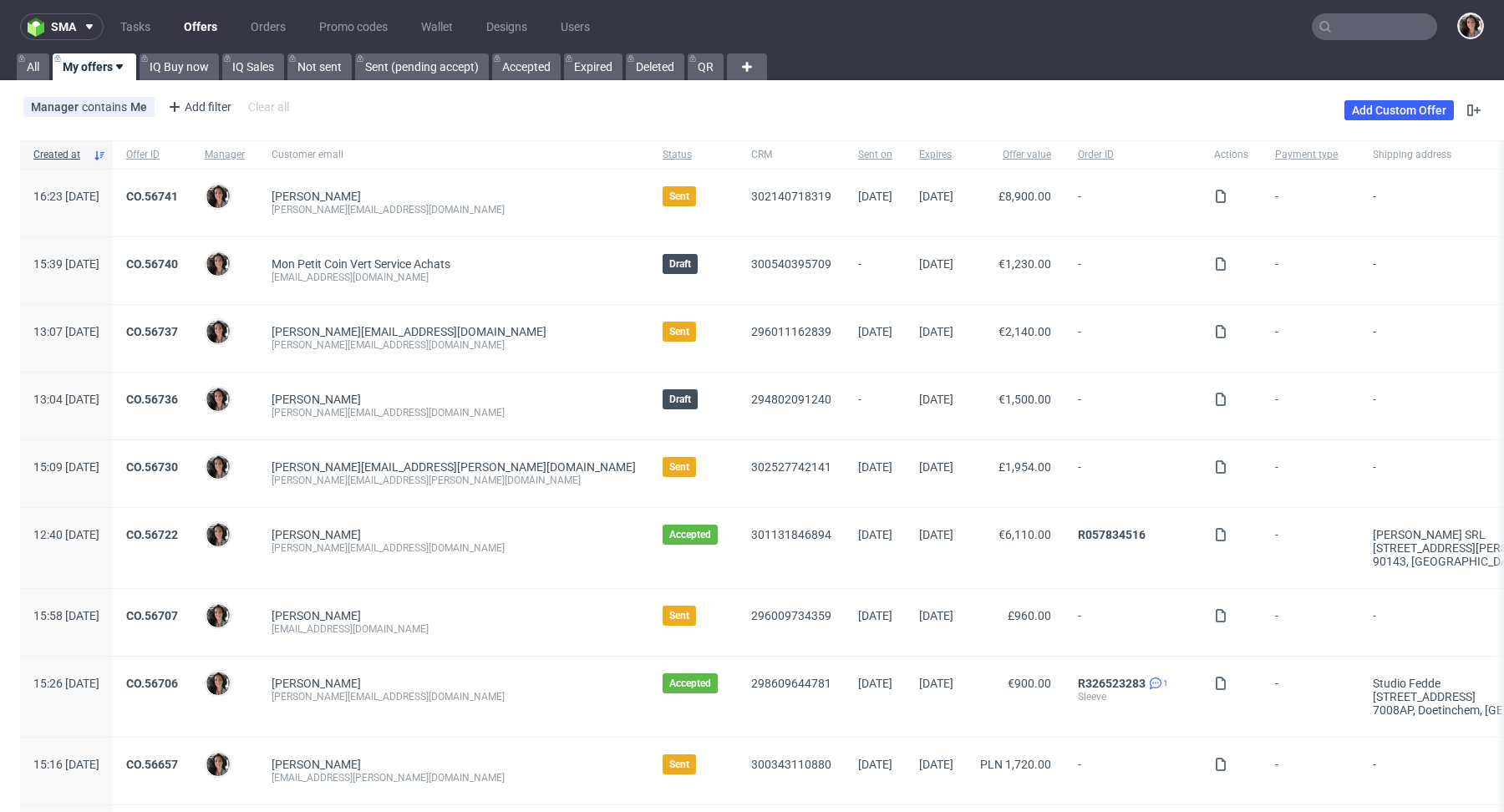
click at [1338, 25] on input "text" at bounding box center [1374, 26] width 126 height 27
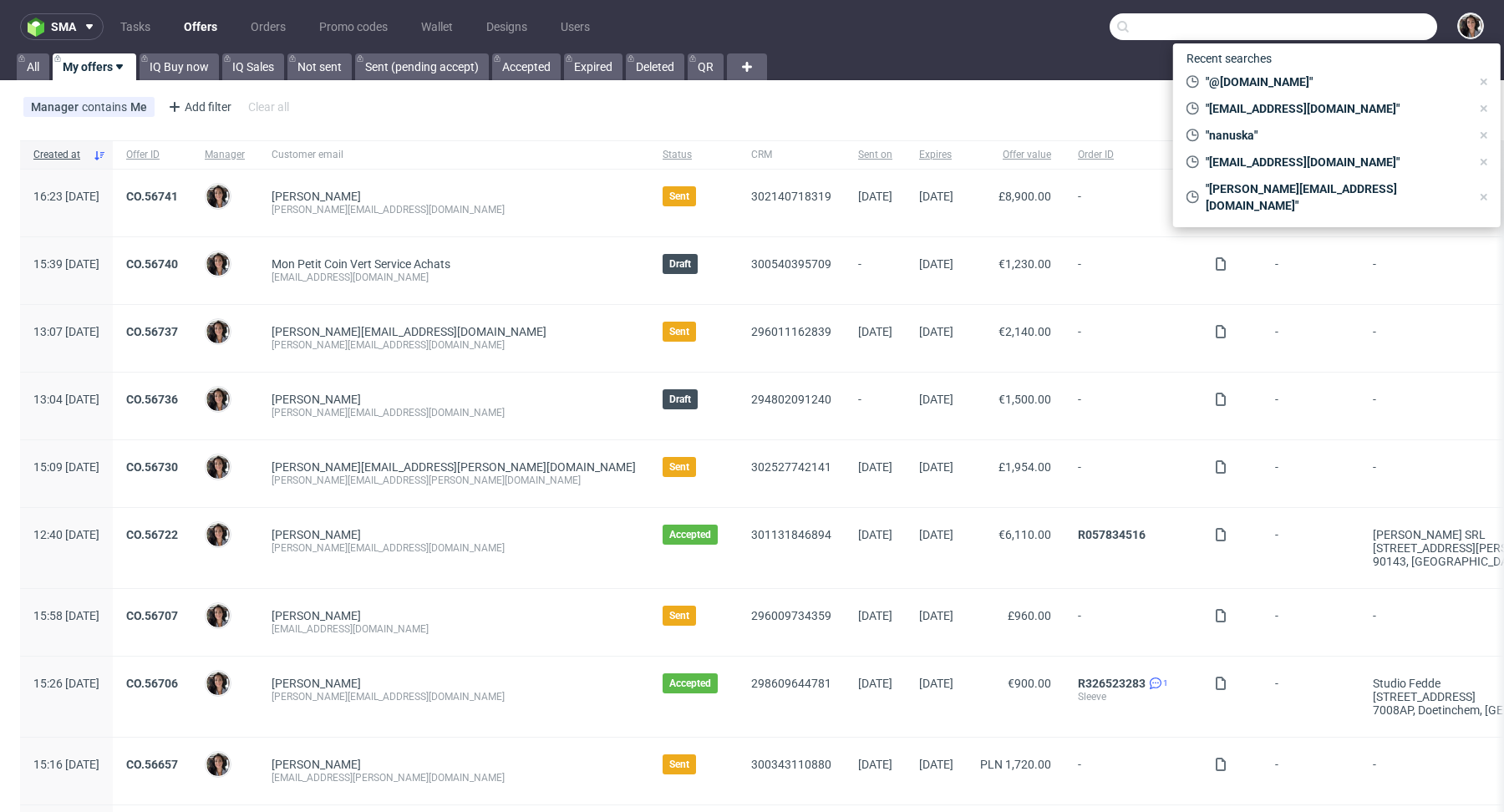
paste input "5700"
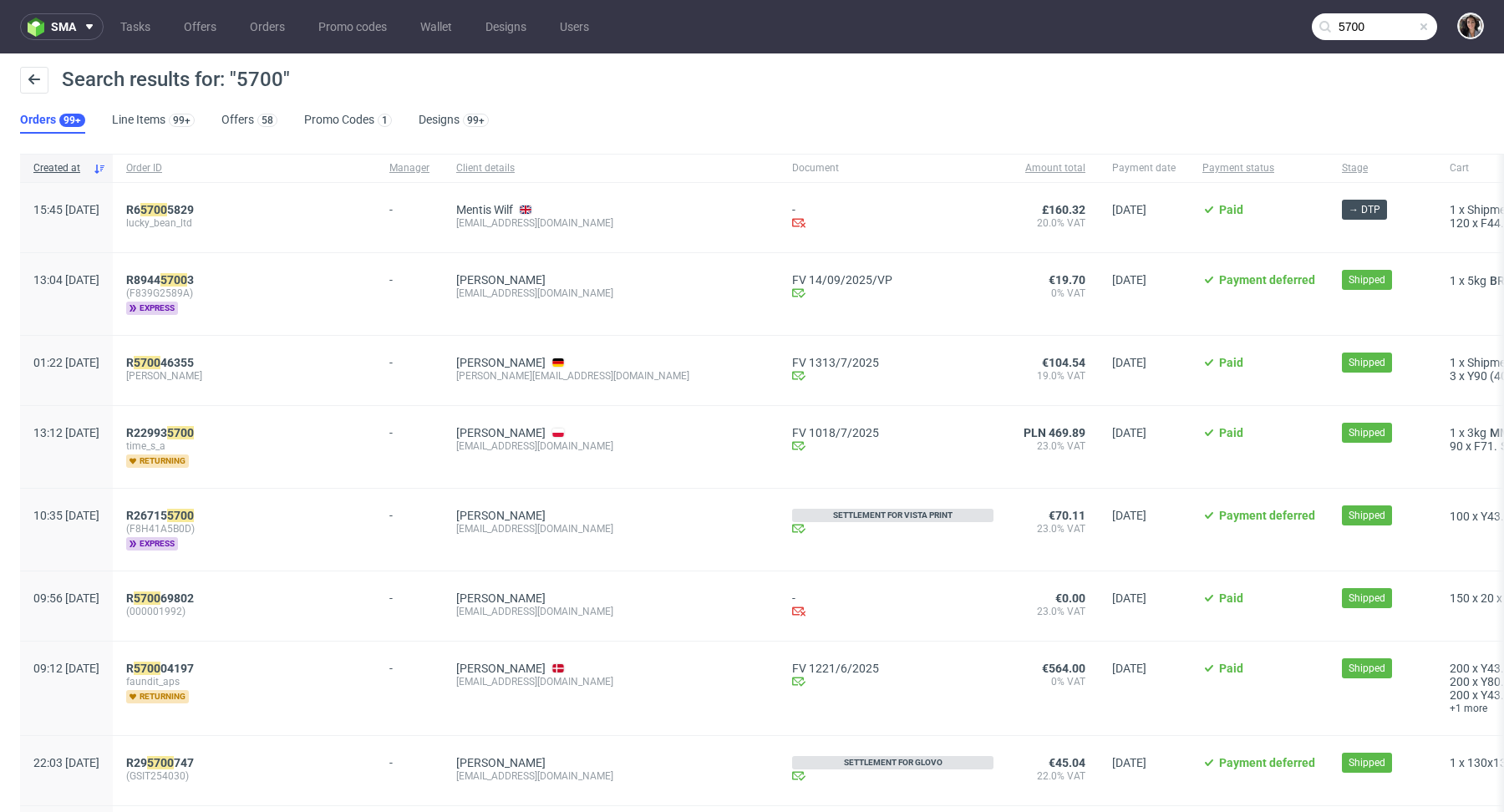
click at [1358, 21] on input "5700" at bounding box center [1374, 26] width 126 height 27
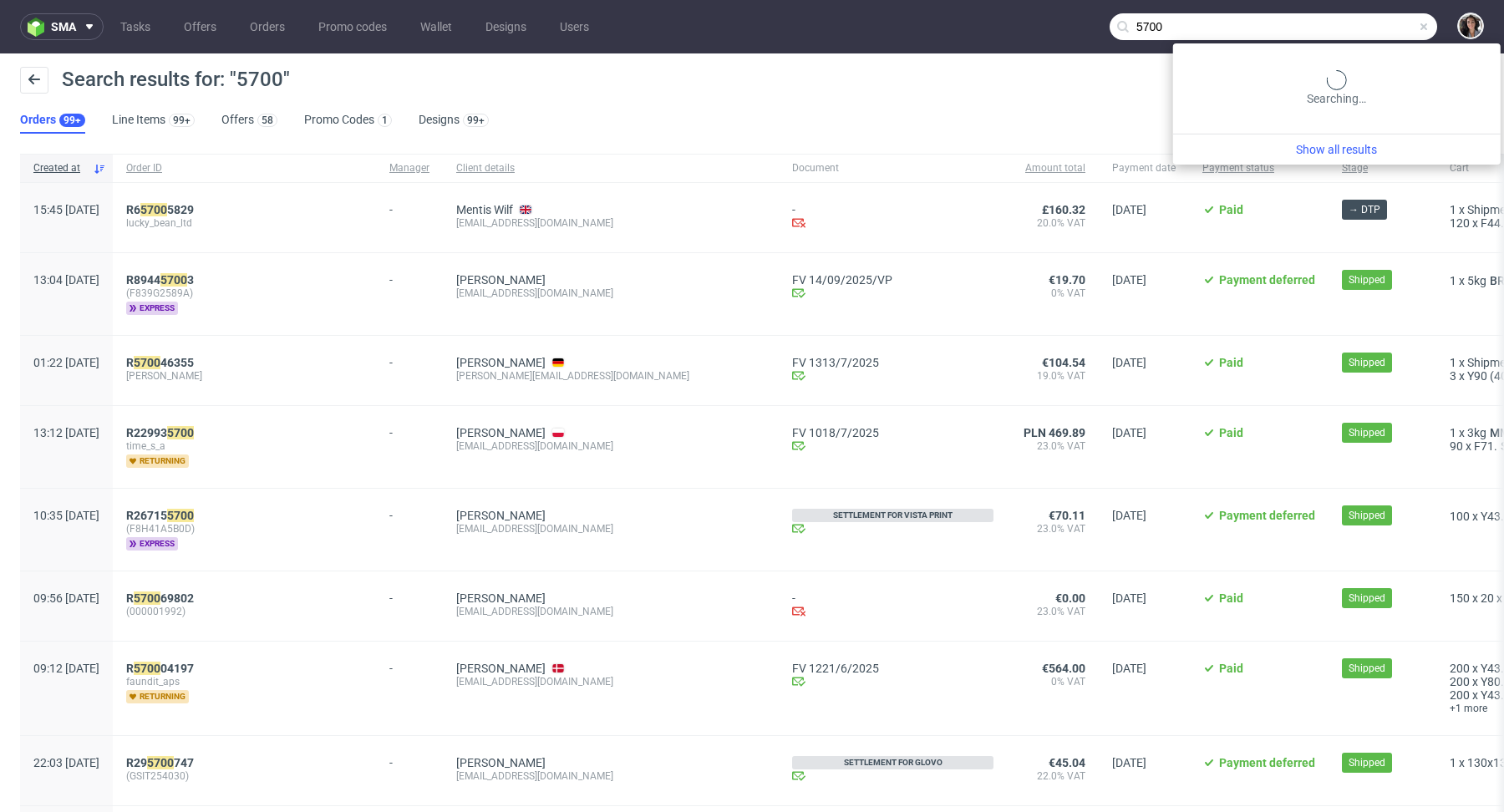
click at [1358, 21] on input "5700" at bounding box center [1273, 26] width 327 height 27
type input "tugce"
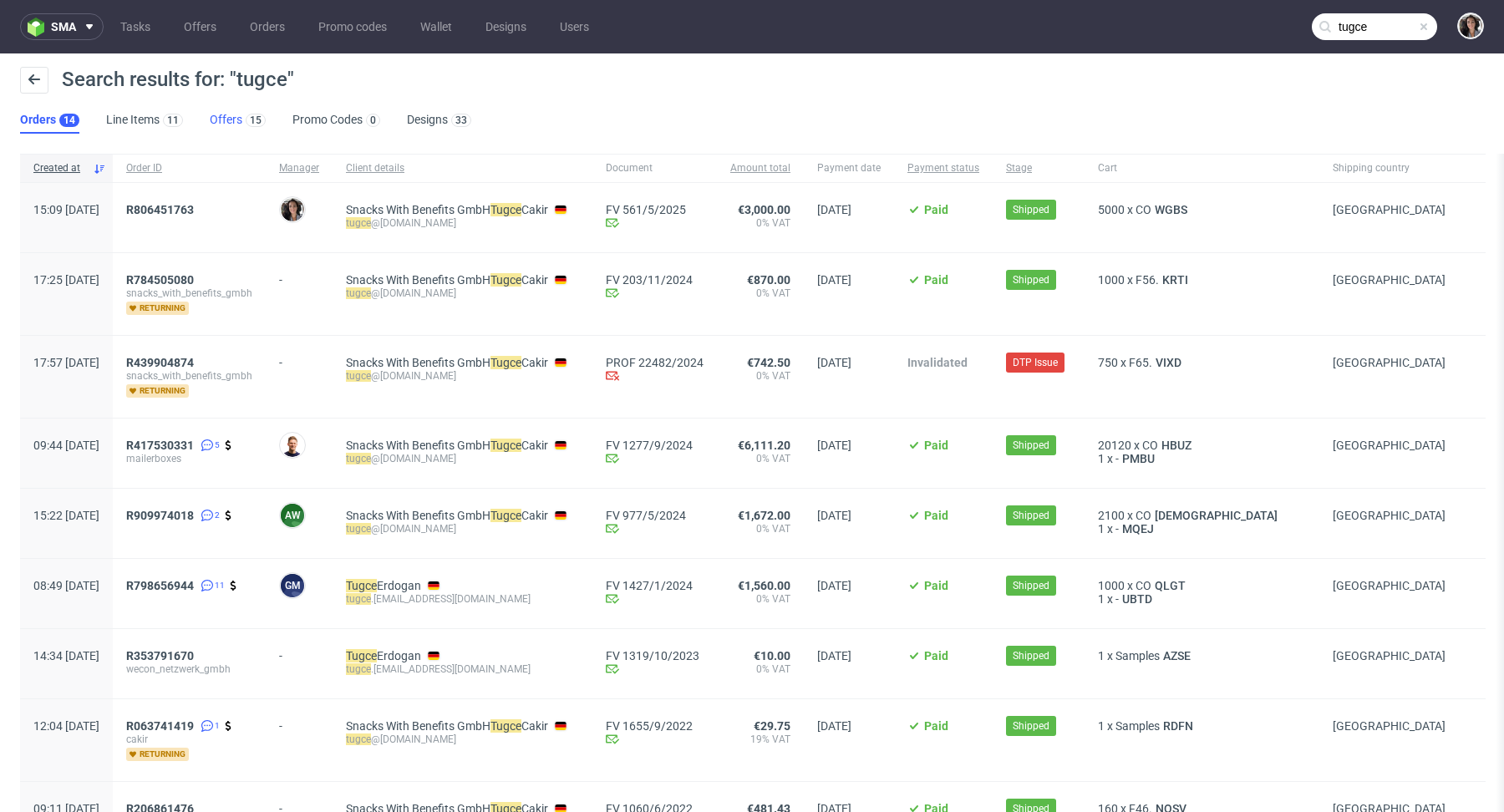
click at [228, 116] on link "Offers 15" at bounding box center [237, 120] width 56 height 27
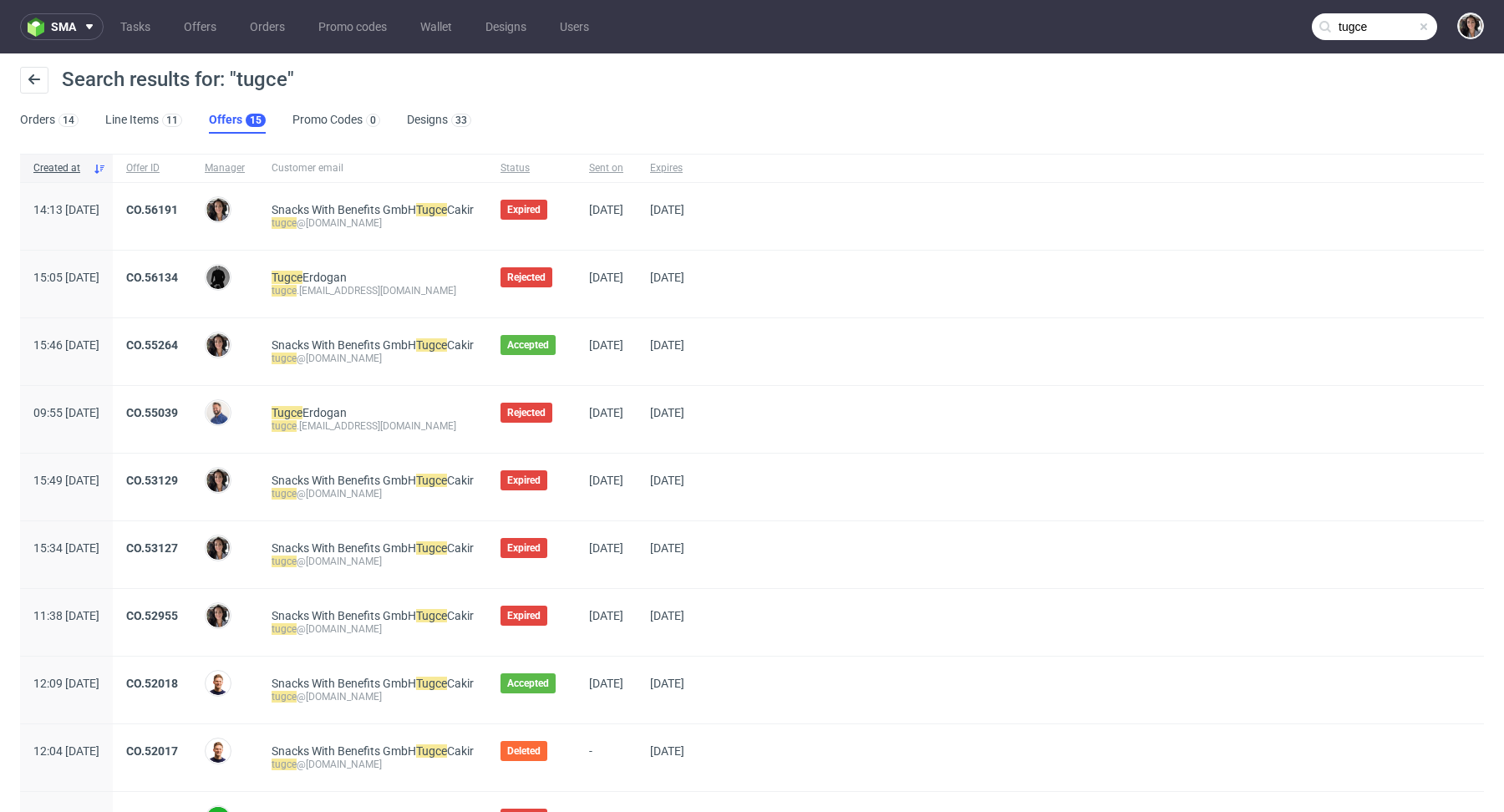
click at [202, 42] on nav "sma Tasks Offers Orders Promo codes Wallet Designs Users tugce" at bounding box center [752, 27] width 1504 height 54
click at [199, 32] on link "Offers" at bounding box center [200, 26] width 53 height 27
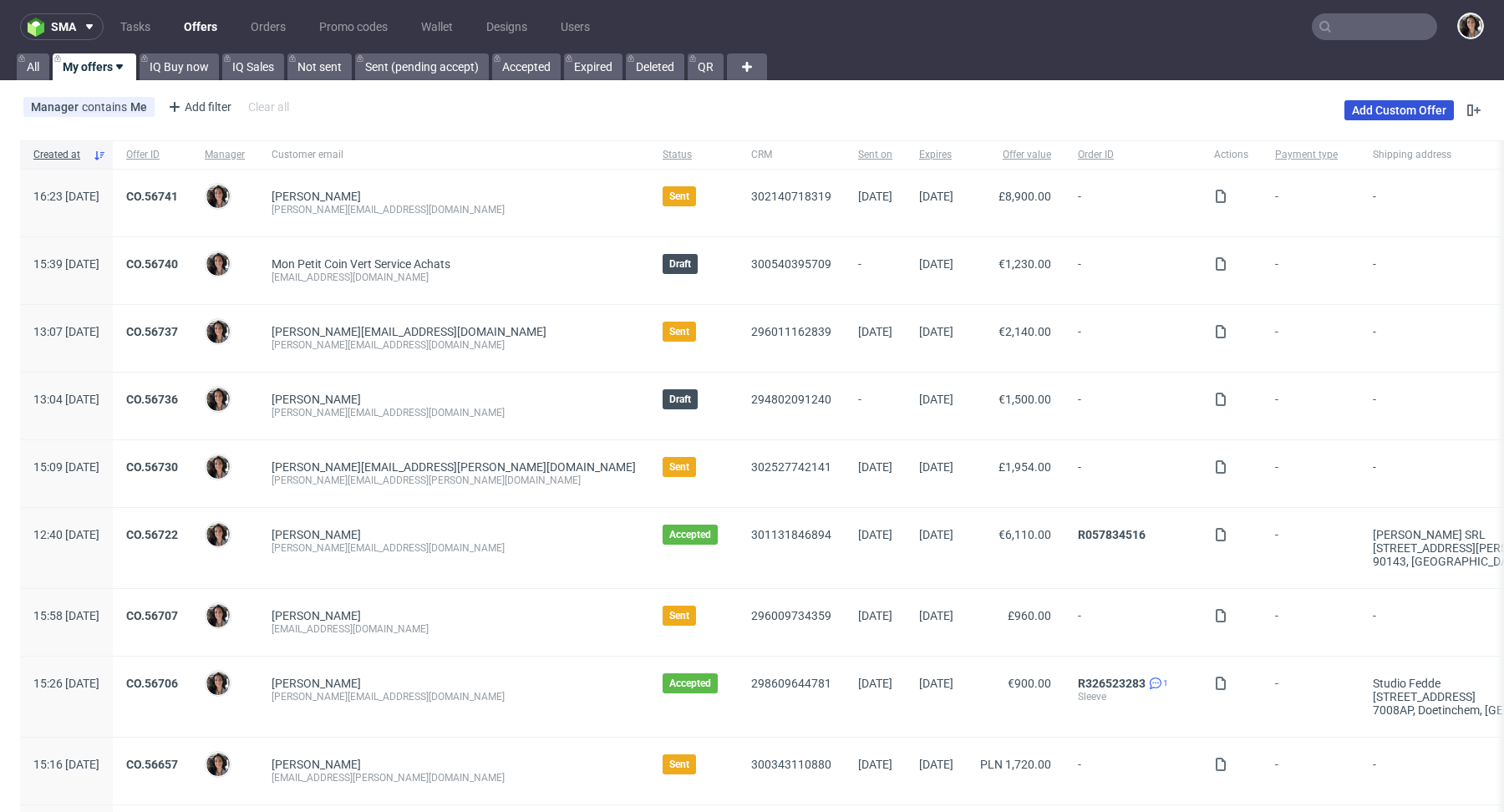
click at [1417, 100] on link "Add Custom Offer" at bounding box center [1398, 110] width 109 height 20
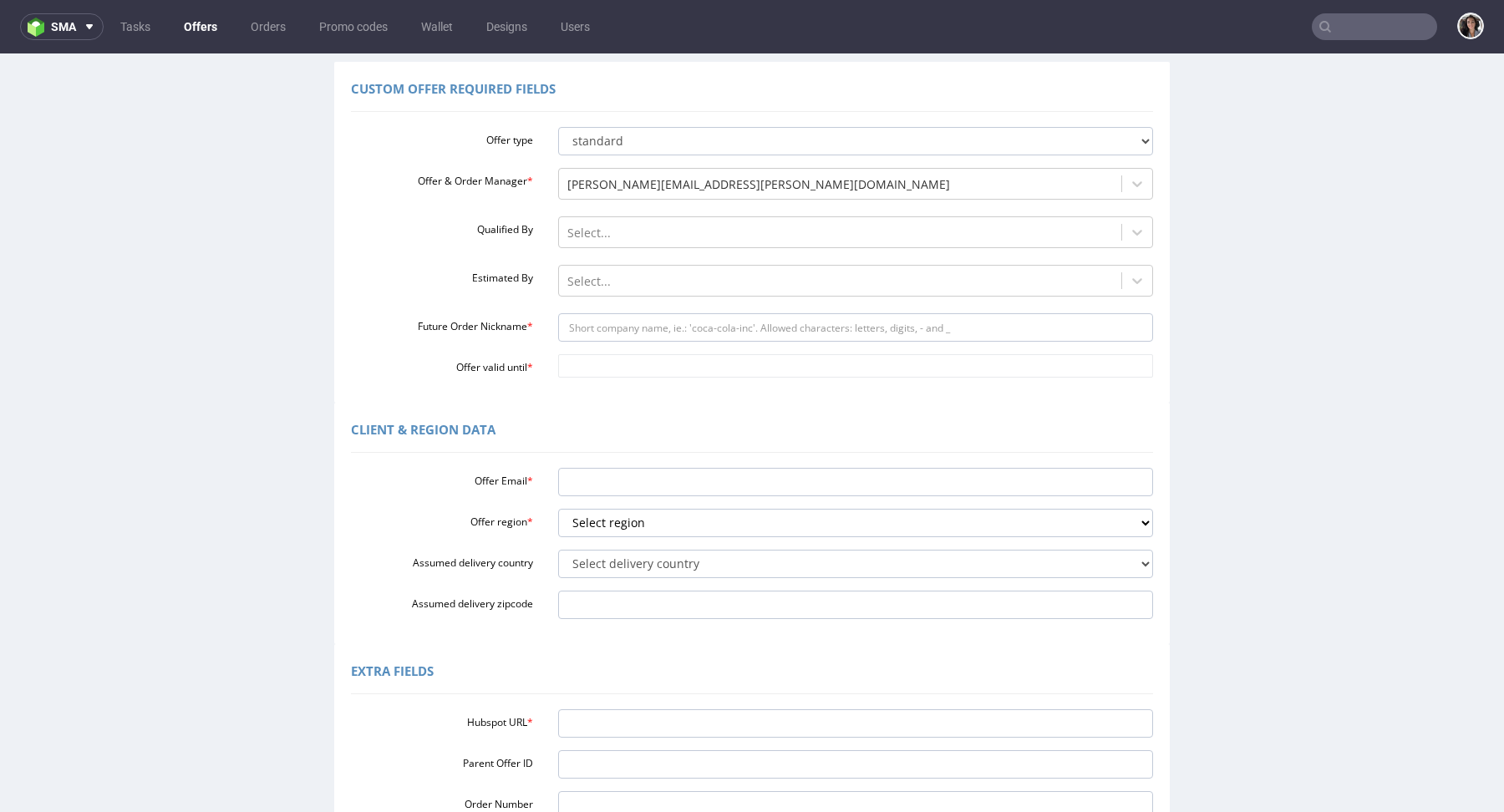
scroll to position [303, 0]
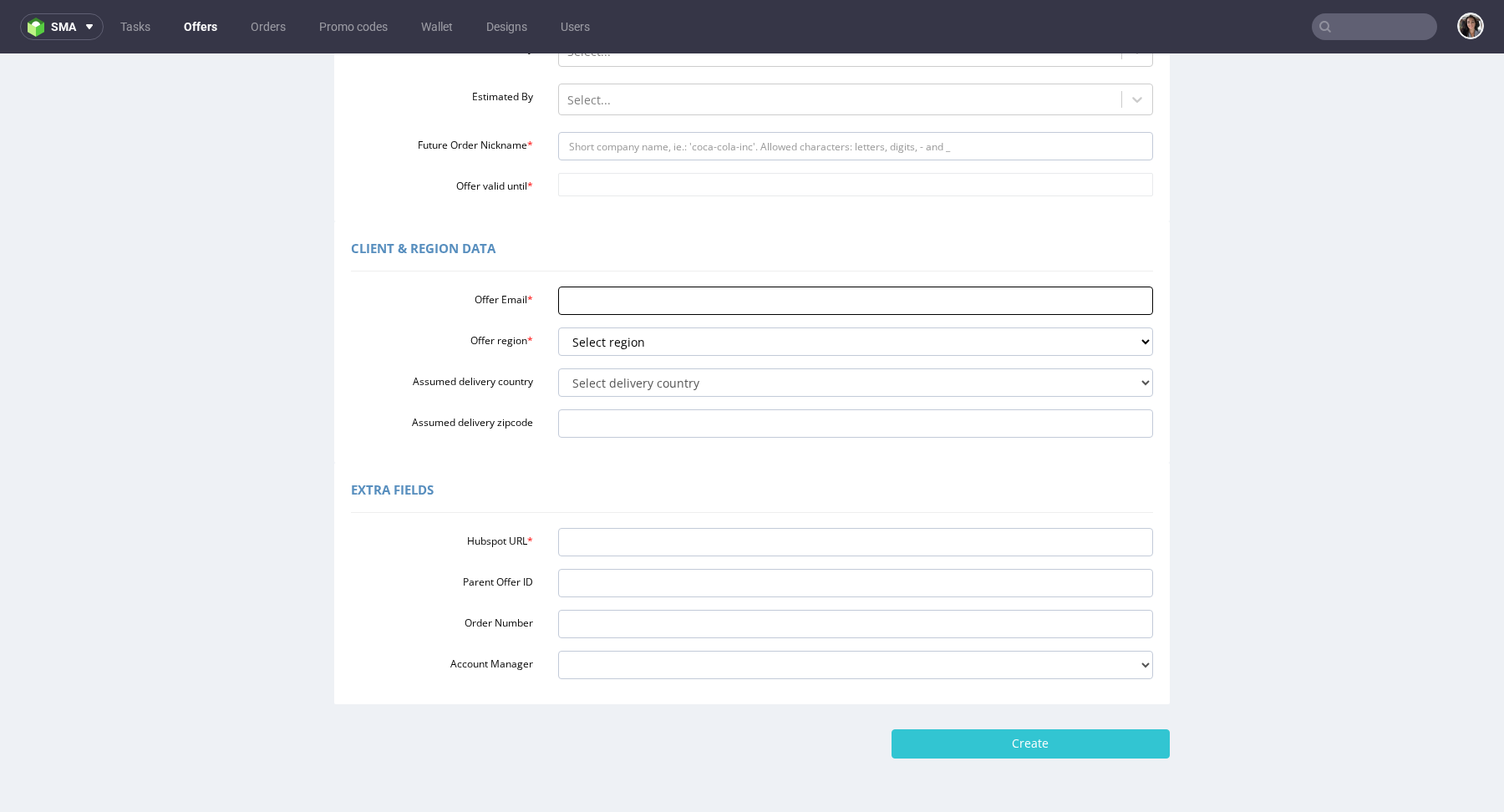
click at [597, 303] on input "Offer Email *" at bounding box center [856, 300] width 596 height 29
paste input "5700"
type input "5"
paste input "[EMAIL_ADDRESS][DOMAIN_NAME]"
type input "[EMAIL_ADDRESS][DOMAIN_NAME]"
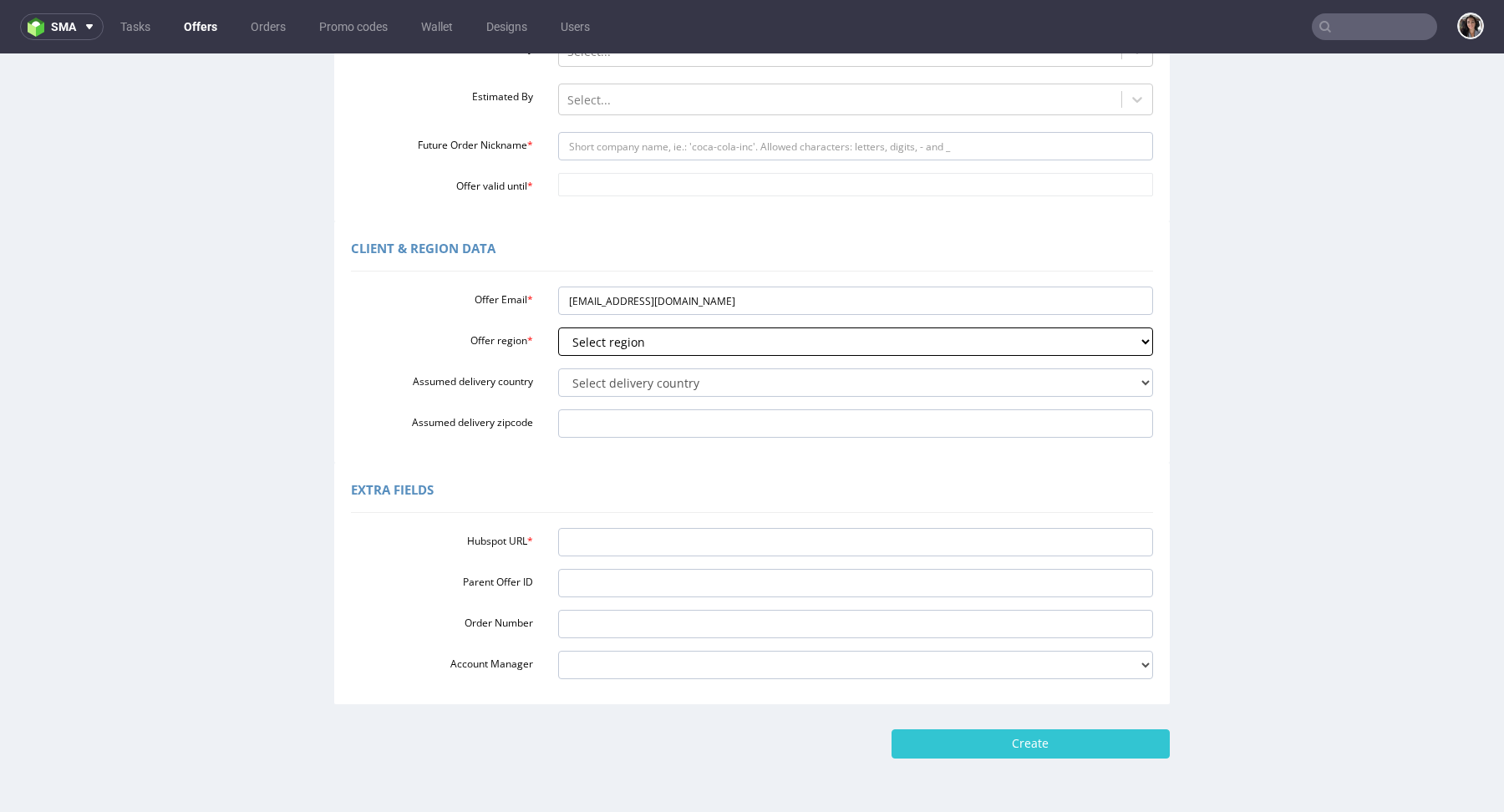
click at [613, 341] on select "Select region eu gb de pl fr it es" at bounding box center [856, 341] width 596 height 29
click at [891, 729] on input "Create" at bounding box center [1030, 743] width 278 height 29
type input "Please wait..."
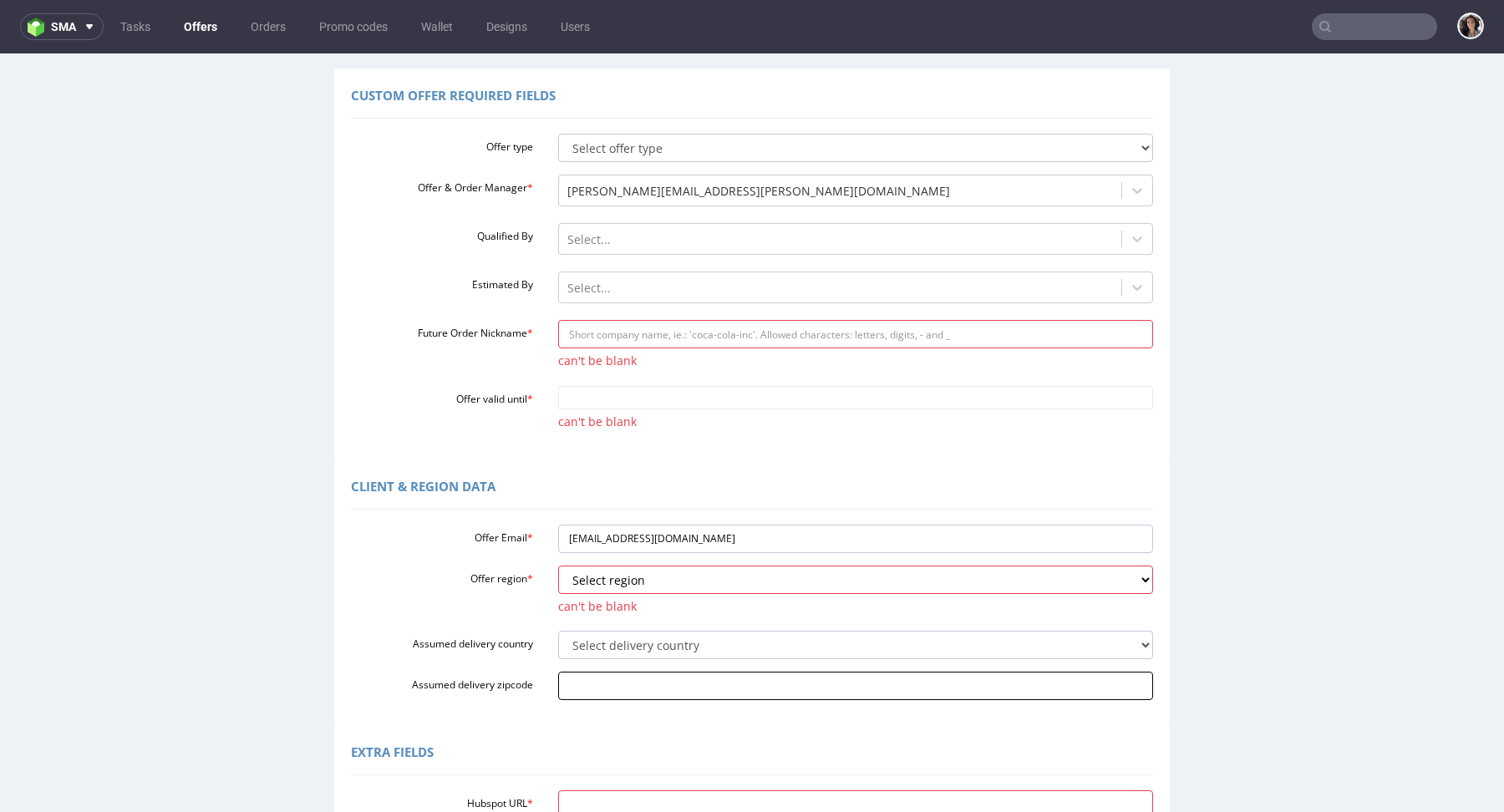
scroll to position [139, 0]
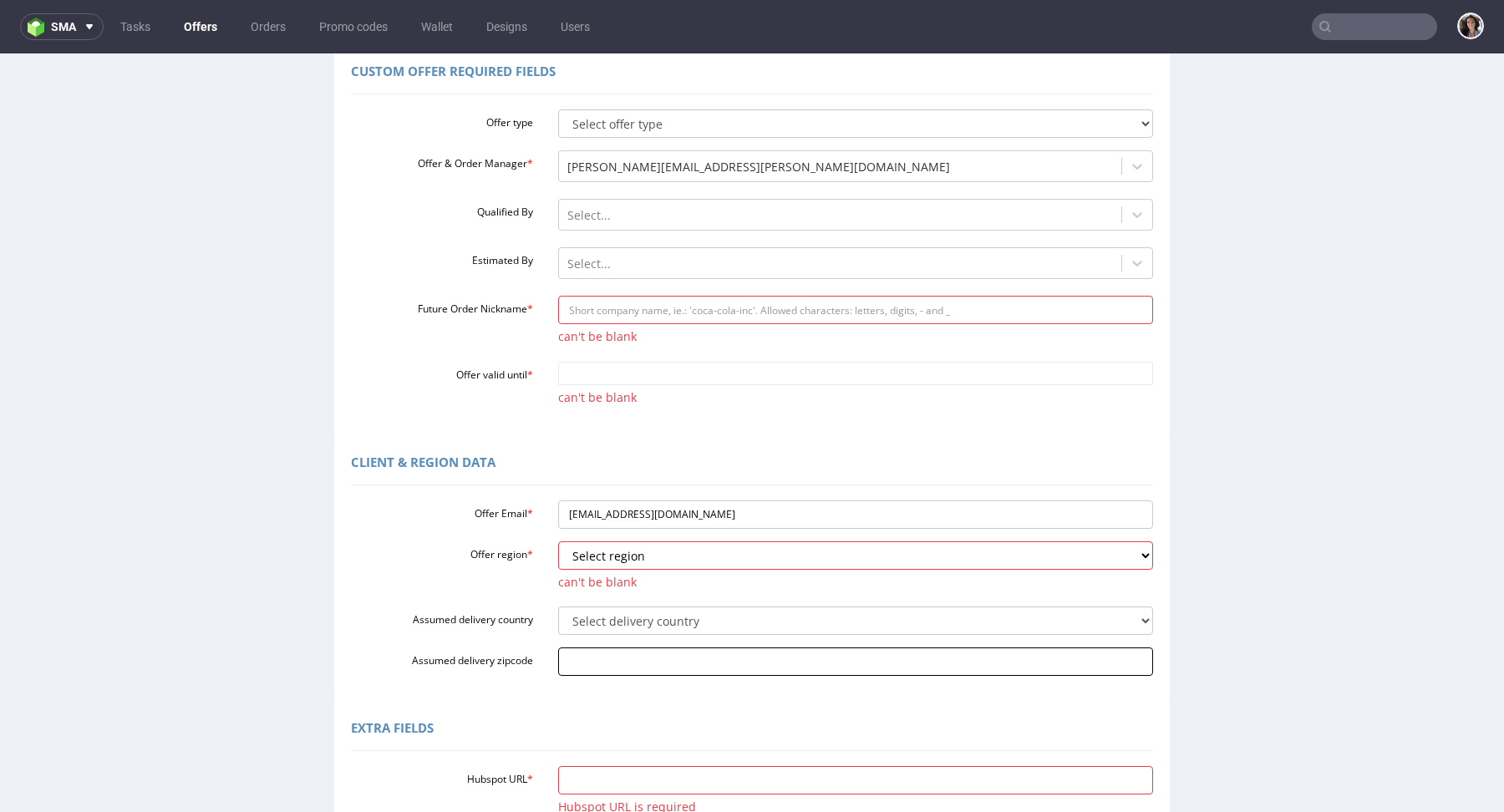
click at [598, 658] on input "Assumed delivery zipcode" at bounding box center [856, 661] width 596 height 29
paste input "Düsseldorf 40217"
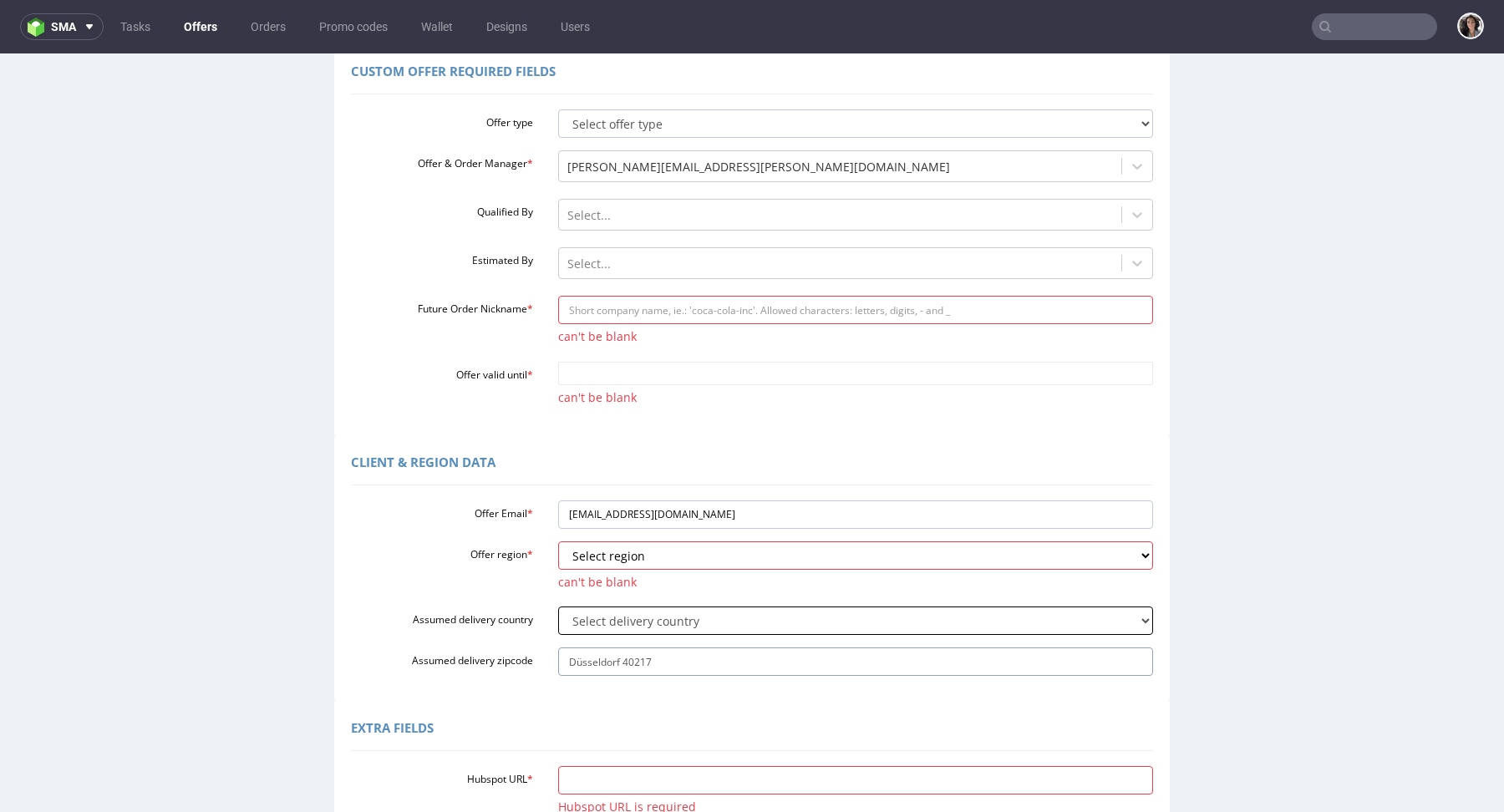
type input "Düsseldorf 40217"
click at [600, 613] on select "Select delivery country [GEOGRAPHIC_DATA] [GEOGRAPHIC_DATA] [GEOGRAPHIC_DATA] […" at bounding box center [856, 620] width 596 height 29
select select "57"
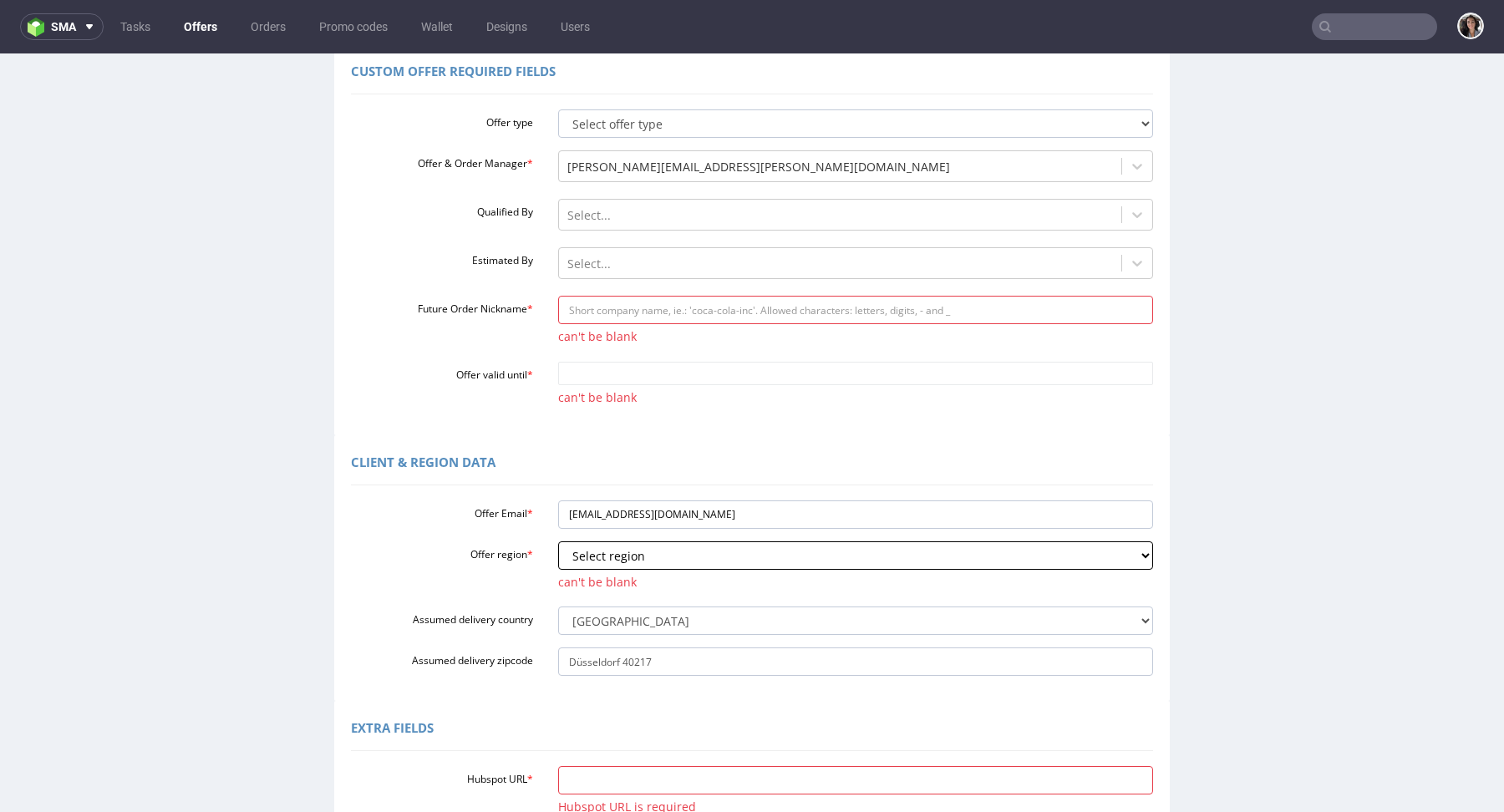
click at [609, 549] on select "Select region eu gb de pl fr it es" at bounding box center [856, 555] width 596 height 29
select select "de"
click at [632, 310] on input "Future Order Nickname *" at bounding box center [856, 310] width 596 height 29
paste input "tuck_top_auto_bottom"
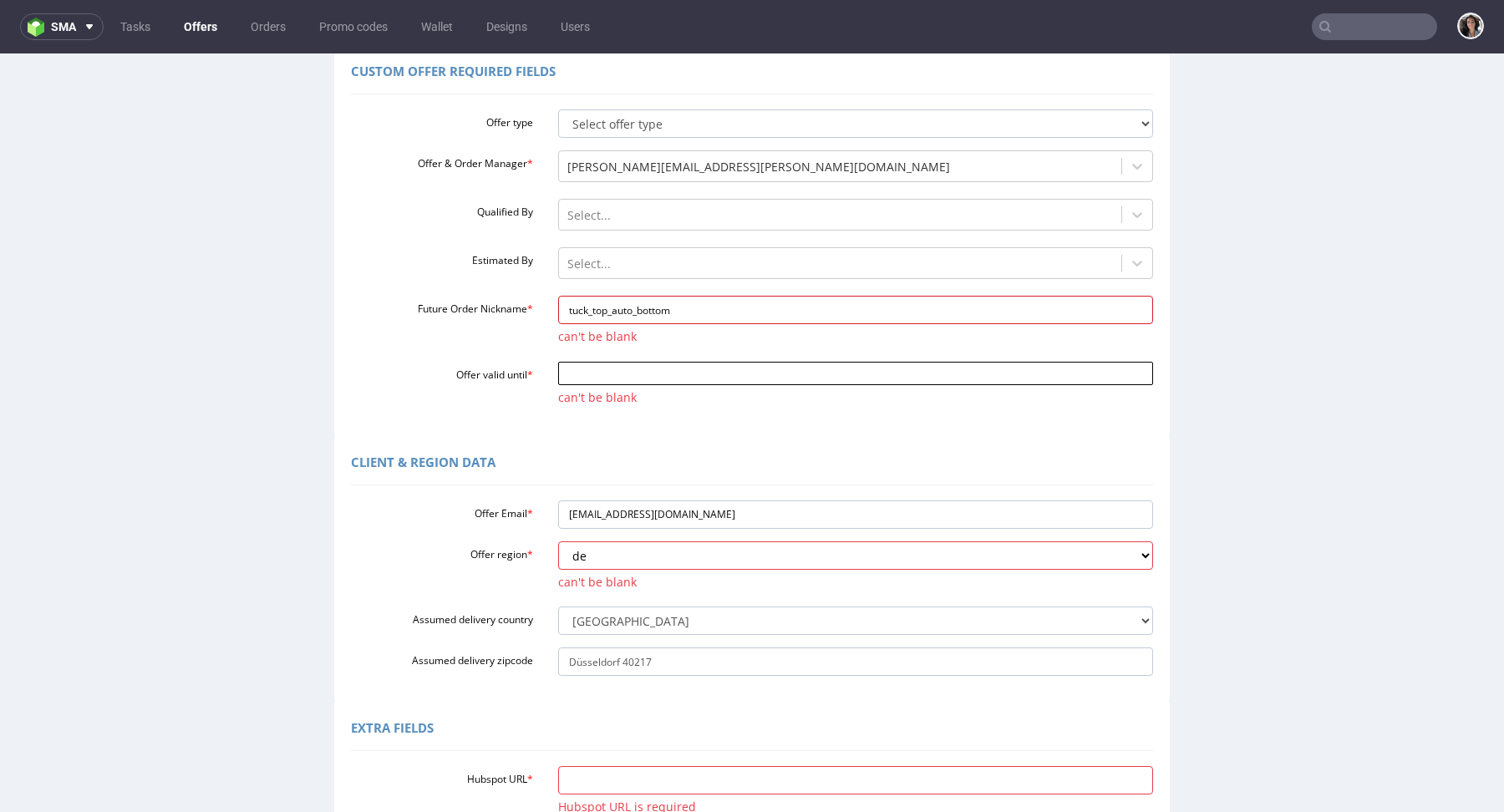
type input "tuck_top_auto_bottom"
click at [613, 368] on input "Offer valid until *" at bounding box center [856, 373] width 596 height 23
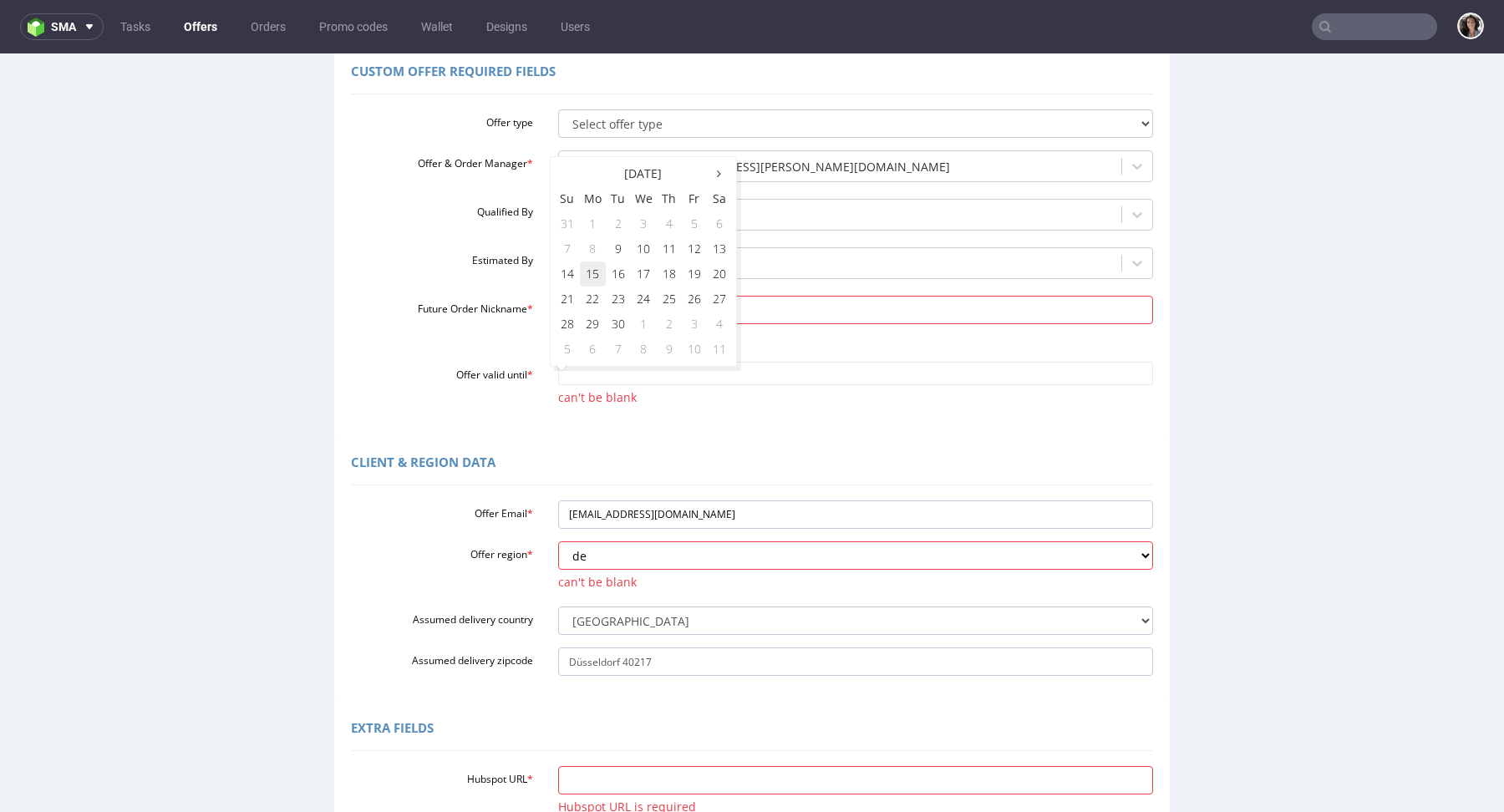
click at [586, 269] on td "15" at bounding box center [593, 274] width 26 height 25
type input "[DATE]"
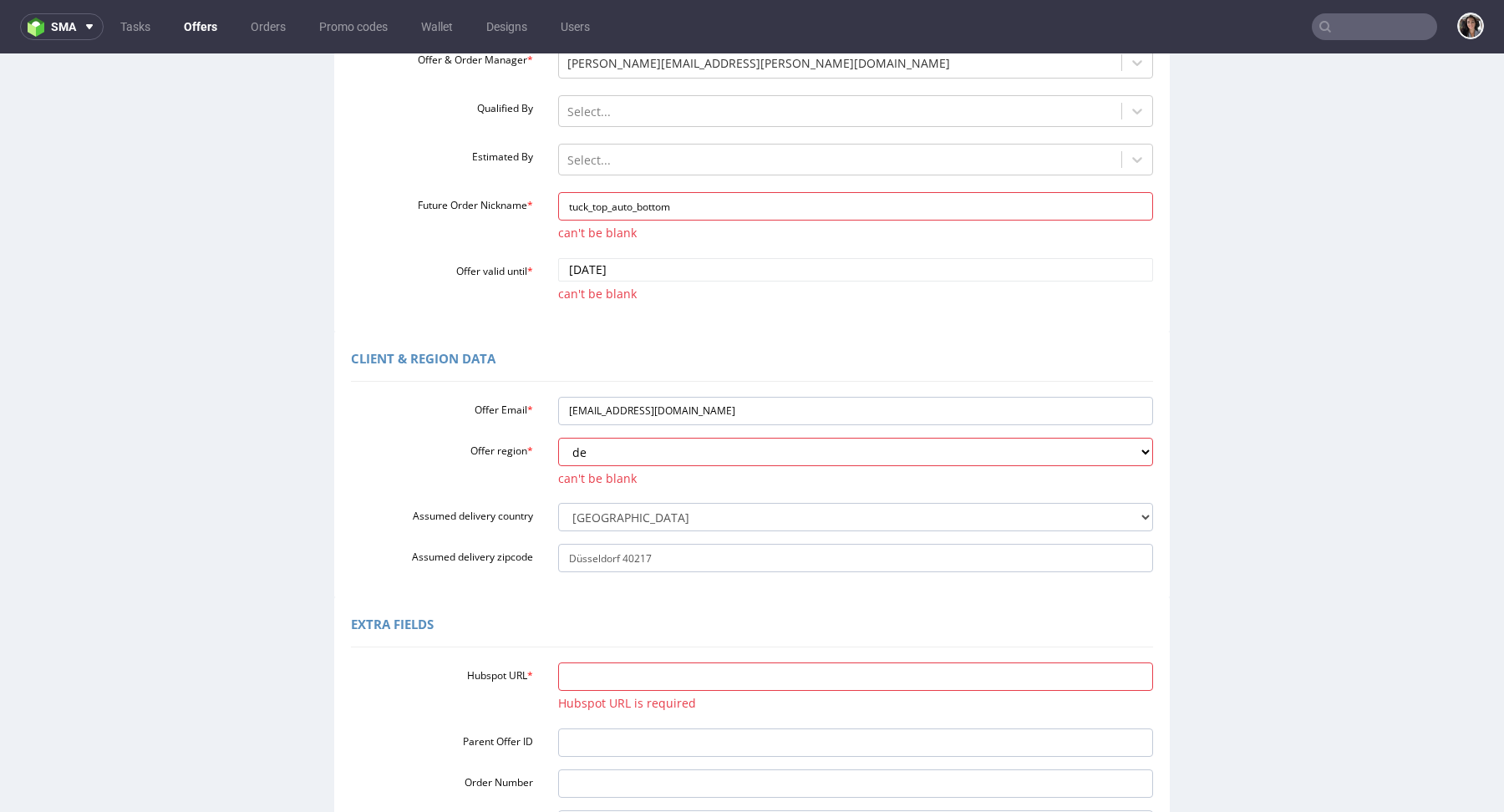
scroll to position [432, 0]
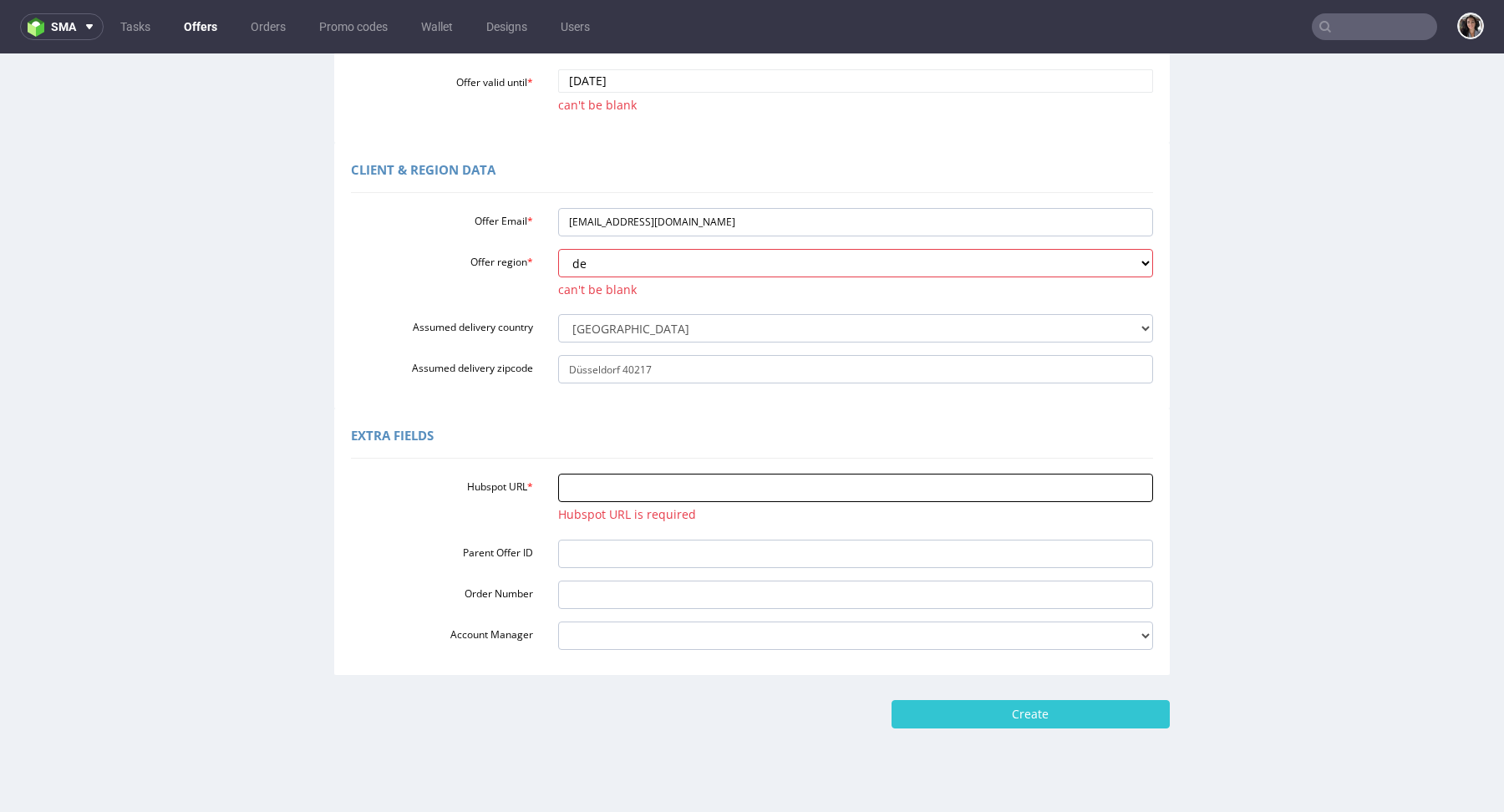
click at [664, 480] on input "Hubspot URL *" at bounding box center [856, 487] width 596 height 29
paste input "[URL][DOMAIN_NAME]"
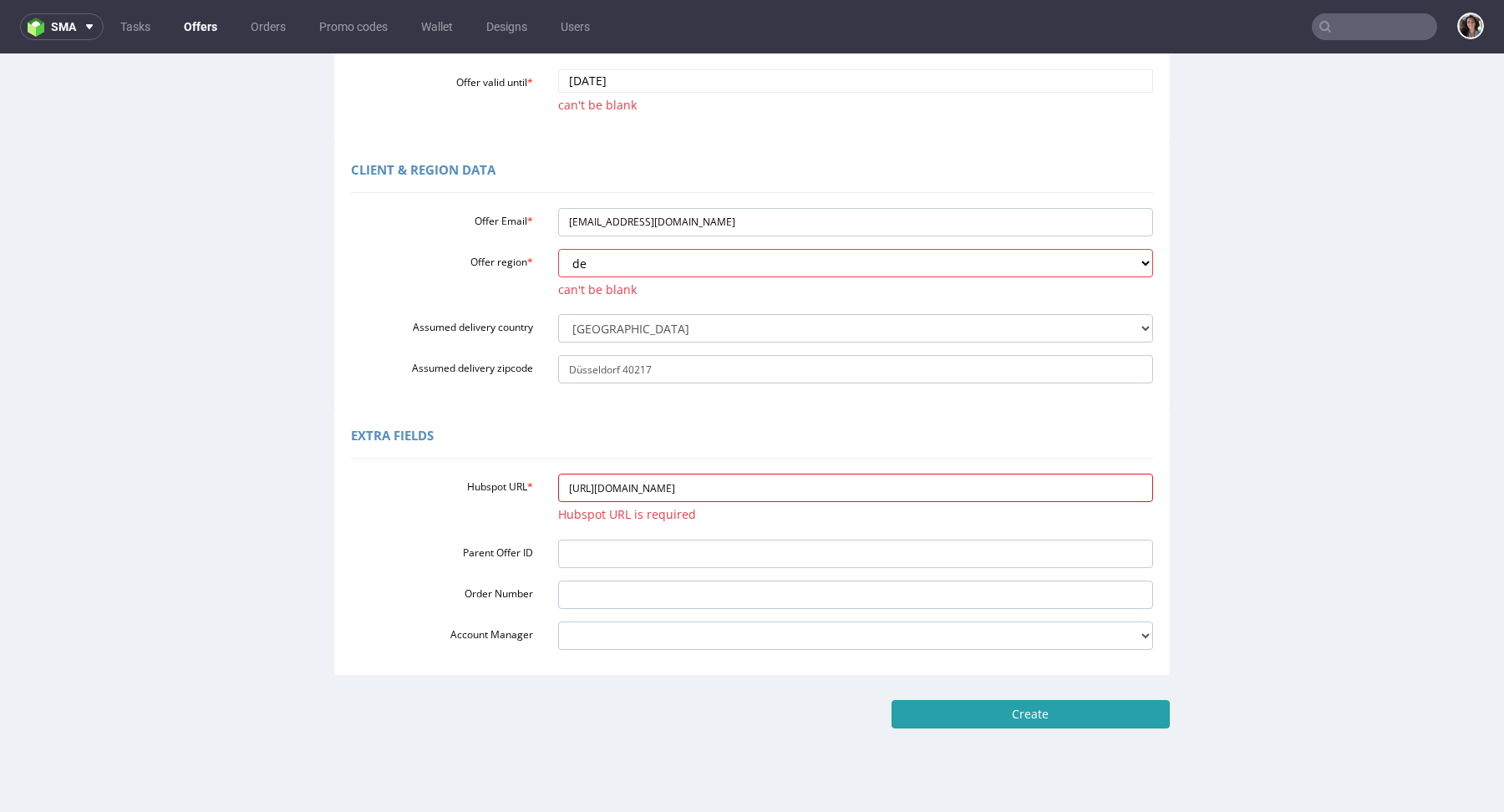
type input "[URL][DOMAIN_NAME]"
click at [1017, 712] on input "Create" at bounding box center [1030, 714] width 278 height 29
type input "Please wait..."
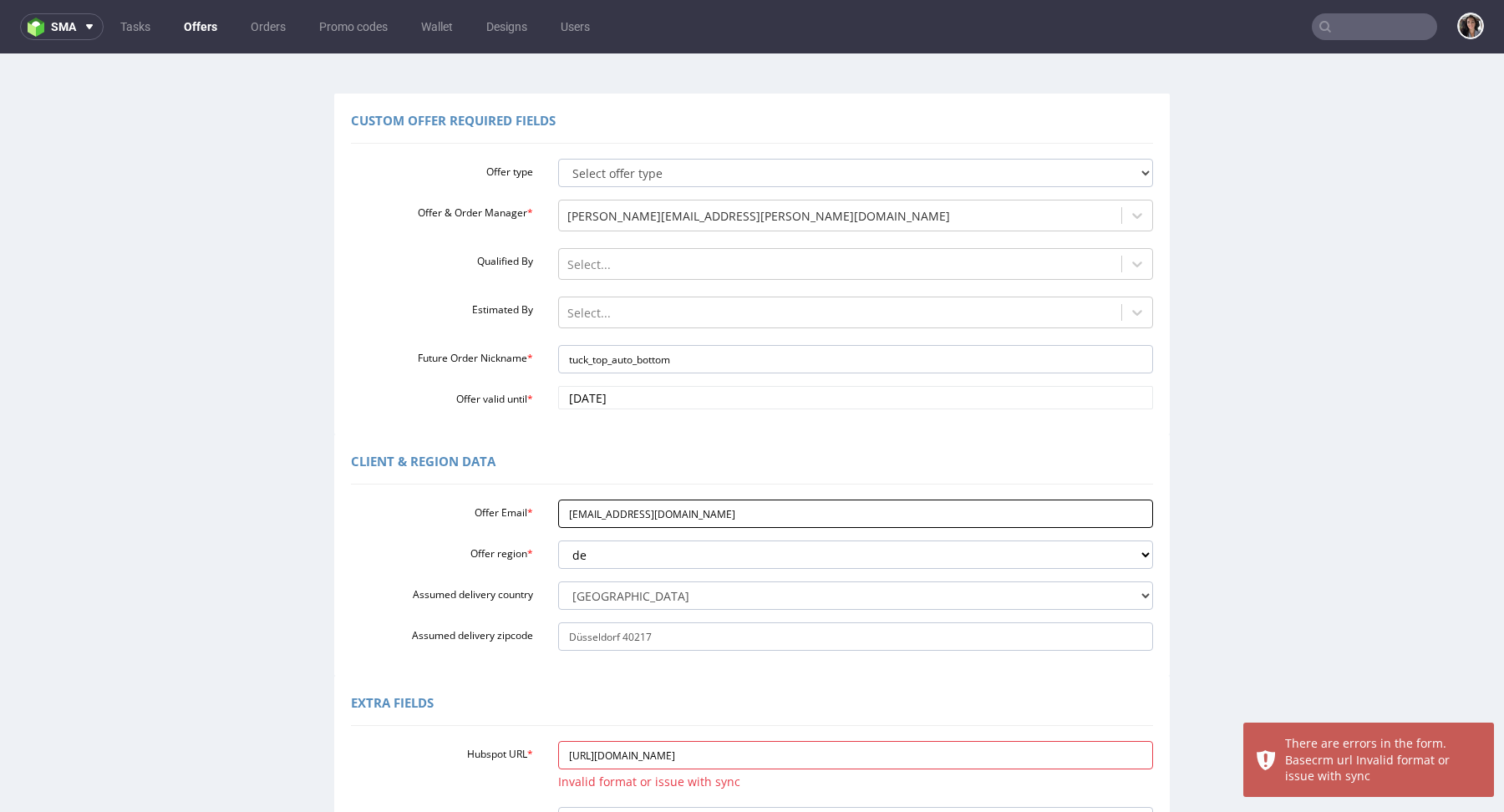
scroll to position [239, 0]
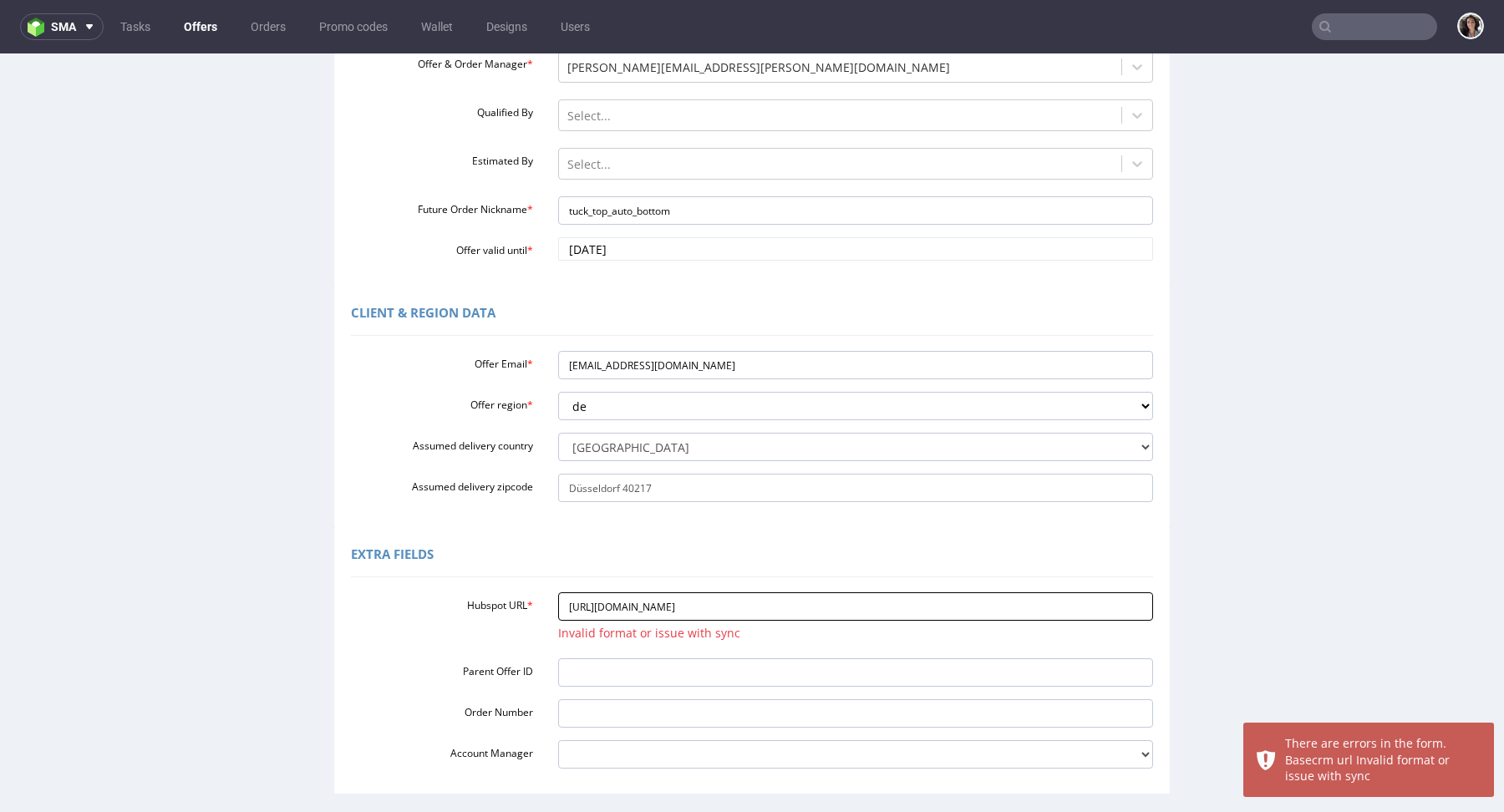
click at [561, 608] on input "[URL][DOMAIN_NAME]" at bounding box center [856, 606] width 596 height 29
type input "Please wait..."
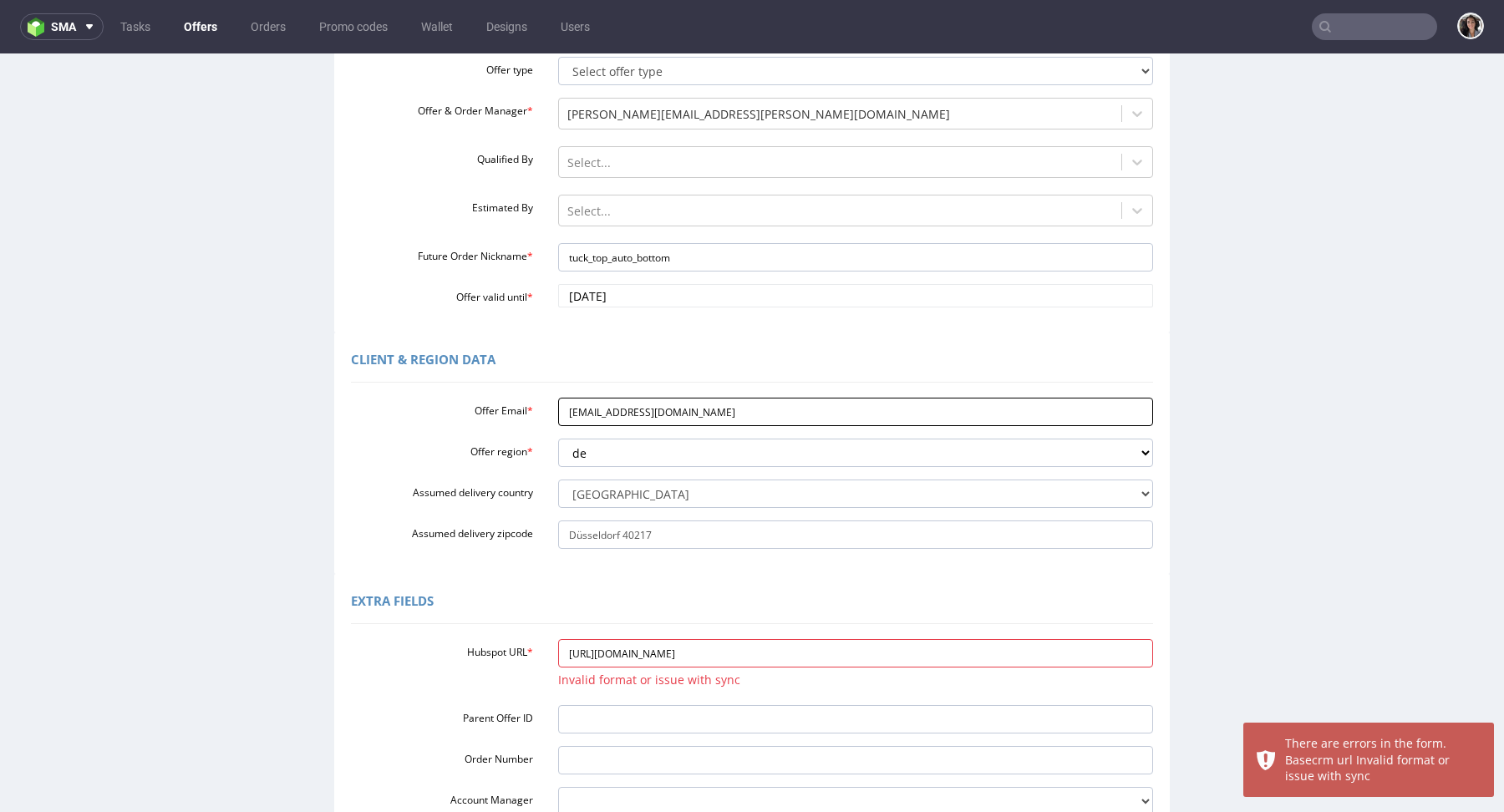
scroll to position [397, 0]
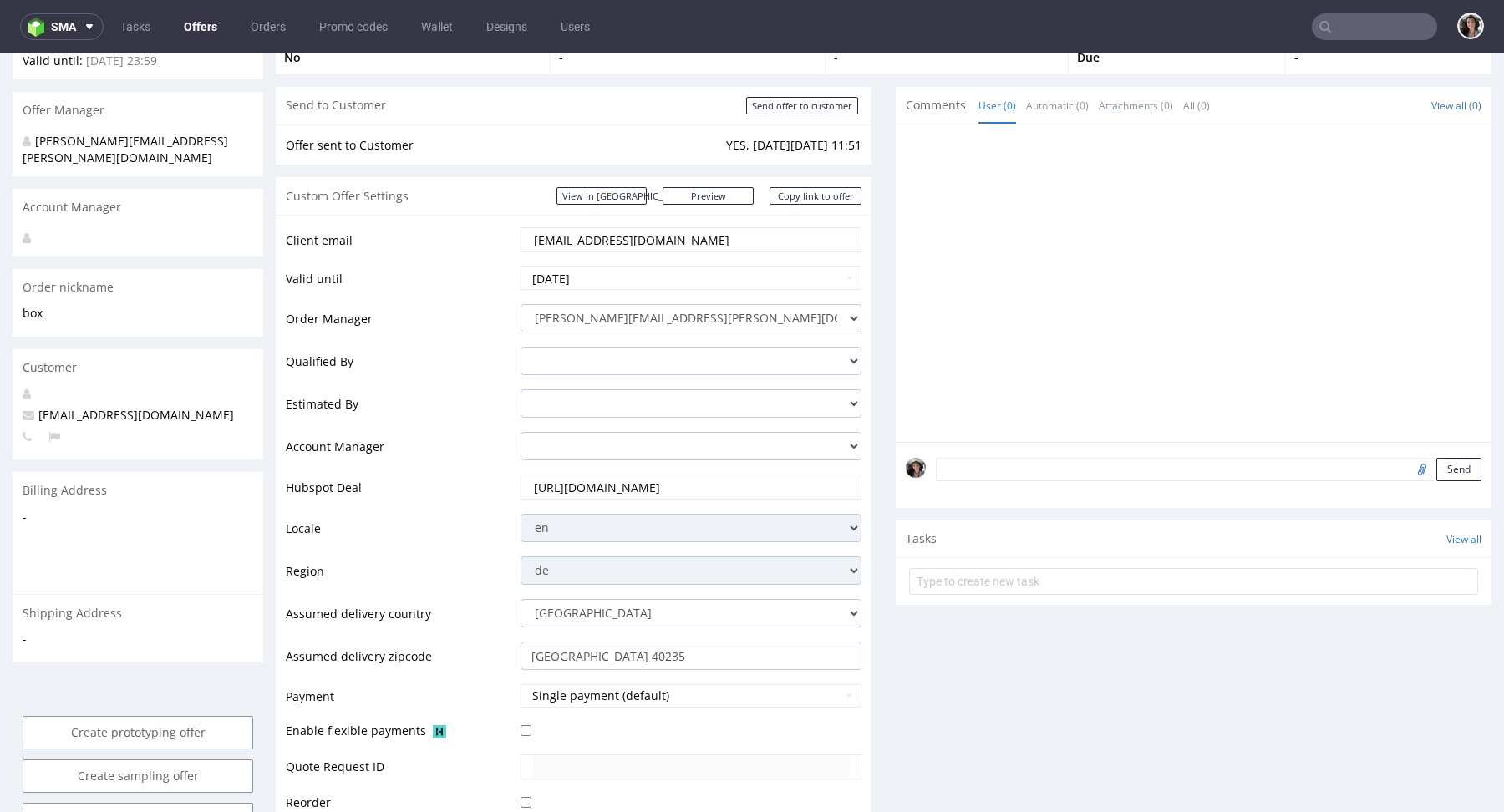
scroll to position [50, 0]
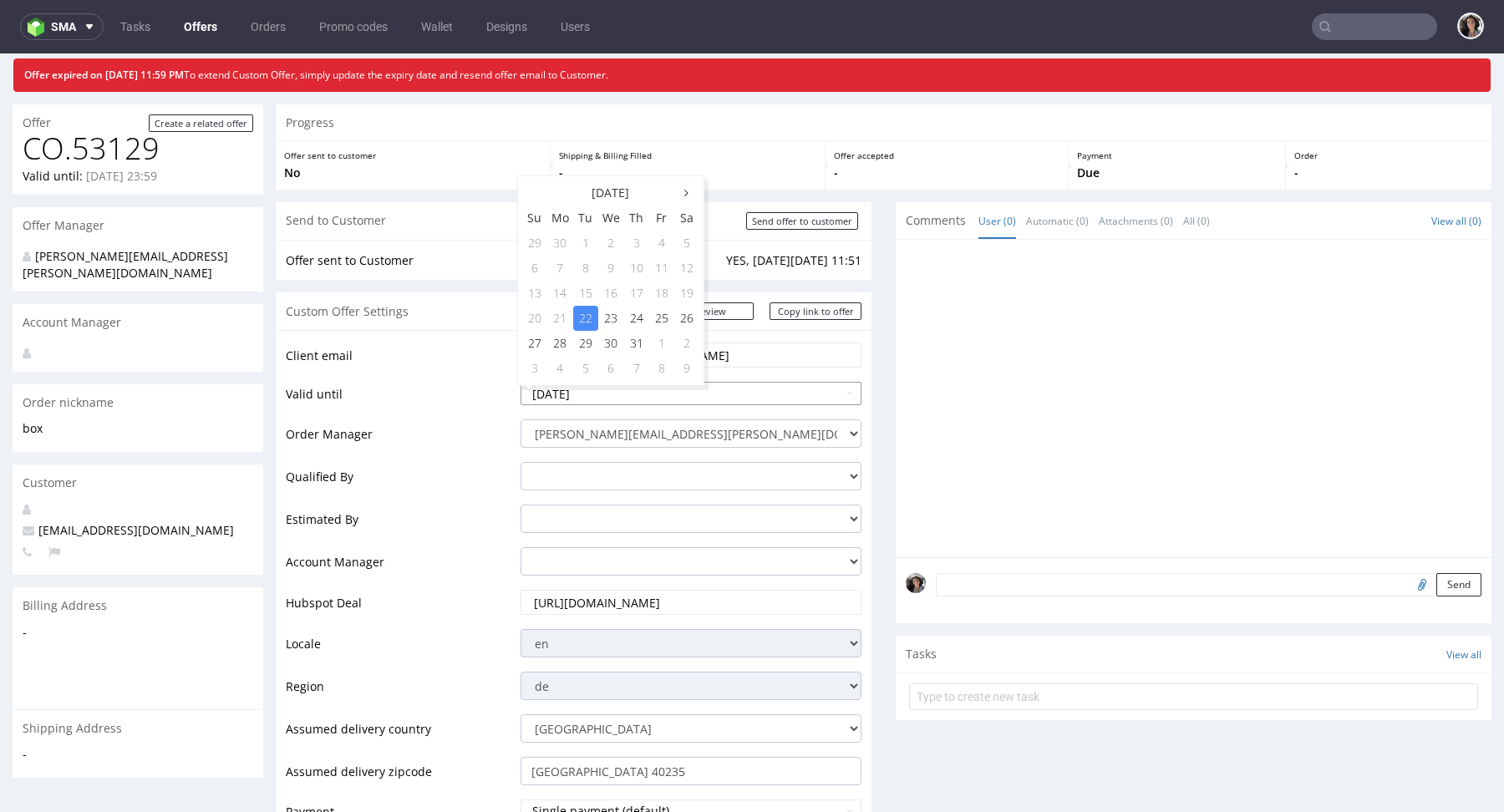
click at [615, 392] on input "[DATE]" at bounding box center [691, 393] width 341 height 23
click at [685, 188] on icon at bounding box center [686, 193] width 4 height 12
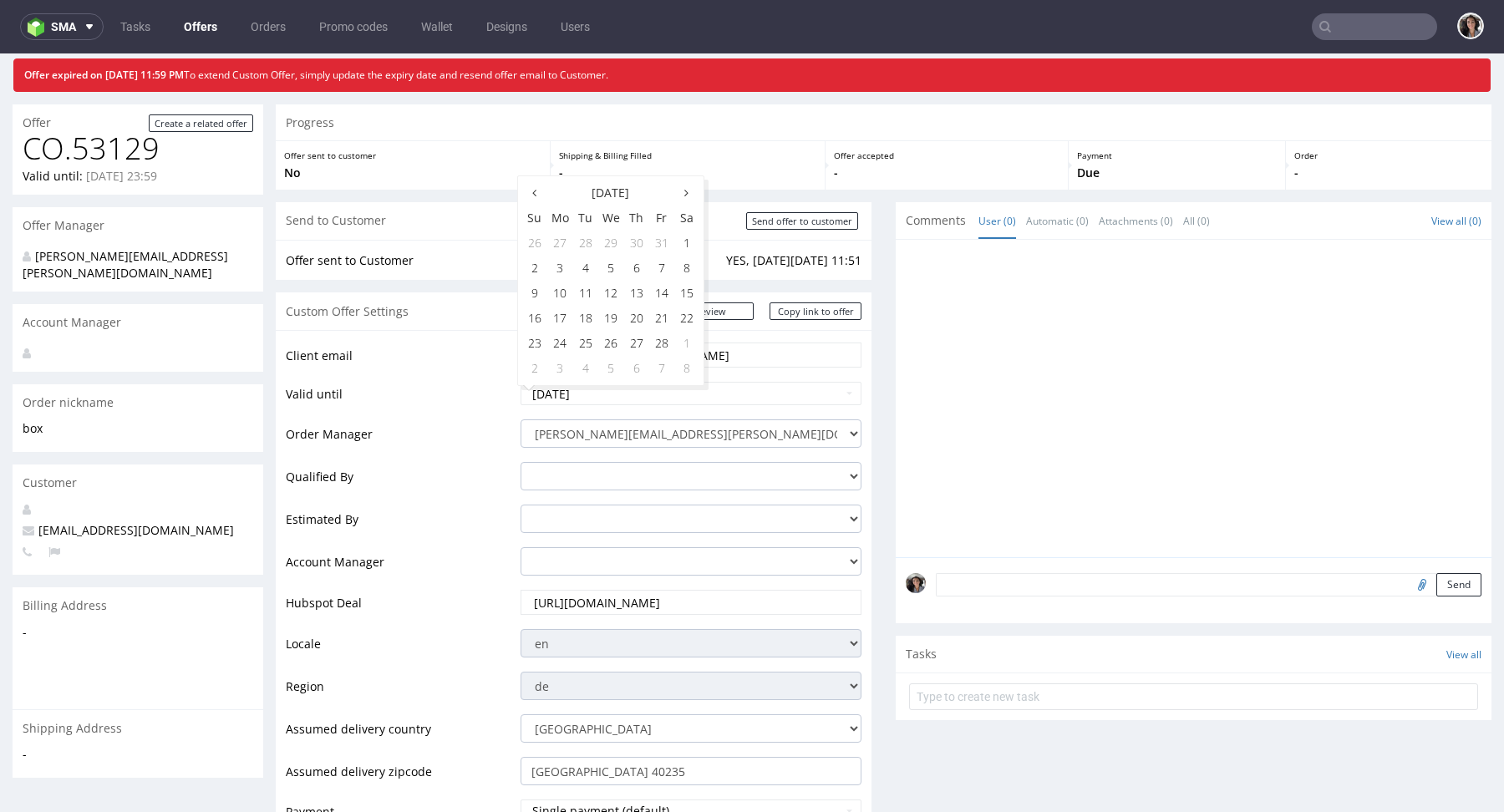
click at [685, 188] on icon at bounding box center [686, 193] width 4 height 12
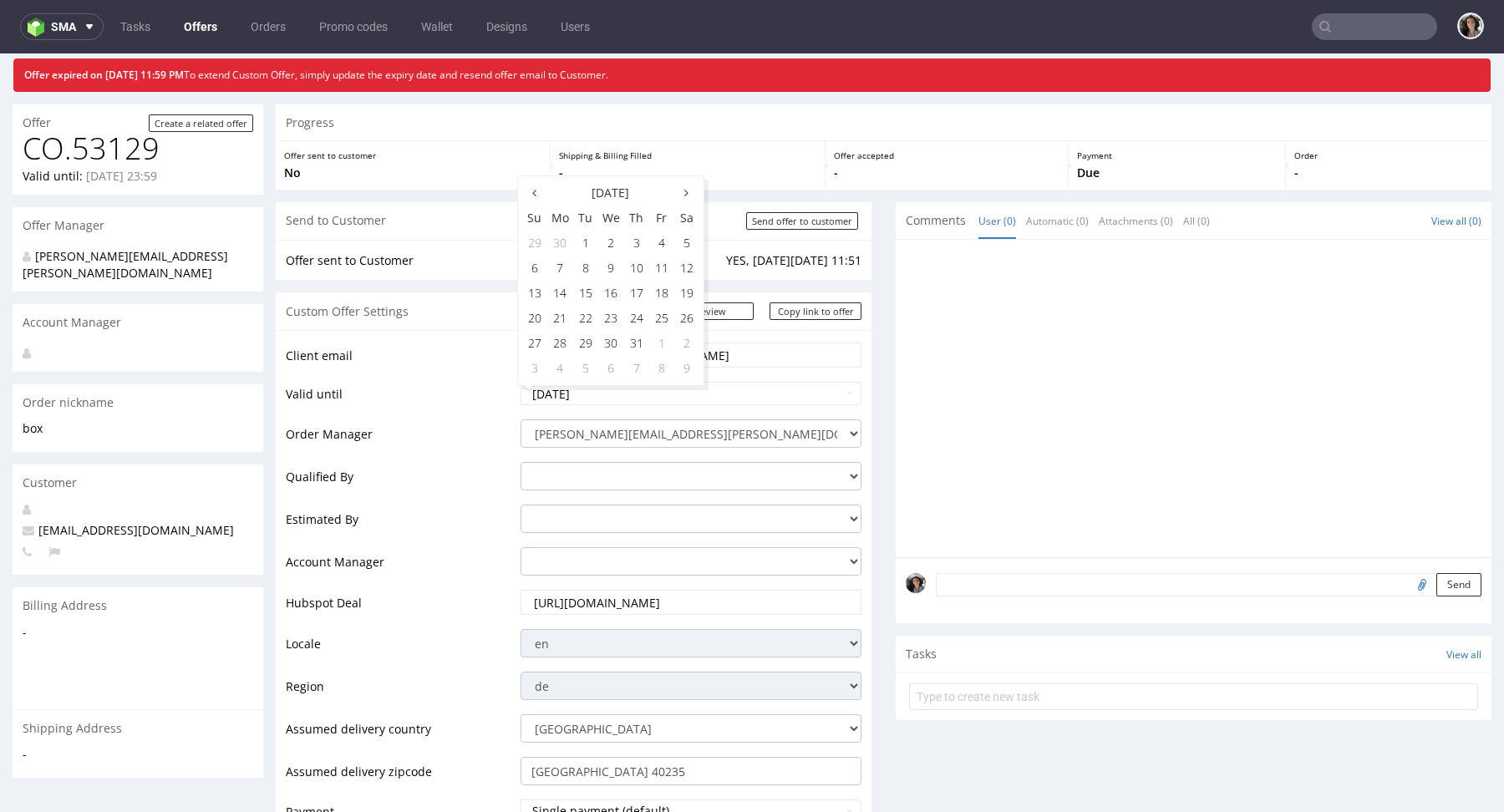
click at [685, 188] on icon at bounding box center [686, 193] width 4 height 12
click at [533, 194] on icon at bounding box center [534, 193] width 4 height 12
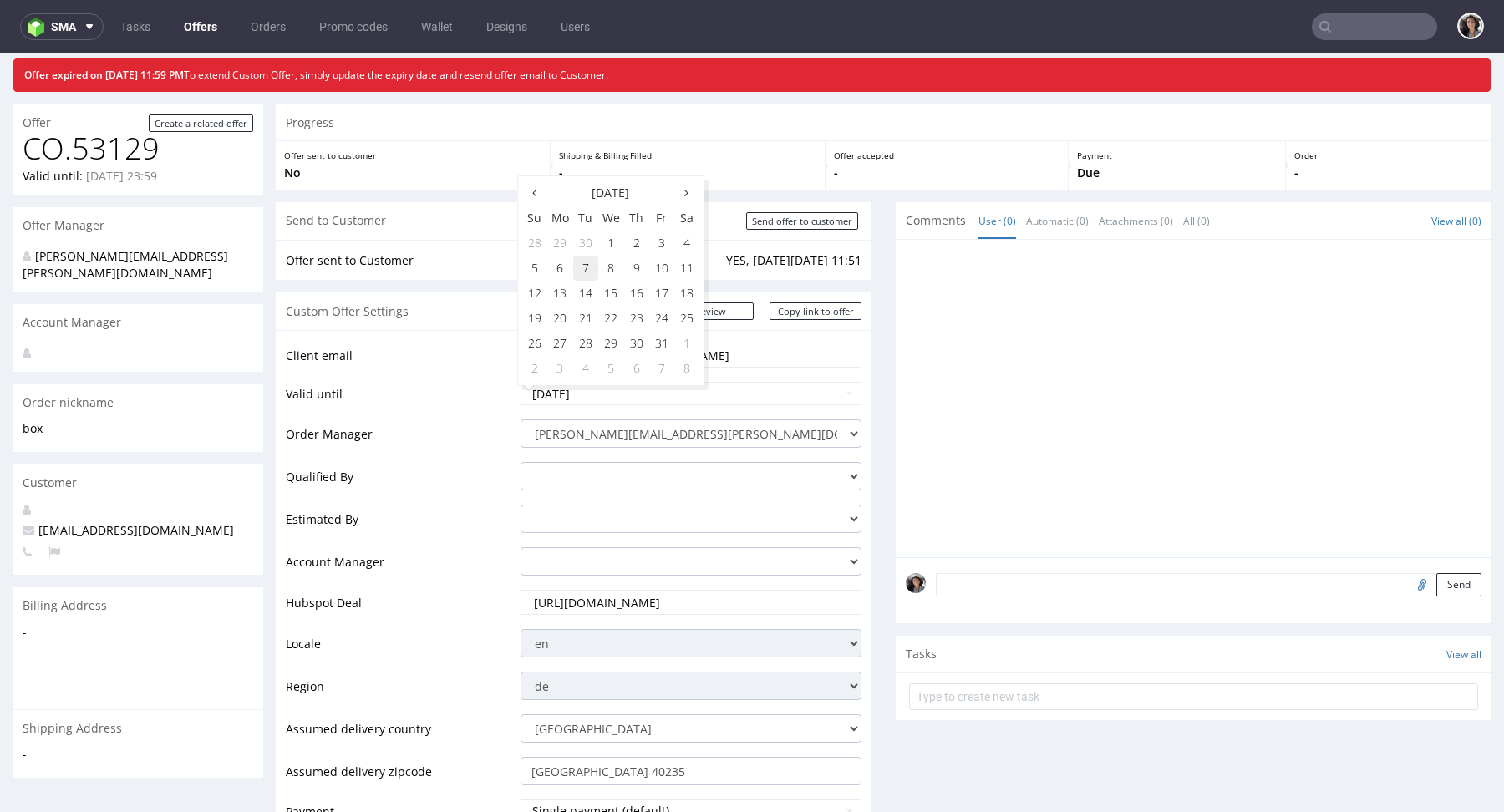
drag, startPoint x: 588, startPoint y: 290, endPoint x: 589, endPoint y: 266, distance: 24.0
click at [589, 266] on tbody "28 29 30 1 2 3 4 5 6 7 8 9 10 11 12 13 14 15 16 17 18 19 20 21 22 23 24 25 26 2…" at bounding box center [610, 306] width 178 height 151
click at [536, 193] on th at bounding box center [534, 192] width 25 height 25
click at [564, 283] on td "15" at bounding box center [560, 293] width 26 height 25
type input "2025-09-15"
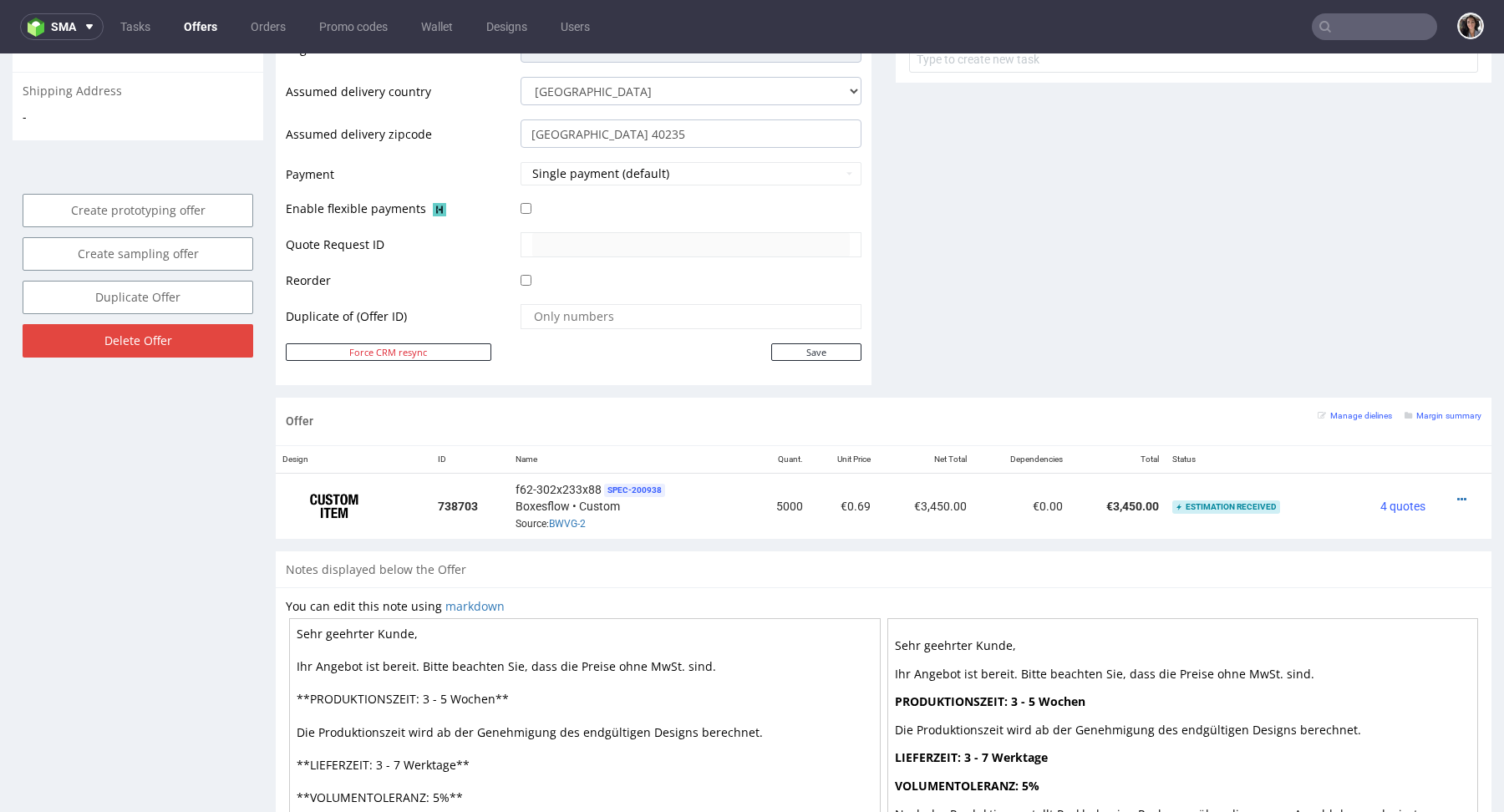
scroll to position [846, 0]
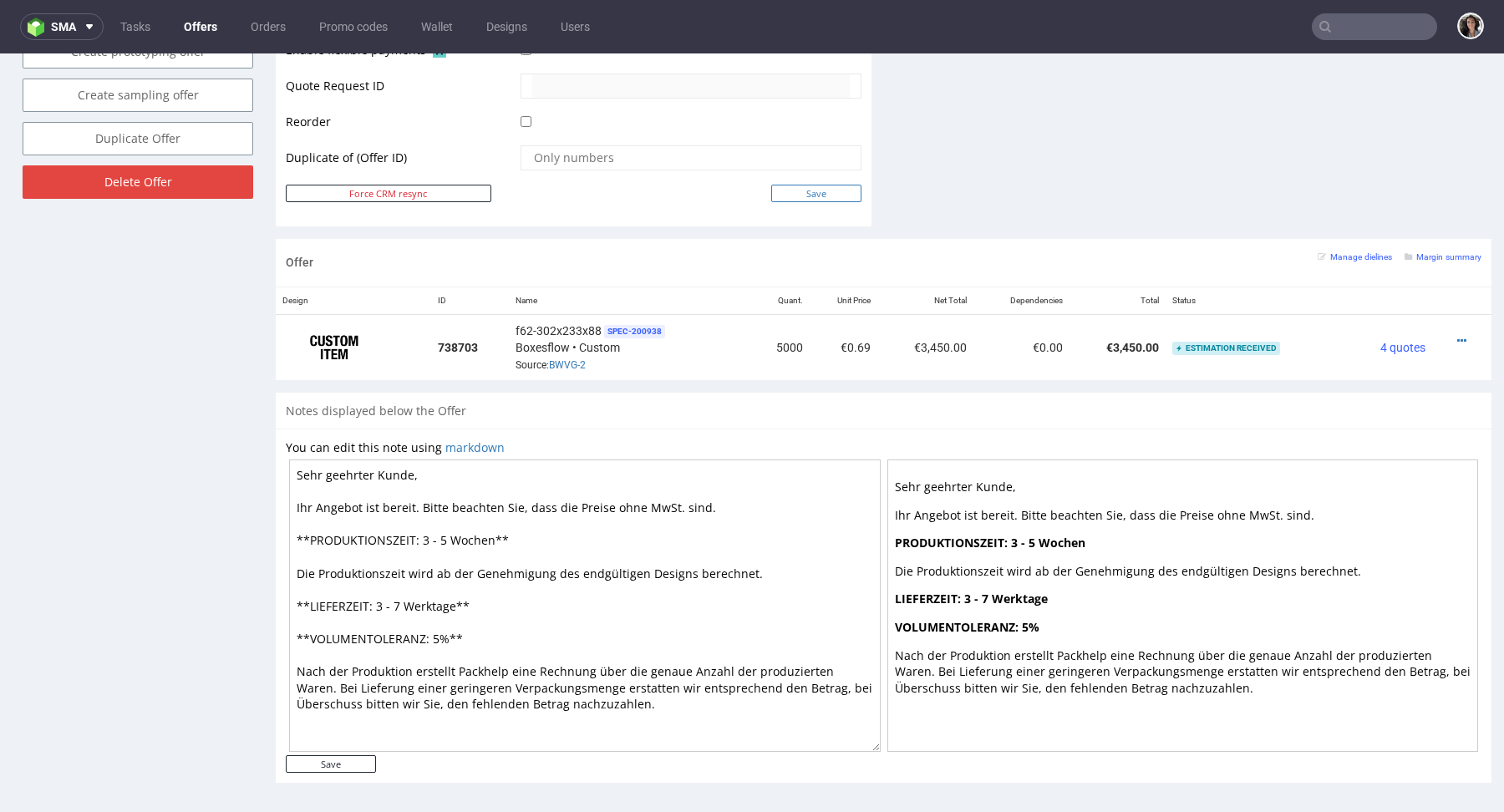
click at [820, 192] on input "Save" at bounding box center [817, 193] width 90 height 17
type input "In progress..."
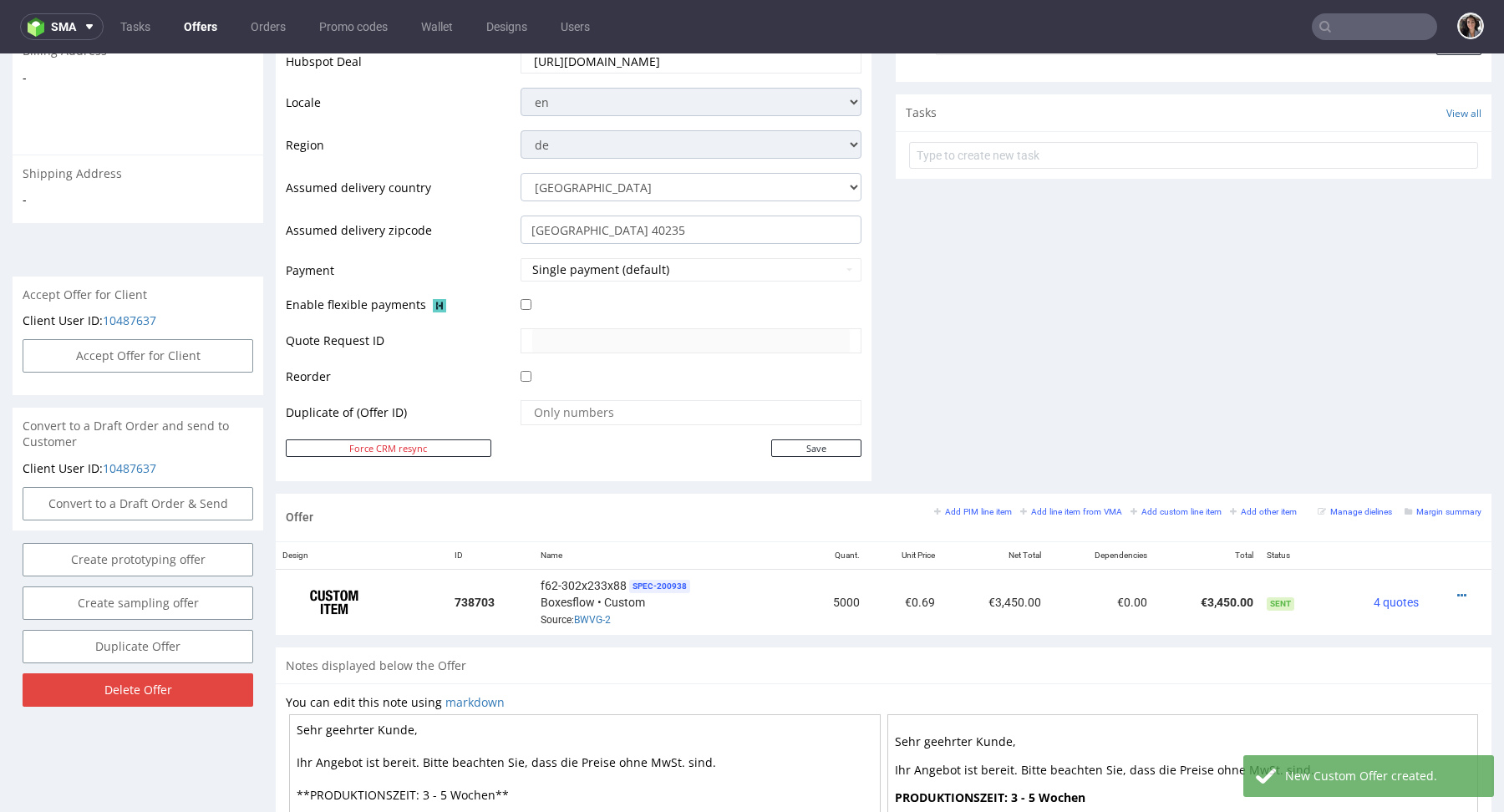
scroll to position [603, 0]
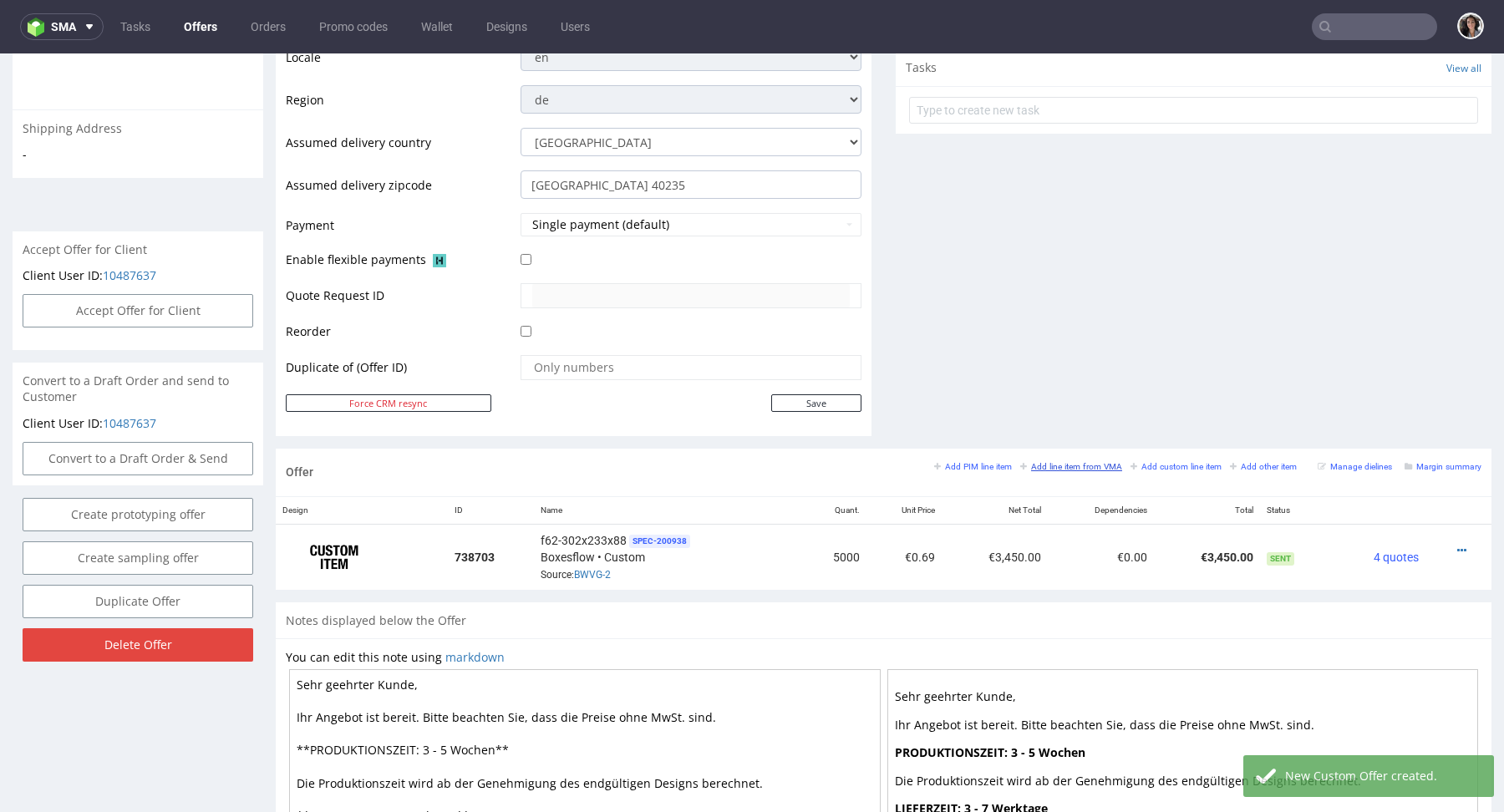
click at [1059, 462] on small "Add line item from VMA" at bounding box center [1071, 467] width 102 height 10
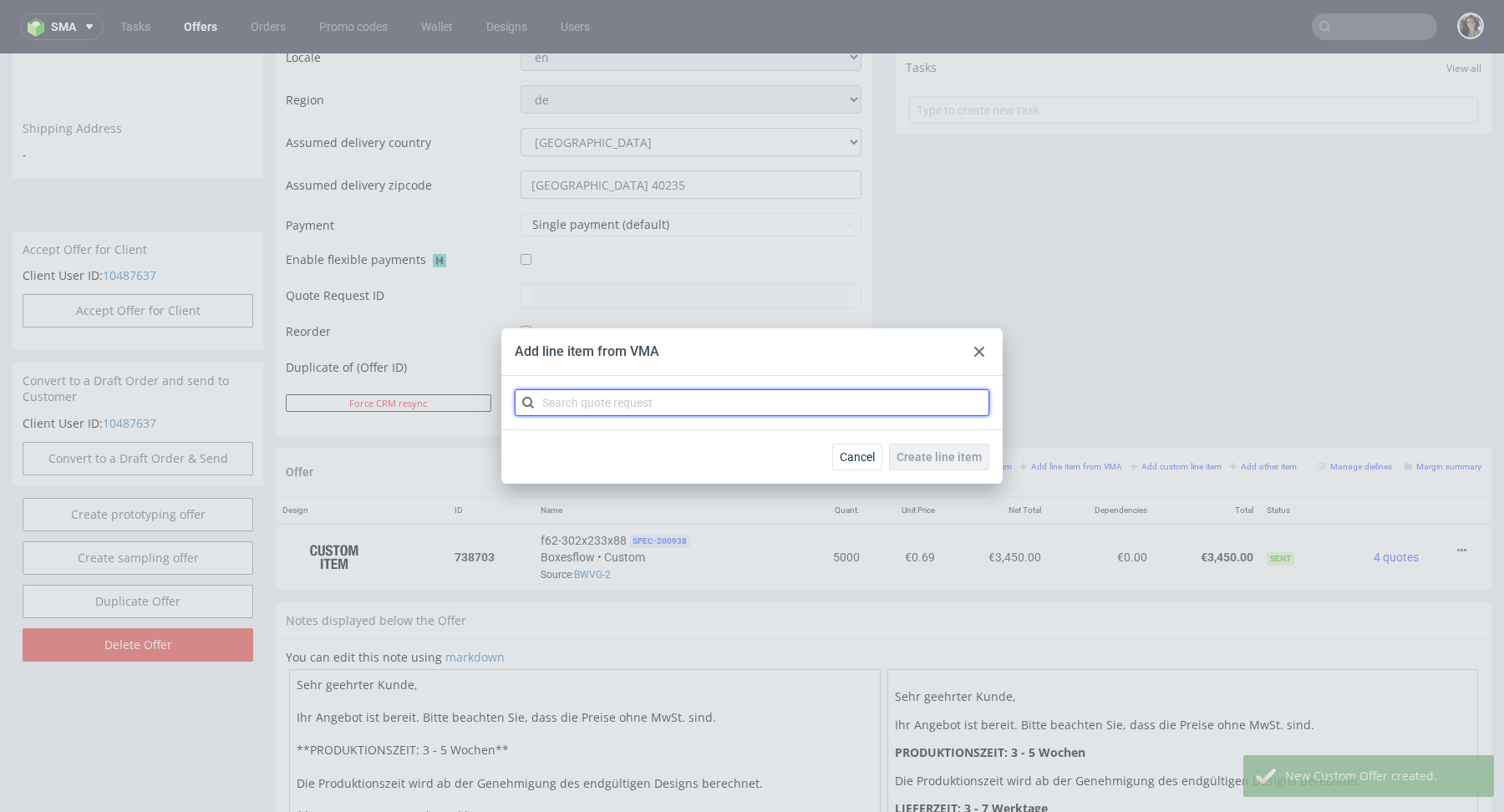
click at [866, 404] on input "text" at bounding box center [752, 403] width 474 height 27
paste input "CBHA"
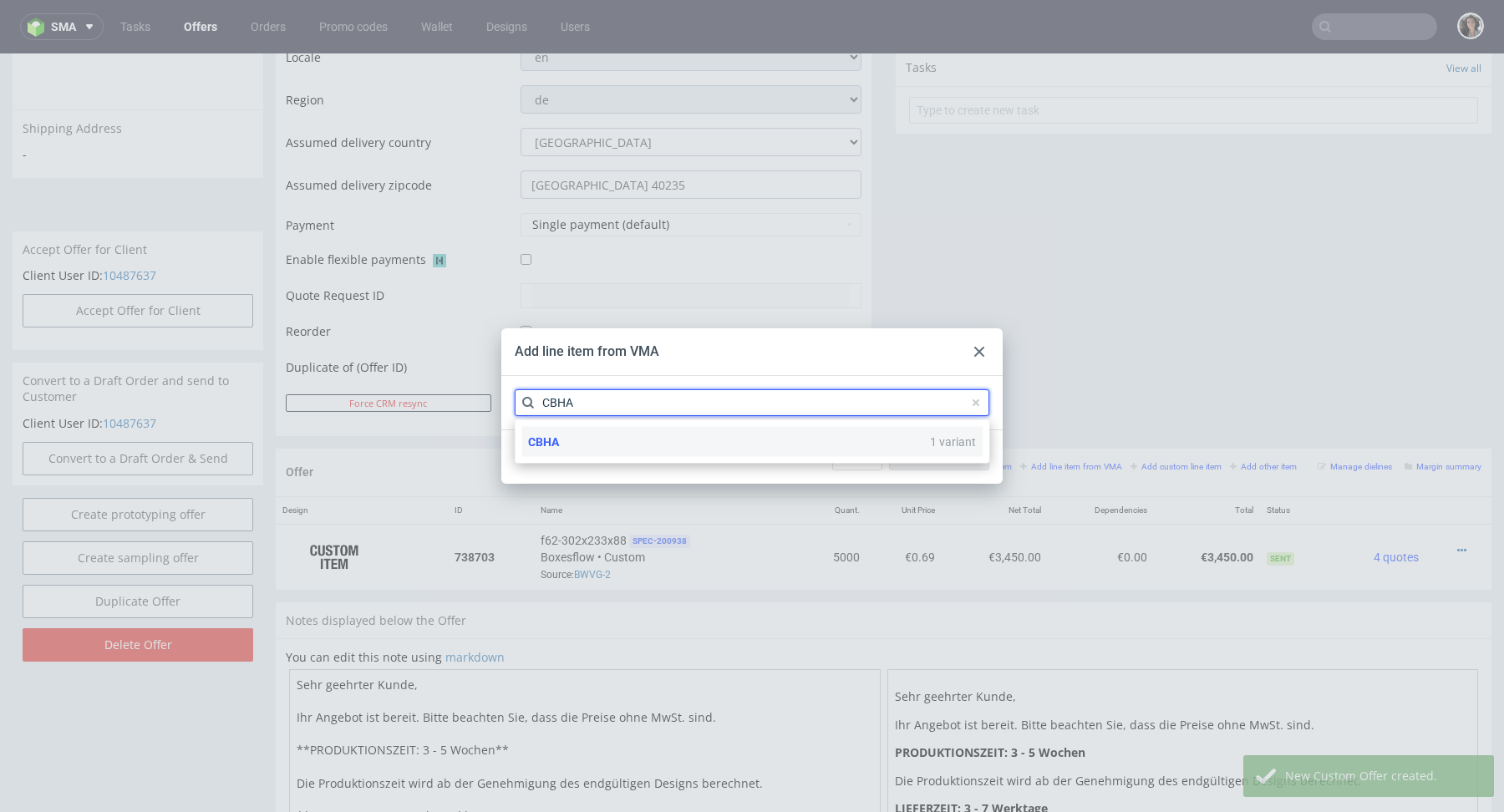
type input "CBHA"
click at [556, 437] on span "CBHA" at bounding box center [544, 441] width 31 height 13
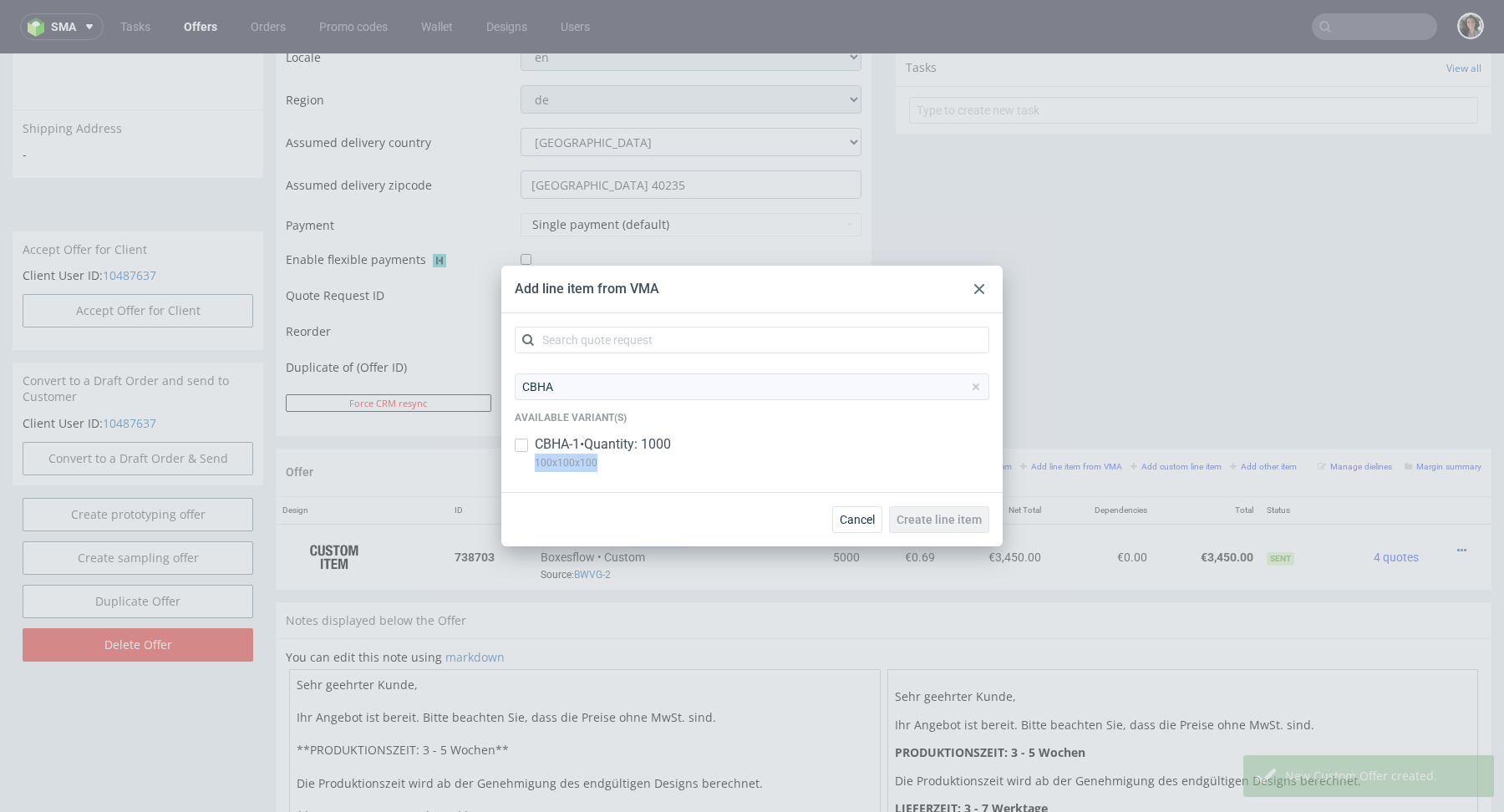
drag, startPoint x: 608, startPoint y: 465, endPoint x: 528, endPoint y: 465, distance: 80.0
click at [528, 465] on div "CBHA-1 • Quantity: 1000 100x100x100" at bounding box center [752, 457] width 474 height 43
checkbox input "true"
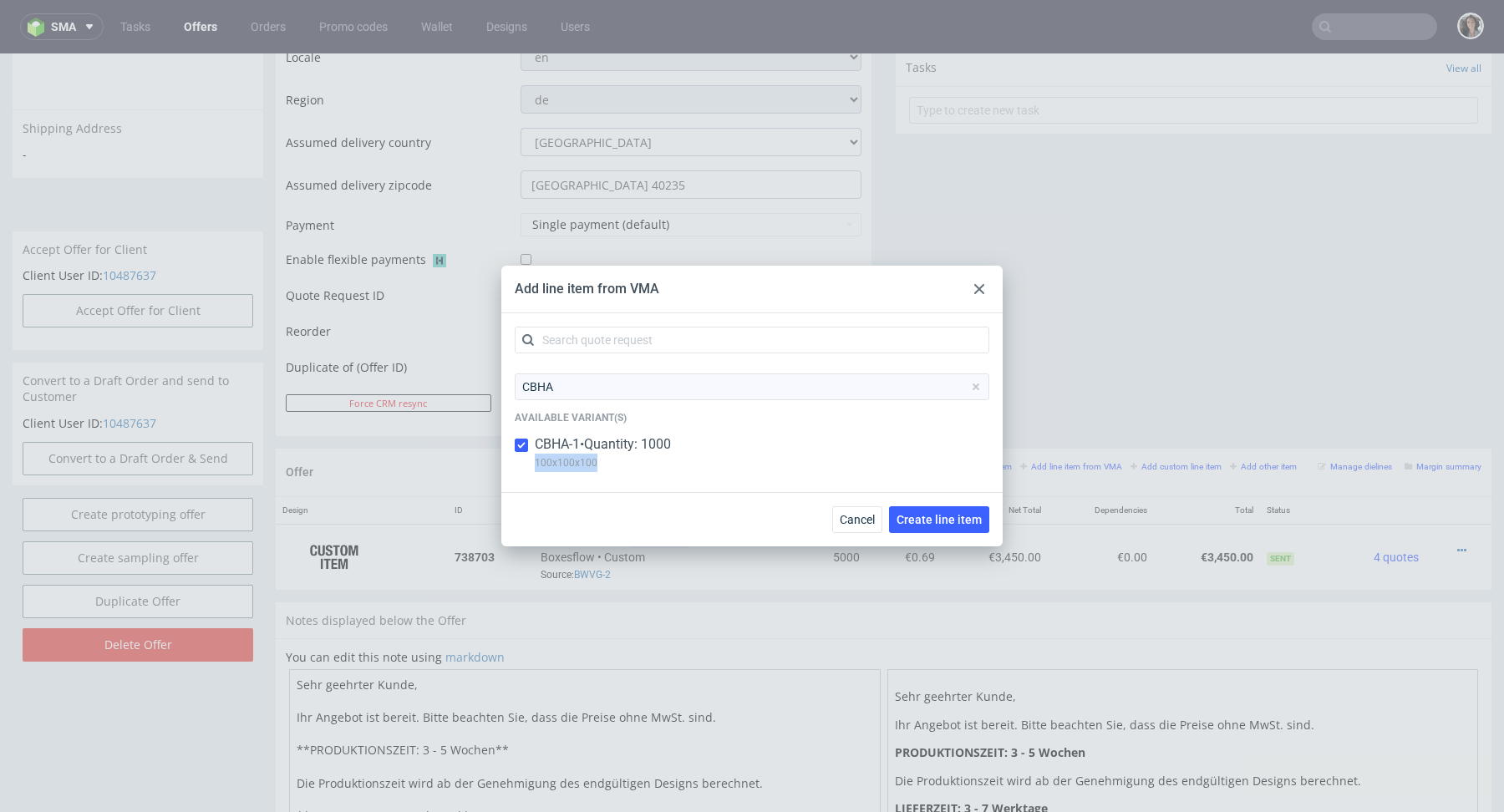
copy p "100x100x100"
click at [941, 511] on button "Create line item" at bounding box center [939, 519] width 100 height 27
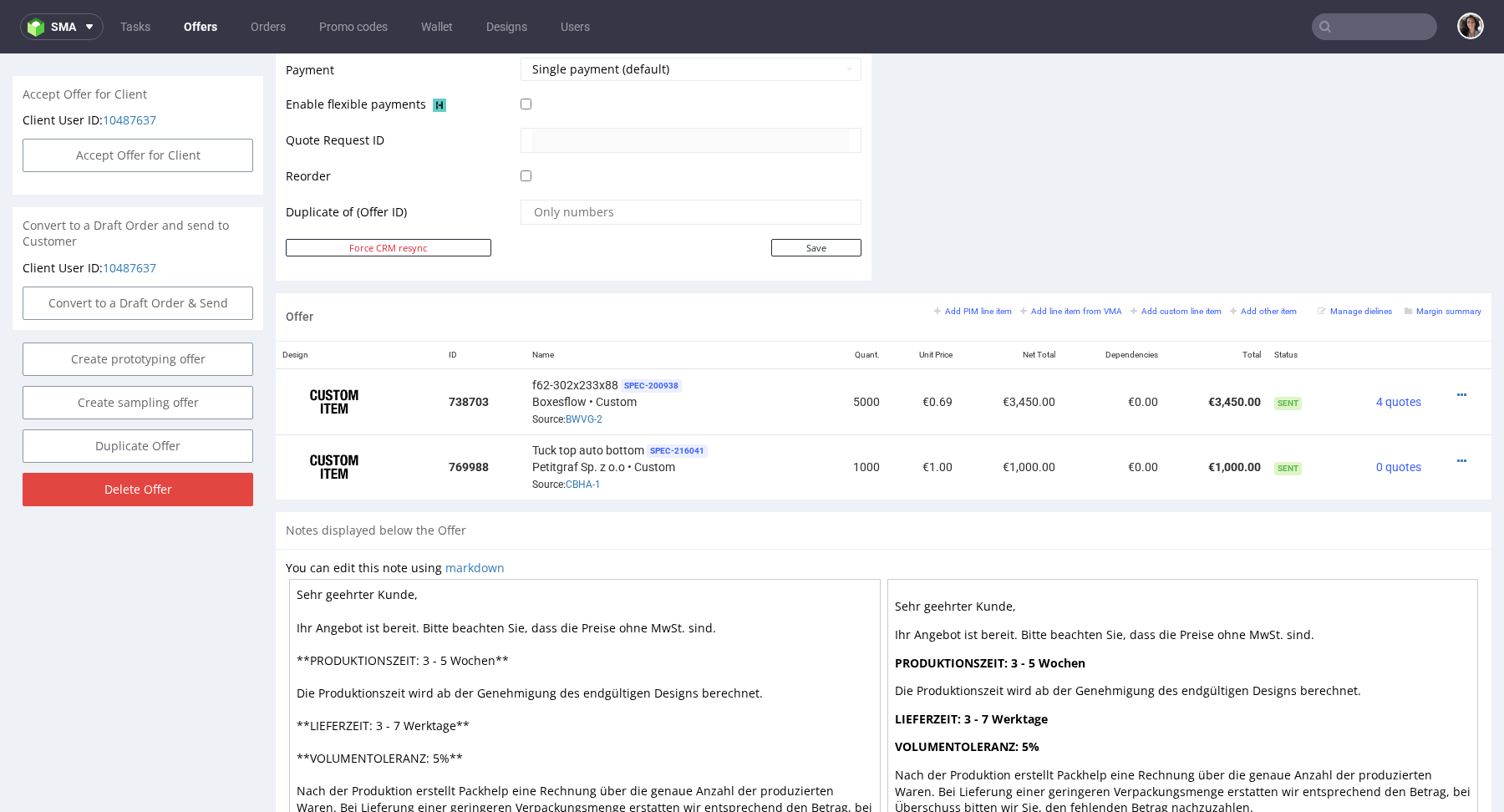
scroll to position [879, 0]
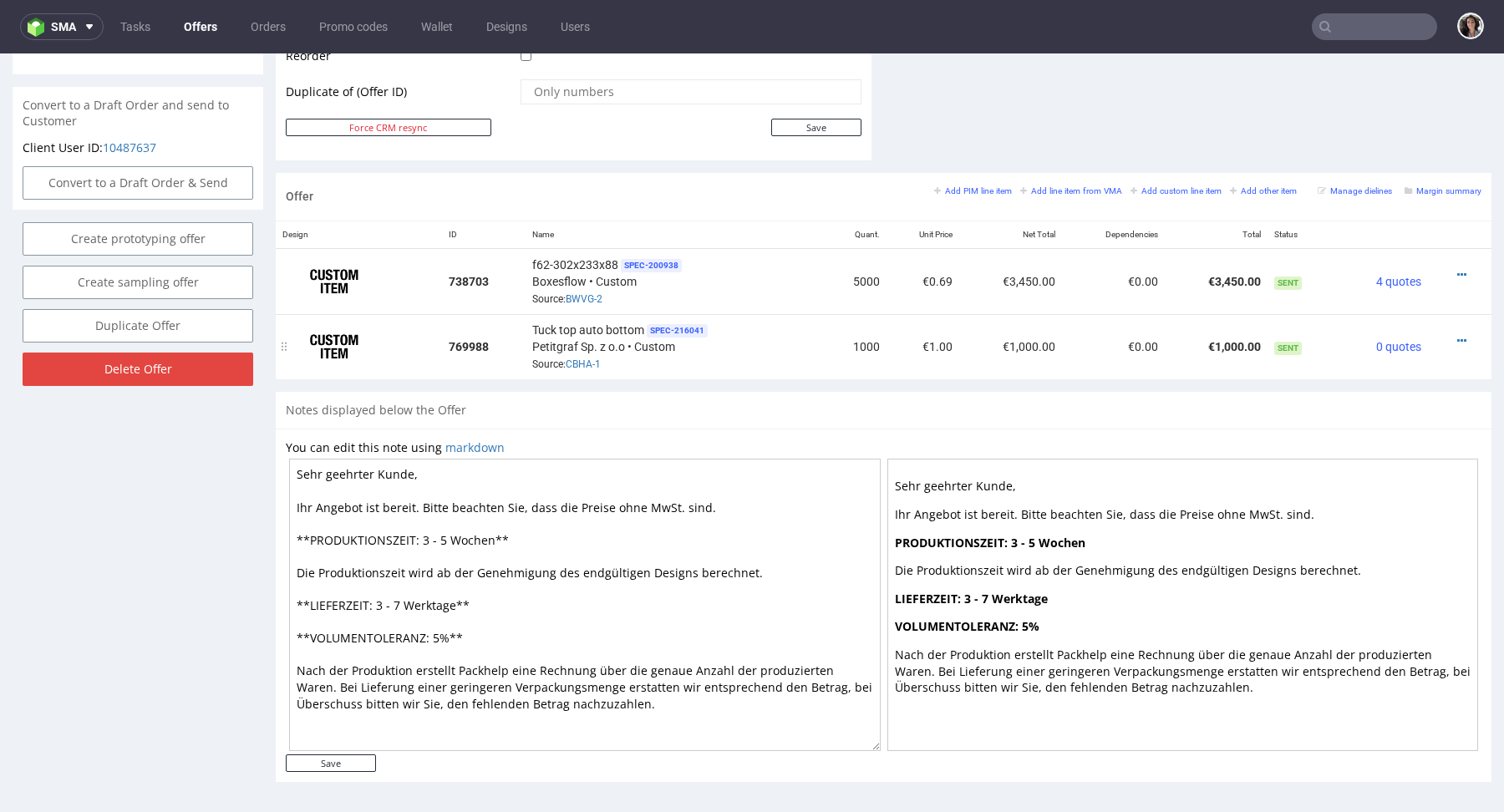
click at [1450, 336] on div at bounding box center [1455, 340] width 40 height 16
click at [1457, 336] on icon at bounding box center [1462, 341] width 10 height 12
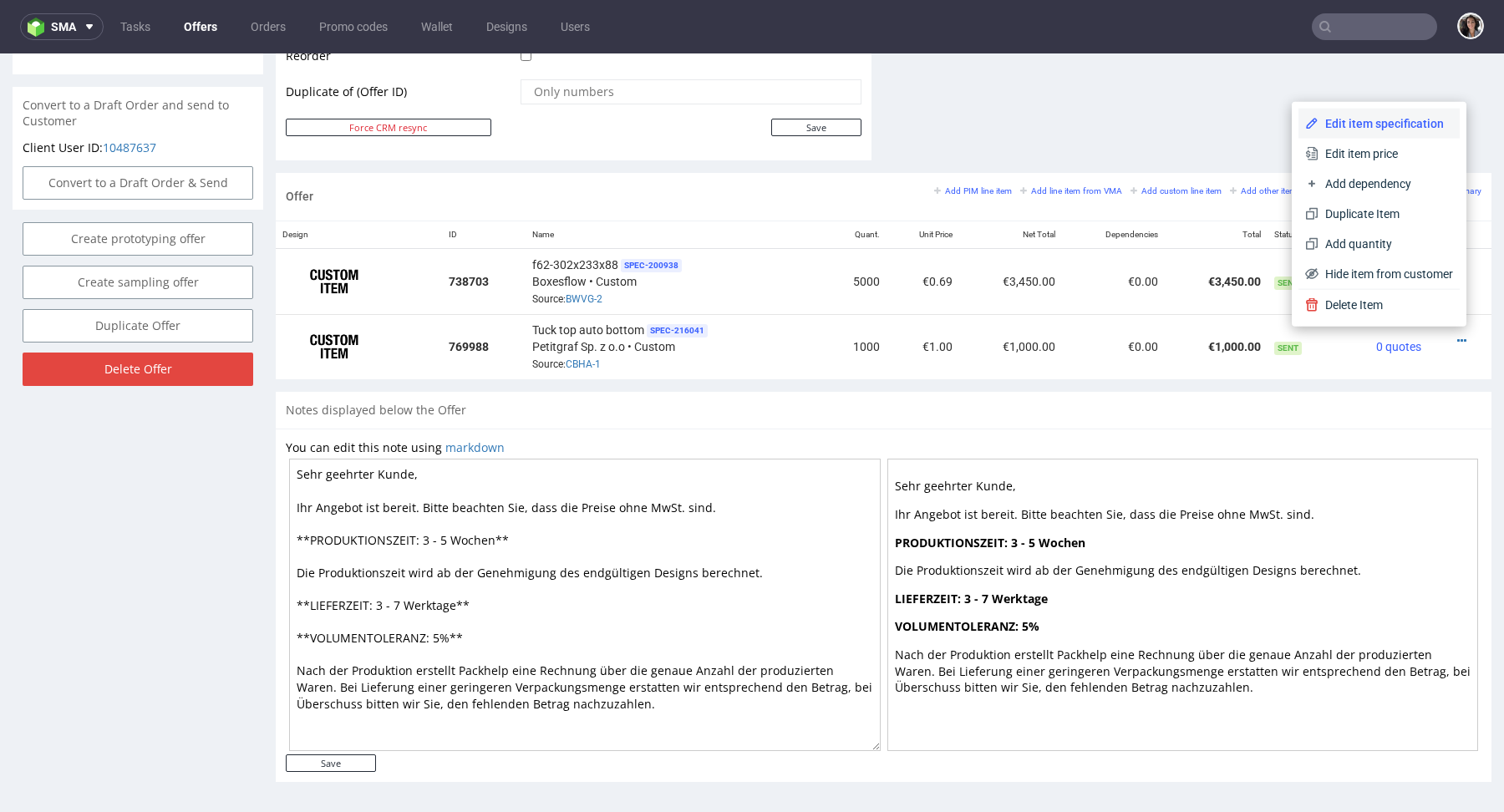
click at [1365, 115] on span "Edit item specification" at bounding box center [1385, 123] width 134 height 16
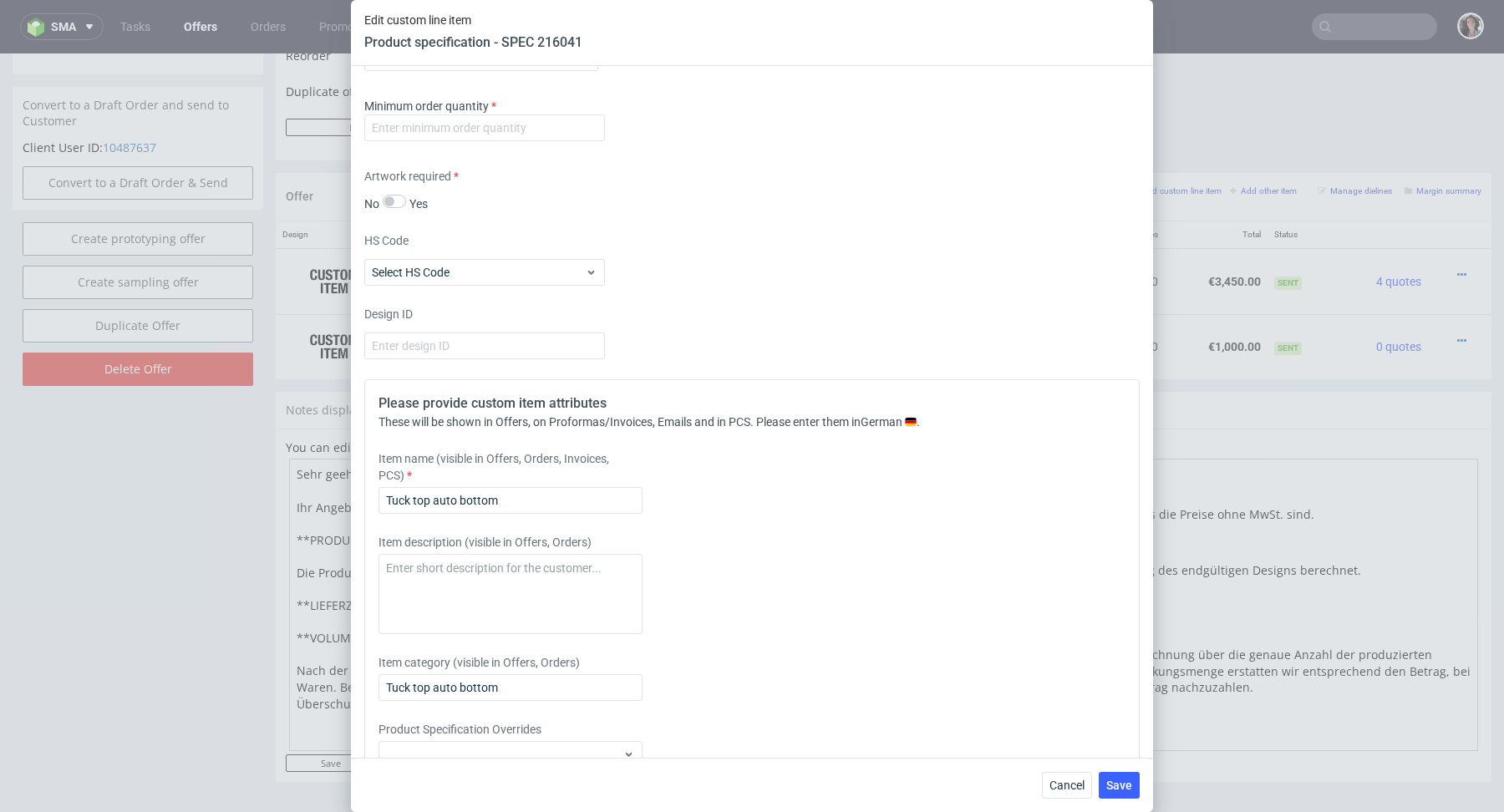
scroll to position [2175, 0]
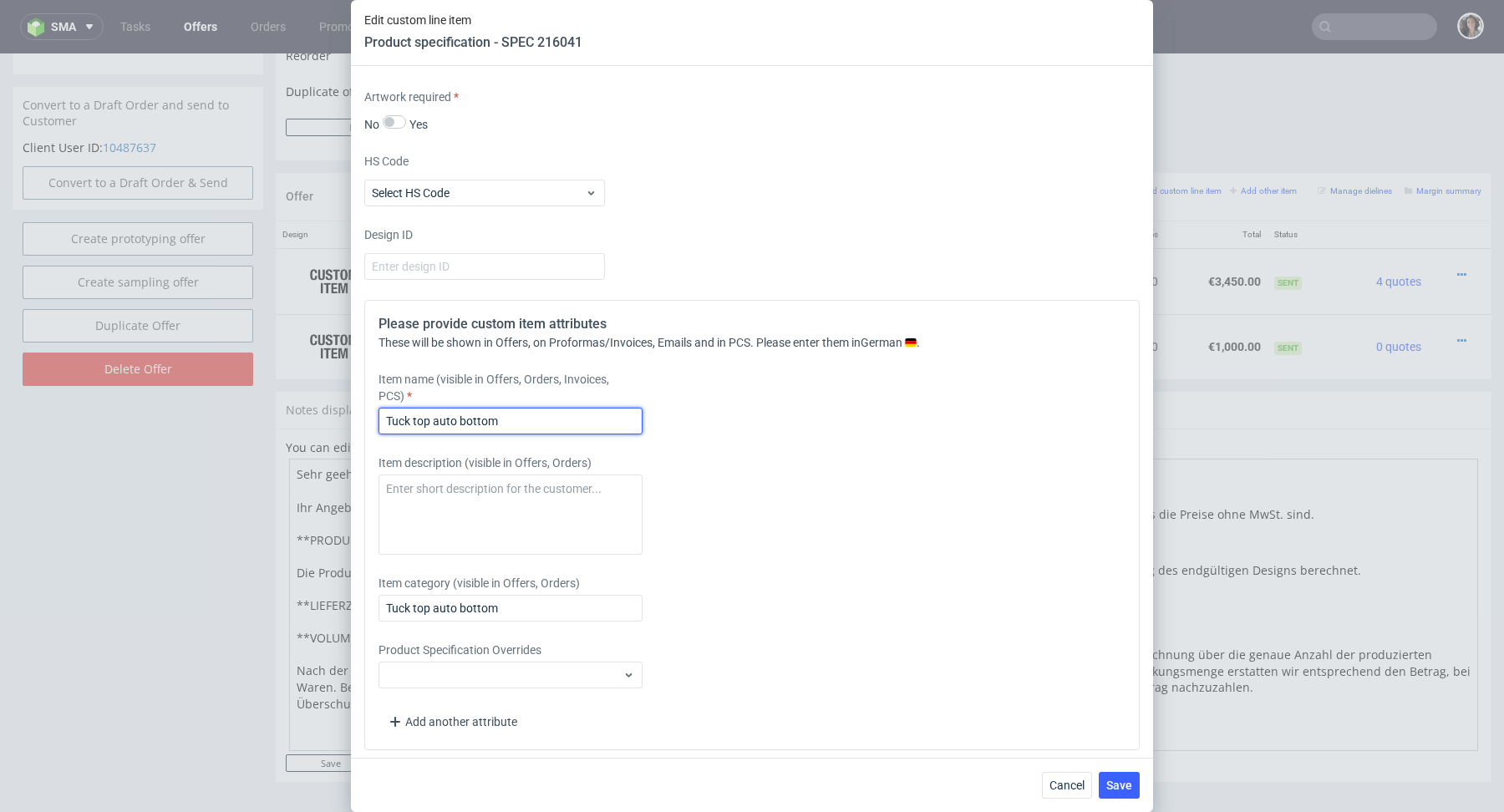
click at [547, 416] on input "Tuck top auto bottom" at bounding box center [510, 421] width 264 height 27
click at [586, 409] on input "Tuck top auto bottom (500+500)" at bounding box center [510, 421] width 264 height 27
type input "Tuck top auto bottom (500+500)"
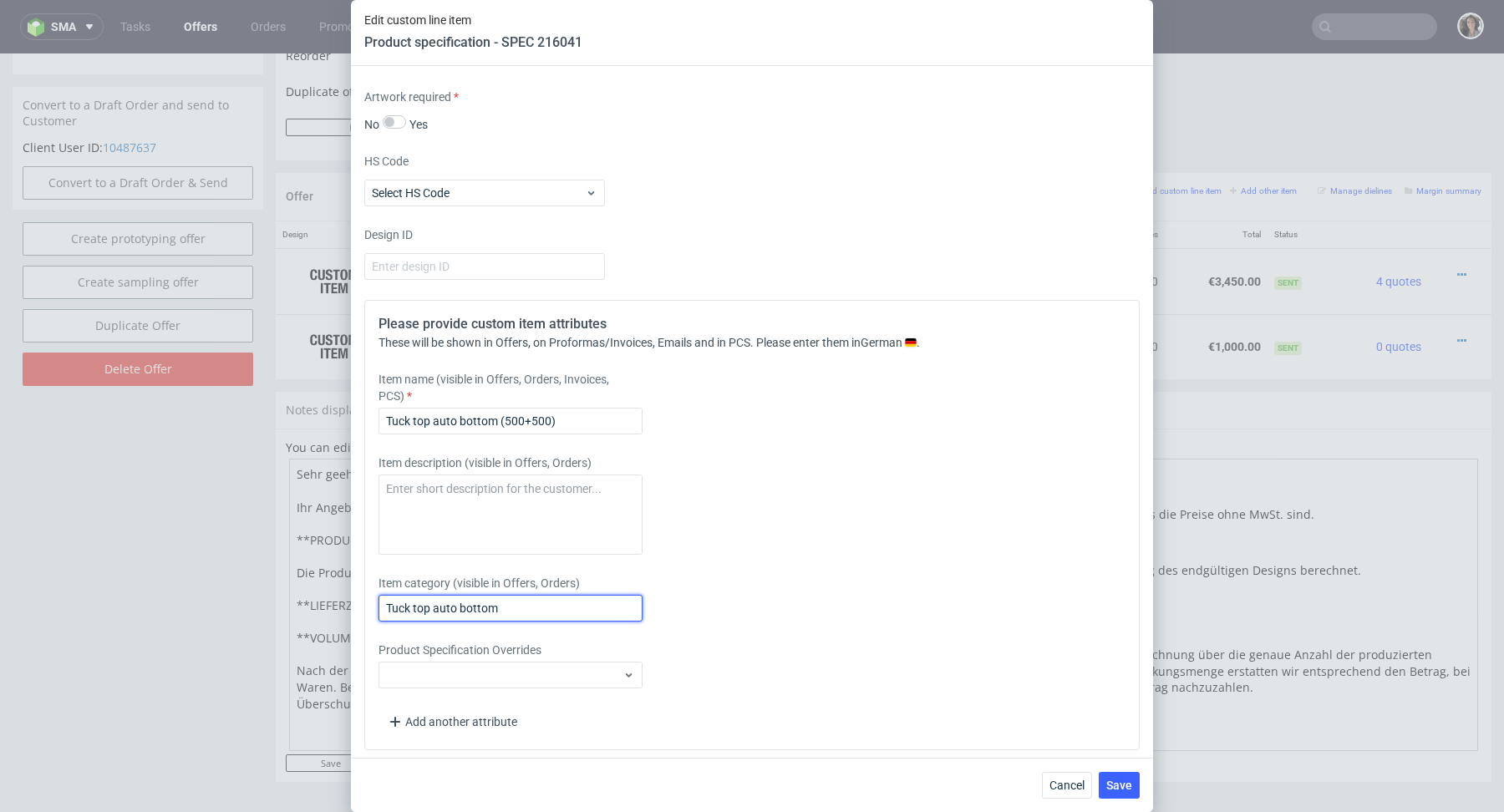
click at [526, 603] on input "Tuck top auto bottom" at bounding box center [510, 608] width 264 height 27
paste input "(500+500)"
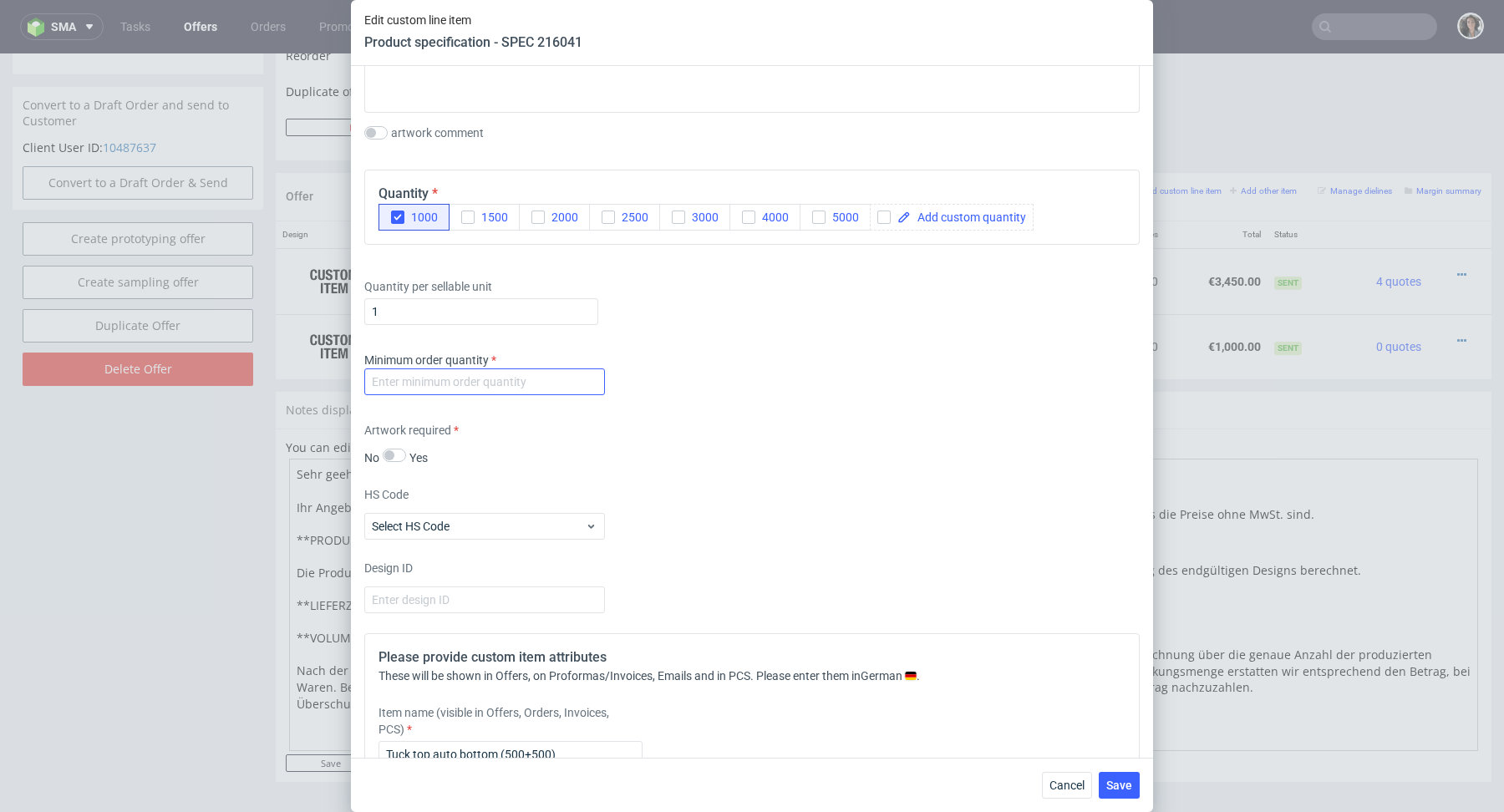
type input "Tuck top auto bottom (500+500)"
click at [517, 369] on input "number" at bounding box center [485, 381] width 241 height 27
type input "1"
click at [829, 412] on div "Supplier Custom Custom supplier Petitgraf Sp. z o.o Technical specification Ins…" at bounding box center [752, 411] width 802 height 692
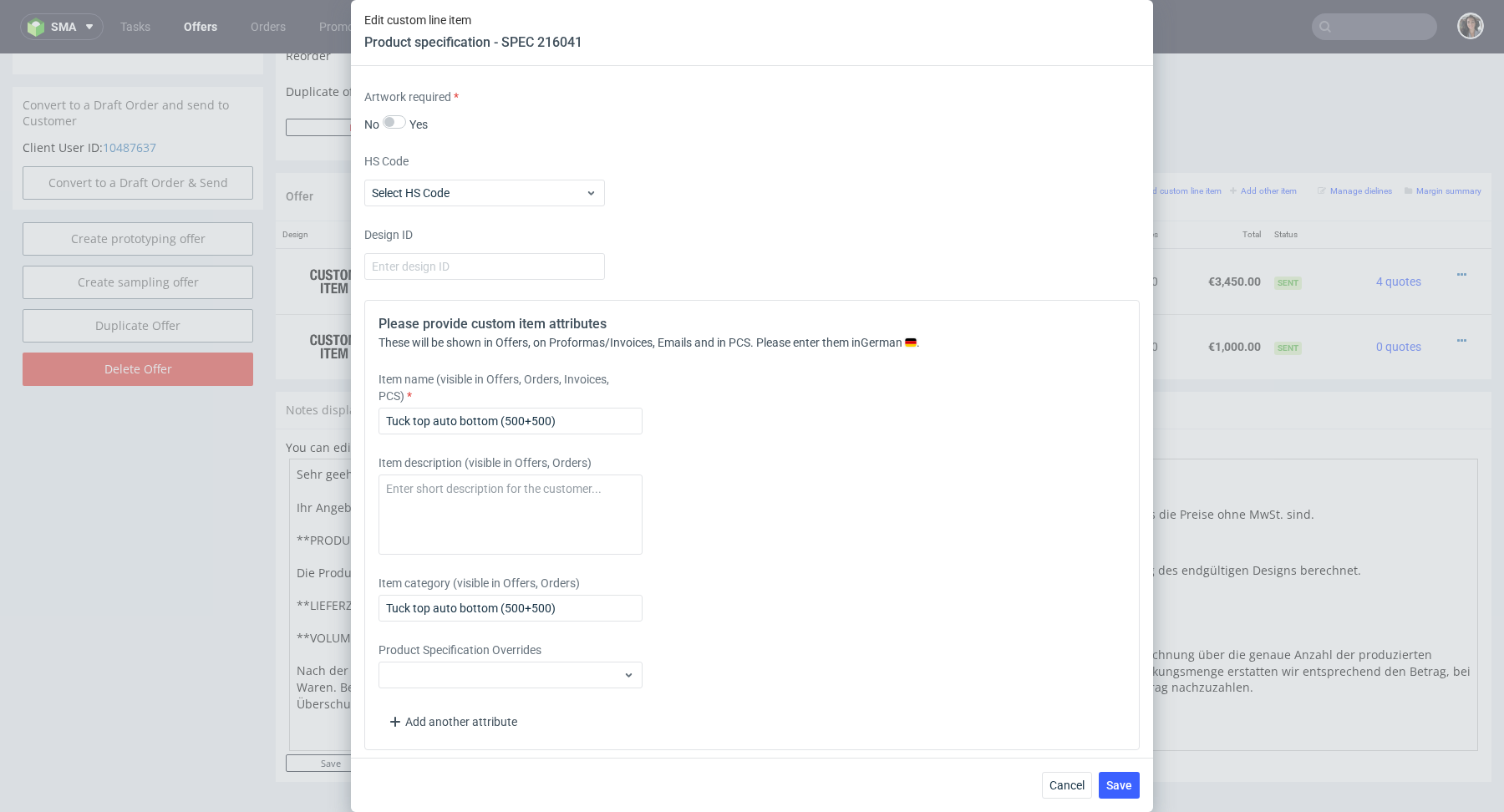
click at [1141, 783] on div "Cancel Save" at bounding box center [752, 784] width 802 height 55
click at [1129, 783] on span "Save" at bounding box center [1119, 785] width 26 height 12
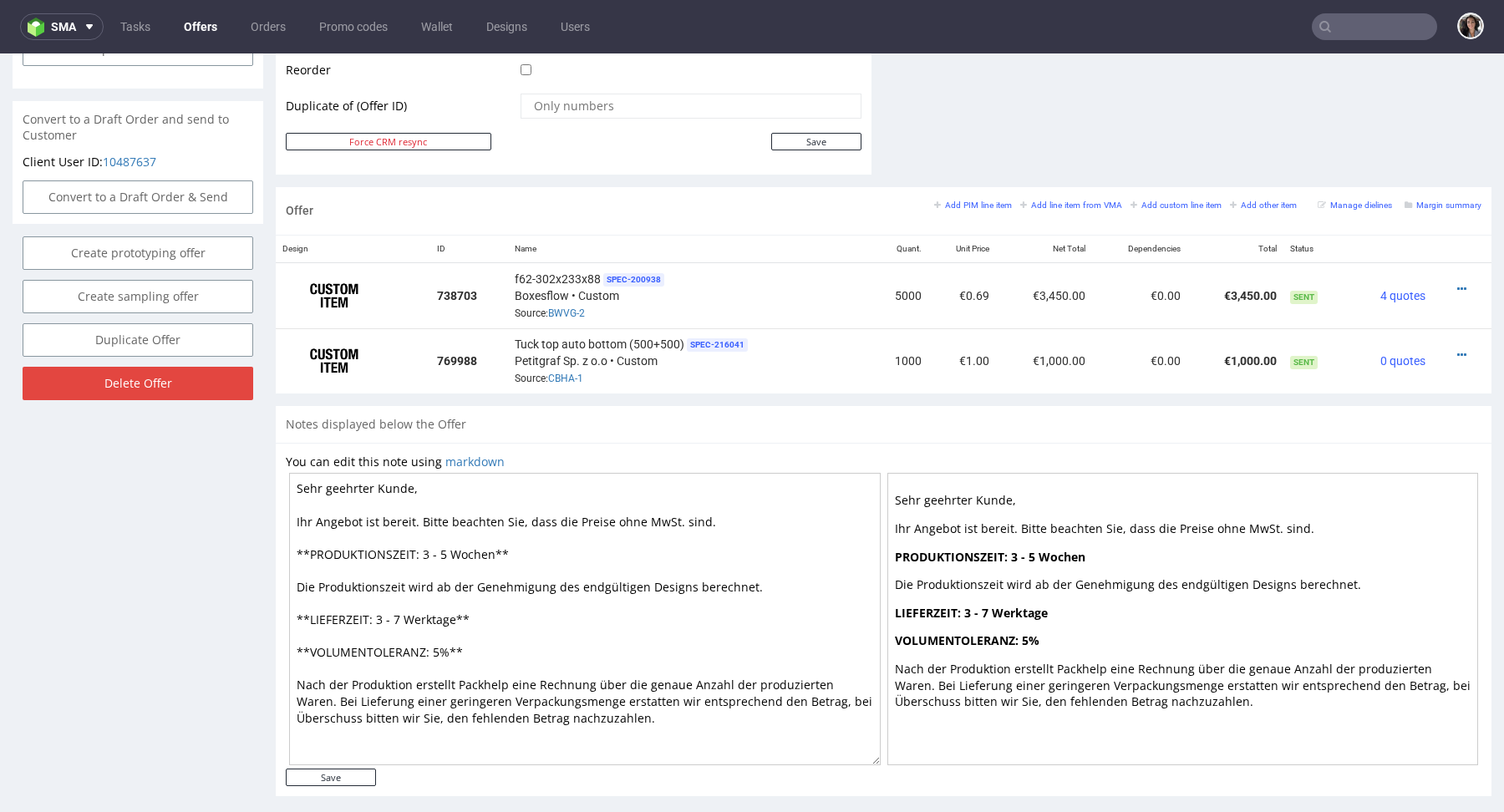
scroll to position [879, 0]
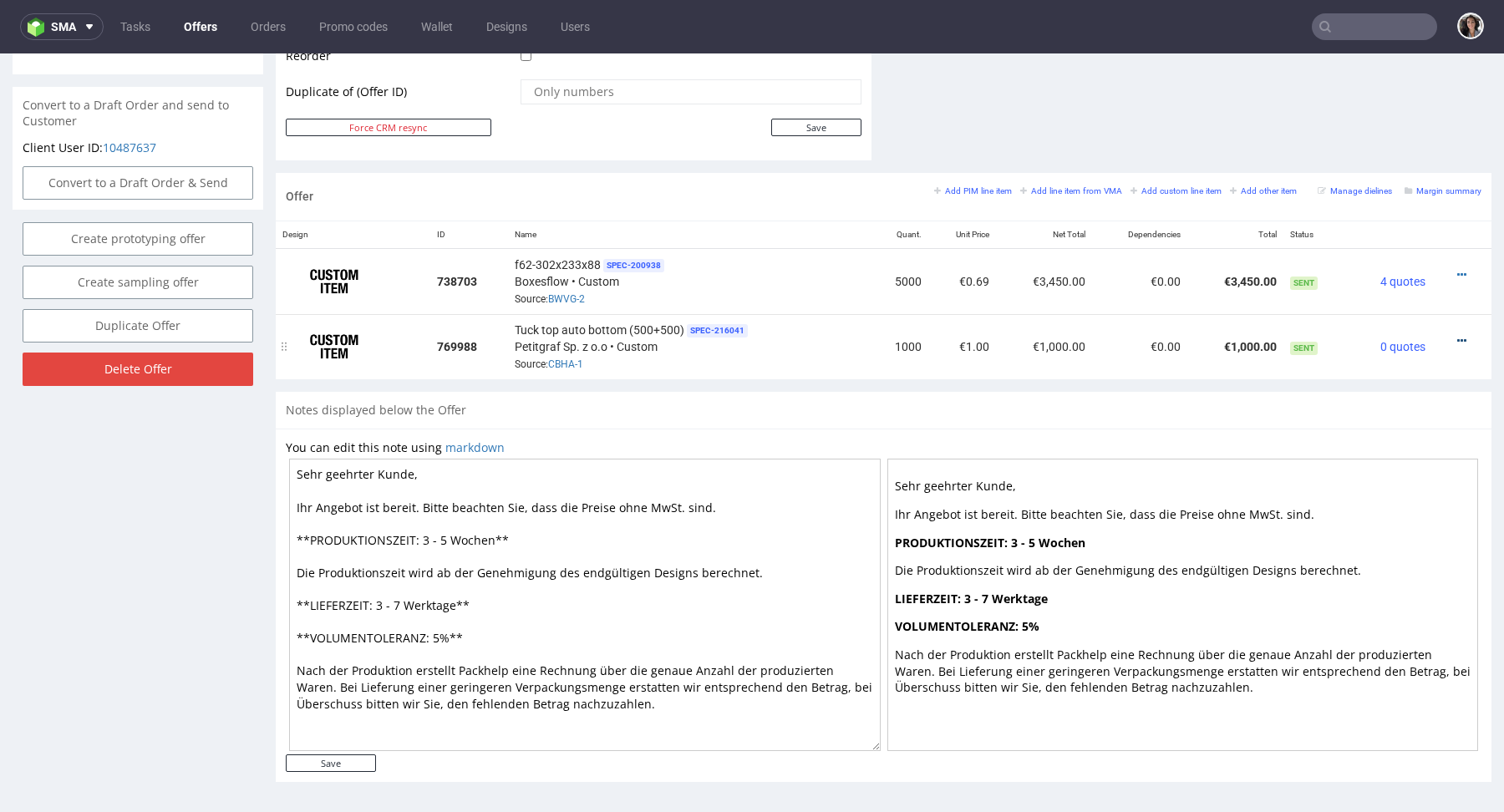
click at [1457, 336] on icon at bounding box center [1462, 341] width 10 height 12
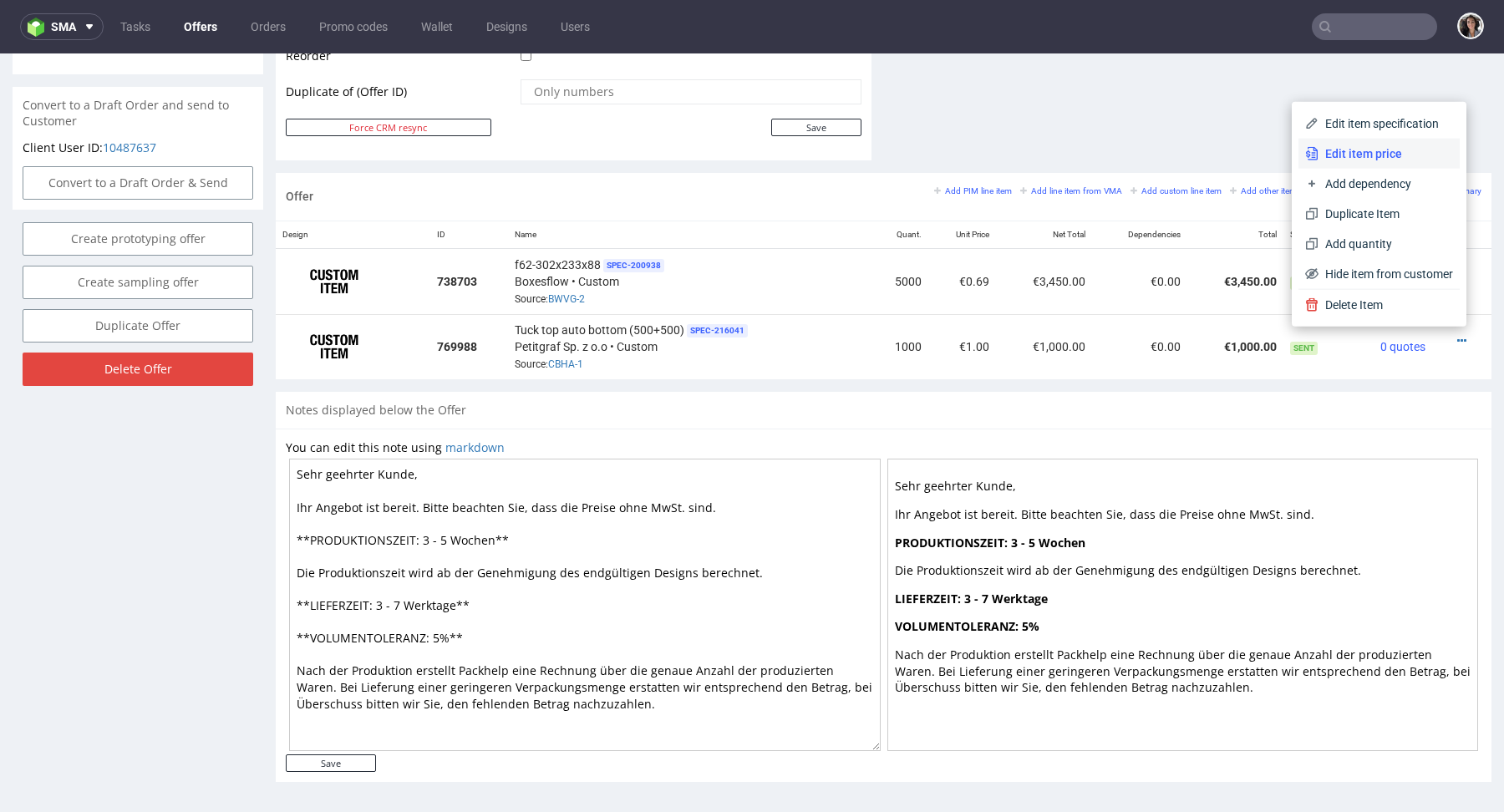
click at [1339, 150] on span "Edit item price" at bounding box center [1385, 153] width 134 height 16
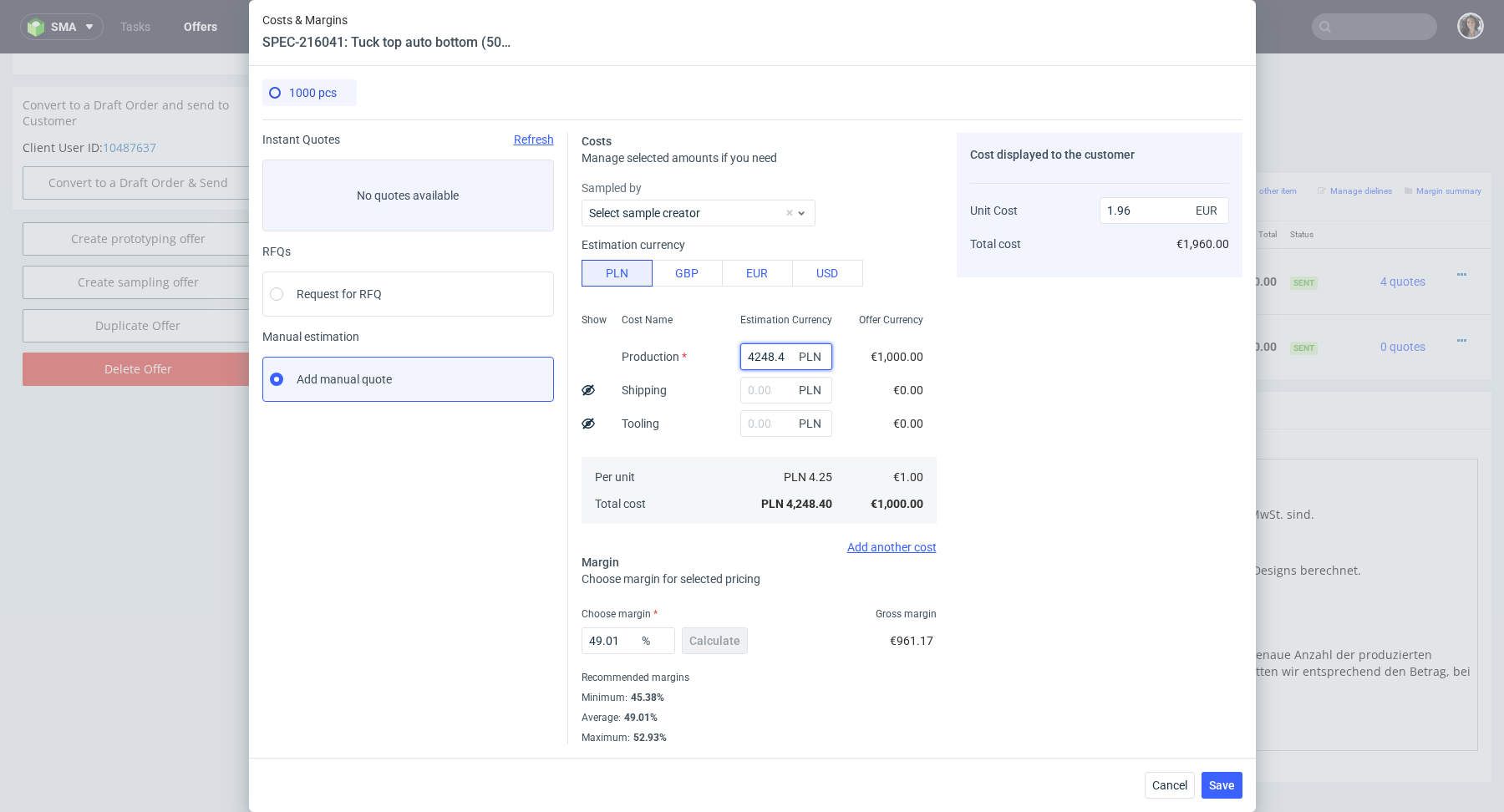
click at [780, 351] on input "4248.4" at bounding box center [786, 357] width 92 height 27
paste input "5700"
type input "5700"
type input "2.63"
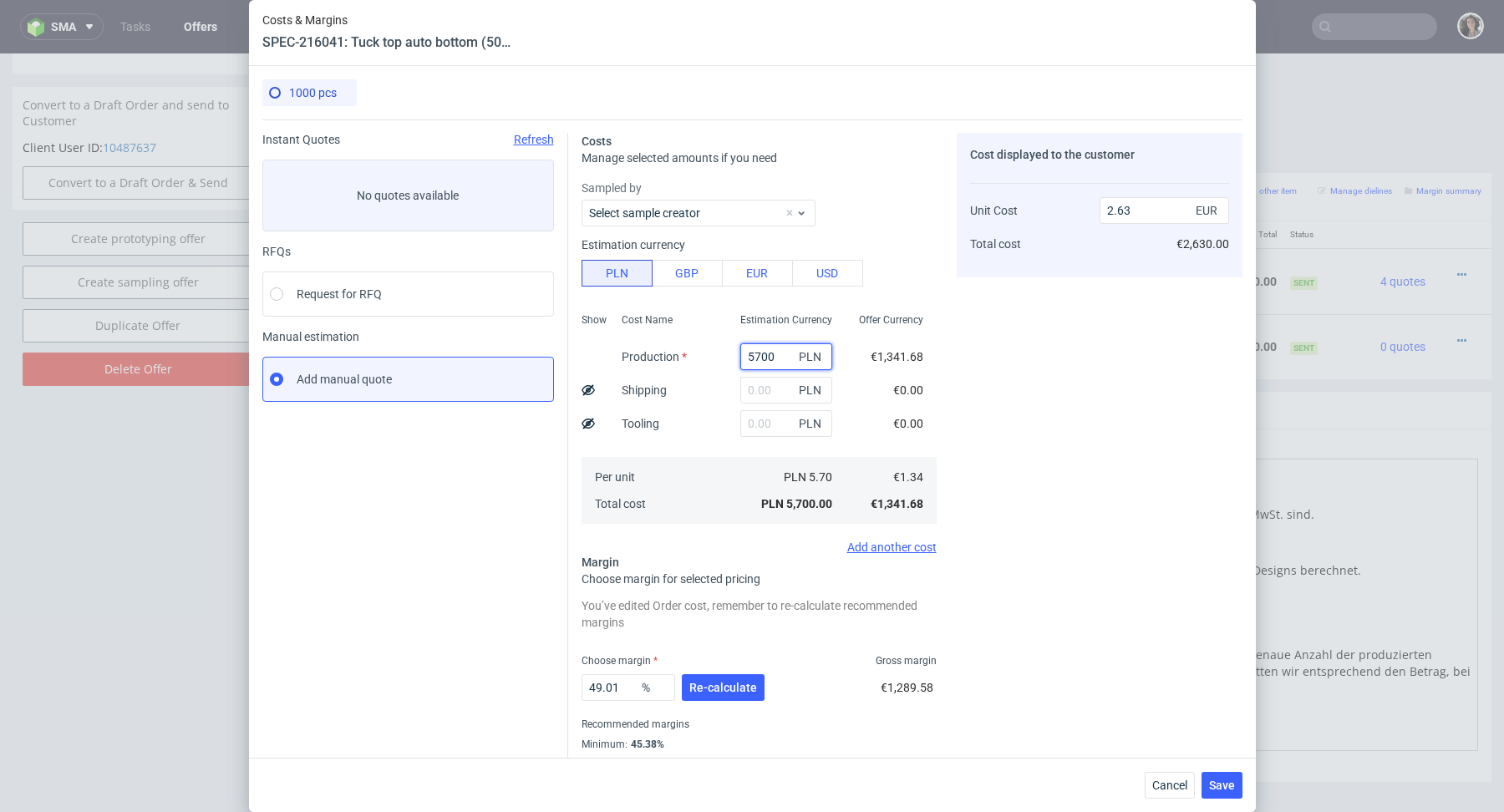
type input "5700"
click at [778, 416] on input "text" at bounding box center [786, 423] width 92 height 27
paste input "1100"
type input "1100"
type input "3.14"
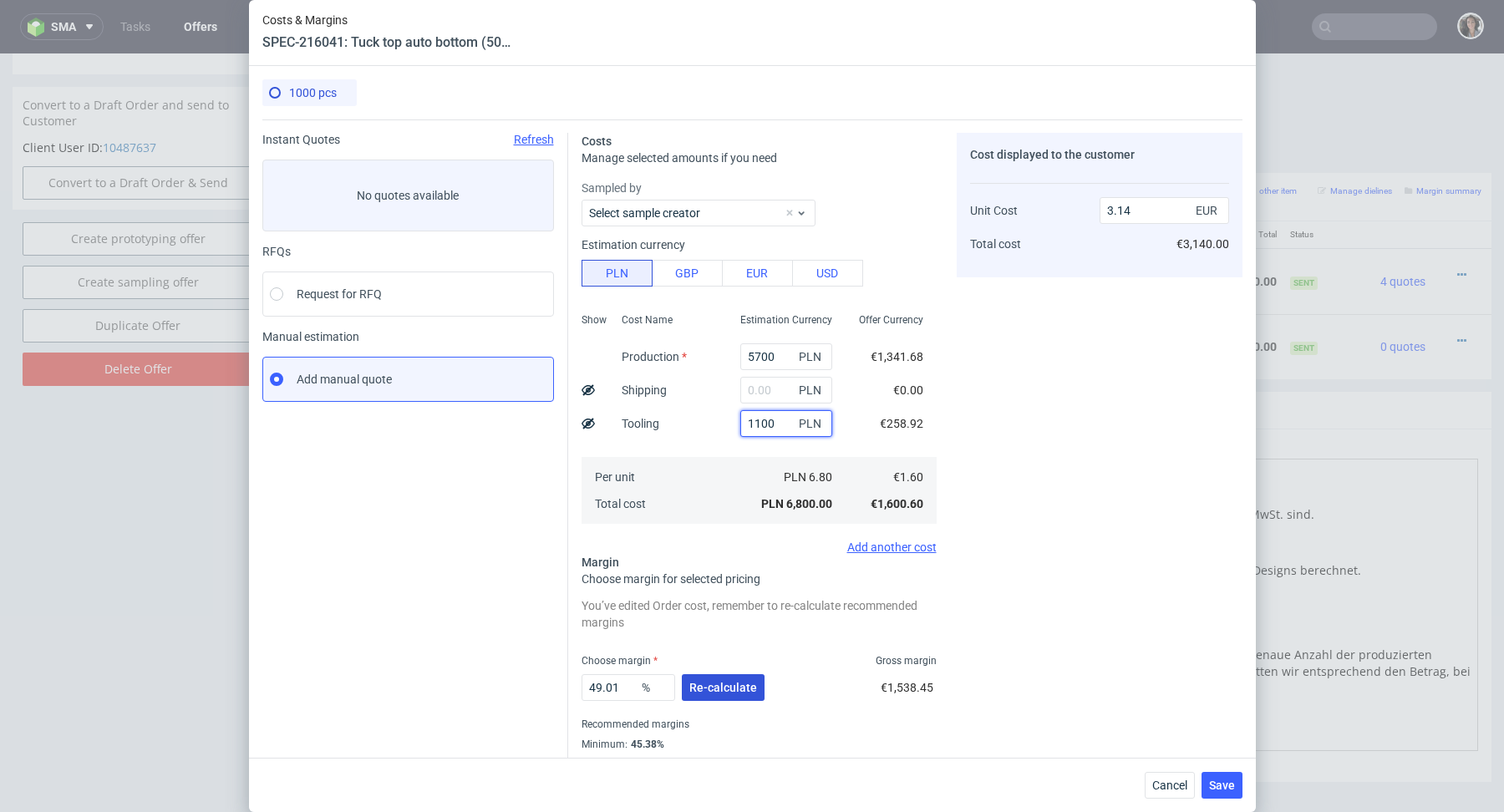
type input "1100"
click at [724, 689] on span "Re-calculate" at bounding box center [723, 687] width 68 height 12
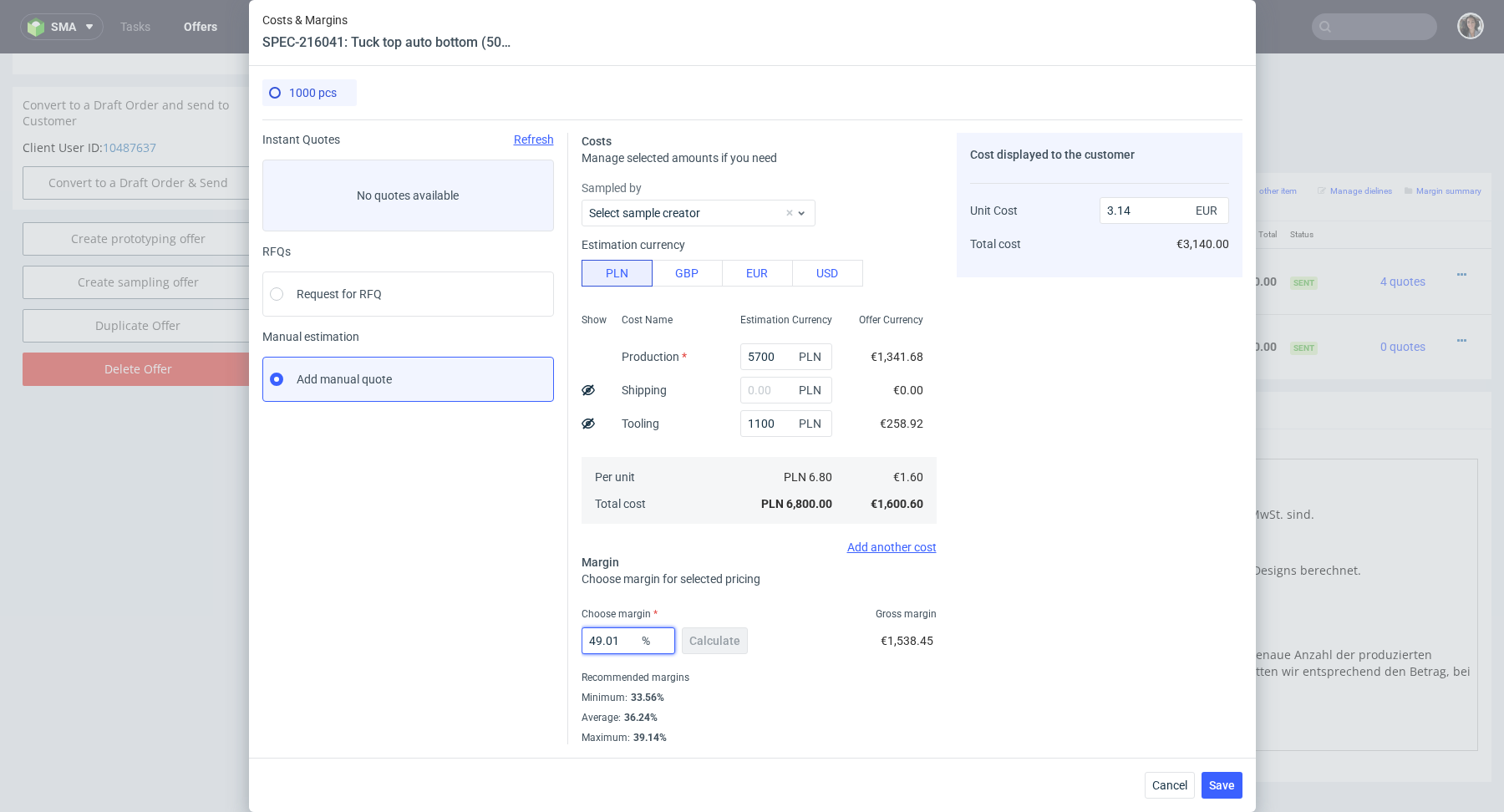
drag, startPoint x: 623, startPoint y: 641, endPoint x: 511, endPoint y: 641, distance: 112.0
click at [511, 641] on div "Instant Quotes Refresh No quotes available RFQs Request for RFQ Manual estimati…" at bounding box center [752, 432] width 980 height 625
type input "36"
type input "2.5"
type input "36"
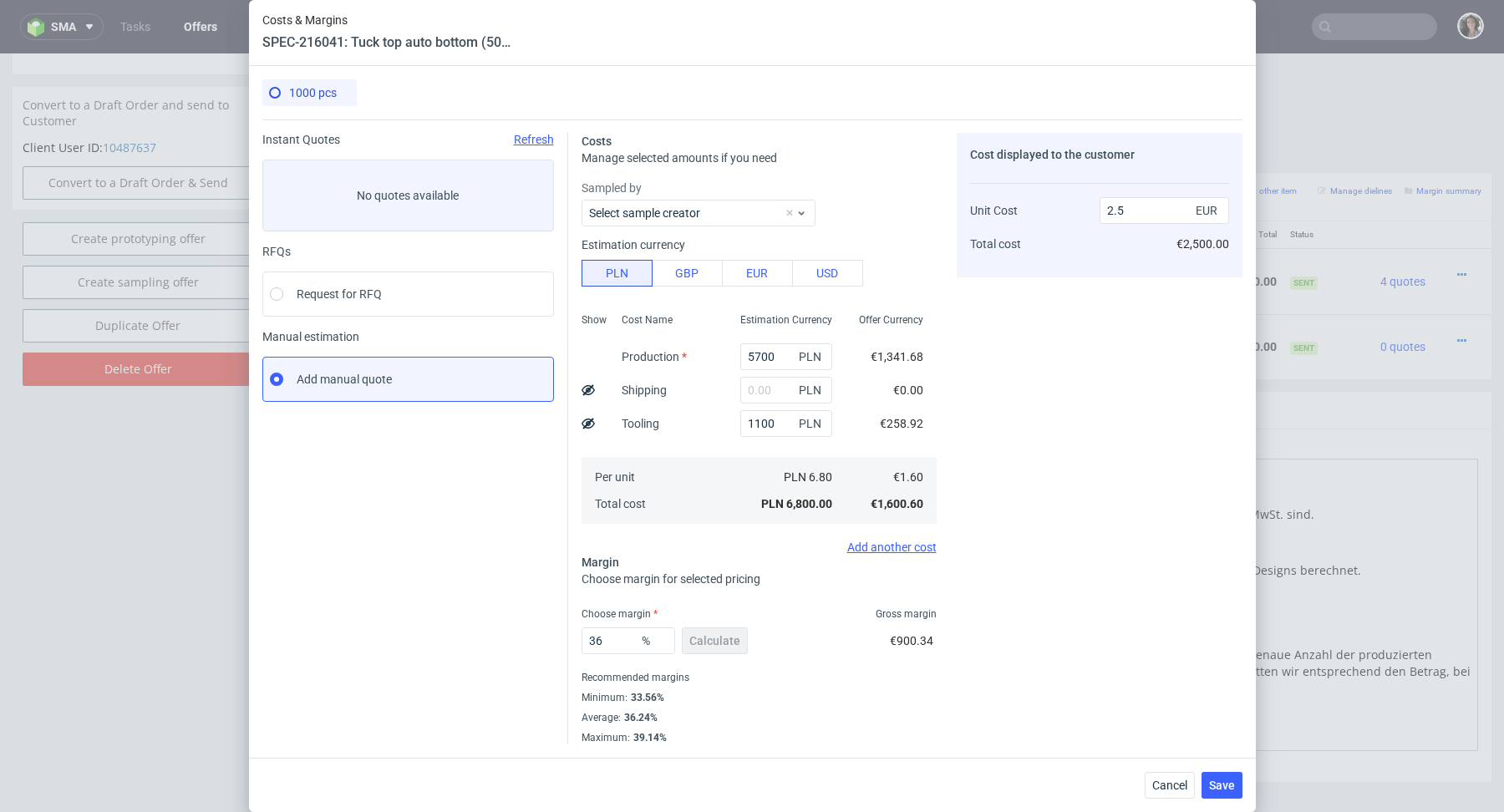
click at [797, 687] on div "Minimum : 33.56%" at bounding box center [759, 697] width 355 height 20
click at [770, 398] on input "text" at bounding box center [786, 390] width 92 height 27
paste input "310,91"
type input "310.91"
type input "2.61"
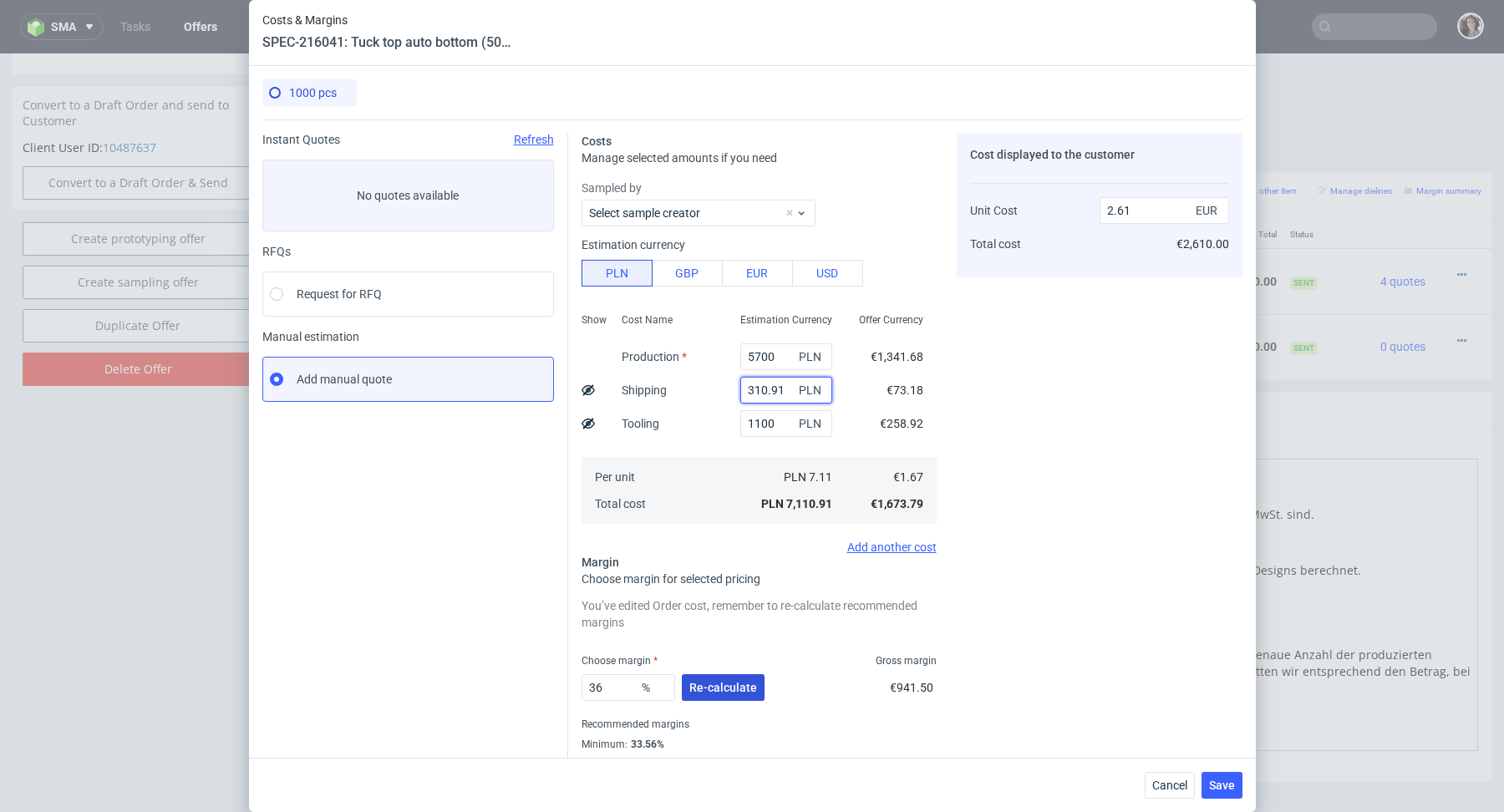
type input "310.91"
click at [722, 678] on button "Re-calculate" at bounding box center [723, 687] width 83 height 27
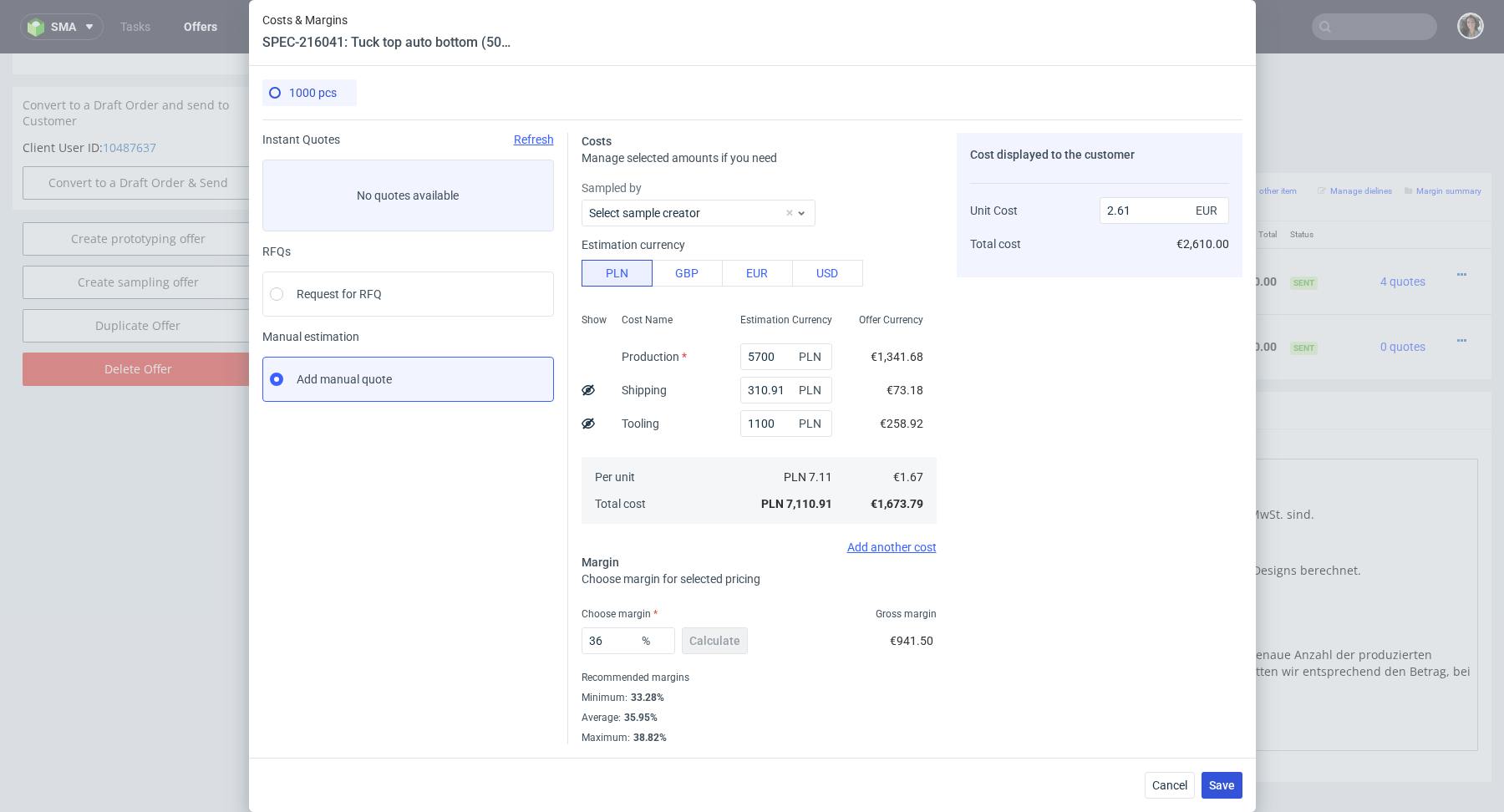
click at [1223, 785] on span "Save" at bounding box center [1222, 785] width 26 height 12
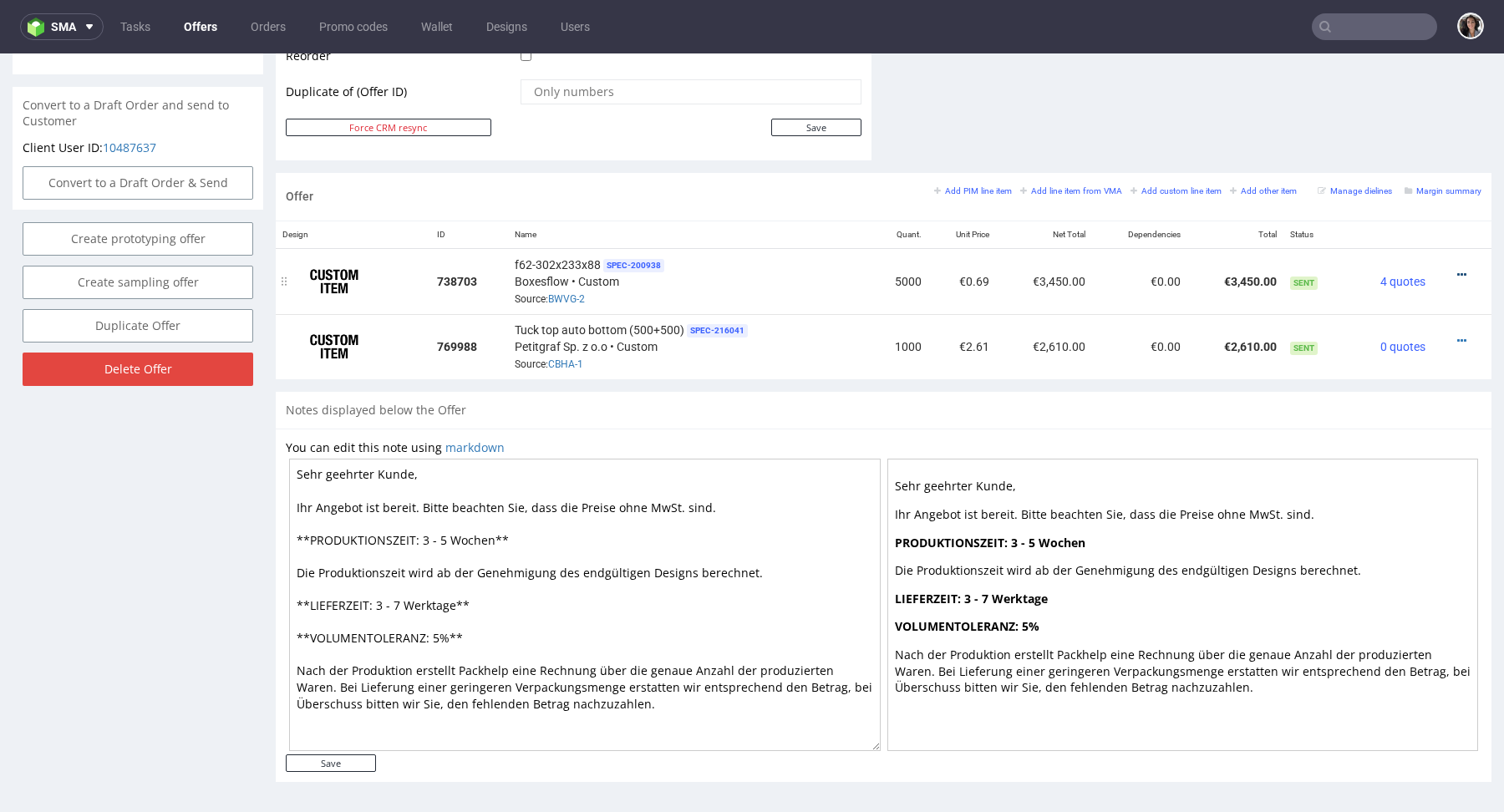
click at [1457, 273] on icon at bounding box center [1462, 275] width 10 height 12
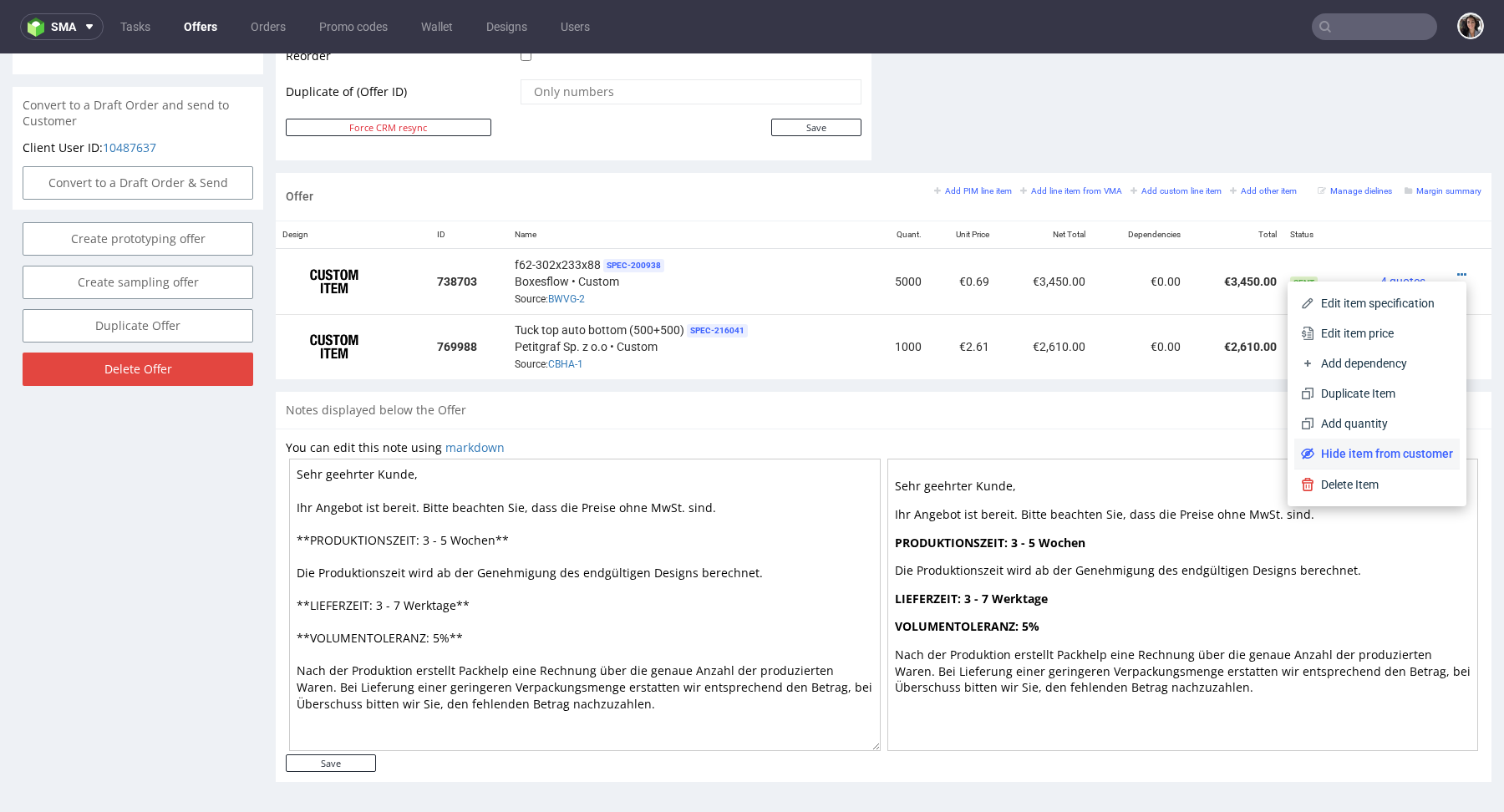
click at [1364, 454] on span "Hide item from customer" at bounding box center [1384, 453] width 139 height 16
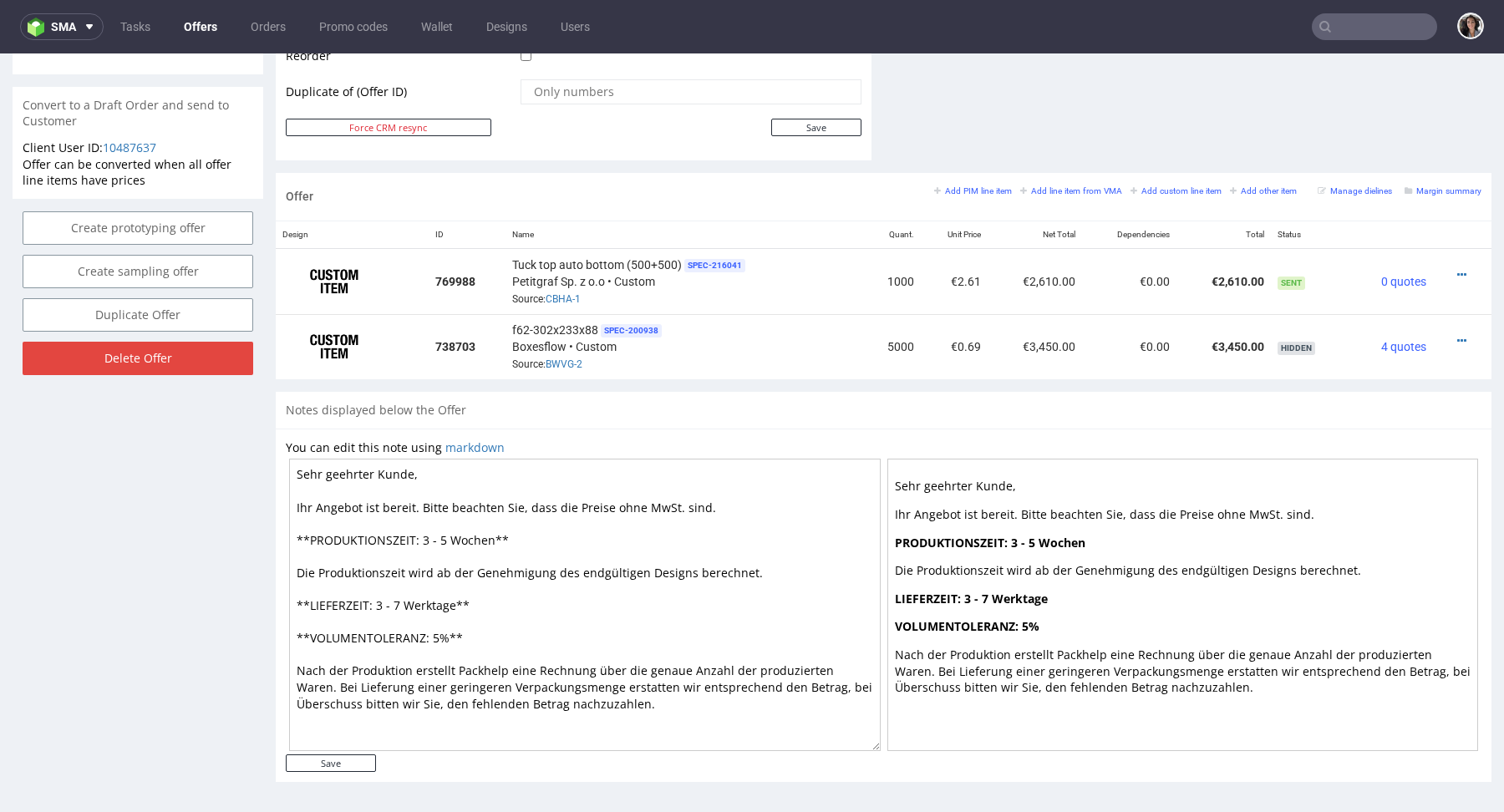
drag, startPoint x: 494, startPoint y: 534, endPoint x: 420, endPoint y: 533, distance: 74.0
click at [420, 533] on textarea "Sehr geehrter Kunde, Ihr Angebot ist bereit. Bitte beachten Sie, dass die Preis…" at bounding box center [584, 605] width 591 height 293
drag, startPoint x: 455, startPoint y: 606, endPoint x: 402, endPoint y: 604, distance: 53.0
click at [402, 604] on textarea "Sehr geehrter Kunde, Ihr Angebot ist bereit. Bitte beachten Sie, dass die Preis…" at bounding box center [584, 605] width 591 height 293
click at [438, 534] on textarea "Sehr geehrter Kunde, Ihr Angebot ist bereit. Bitte beachten Sie, dass die Preis…" at bounding box center [584, 605] width 591 height 293
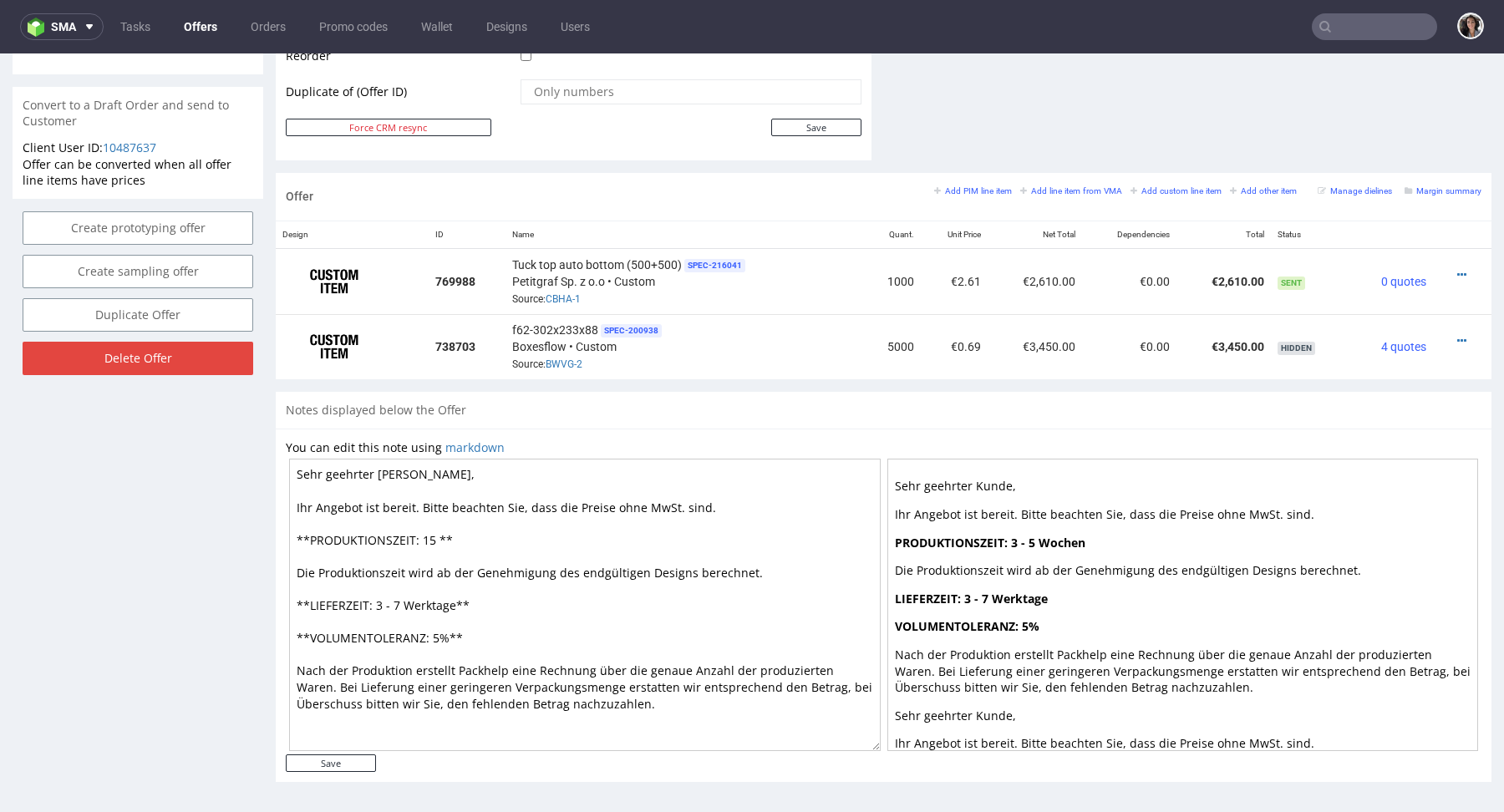
paste textarea "Werktage"
type textarea "Sehr geehrter Kunde, Ihr Angebot ist bereit. Bitte beachten Sie, dass die Preis…"
click at [362, 755] on input "Save" at bounding box center [331, 763] width 90 height 17
type input "In progress..."
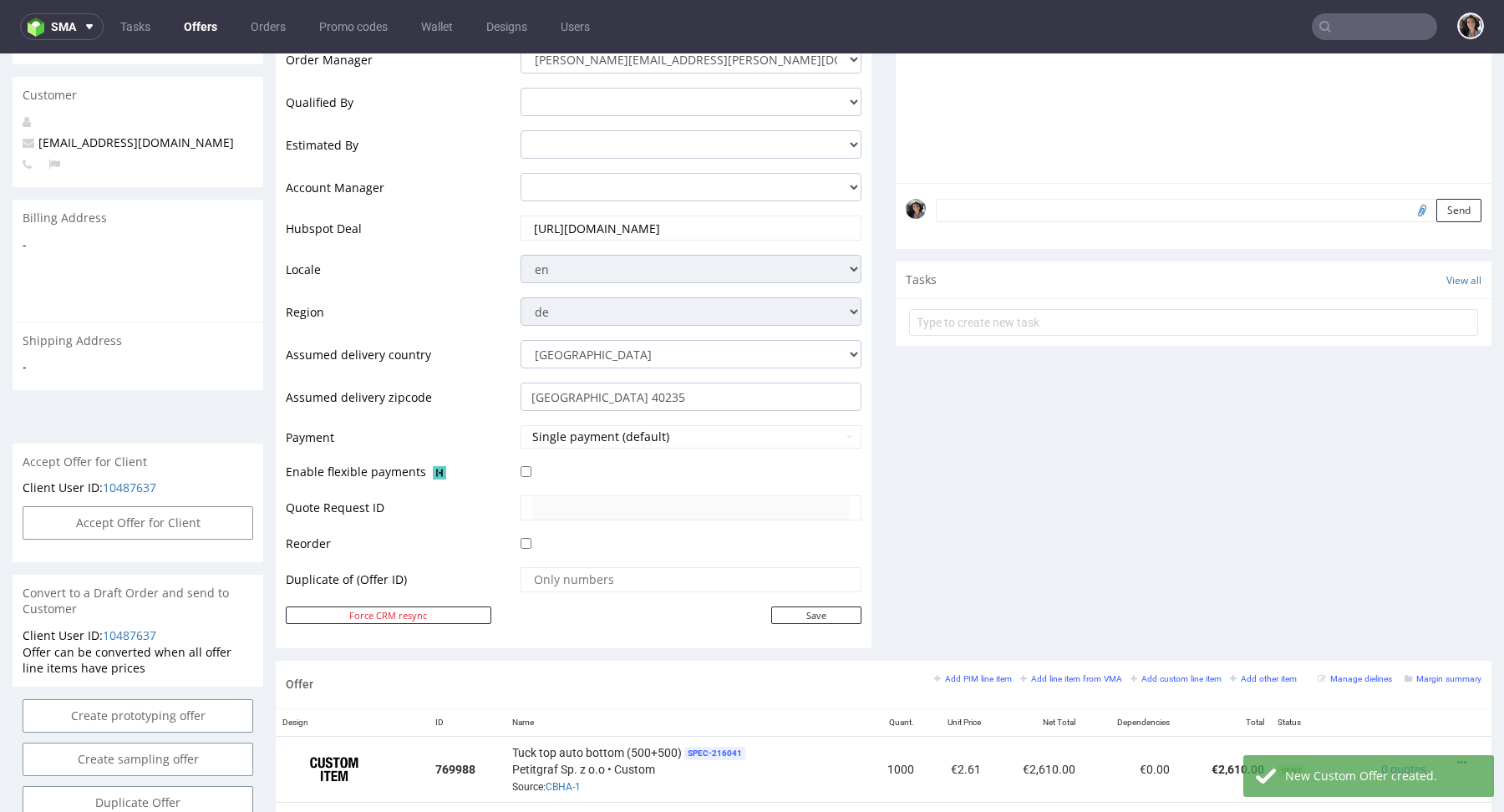
scroll to position [0, 0]
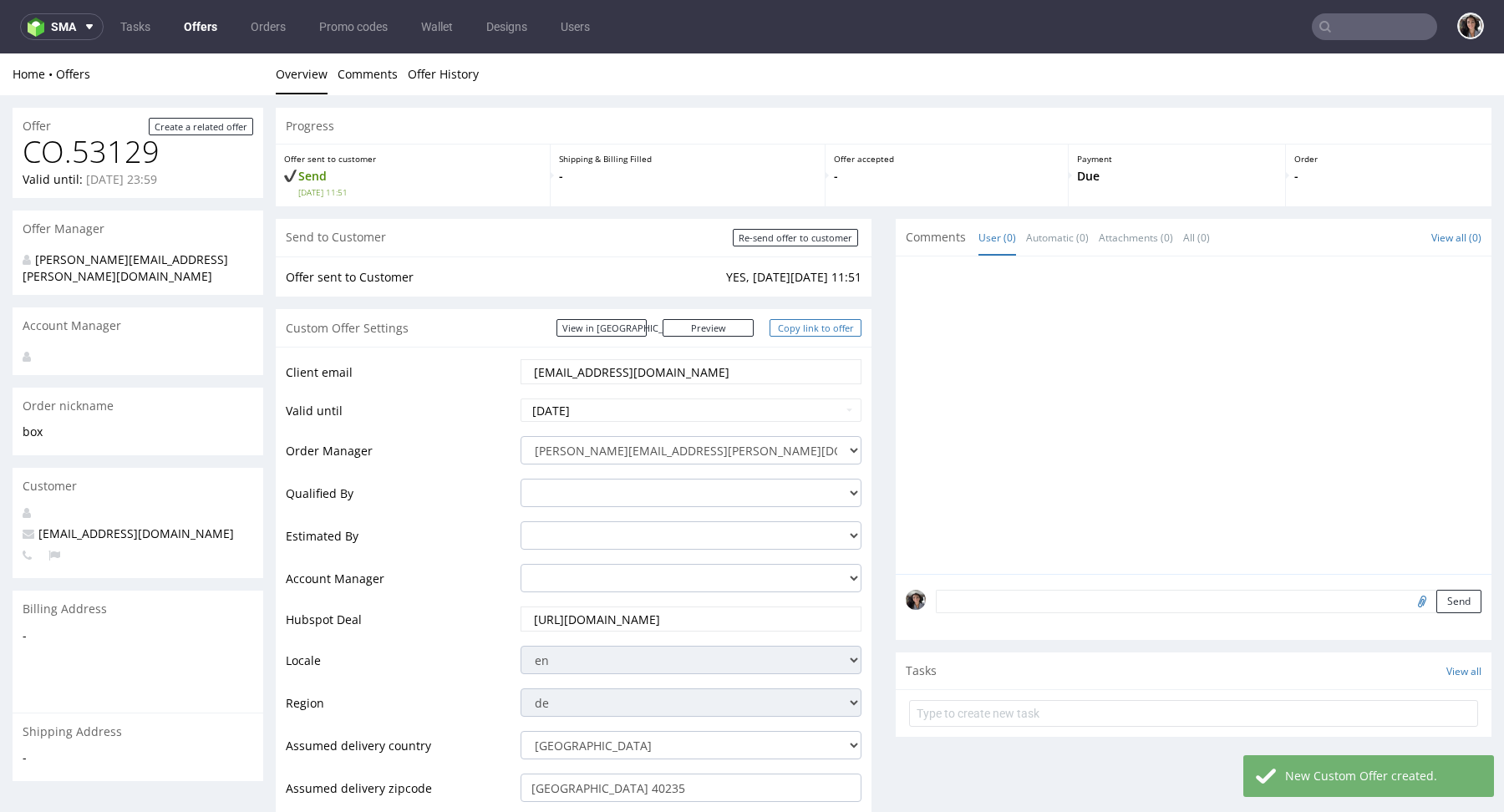
click at [819, 323] on link "Copy link to offer" at bounding box center [816, 328] width 92 height 17
click at [819, 328] on link "Copy link to offer" at bounding box center [816, 328] width 92 height 17
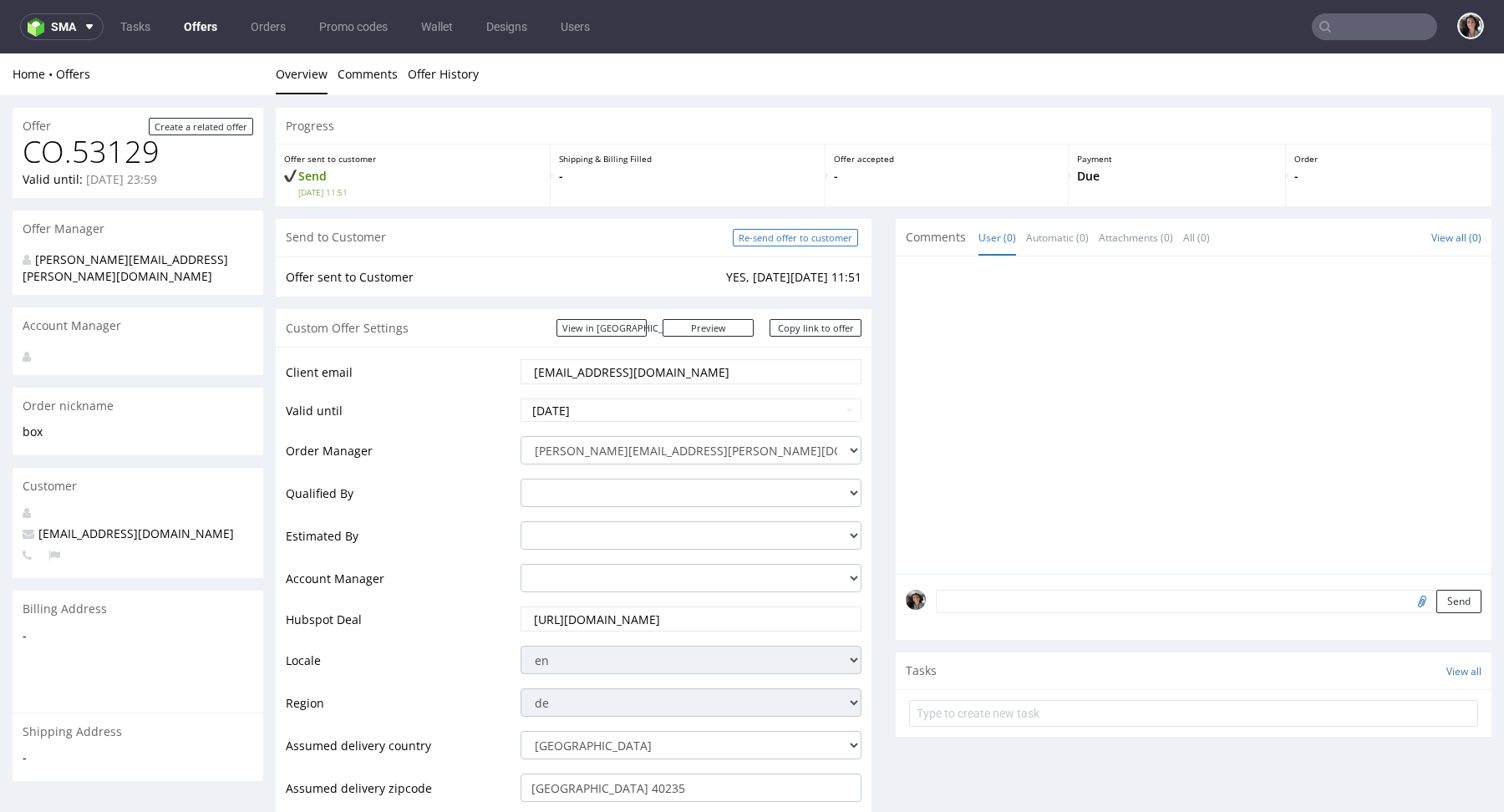
click at [795, 234] on input "Re-send offer to customer" at bounding box center [795, 237] width 126 height 17
type input "In progress..."
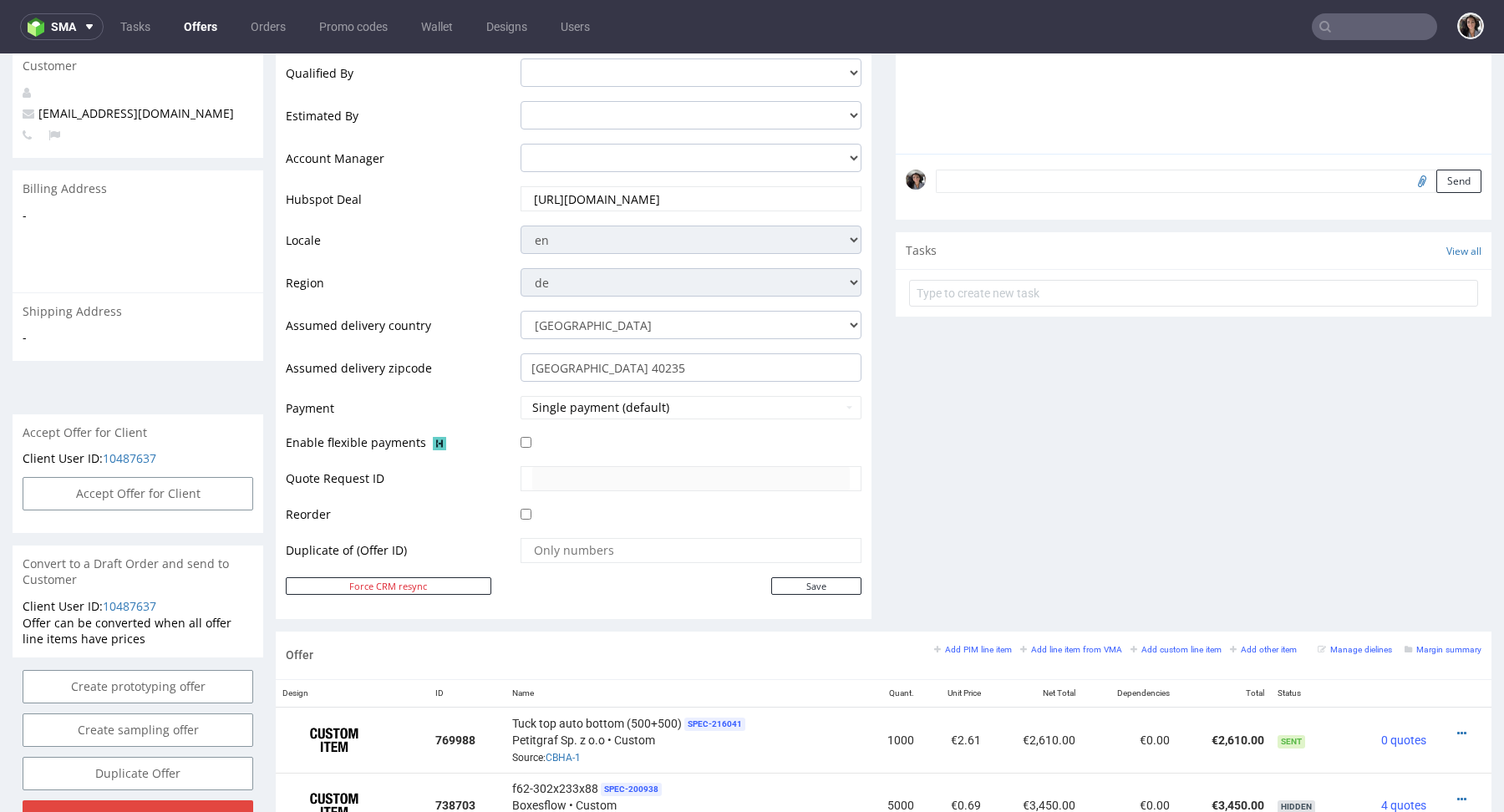
scroll to position [810, 0]
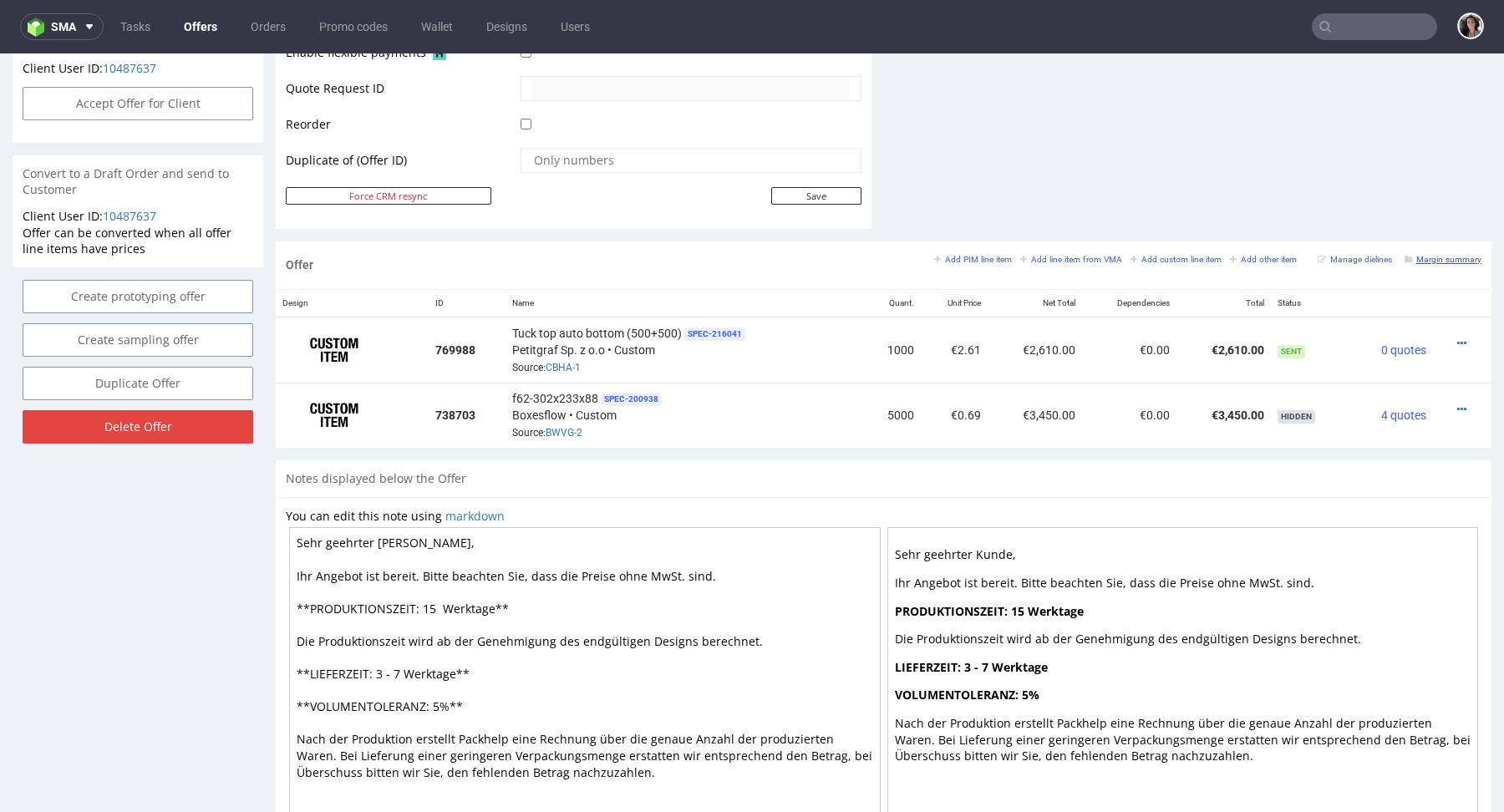
click at [1430, 255] on small "Margin summary" at bounding box center [1443, 259] width 77 height 10
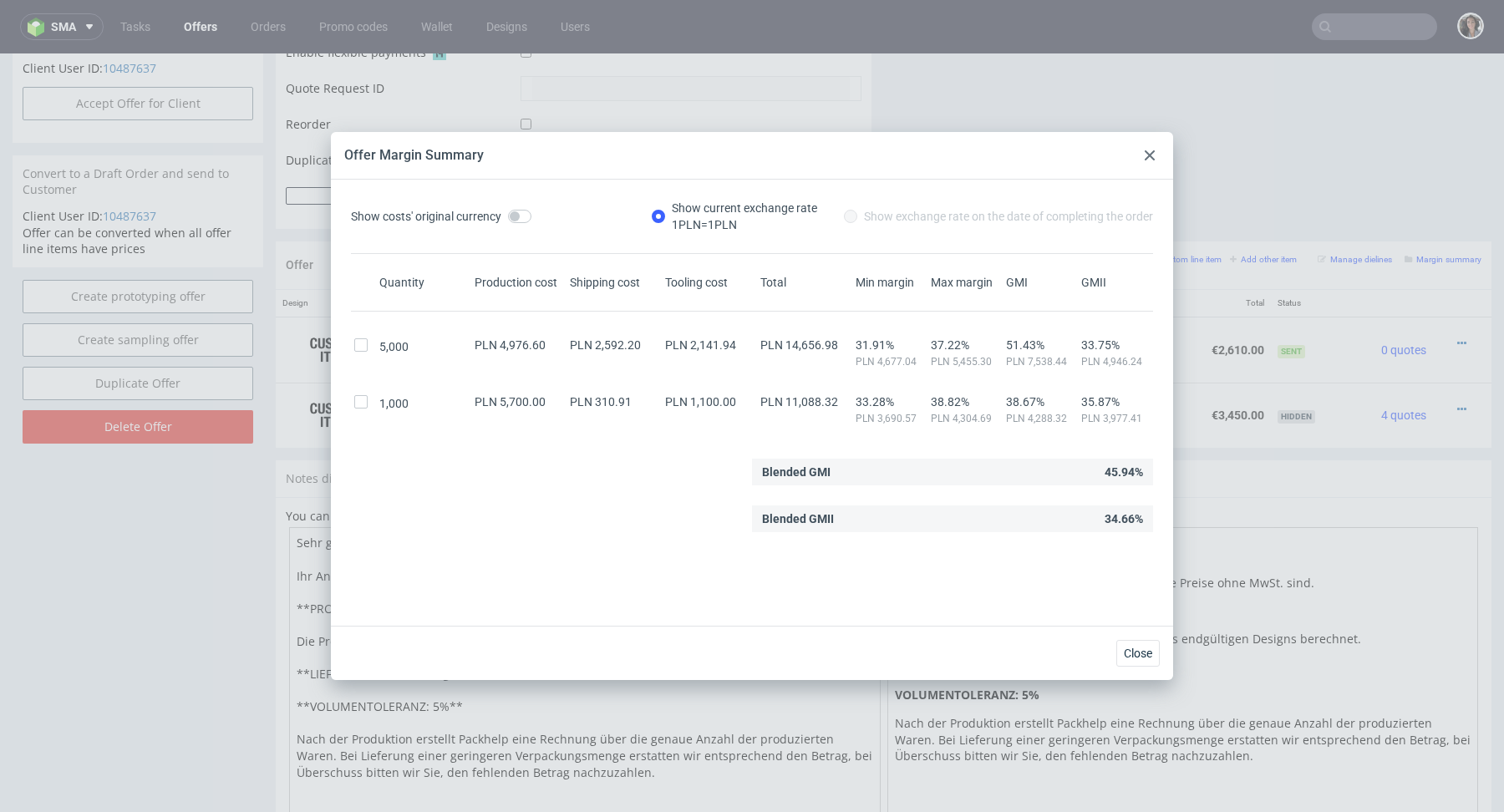
click at [1148, 151] on icon at bounding box center [1150, 156] width 10 height 10
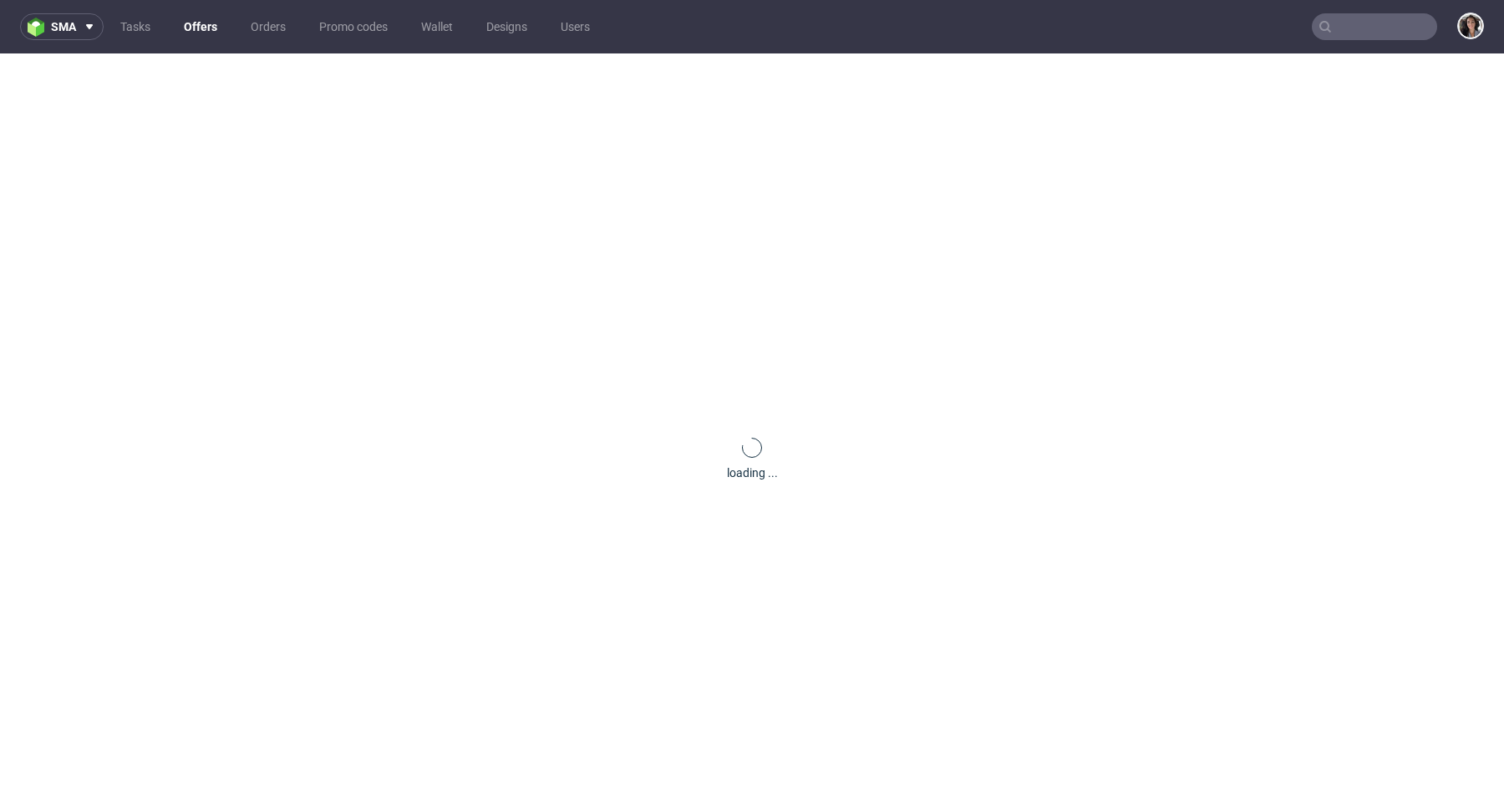
click at [1383, 13] on input "text" at bounding box center [1374, 26] width 126 height 27
paste input "[EMAIL_ADDRESS][DOMAIN_NAME]"
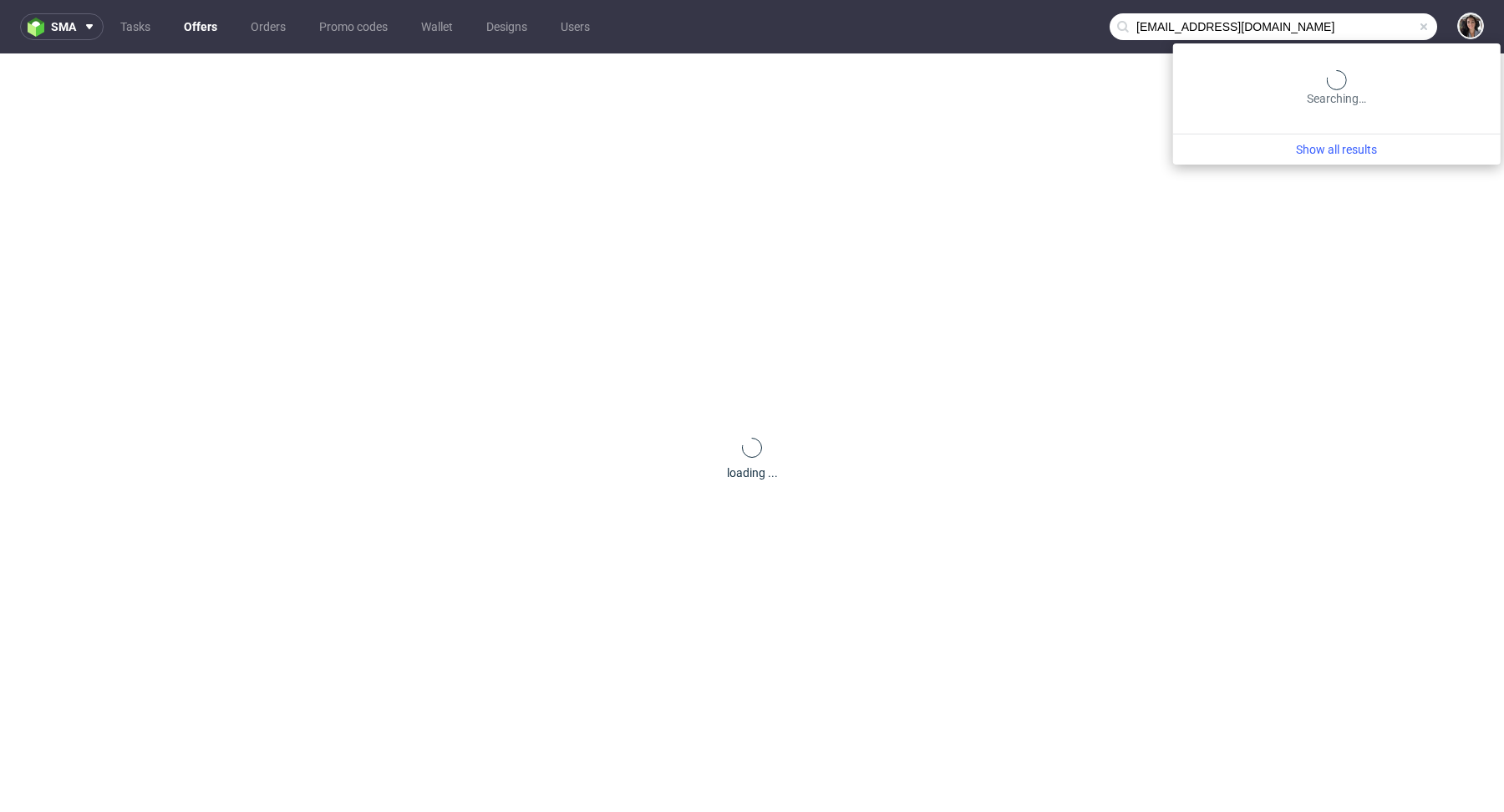
type input "[EMAIL_ADDRESS][DOMAIN_NAME]"
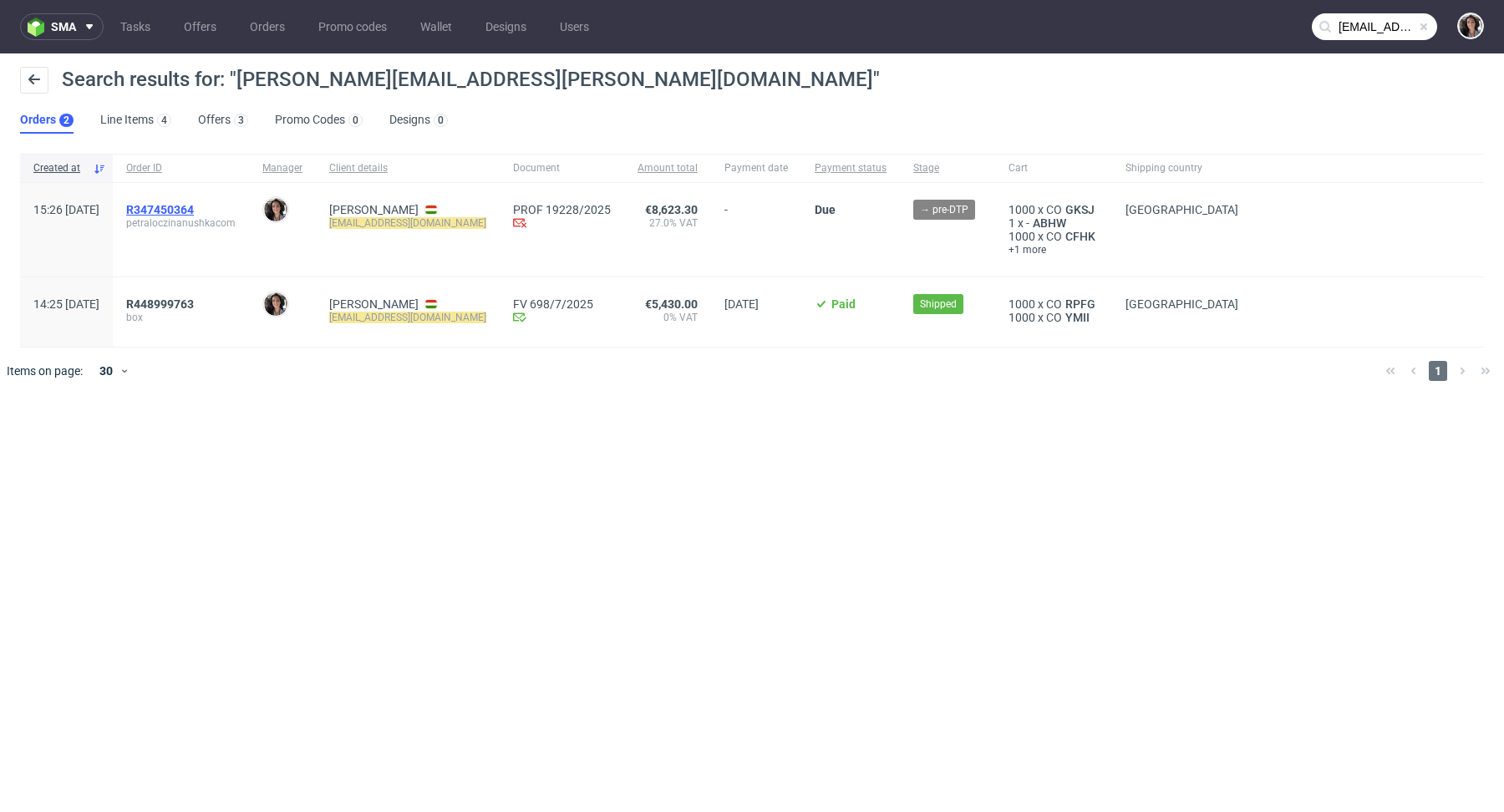
click at [194, 206] on span "R347450364" at bounding box center [160, 209] width 68 height 13
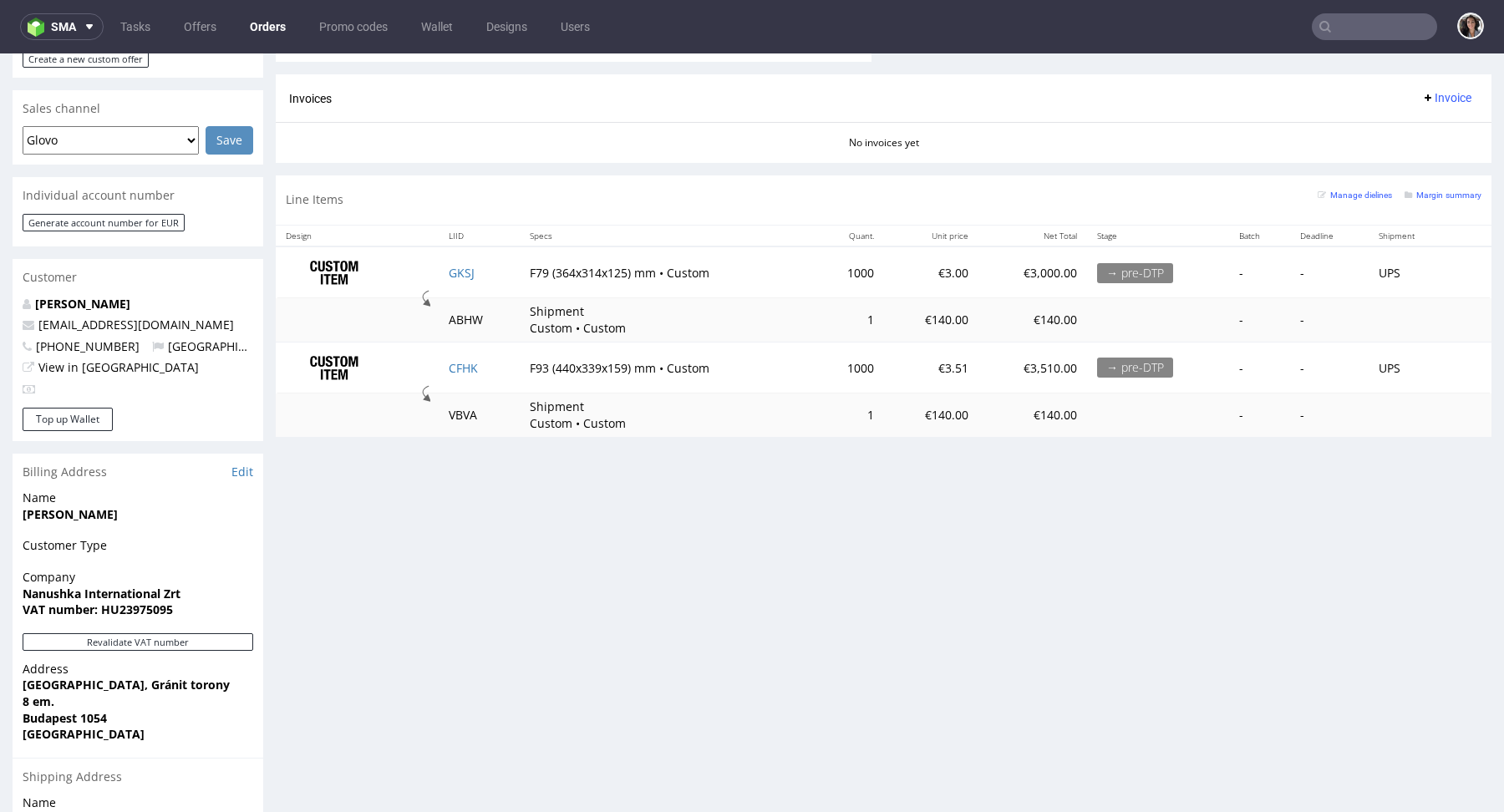
scroll to position [875, 0]
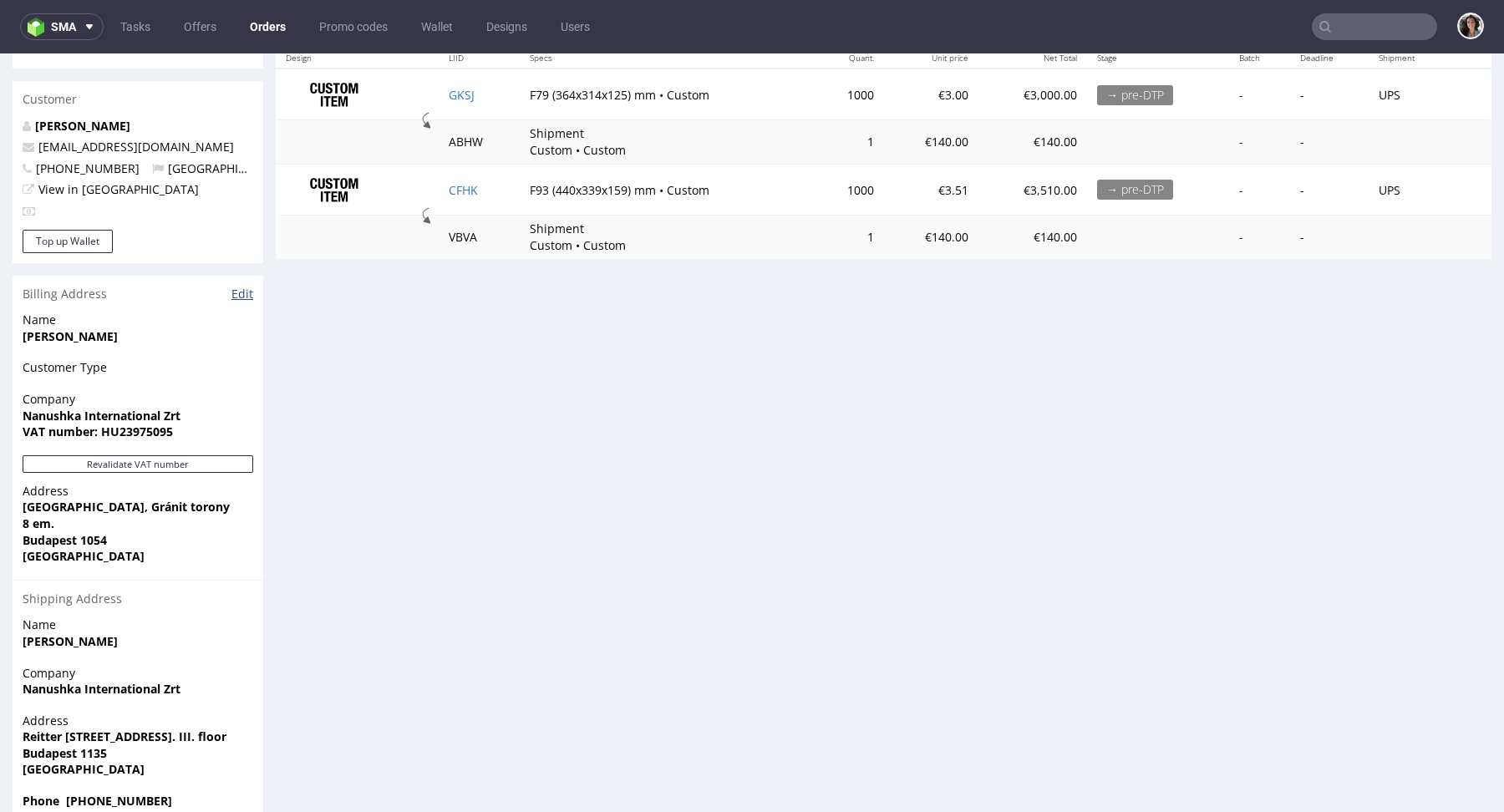
click at [242, 286] on link "Edit" at bounding box center [242, 293] width 22 height 16
click at [261, 23] on link "Orders" at bounding box center [268, 26] width 56 height 27
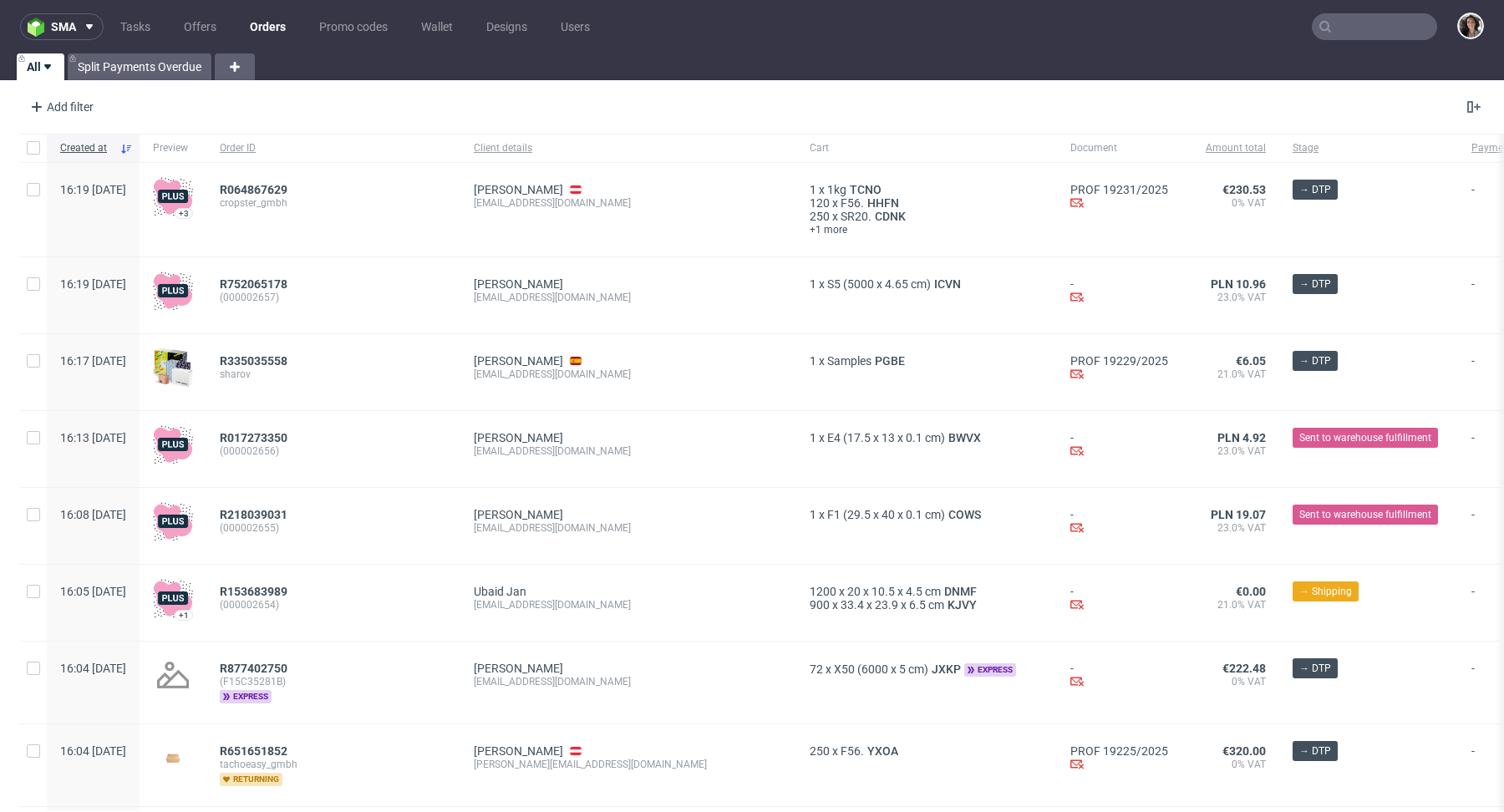
click at [1377, 24] on input "text" at bounding box center [1374, 26] width 126 height 27
paste input "1054"
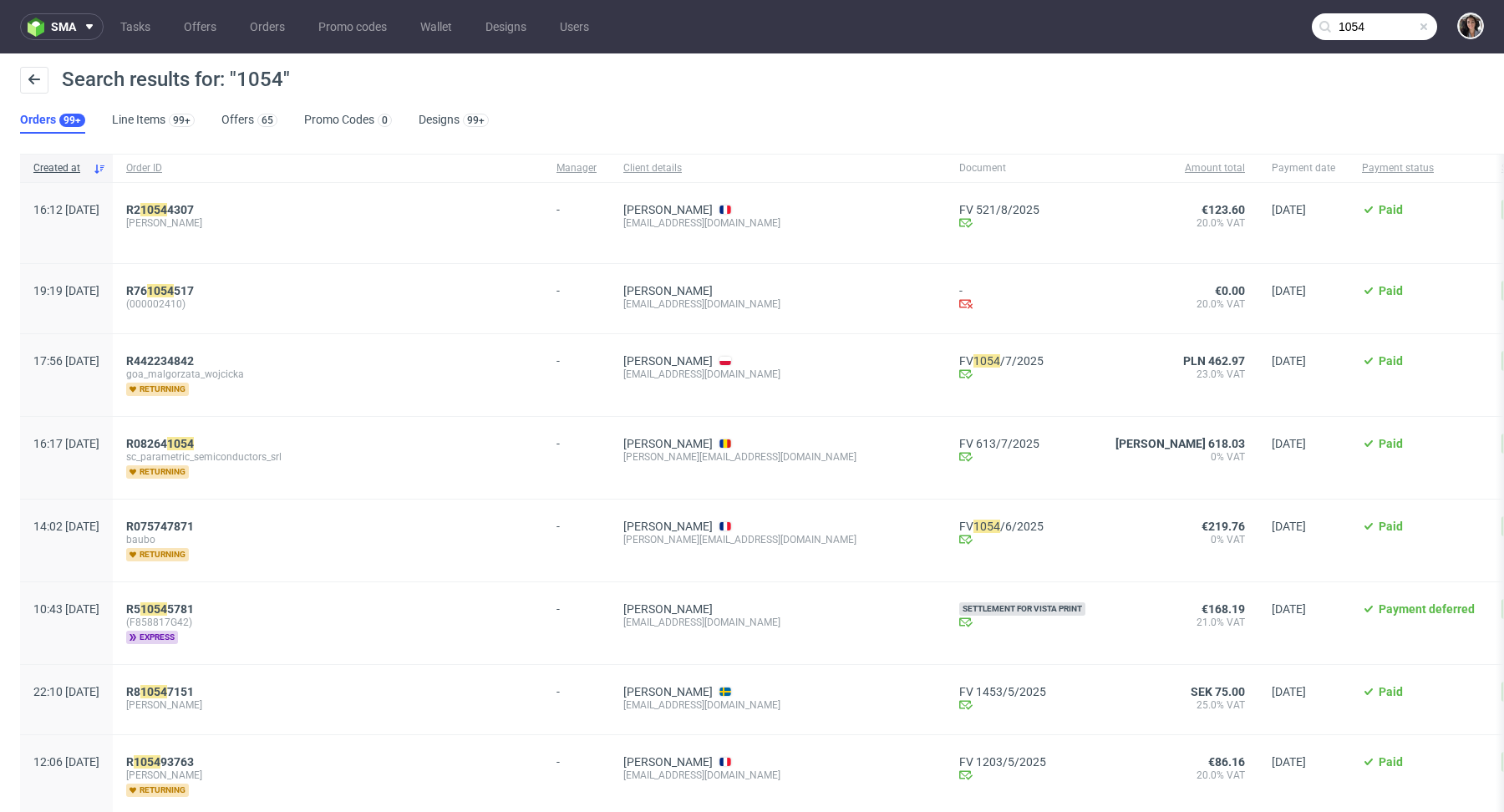
click at [1366, 24] on input "1054" at bounding box center [1374, 26] width 126 height 27
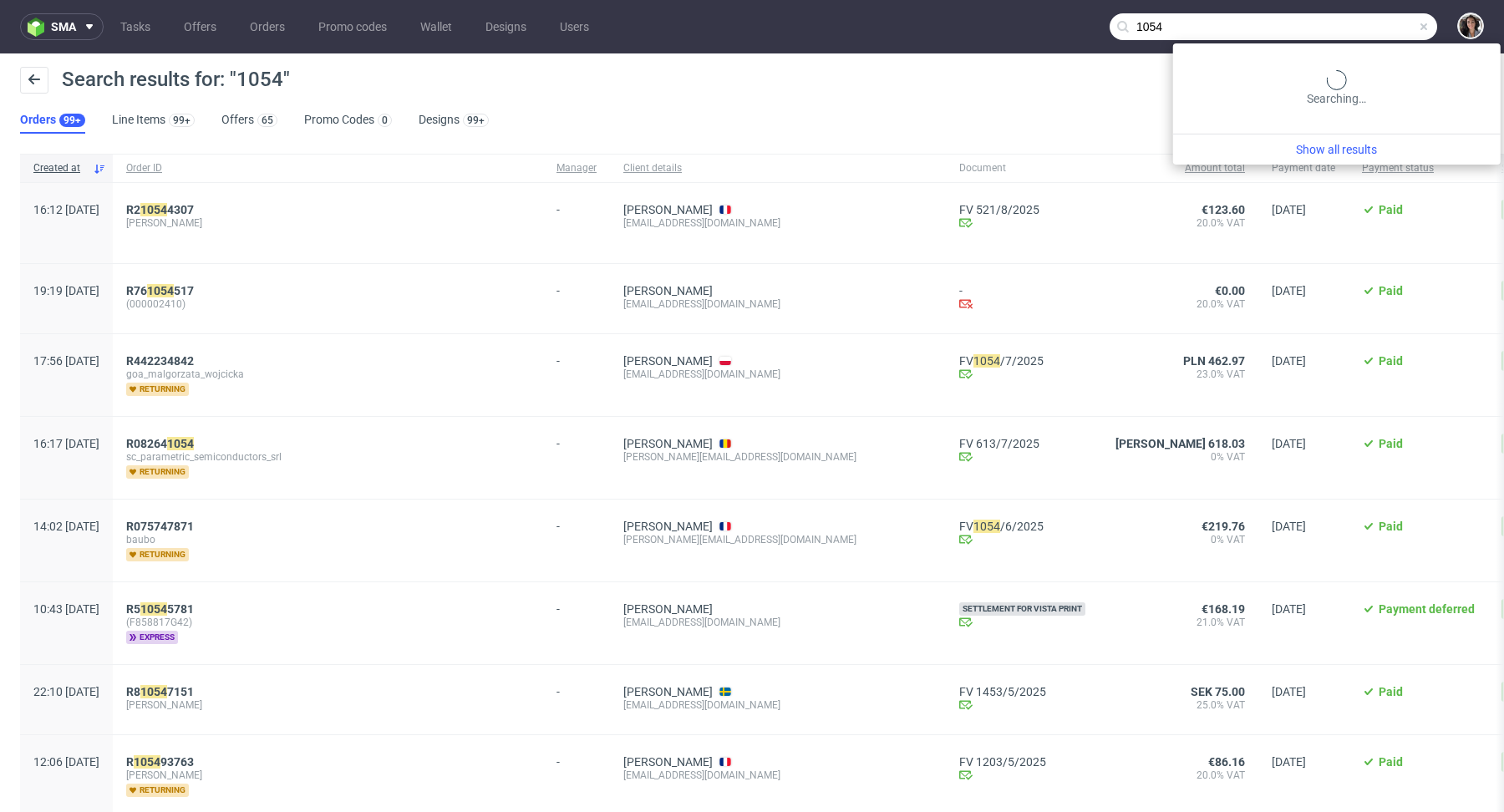
click at [1366, 24] on input "1054" at bounding box center [1273, 26] width 327 height 27
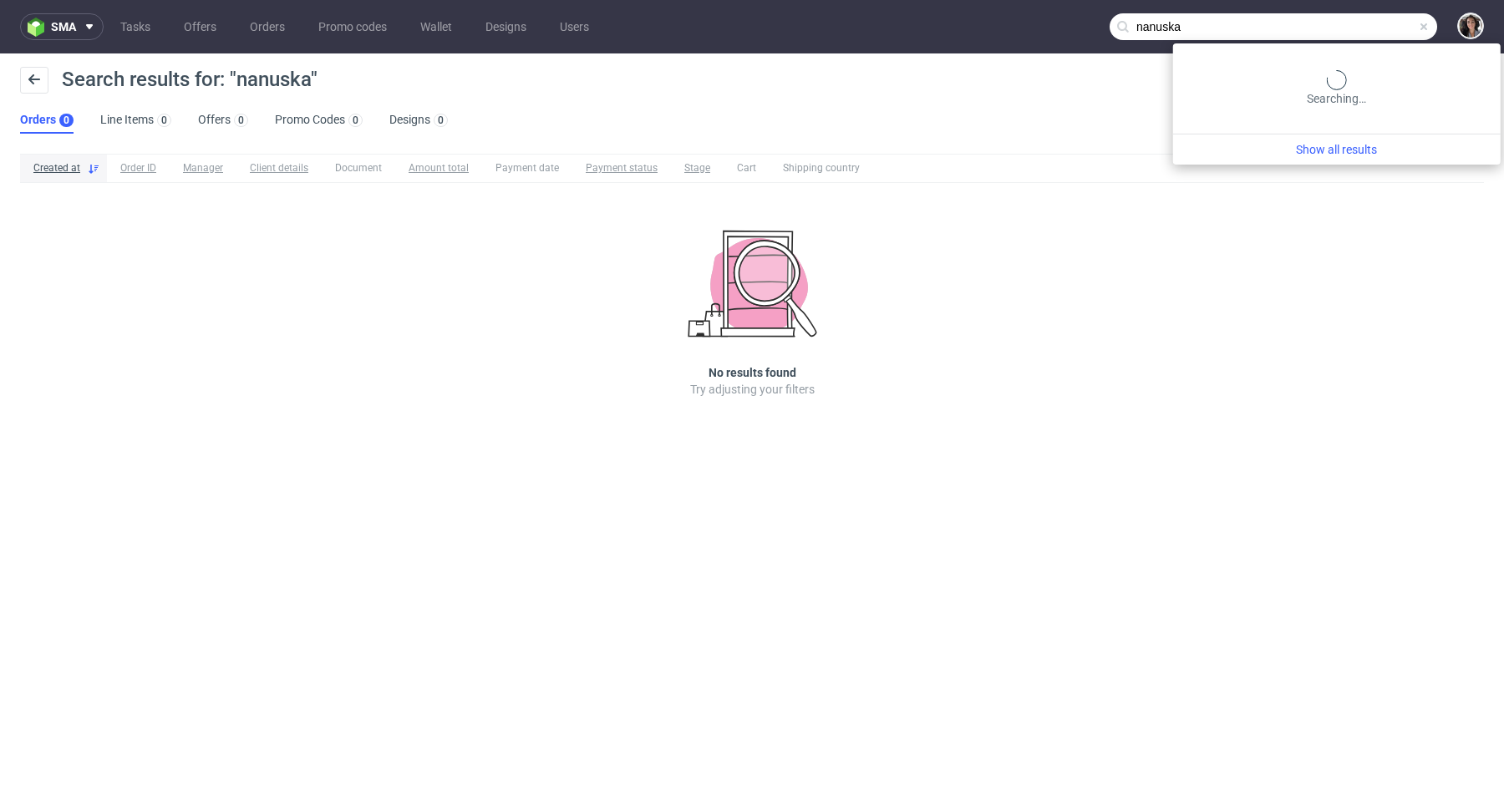
click at [1366, 27] on input "nanuska" at bounding box center [1273, 26] width 327 height 27
paste input "petra.loczi@nanushka.com"
type input "petra.loczi@nanushka.com"
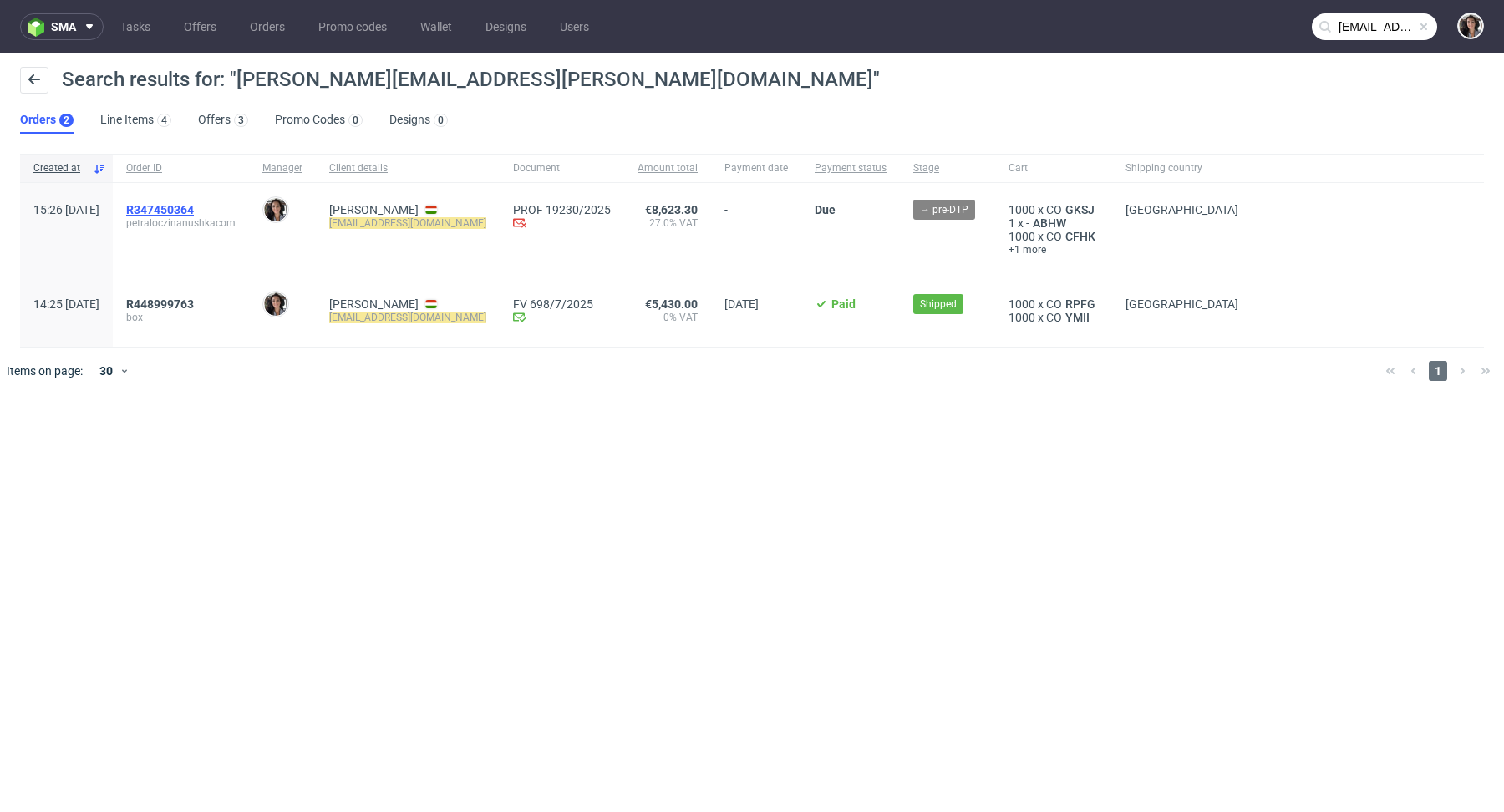
click at [194, 209] on span "R347450364" at bounding box center [160, 209] width 68 height 13
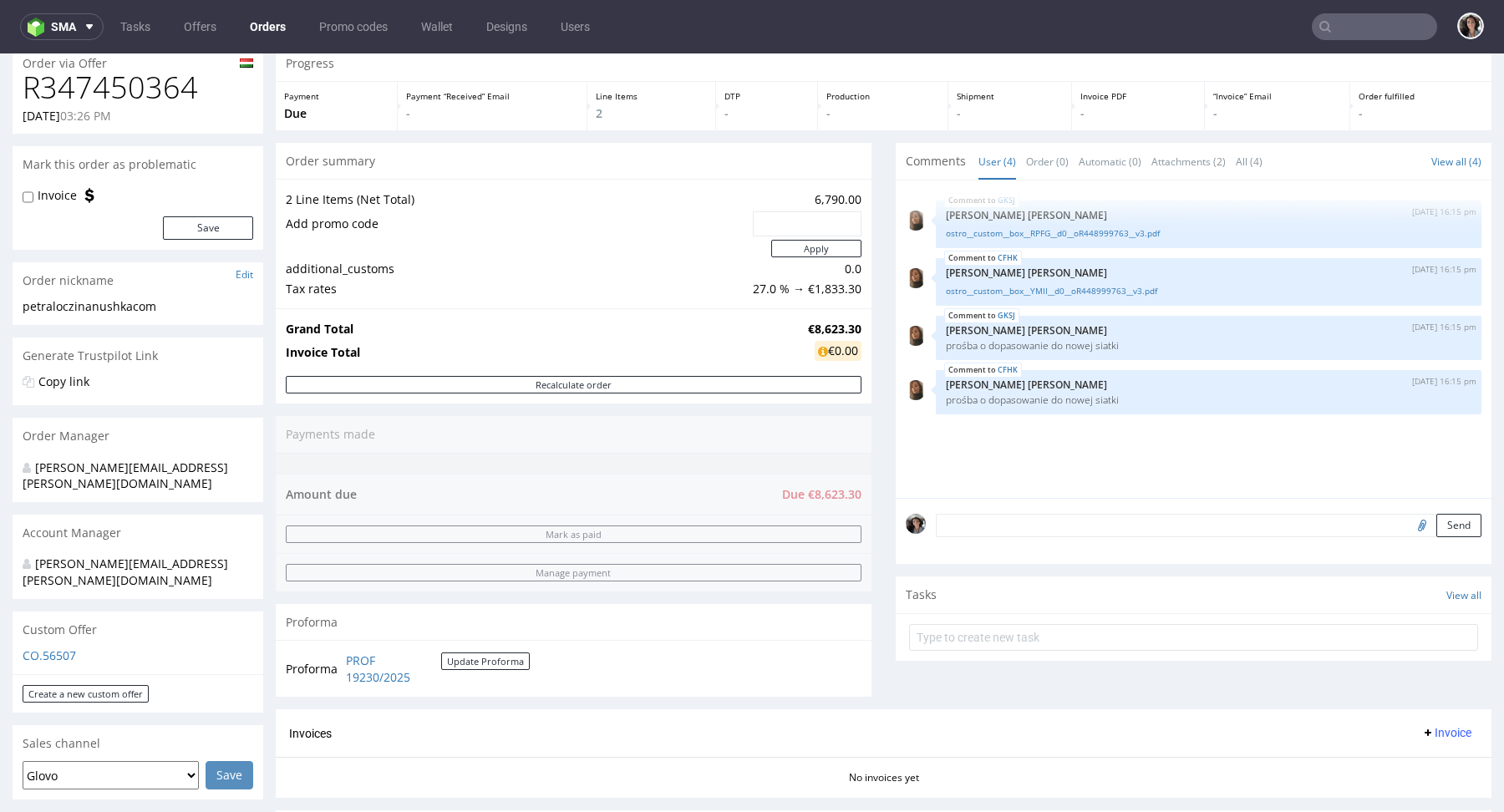
scroll to position [92, 0]
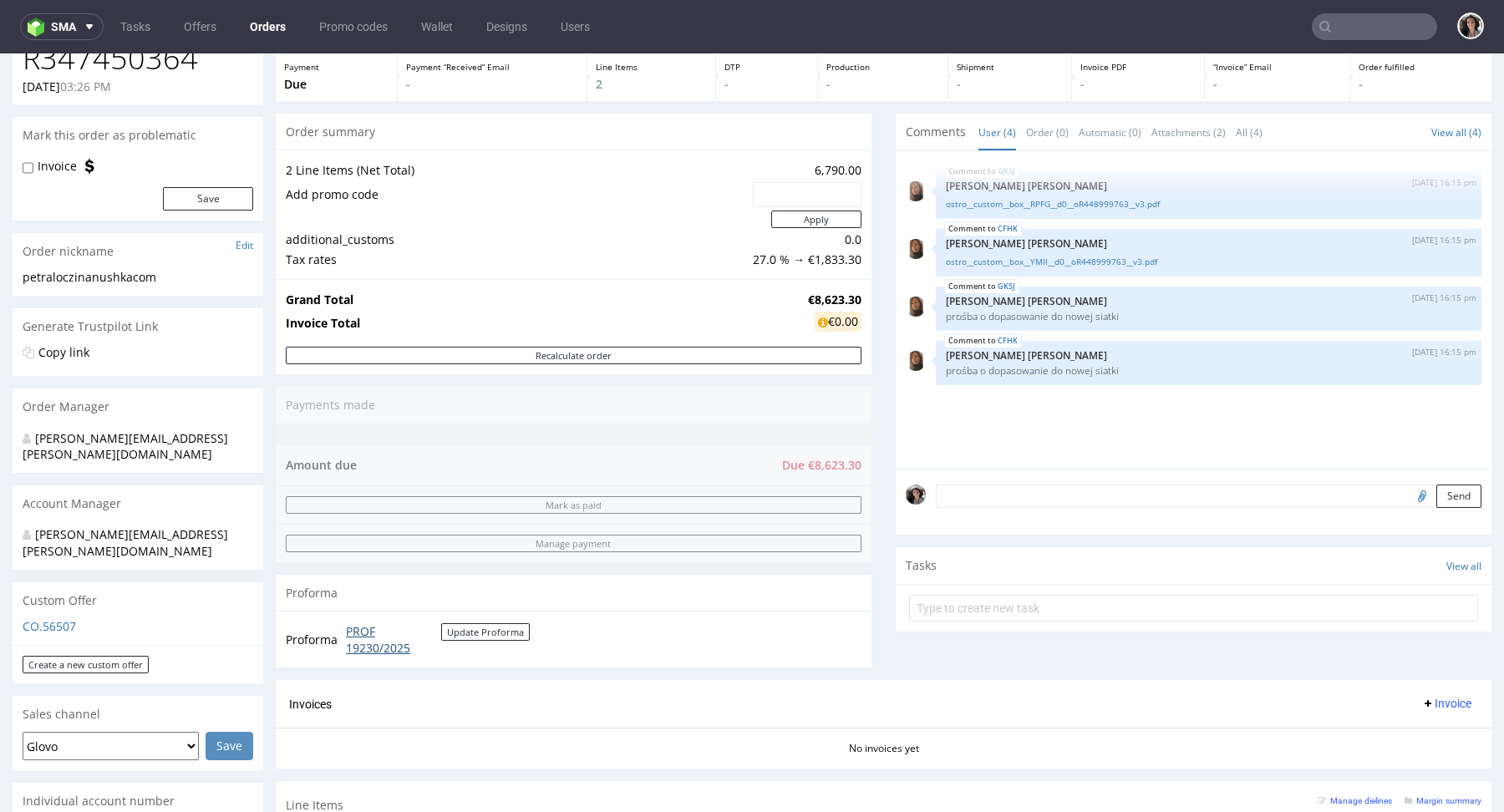
click at [367, 627] on link "PROF 19230/2025" at bounding box center [393, 640] width 95 height 33
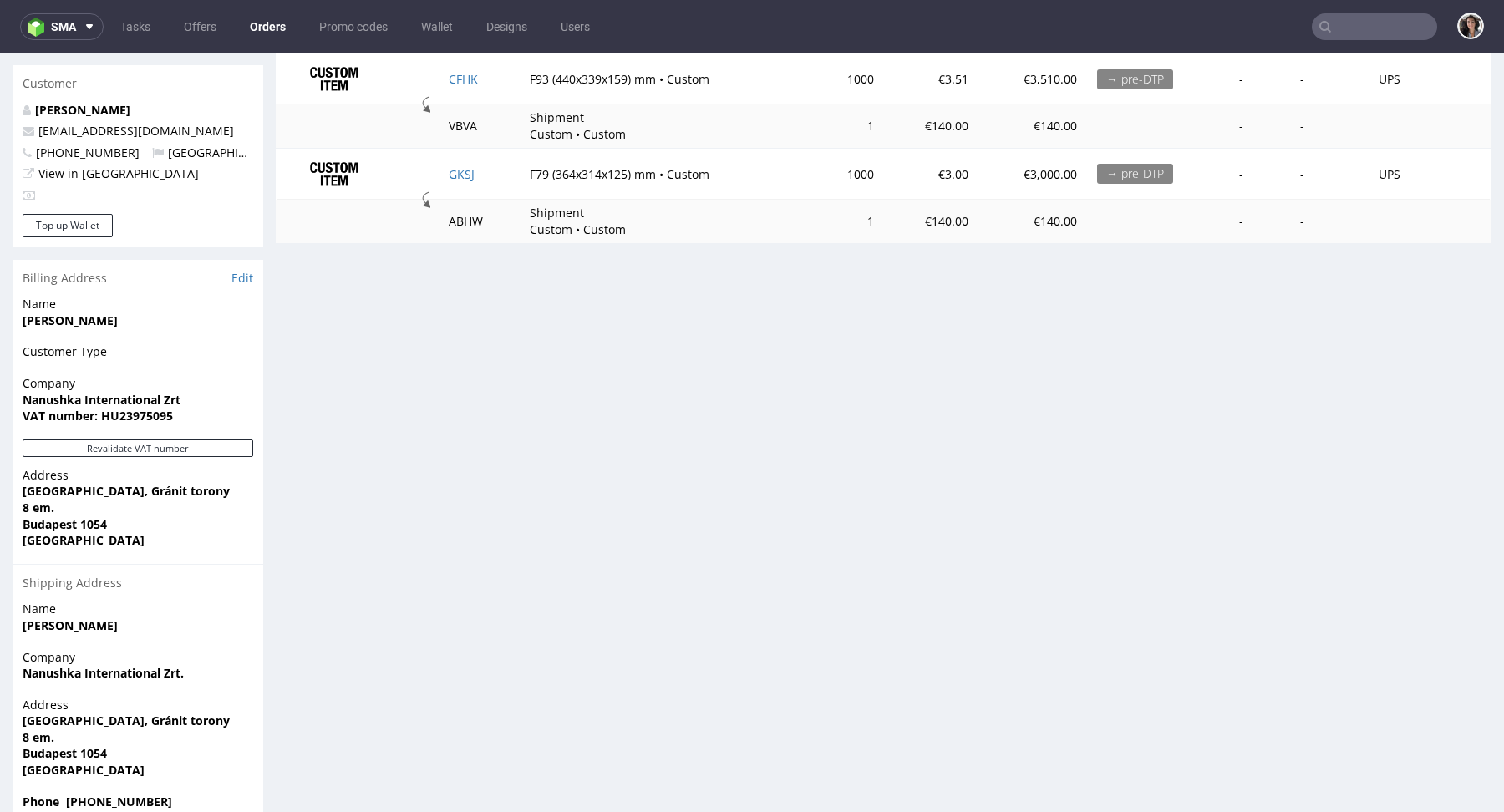
scroll to position [0, 0]
